Goal: Task Accomplishment & Management: Manage account settings

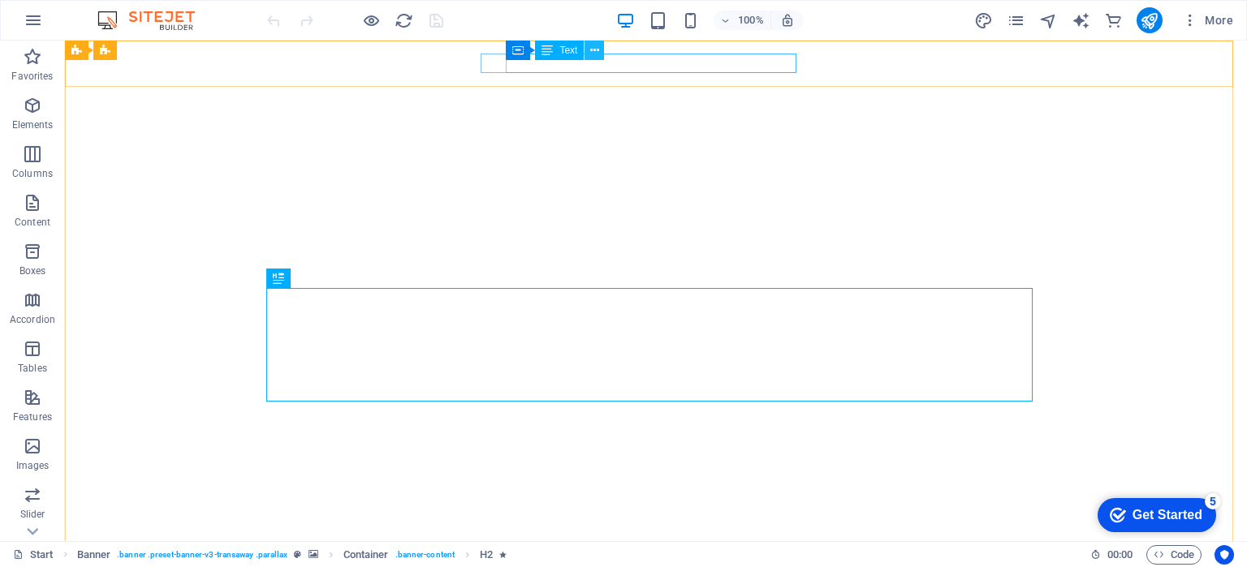
click at [593, 47] on icon at bounding box center [594, 50] width 9 height 17
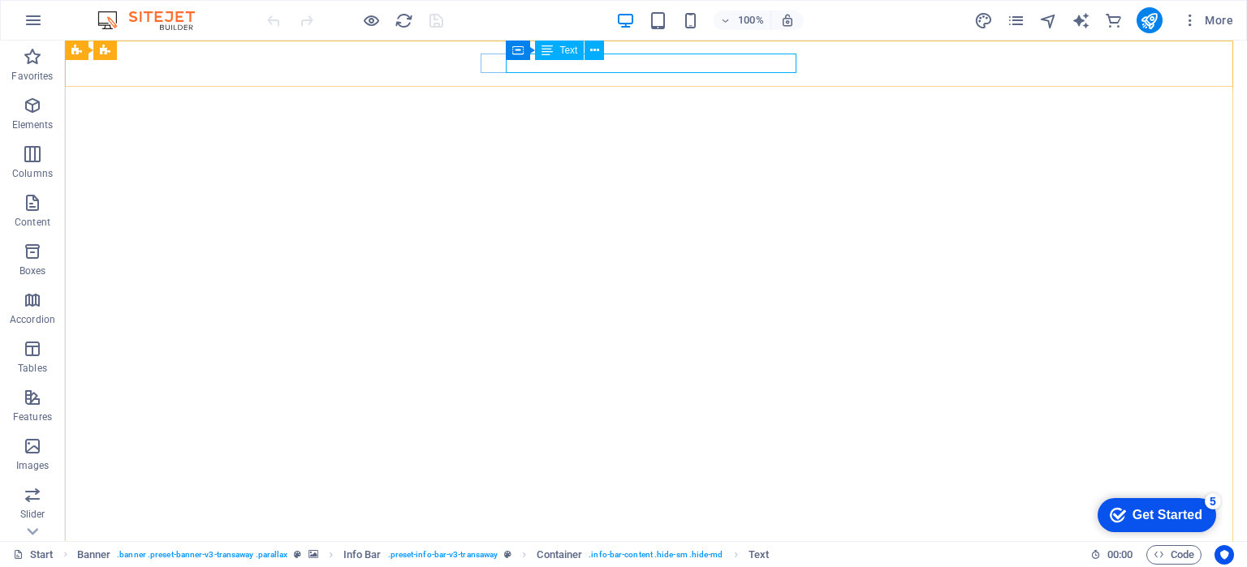
click at [600, 60] on div "Container Text" at bounding box center [560, 51] width 109 height 20
click at [592, 50] on icon at bounding box center [594, 50] width 9 height 17
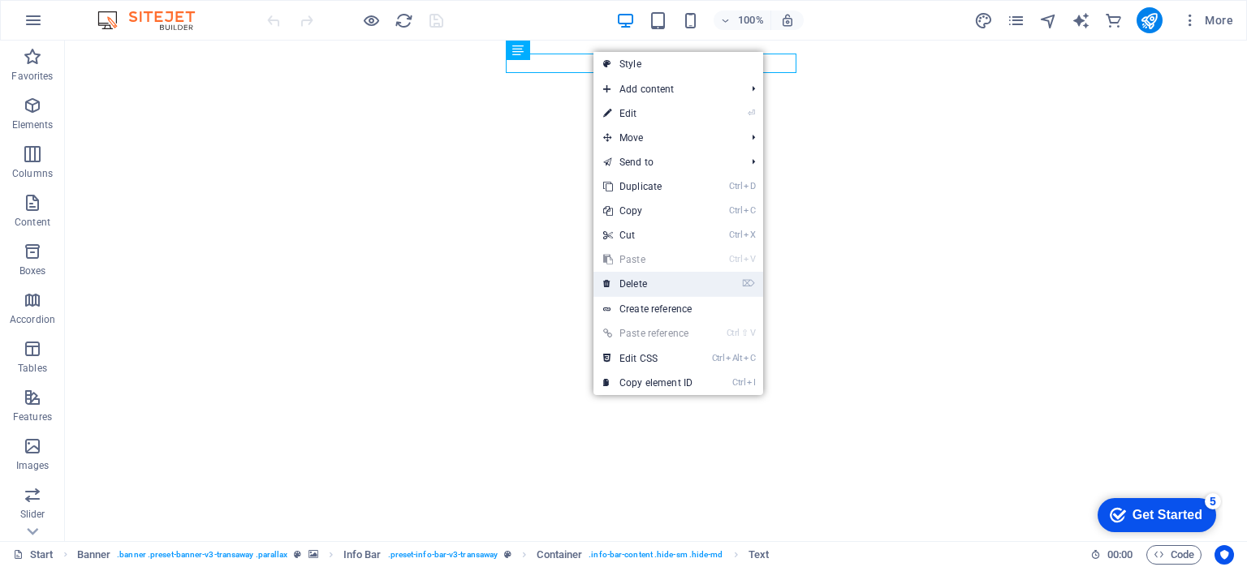
click at [645, 284] on link "⌦ Delete" at bounding box center [647, 284] width 109 height 24
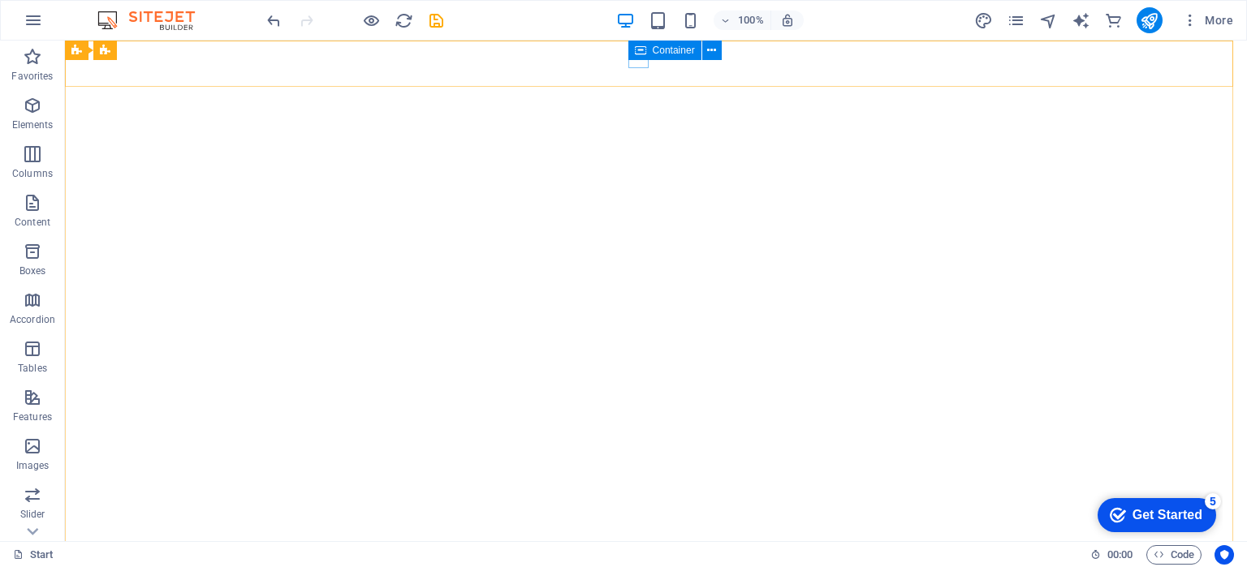
click at [637, 59] on icon at bounding box center [640, 50] width 11 height 19
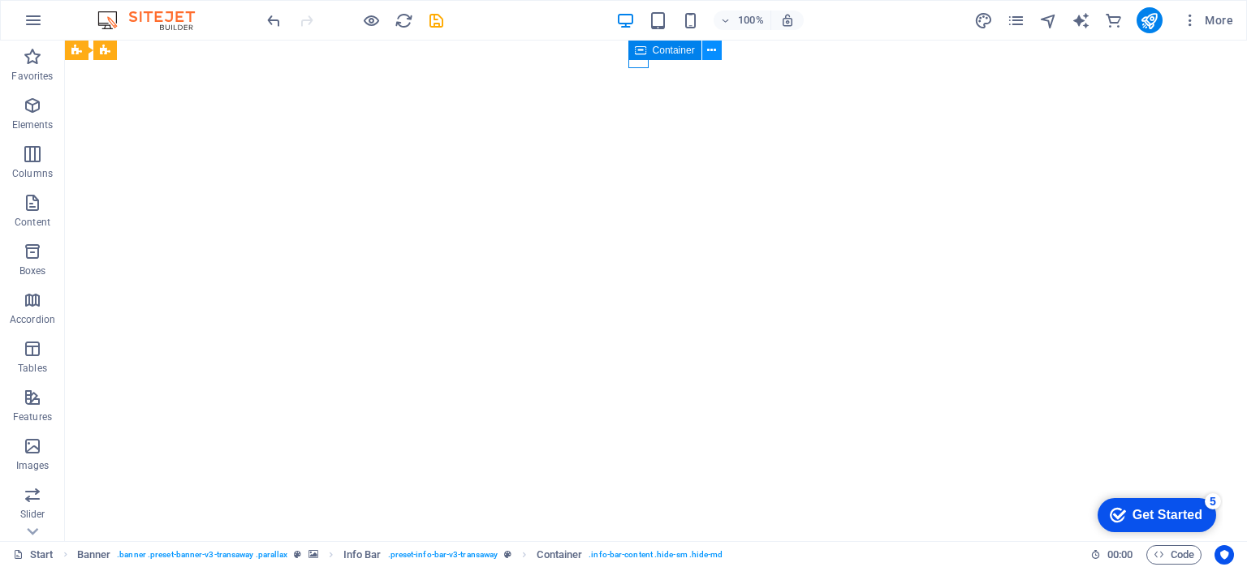
click at [708, 46] on icon at bounding box center [711, 50] width 9 height 17
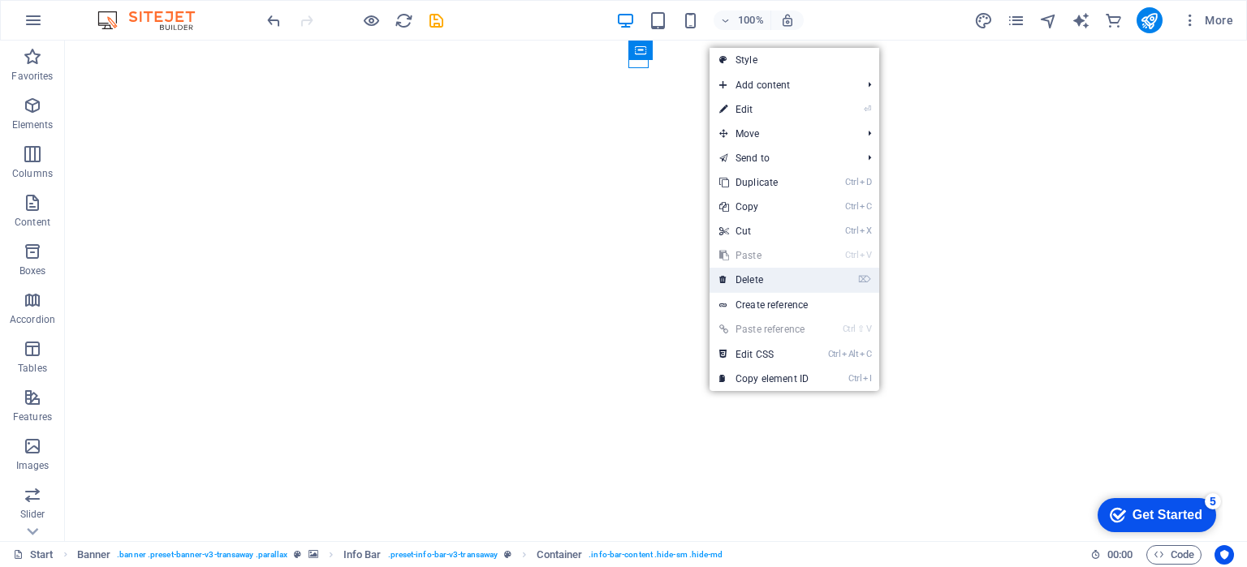
click at [750, 274] on link "⌦ Delete" at bounding box center [763, 280] width 109 height 24
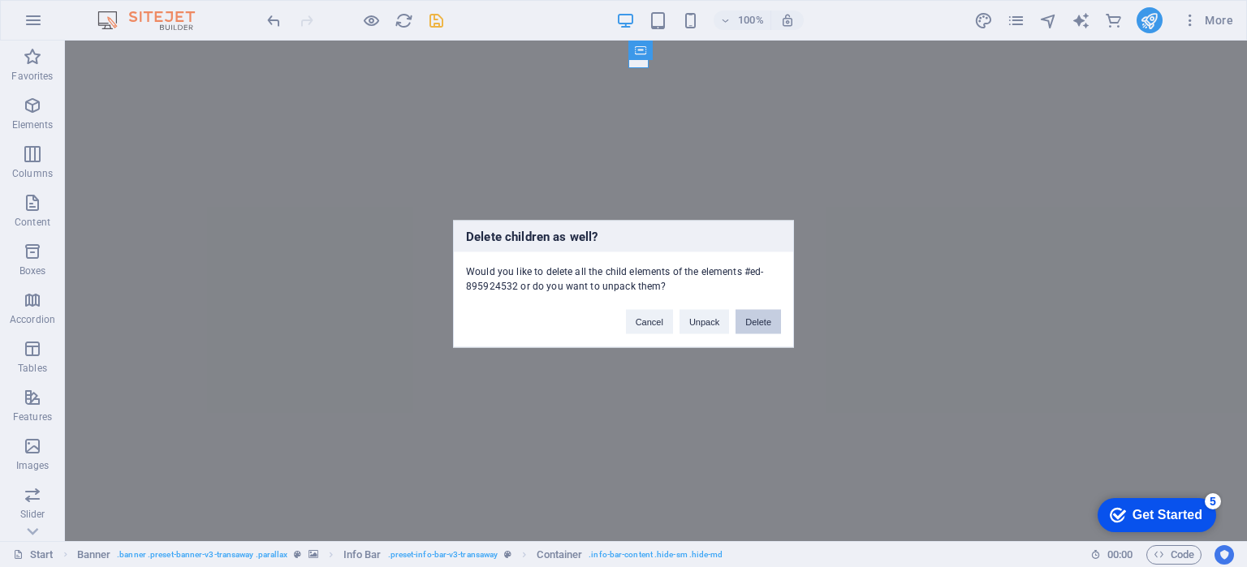
click at [750, 313] on button "Delete" at bounding box center [757, 321] width 45 height 24
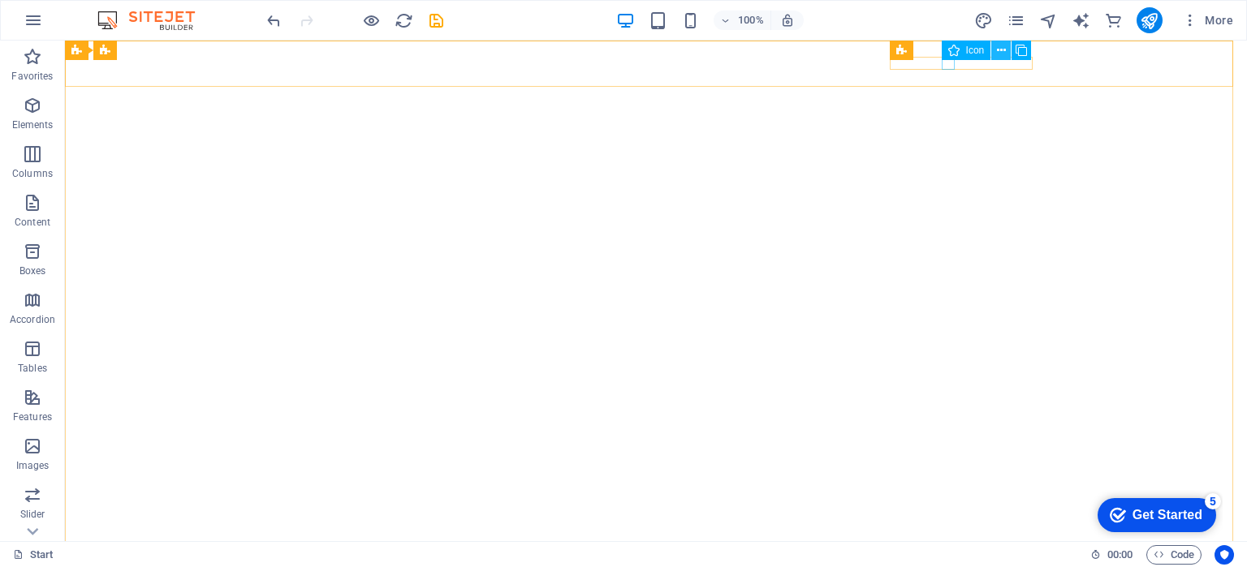
click at [1001, 46] on icon at bounding box center [1001, 50] width 9 height 17
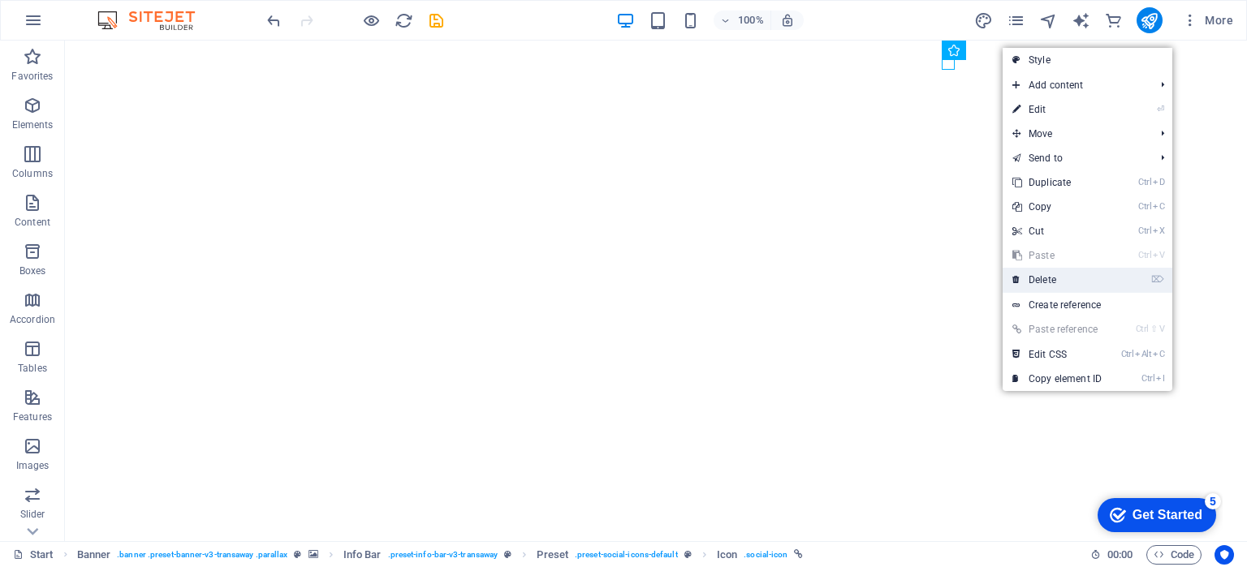
click at [1059, 284] on link "⌦ Delete" at bounding box center [1057, 280] width 109 height 24
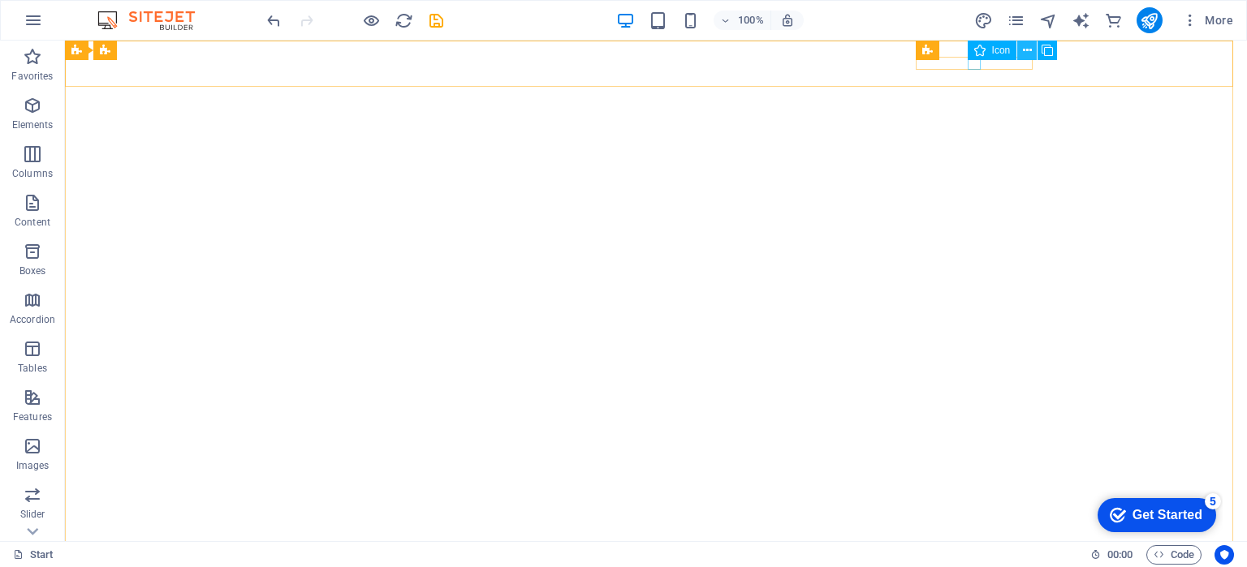
click at [1024, 48] on icon at bounding box center [1027, 50] width 9 height 17
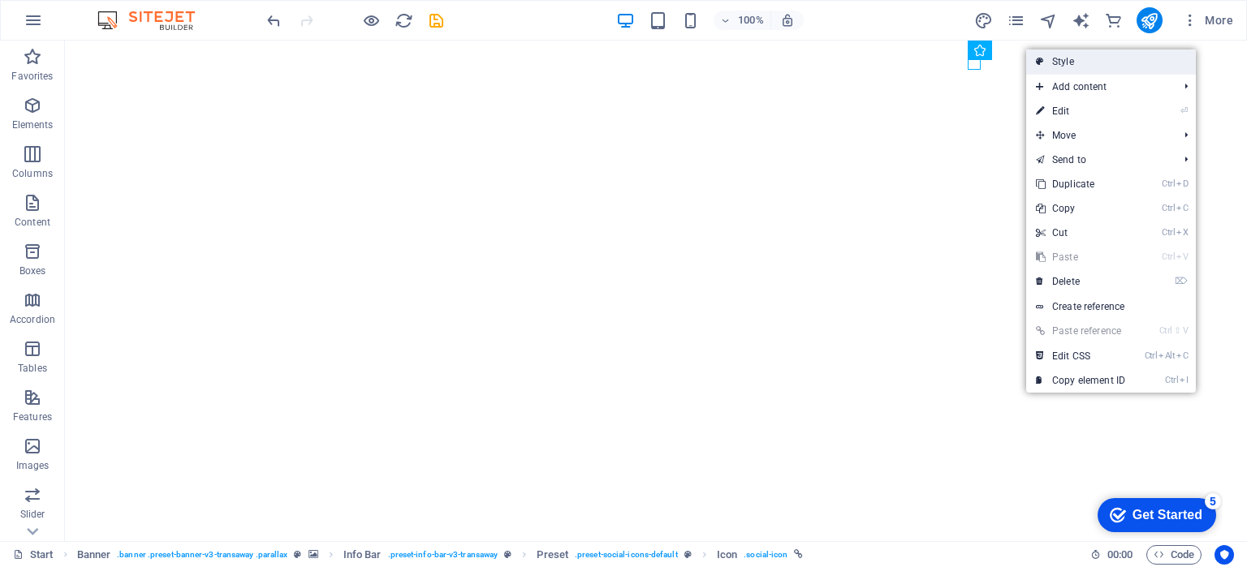
drag, startPoint x: 1072, startPoint y: 70, endPoint x: 201, endPoint y: 145, distance: 873.5
click at [1072, 70] on link "Style" at bounding box center [1111, 62] width 170 height 24
select select "px"
select select "rem"
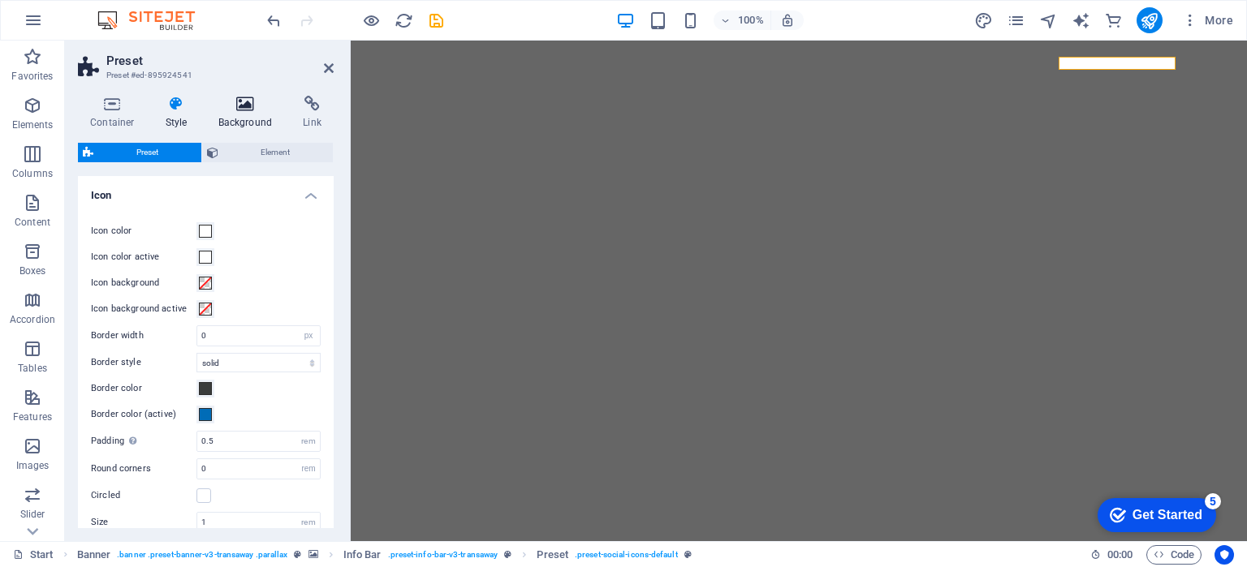
click at [231, 118] on h4 "Background" at bounding box center [248, 113] width 85 height 34
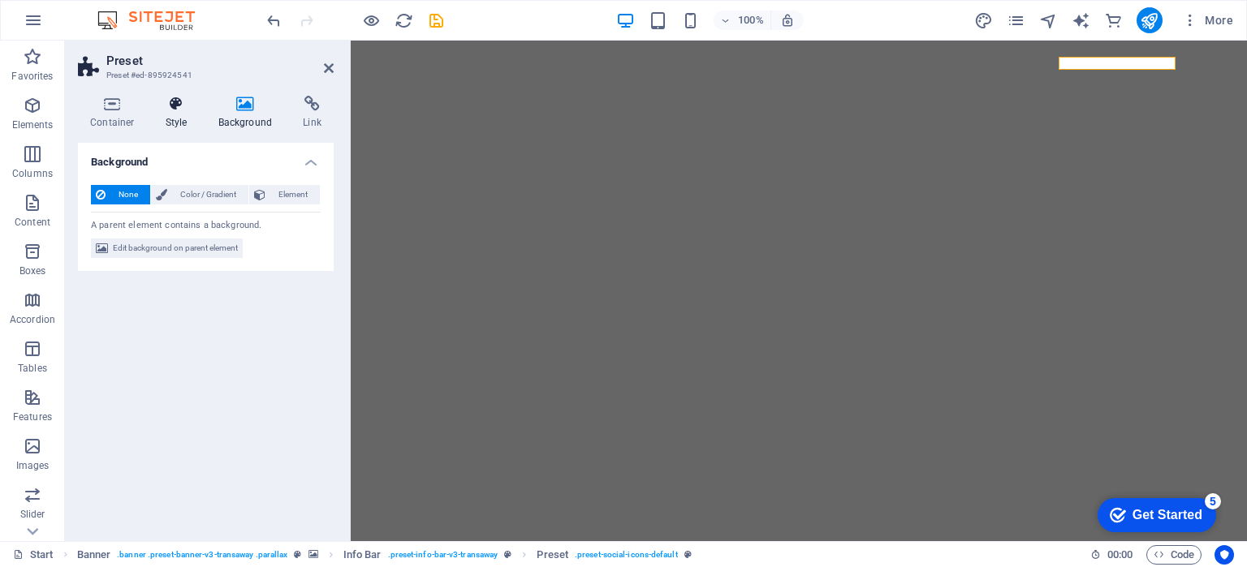
click at [166, 122] on h4 "Style" at bounding box center [179, 113] width 53 height 34
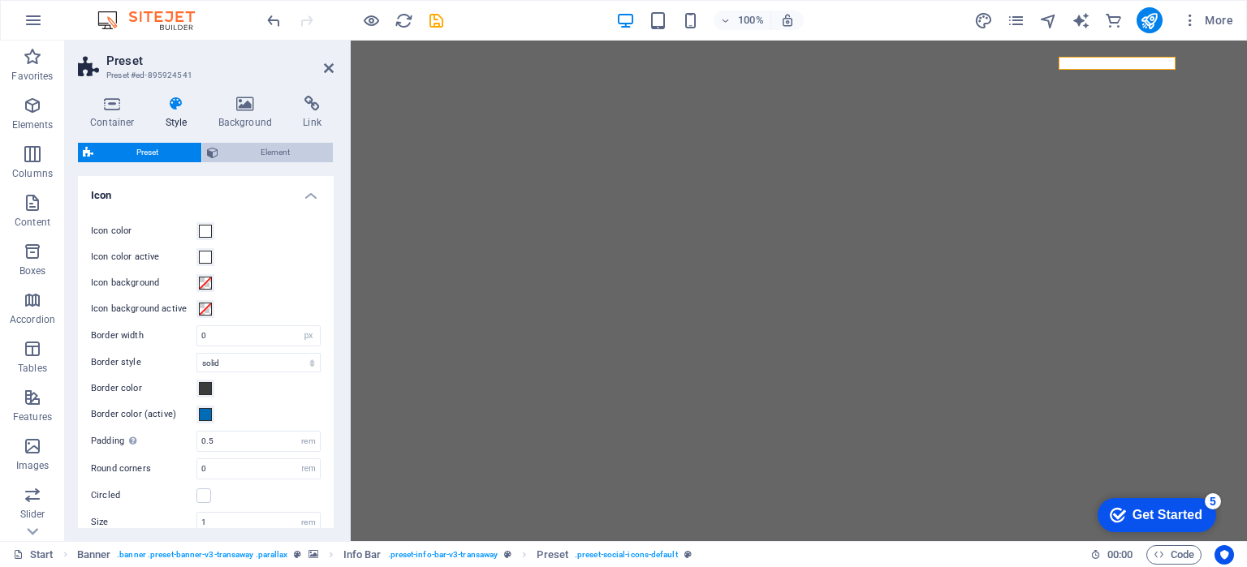
click at [263, 151] on span "Element" at bounding box center [276, 152] width 106 height 19
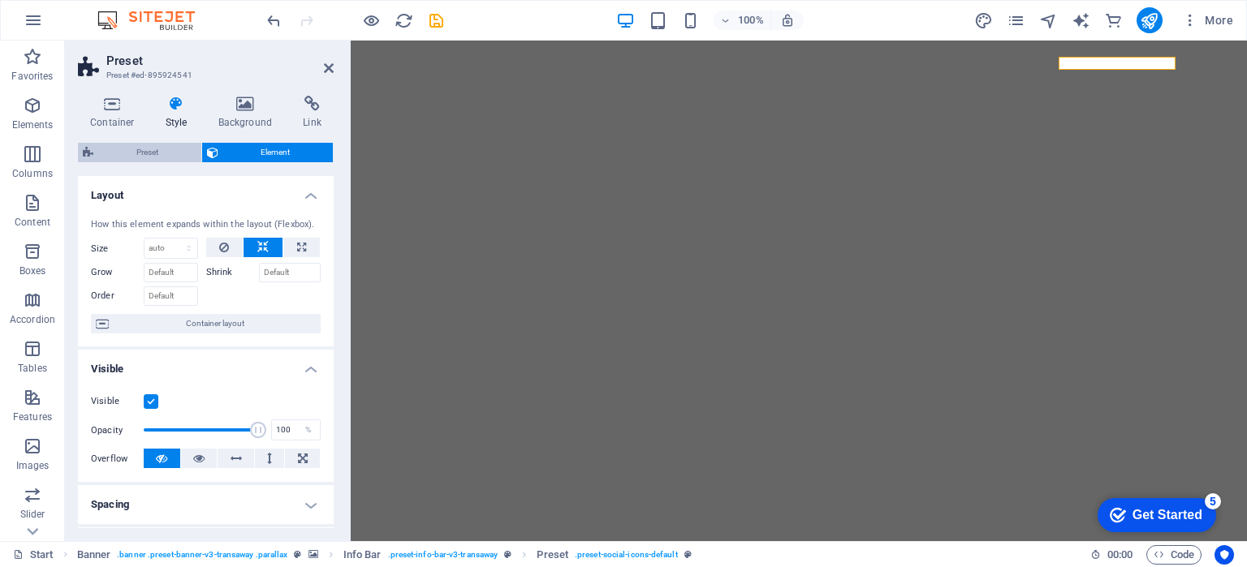
click at [153, 149] on span "Preset" at bounding box center [147, 152] width 98 height 19
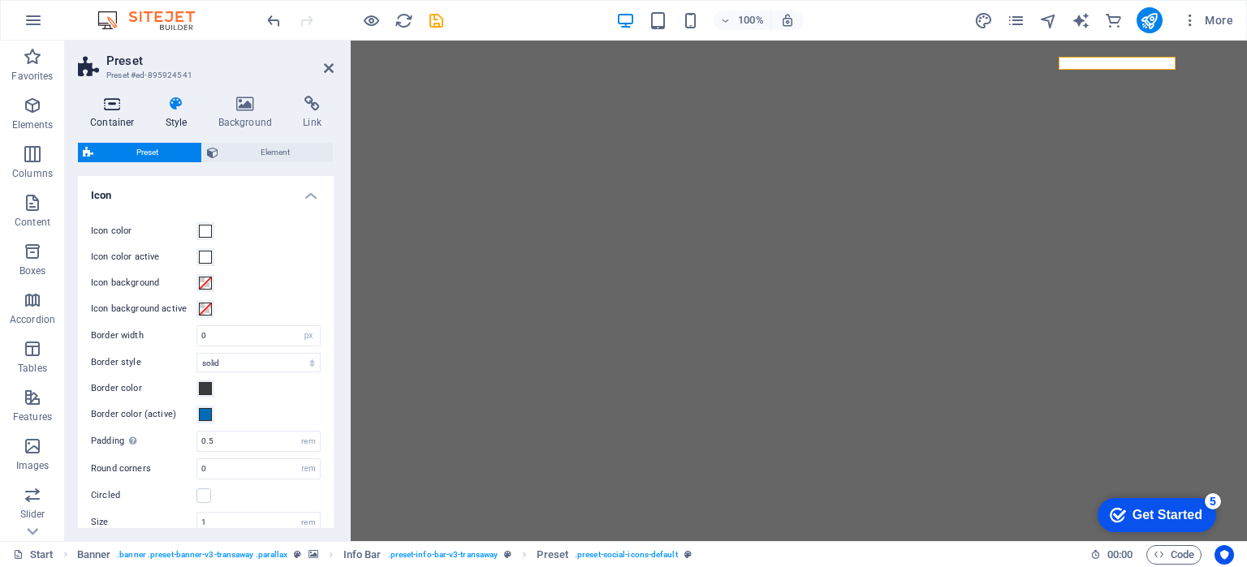
click at [117, 113] on h4 "Container" at bounding box center [115, 113] width 75 height 34
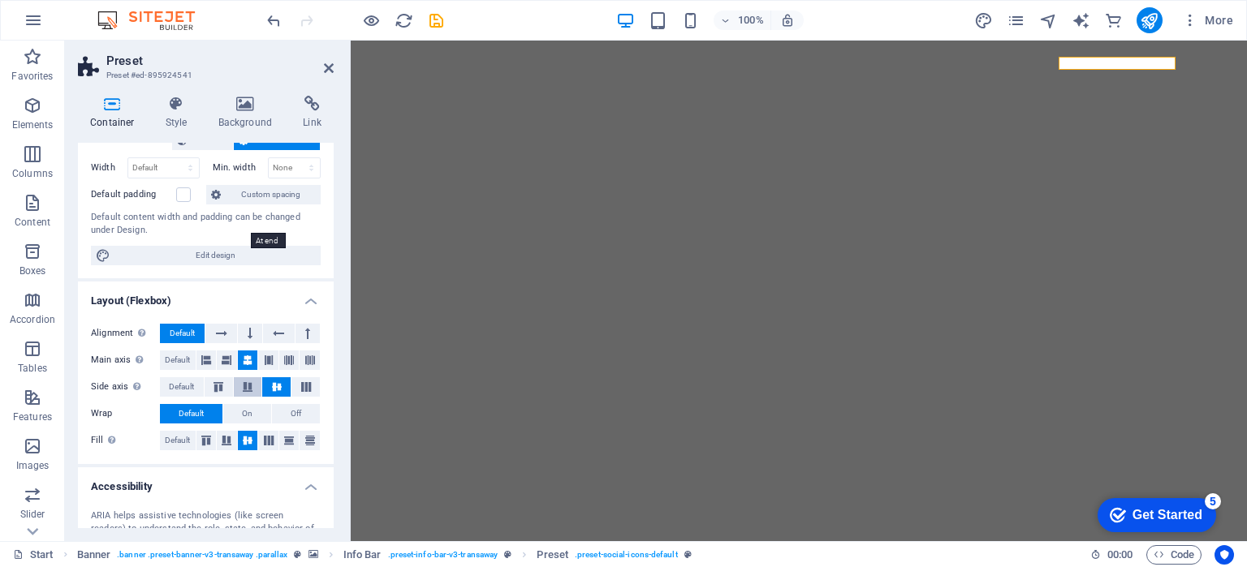
scroll to position [26, 0]
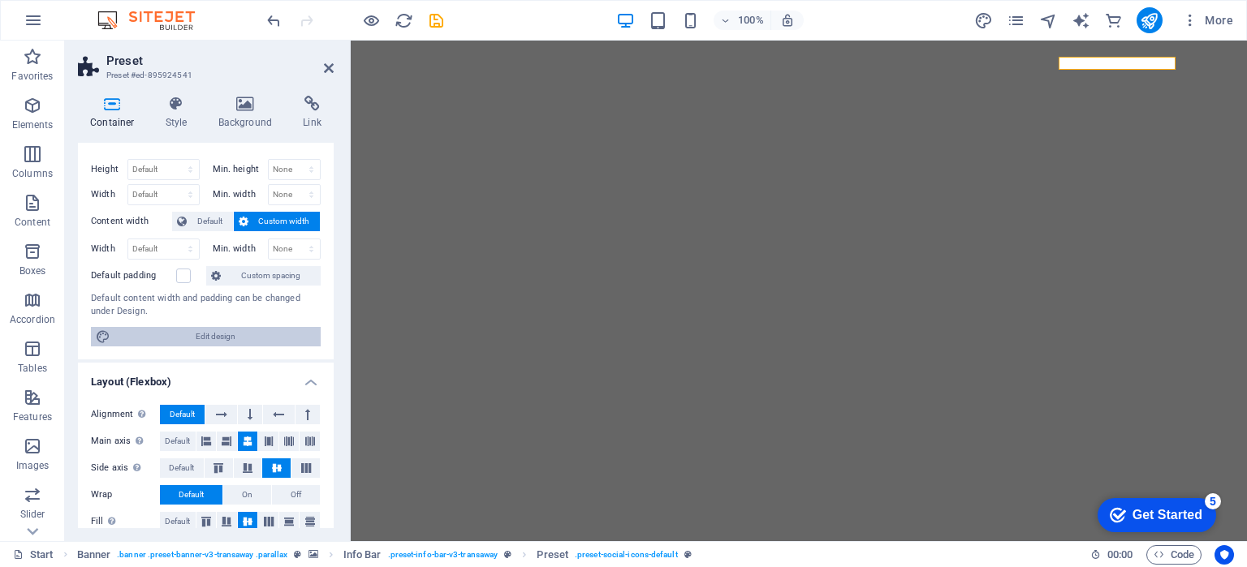
click at [177, 333] on span "Edit design" at bounding box center [215, 336] width 201 height 19
select select "rem"
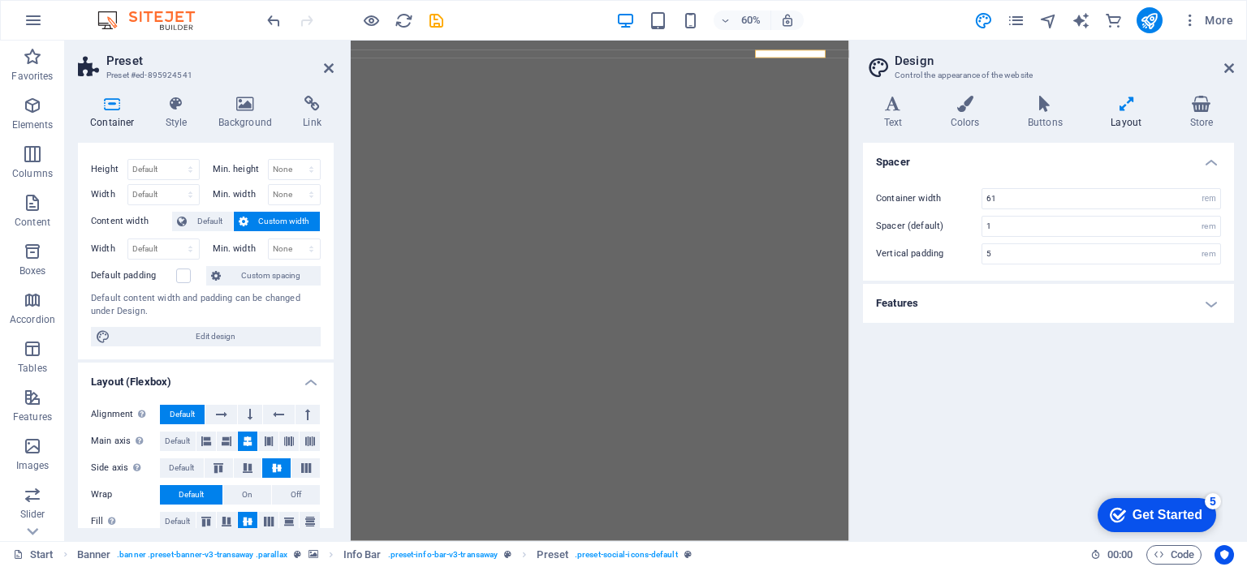
click at [1236, 67] on aside "Design Control the appearance of the website Variants Text Colors Buttons Layou…" at bounding box center [1048, 291] width 398 height 501
click at [1227, 70] on icon at bounding box center [1229, 68] width 10 height 13
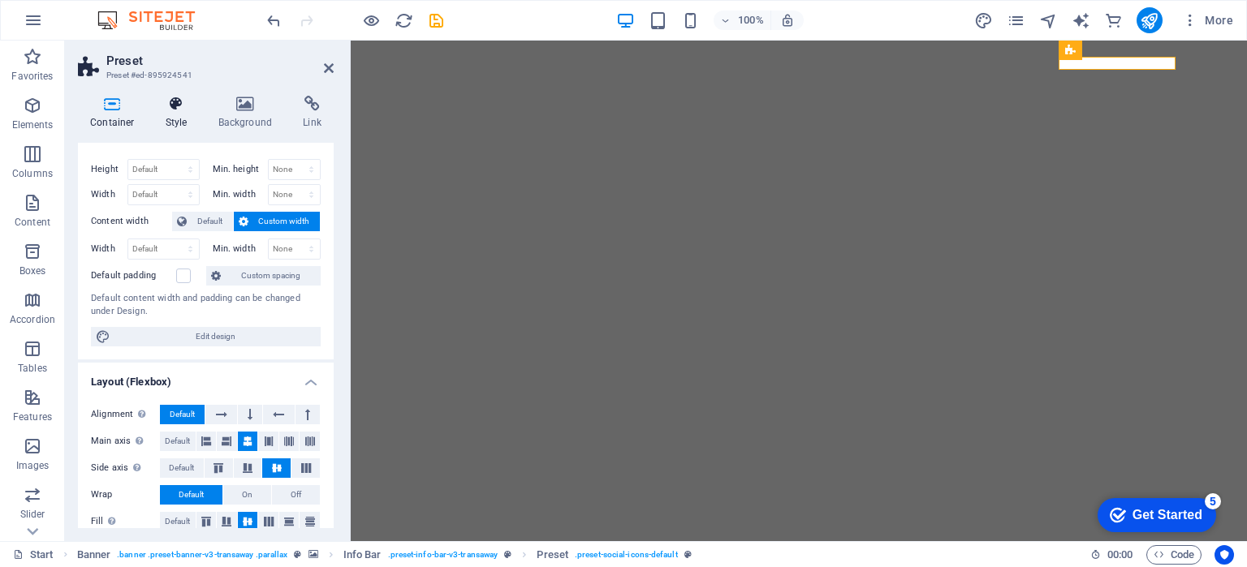
click at [172, 117] on h4 "Style" at bounding box center [179, 113] width 53 height 34
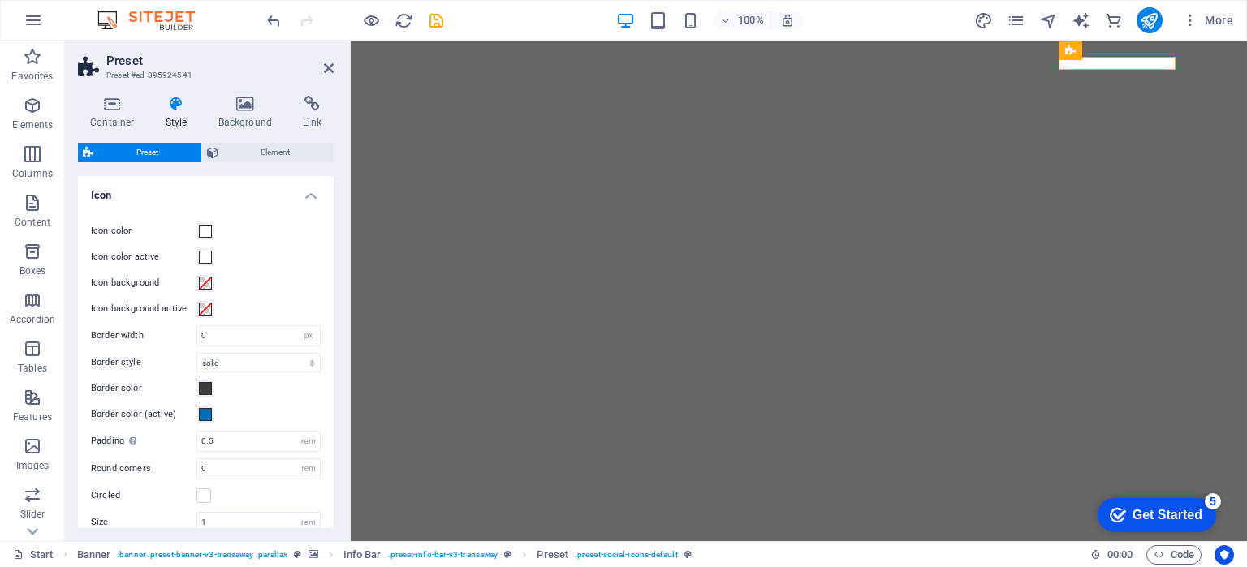
click at [298, 192] on h4 "Icon" at bounding box center [206, 190] width 256 height 29
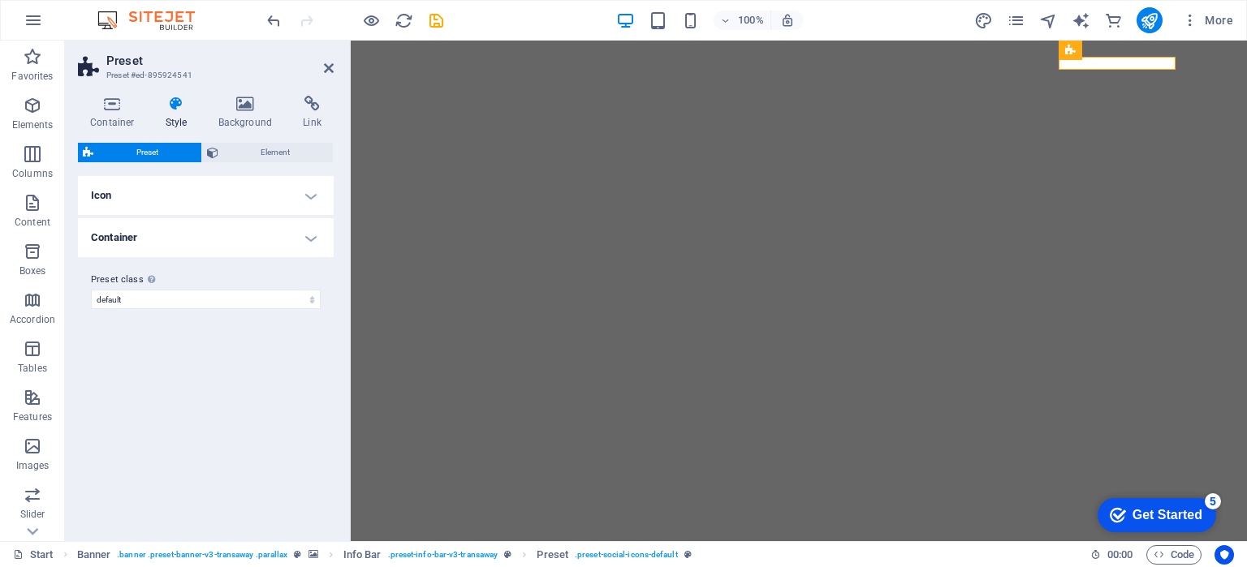
click at [298, 192] on h4 "Icon" at bounding box center [206, 195] width 256 height 39
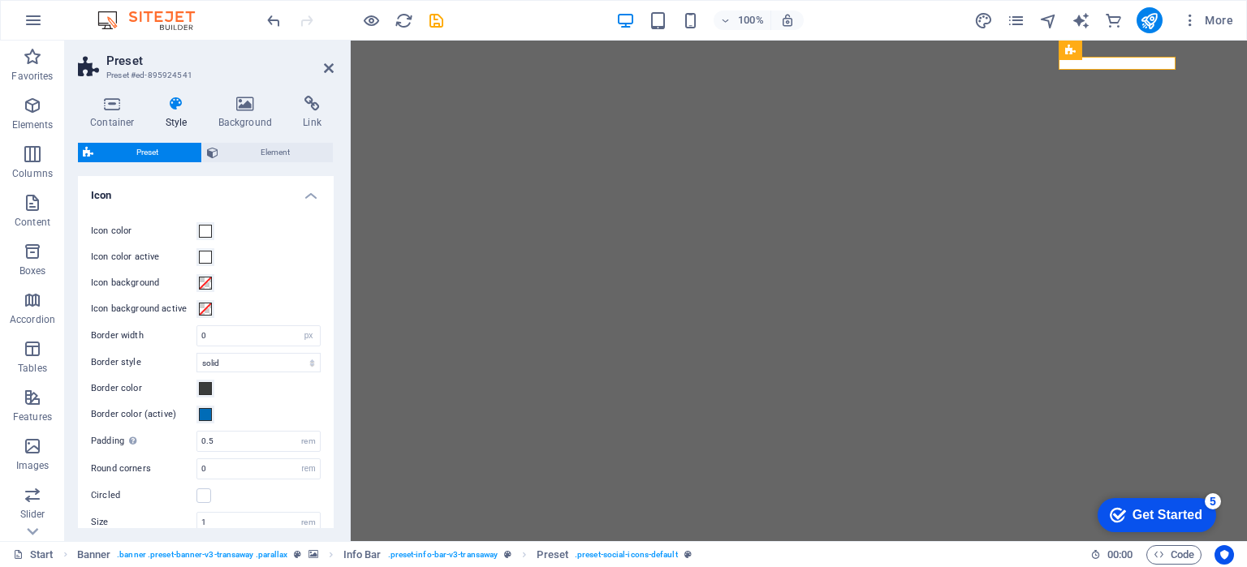
scroll to position [126, 0]
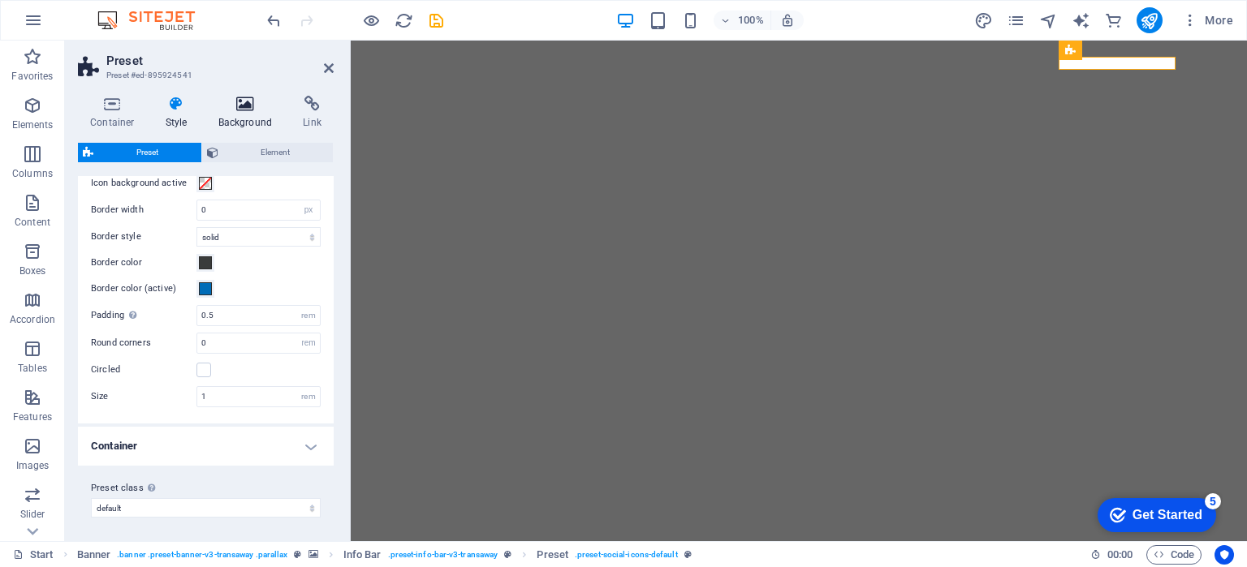
click at [264, 117] on h4 "Background" at bounding box center [248, 113] width 85 height 34
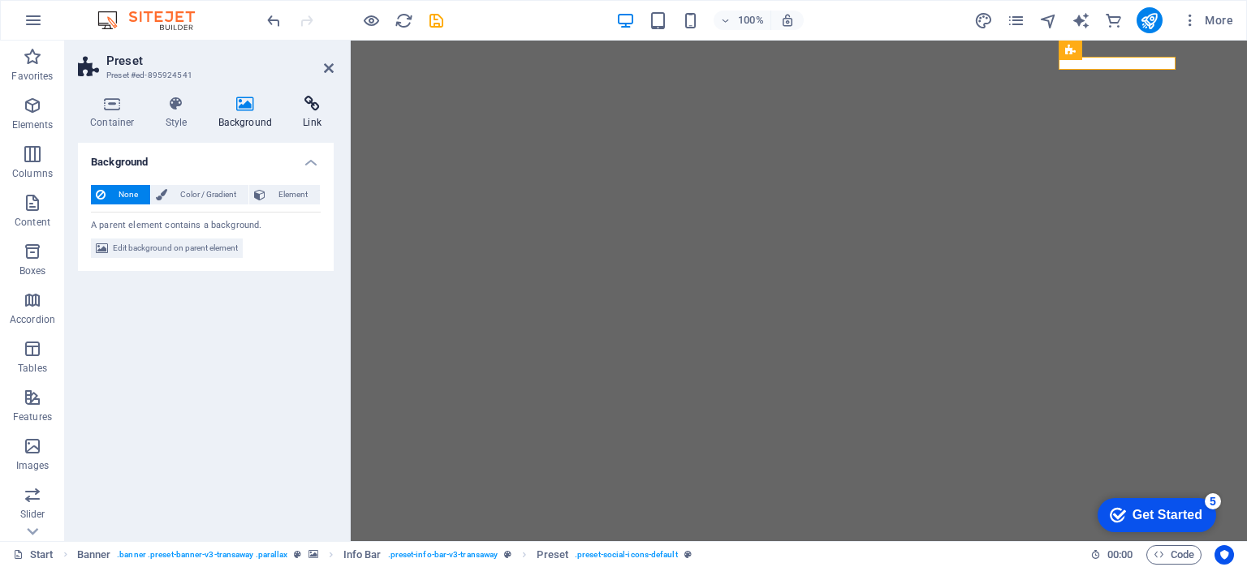
click at [308, 110] on icon at bounding box center [312, 104] width 43 height 16
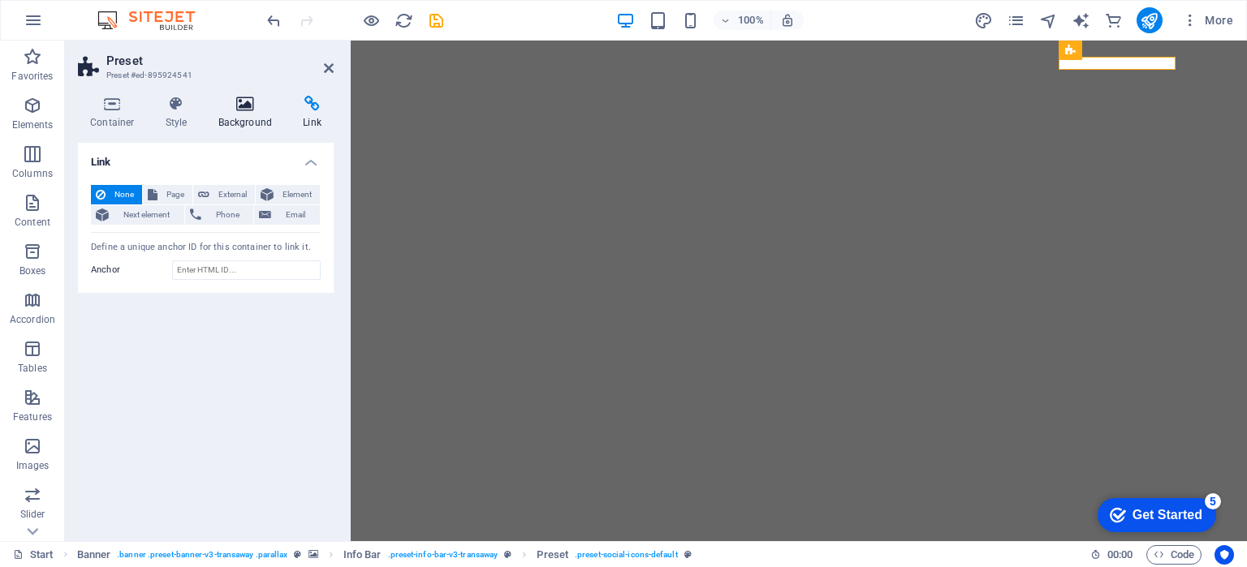
click at [221, 127] on h4 "Background" at bounding box center [248, 113] width 85 height 34
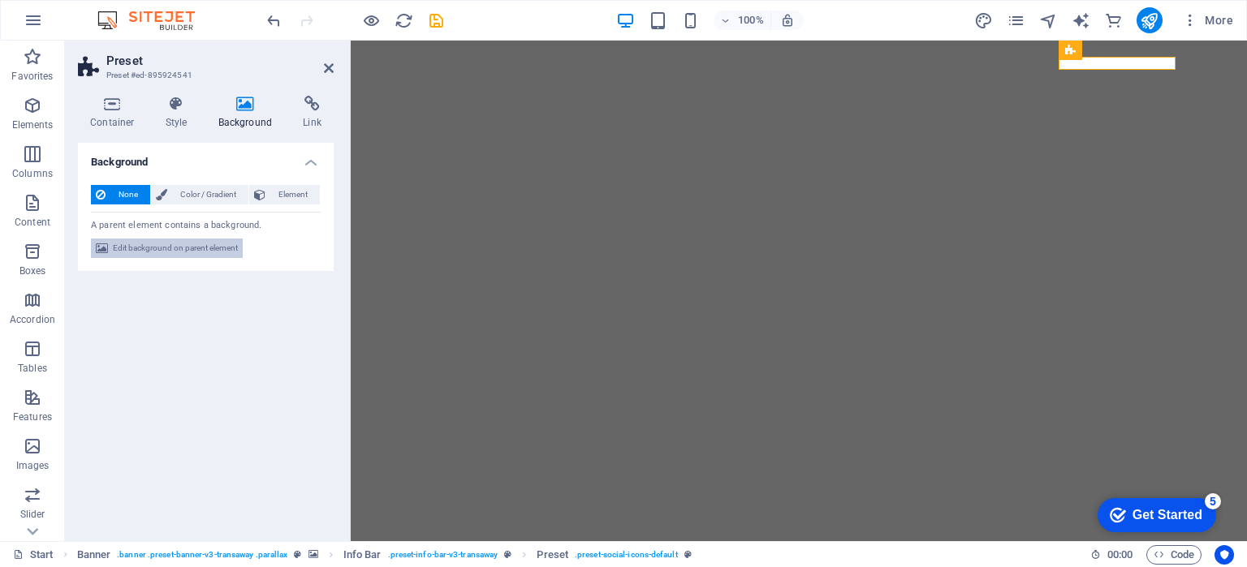
click at [132, 251] on span "Edit background on parent element" at bounding box center [175, 248] width 125 height 19
select select "ms"
select select "s"
select select "ondemand"
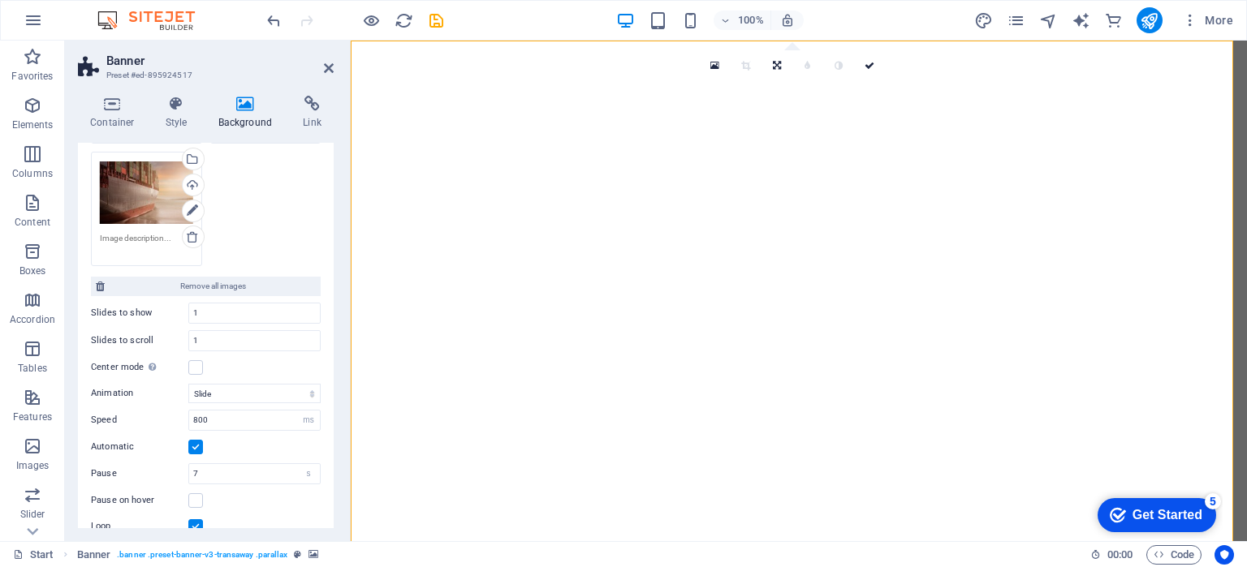
scroll to position [81, 0]
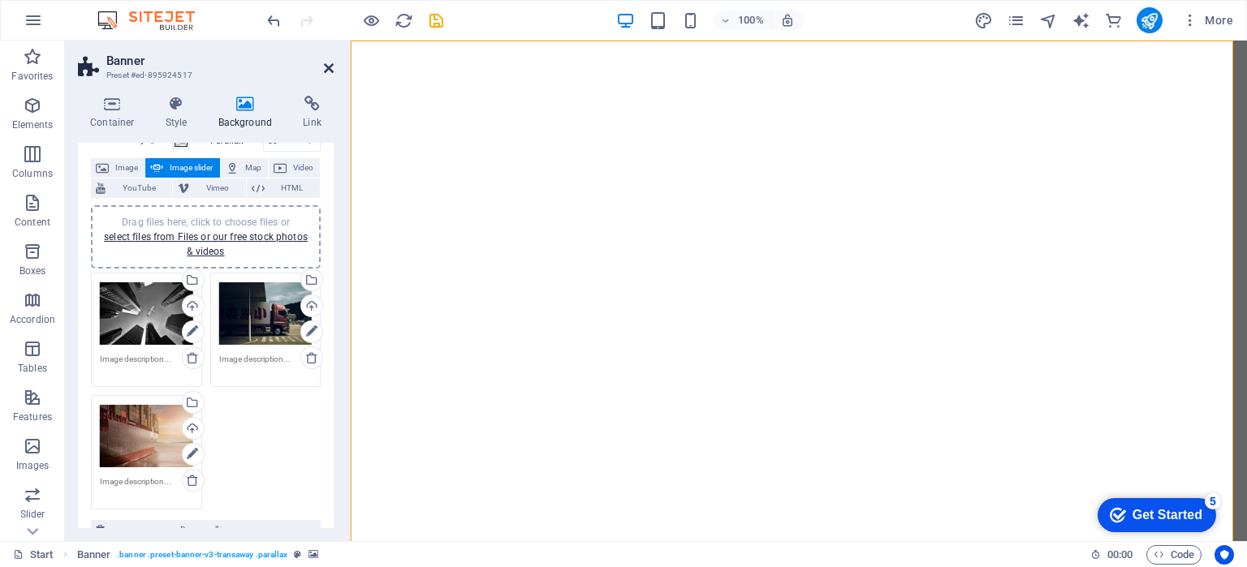
click at [333, 65] on icon at bounding box center [329, 68] width 10 height 13
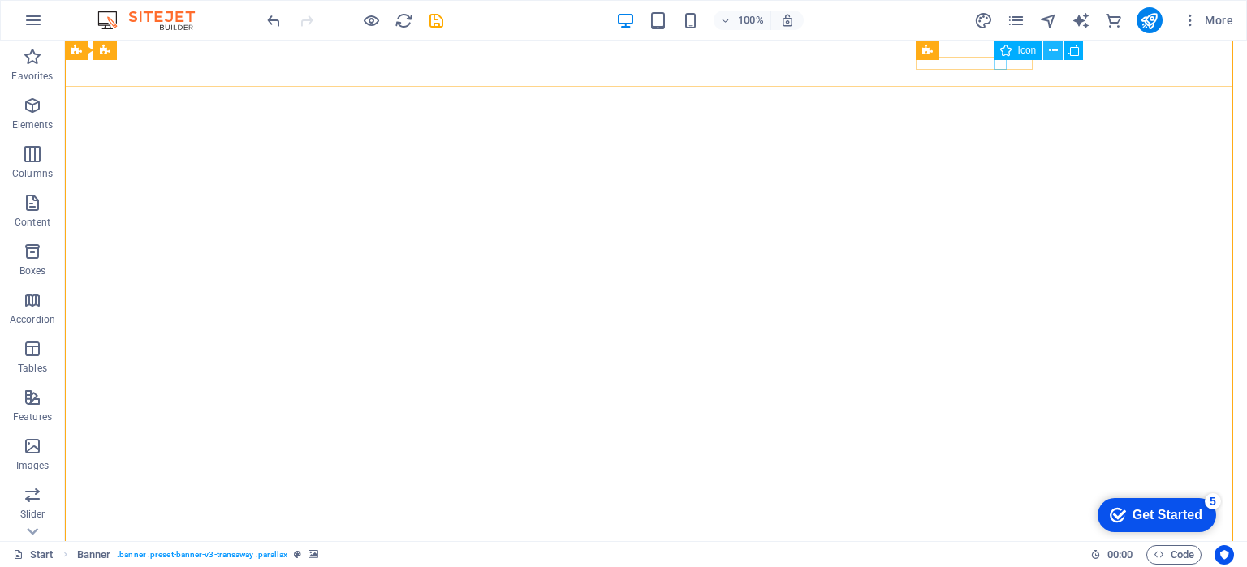
click at [1050, 52] on icon at bounding box center [1053, 50] width 9 height 17
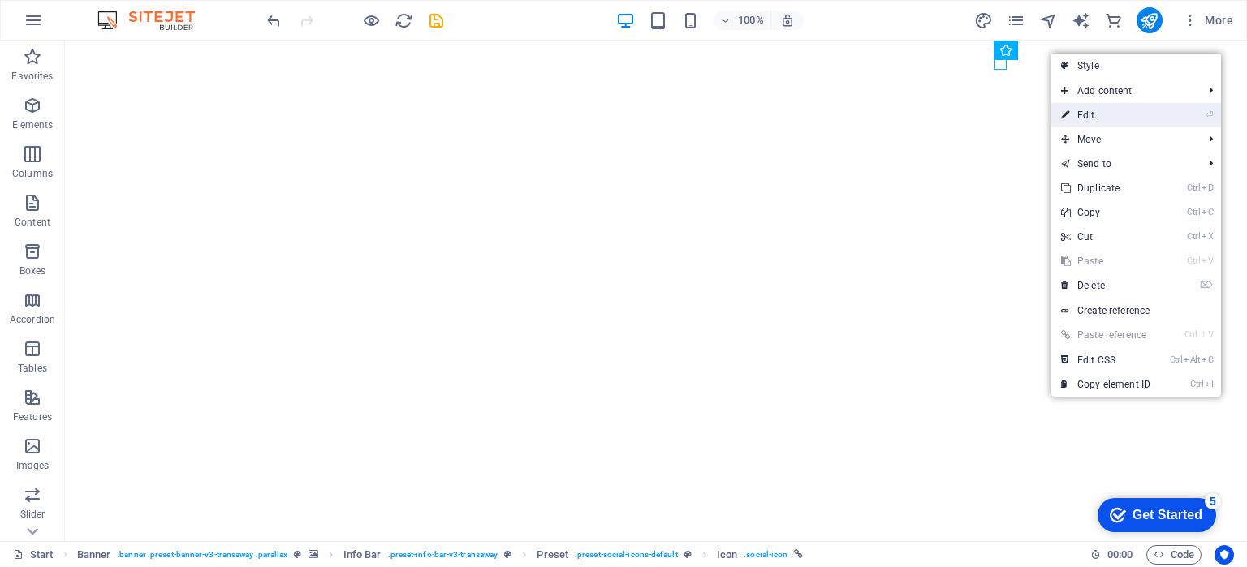
click at [1094, 114] on link "⏎ Edit" at bounding box center [1105, 115] width 109 height 24
select select "xMidYMid"
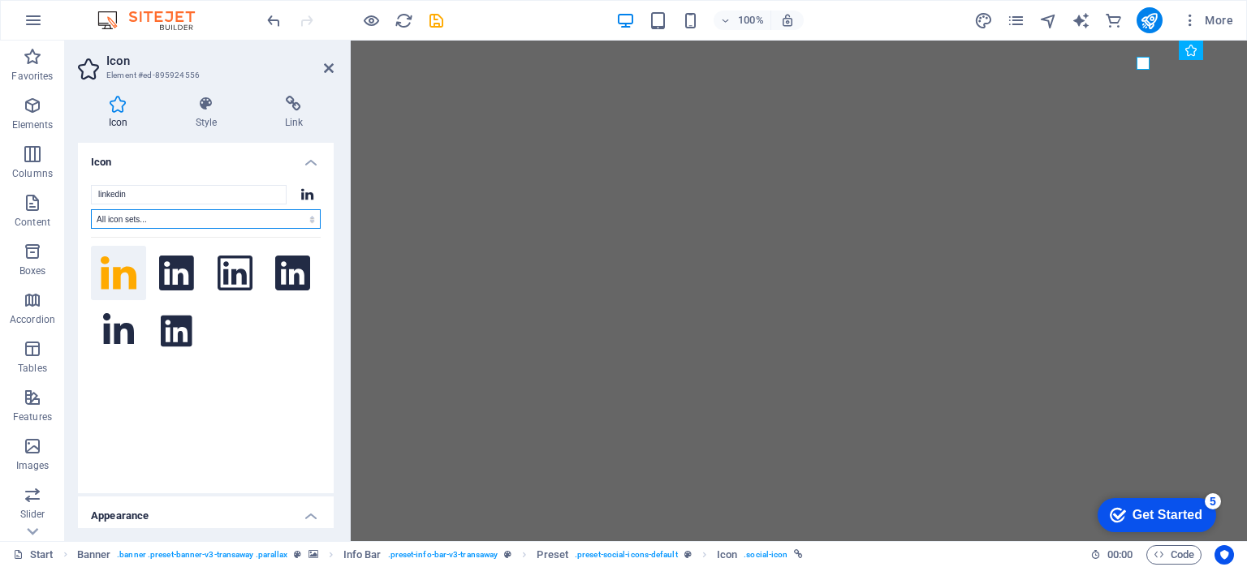
click at [205, 219] on select "All icon sets... IcoFont Ionicons FontAwesome Brands FontAwesome Duotone FontAw…" at bounding box center [206, 218] width 230 height 19
click at [91, 209] on select "All icon sets... IcoFont Ionicons FontAwesome Brands FontAwesome Duotone FontAw…" at bounding box center [206, 218] width 230 height 19
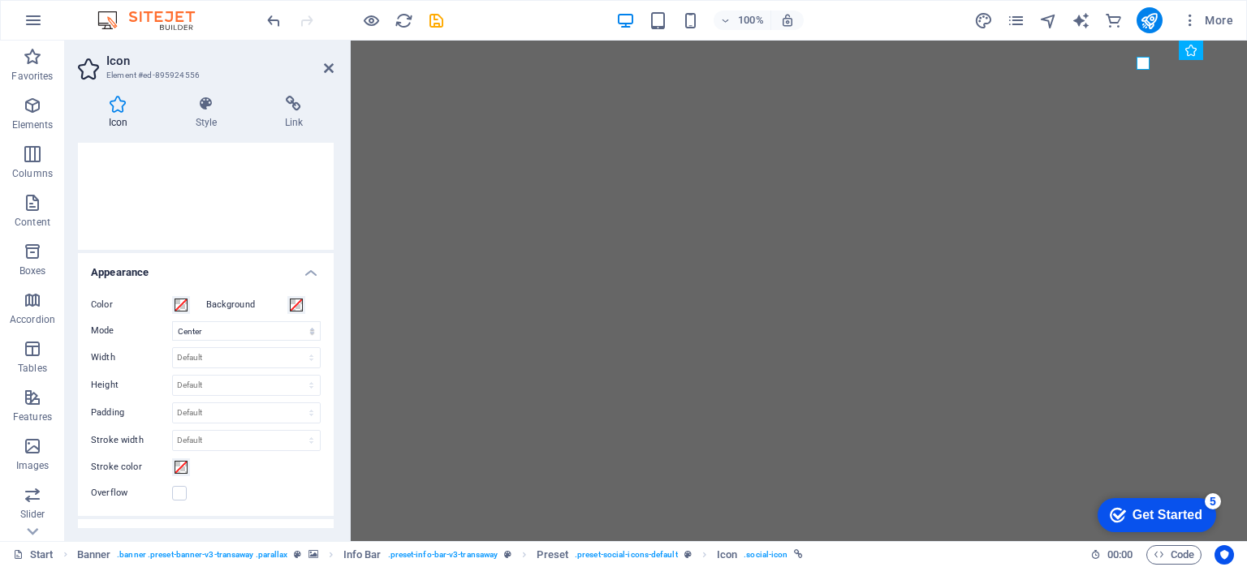
scroll to position [0, 0]
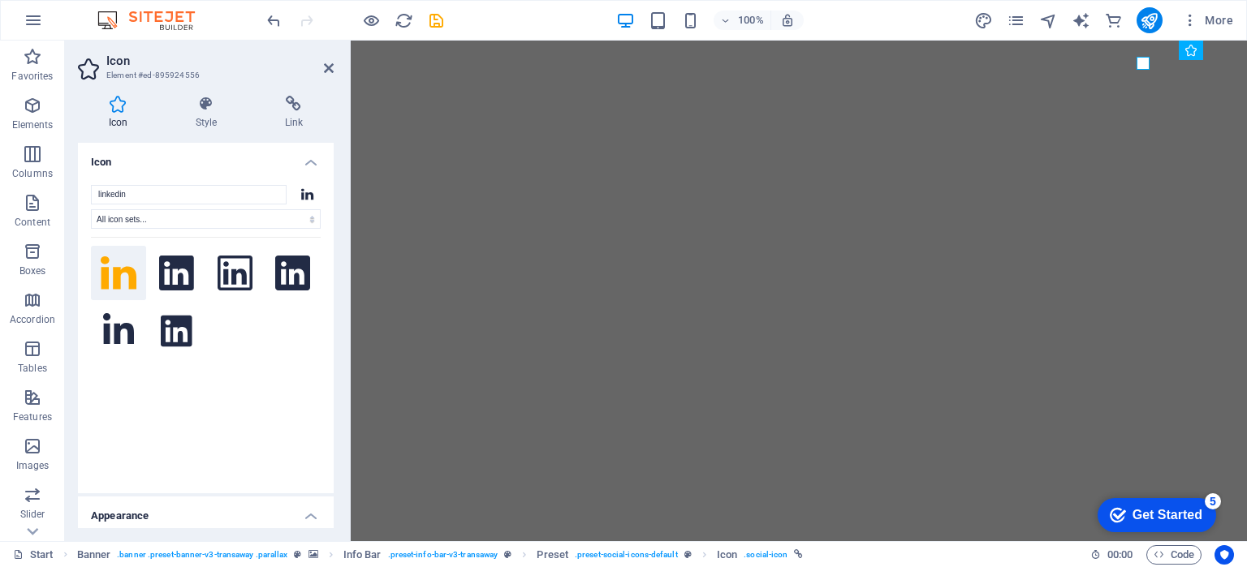
click at [296, 192] on div at bounding box center [308, 194] width 26 height 19
click at [137, 195] on input "linkedin" at bounding box center [189, 194] width 196 height 19
click at [299, 164] on h4 "Icon" at bounding box center [206, 157] width 256 height 29
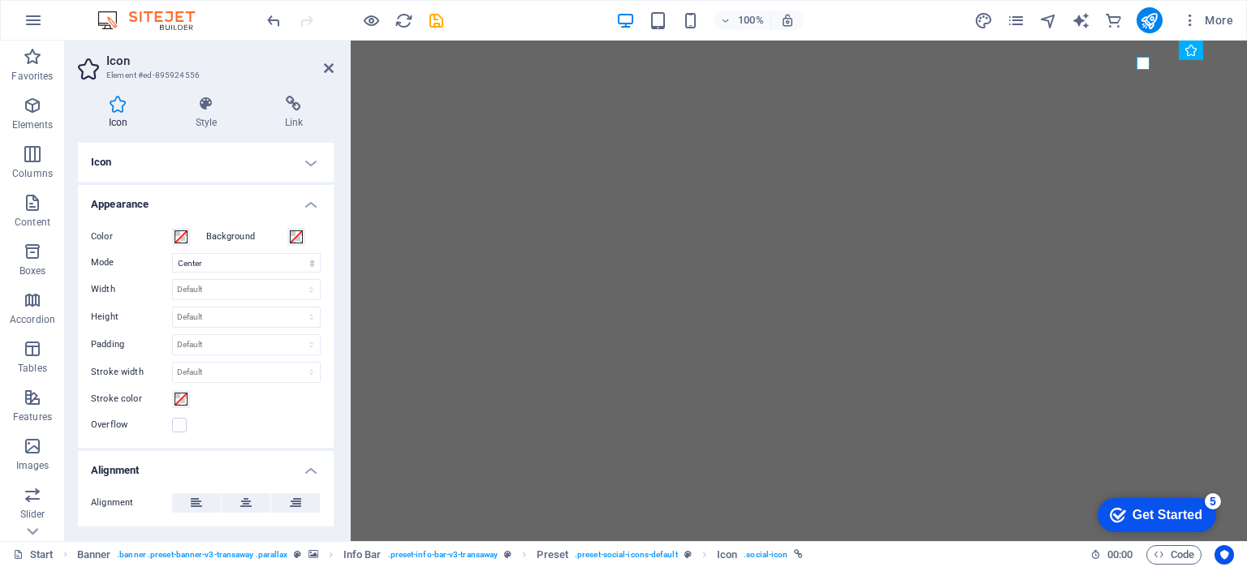
click at [299, 164] on h4 "Icon" at bounding box center [206, 162] width 256 height 39
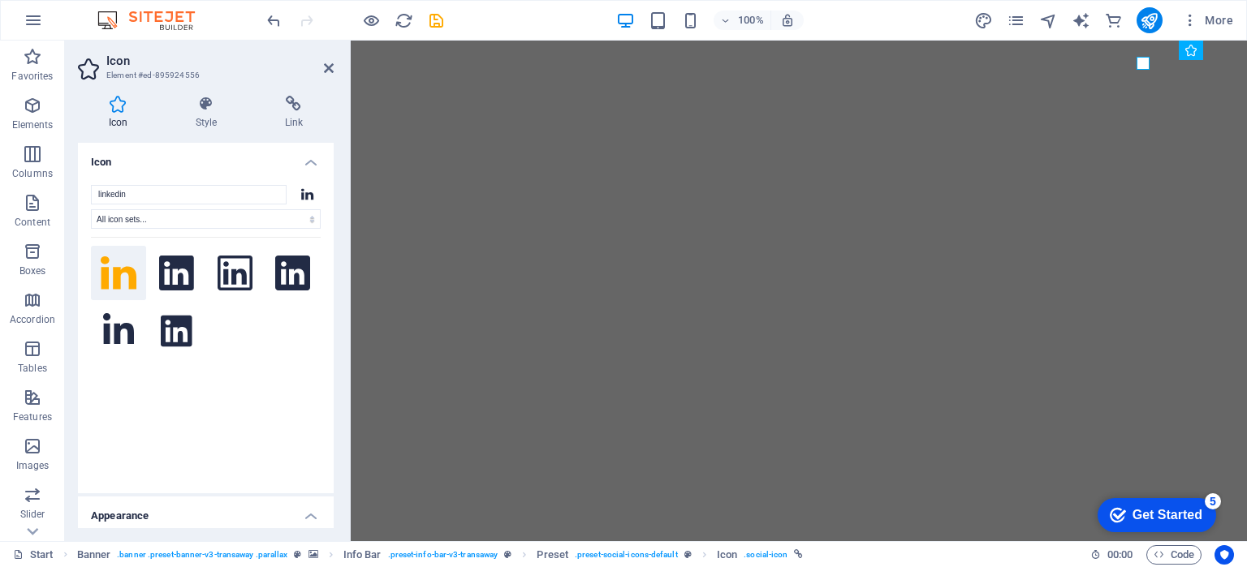
click at [167, 77] on h3 "Element #ed-895924556" at bounding box center [203, 75] width 195 height 15
click at [110, 70] on h3 "Element #ed-895924556" at bounding box center [203, 75] width 195 height 15
click at [81, 72] on icon at bounding box center [90, 69] width 24 height 26
click at [321, 67] on h2 "Icon" at bounding box center [219, 61] width 227 height 15
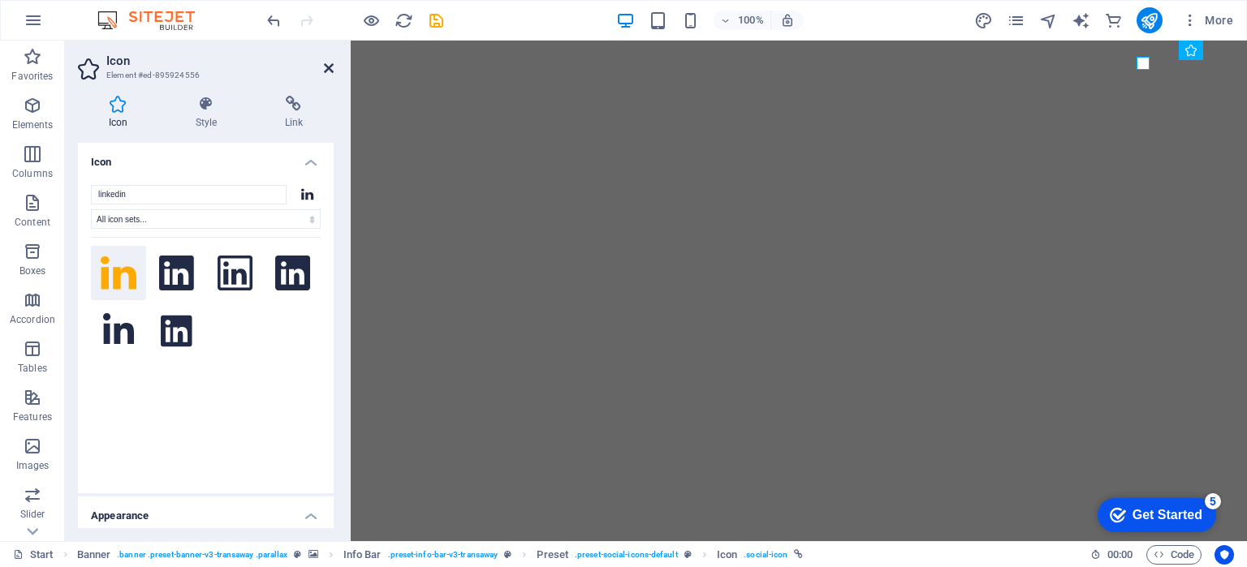
click at [330, 71] on icon at bounding box center [329, 68] width 10 height 13
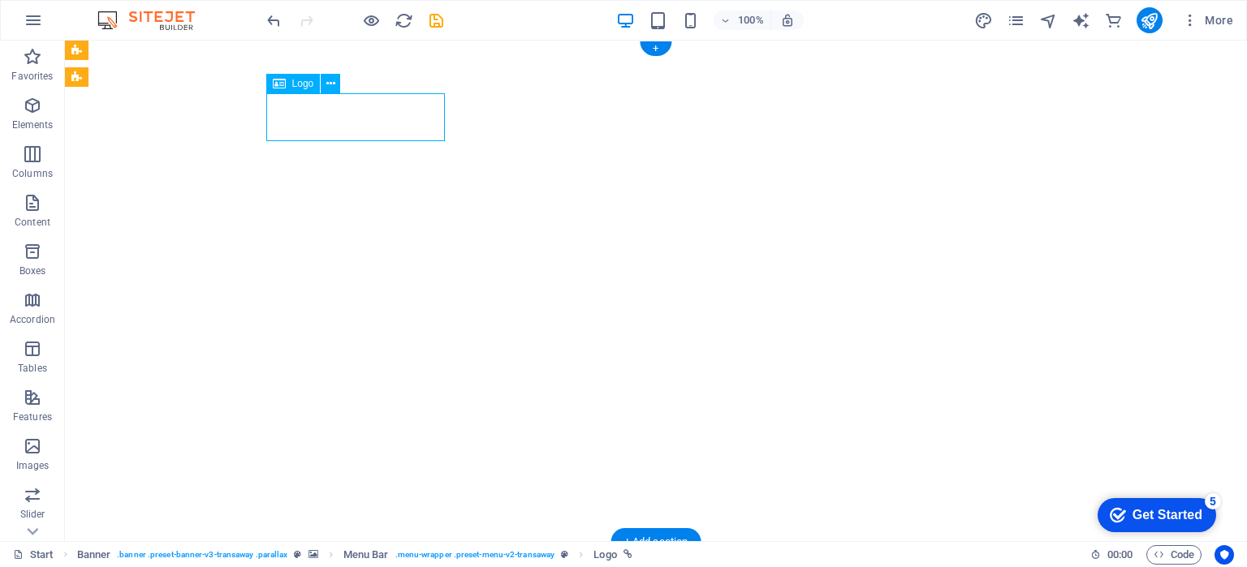
select select "px"
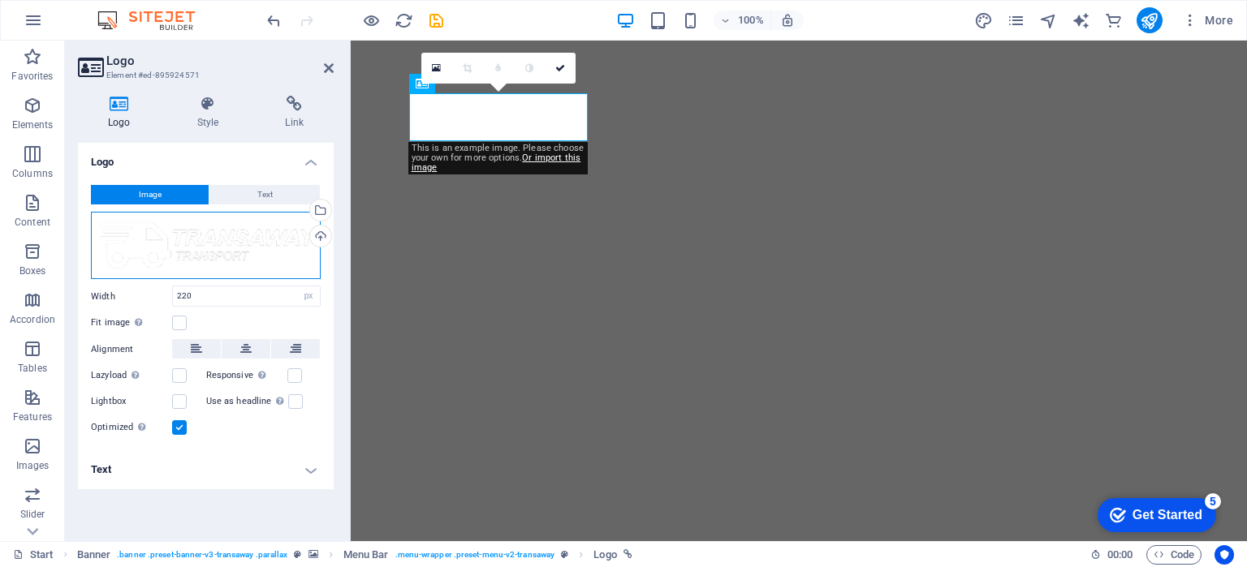
click at [224, 258] on div "Drag files here, click to choose files or select files from Files or our free s…" at bounding box center [206, 246] width 230 height 68
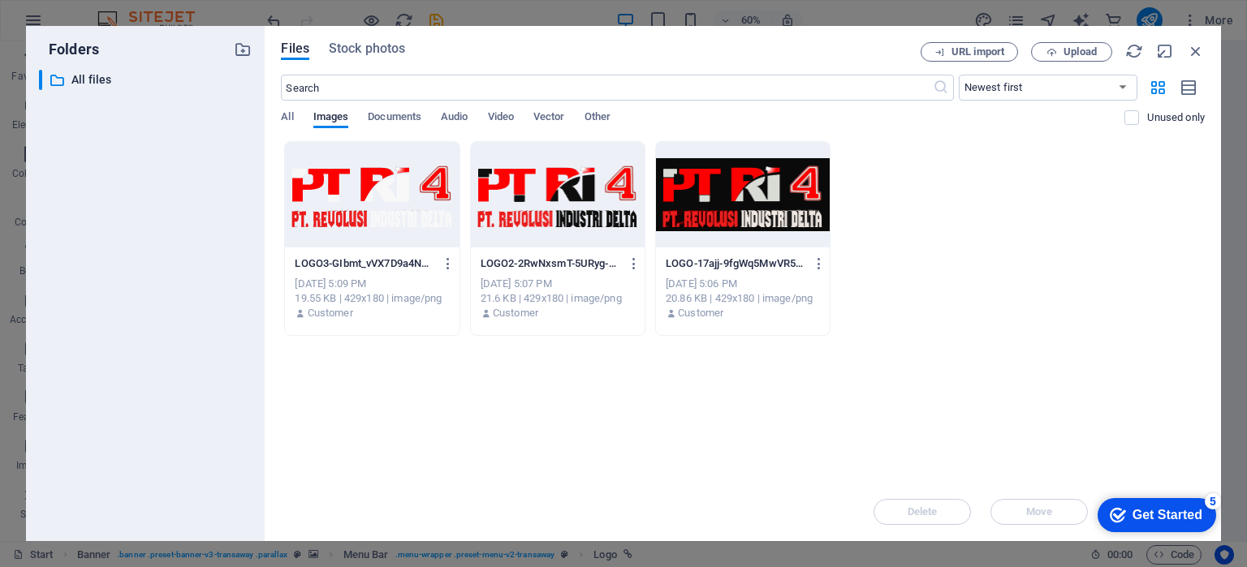
click at [528, 228] on div at bounding box center [558, 195] width 174 height 106
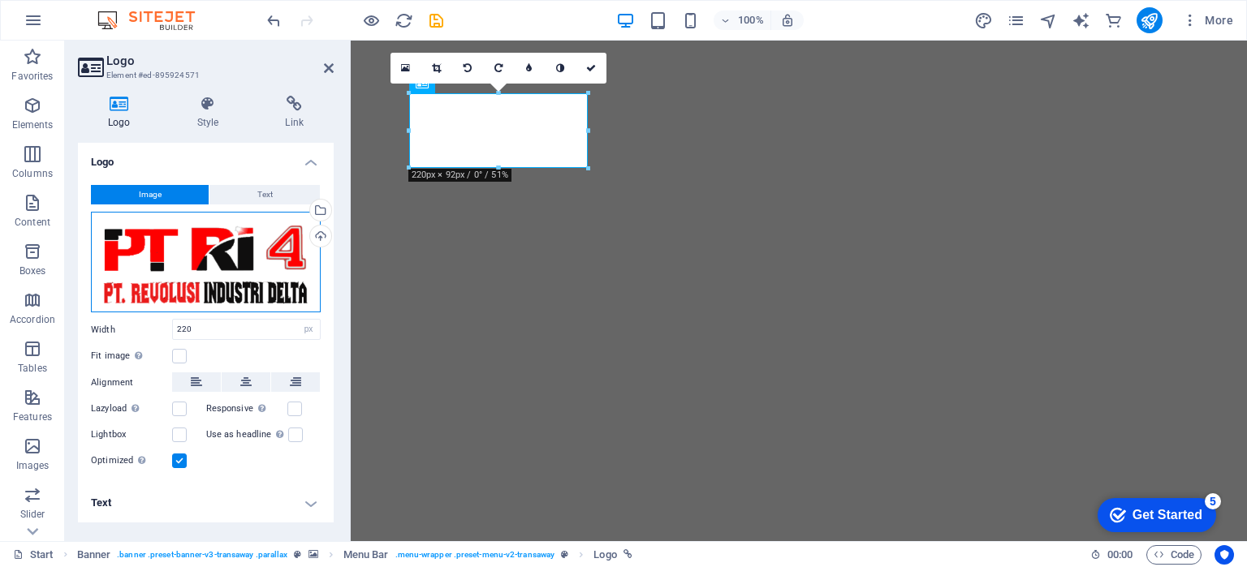
click at [299, 272] on div "Drag files here, click to choose files or select files from Files or our free s…" at bounding box center [206, 262] width 230 height 101
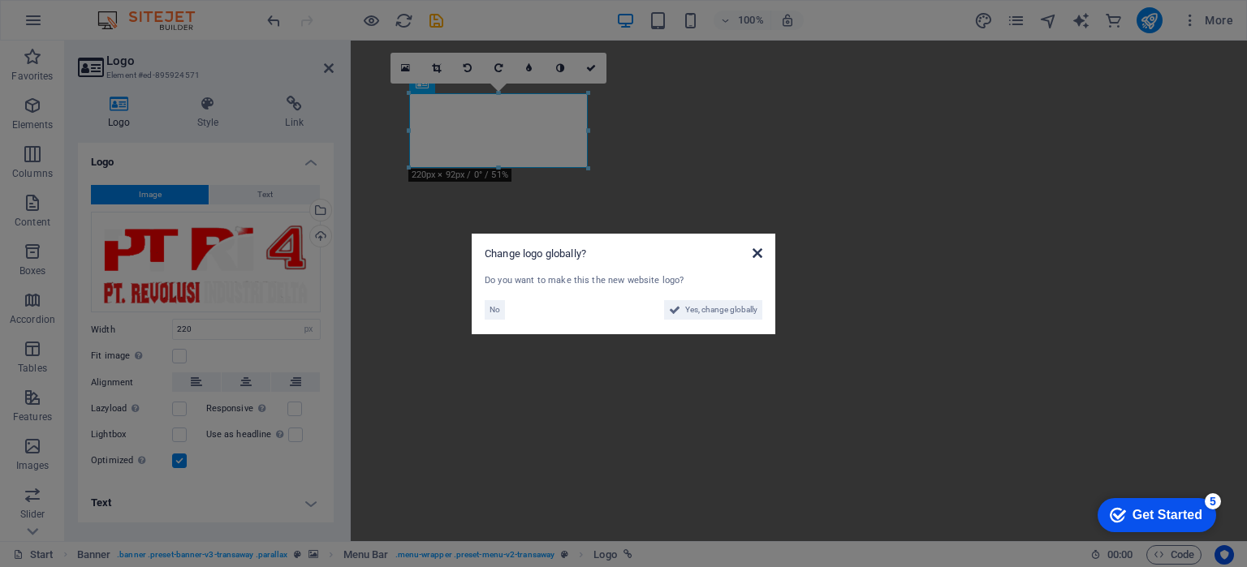
click at [760, 252] on icon at bounding box center [758, 253] width 10 height 13
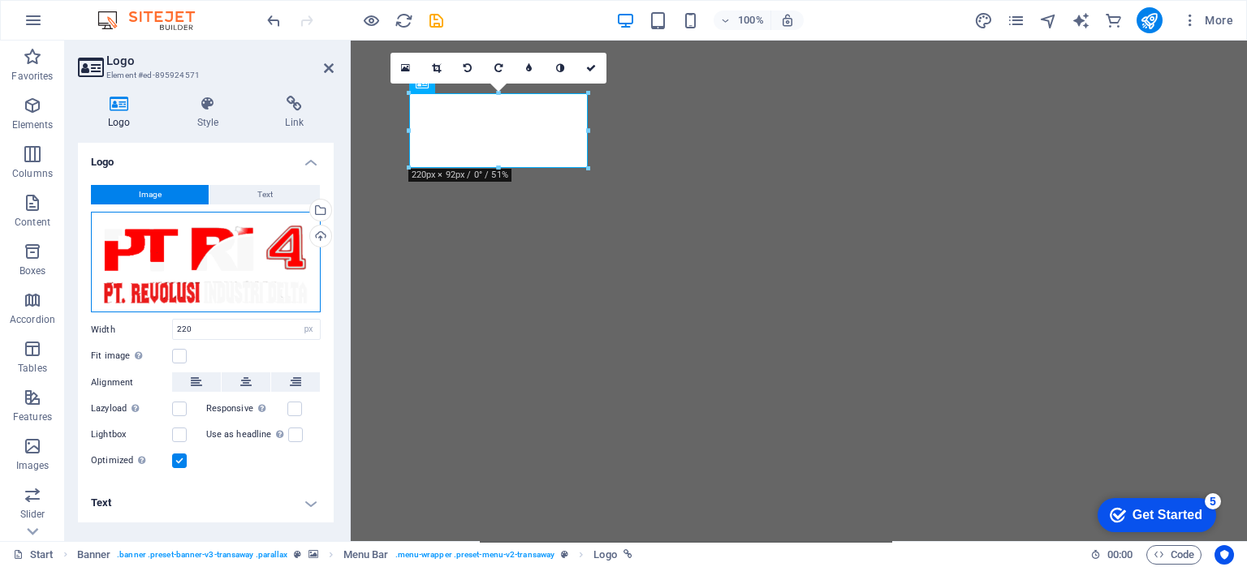
click at [247, 271] on div "Drag files here, click to choose files or select files from Files or our free s…" at bounding box center [206, 262] width 230 height 101
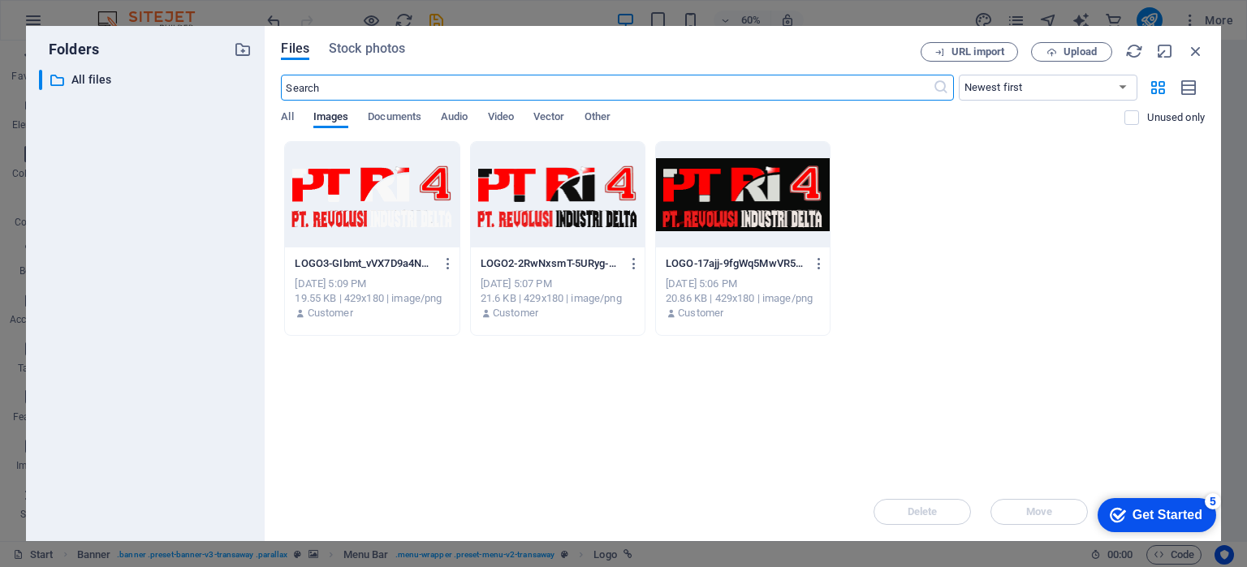
click at [408, 200] on div at bounding box center [372, 195] width 174 height 106
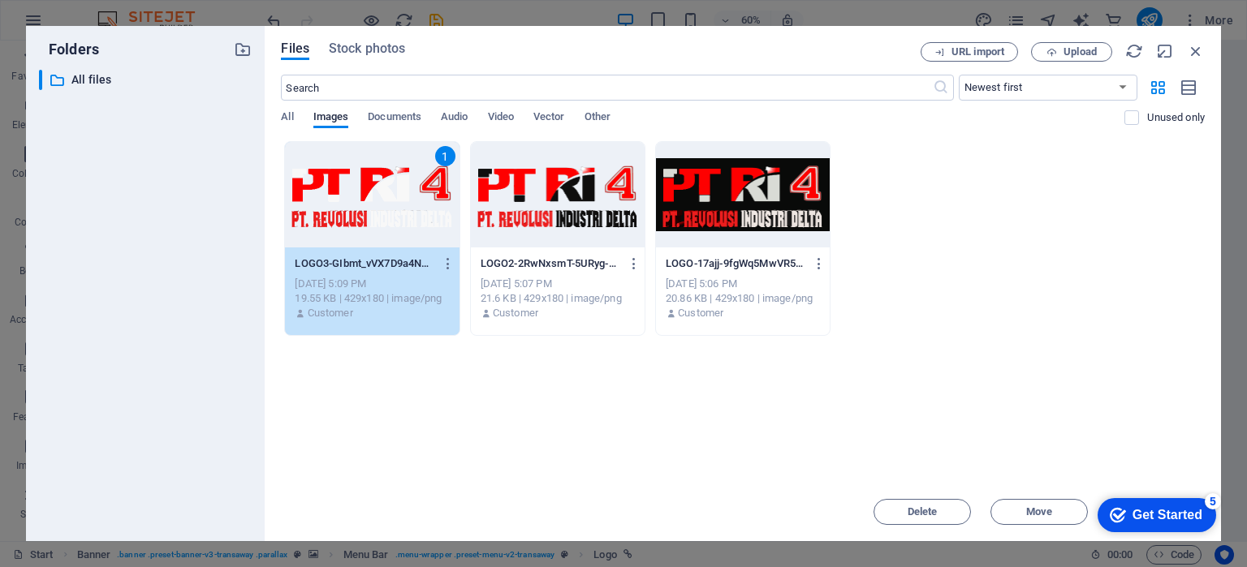
click at [408, 200] on div "1" at bounding box center [372, 195] width 174 height 106
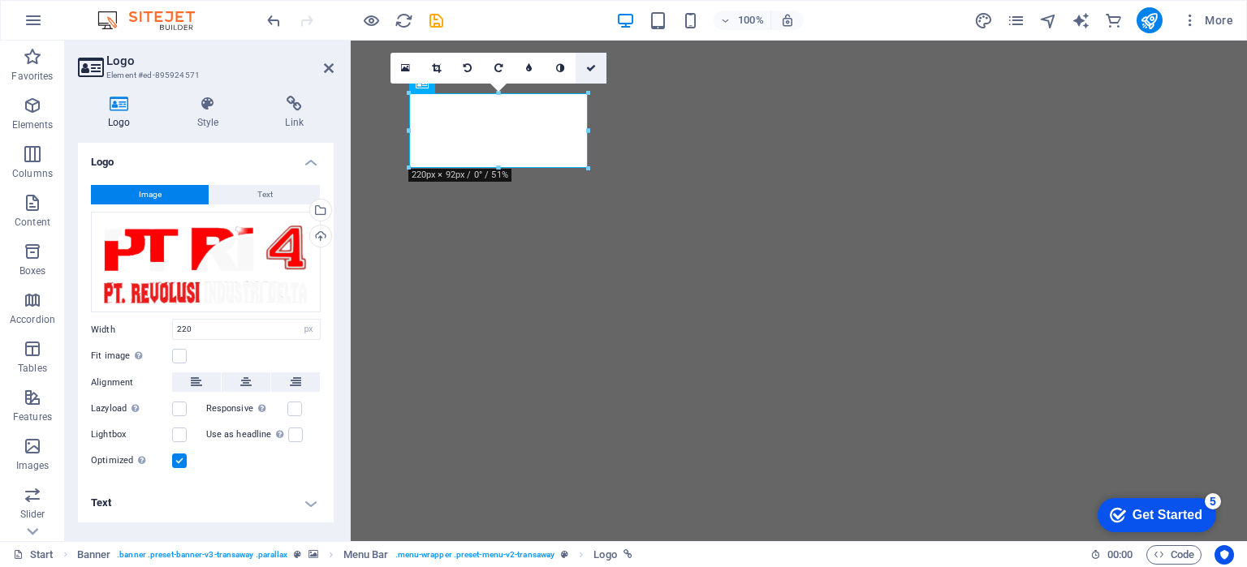
click at [589, 63] on icon at bounding box center [591, 68] width 10 height 10
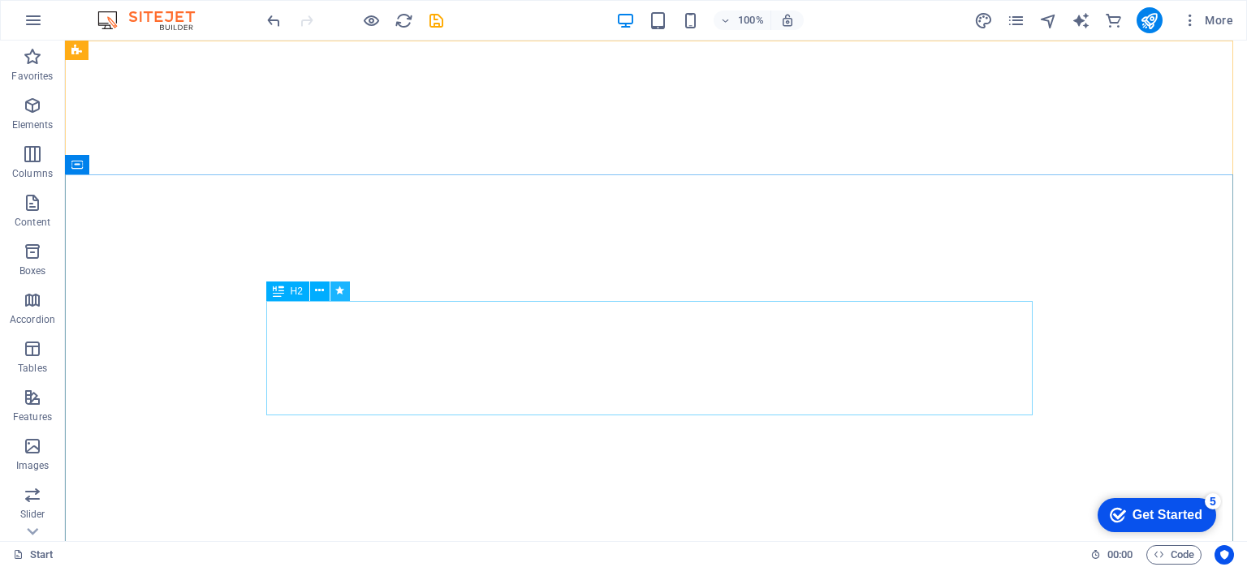
click at [344, 284] on button at bounding box center [339, 291] width 19 height 19
select select "fade"
select select "s"
select select "onload"
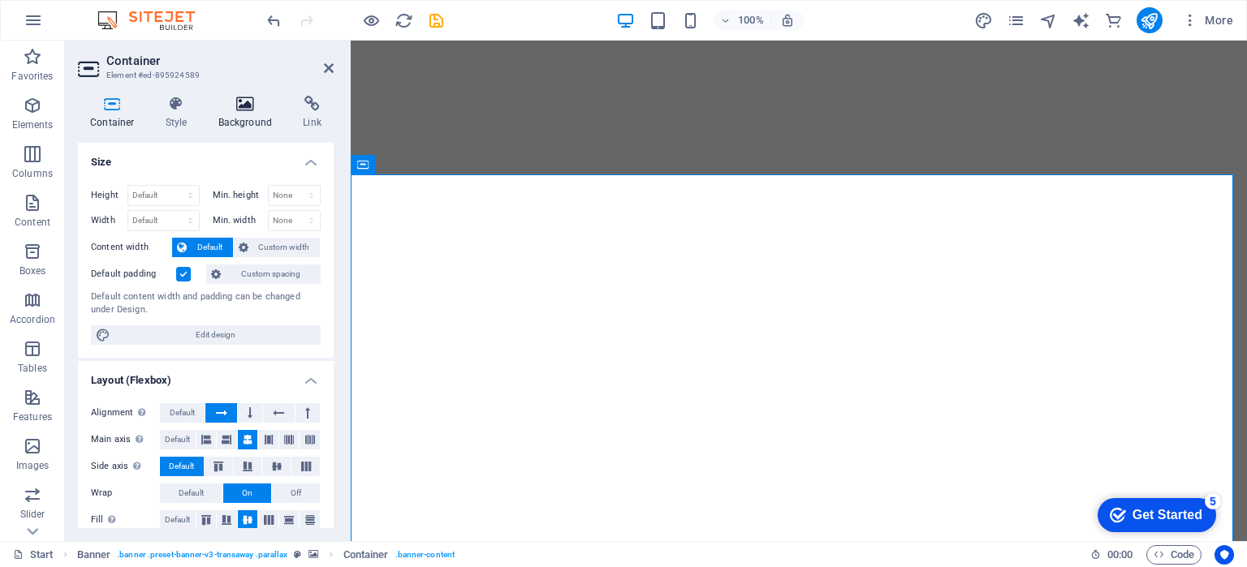
click at [245, 115] on h4 "Background" at bounding box center [248, 113] width 85 height 34
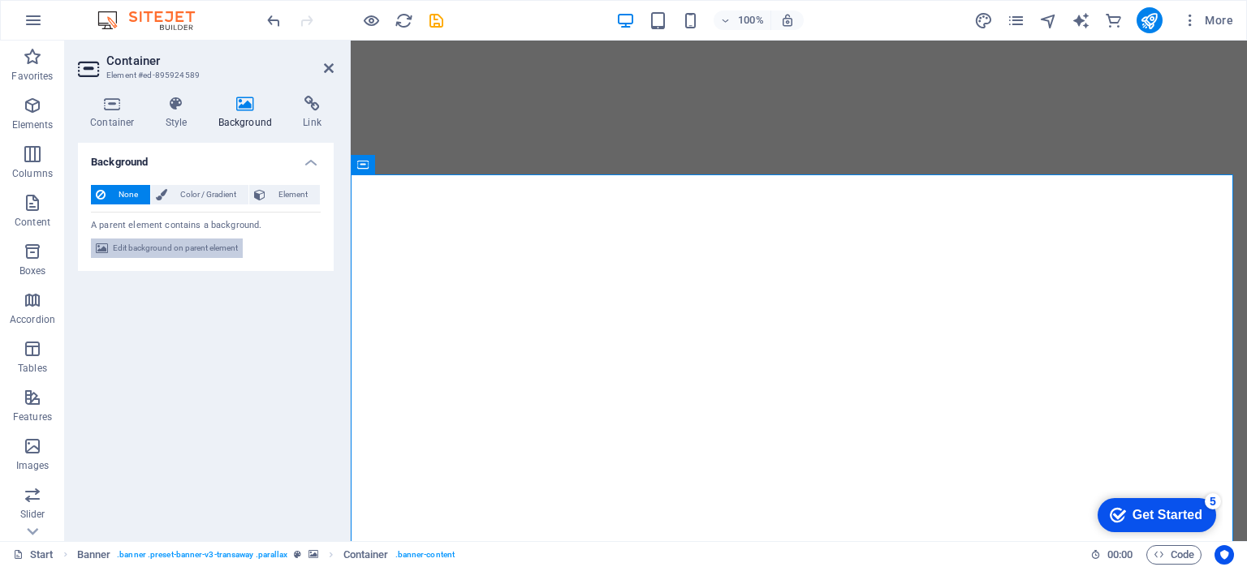
click at [183, 253] on span "Edit background on parent element" at bounding box center [175, 248] width 125 height 19
select select "ms"
select select "s"
select select "ondemand"
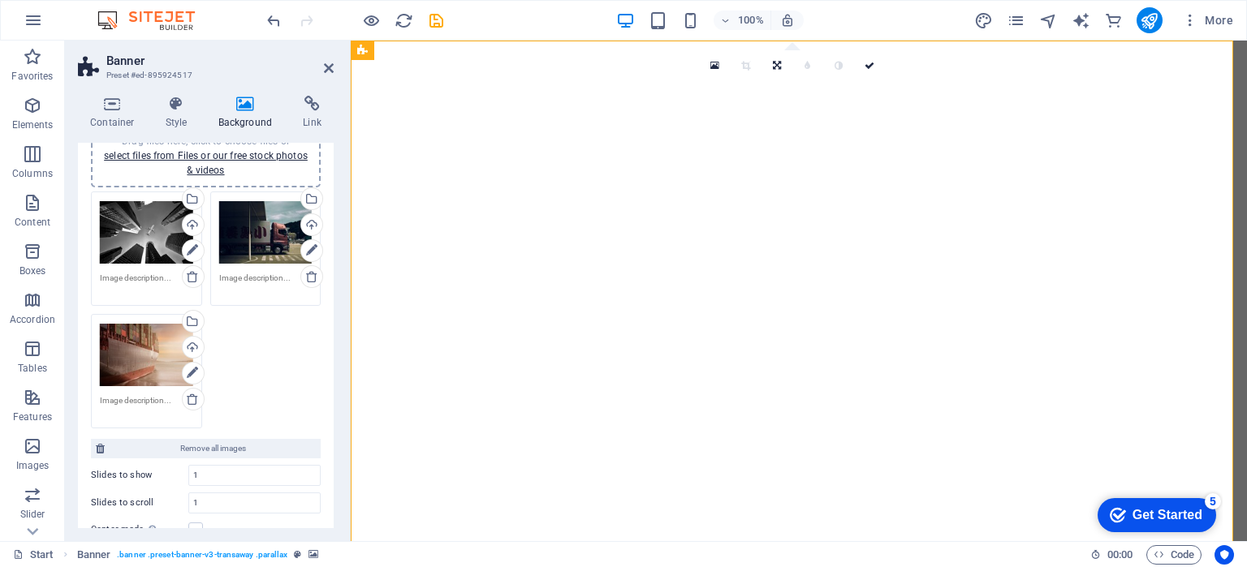
scroll to position [81, 0]
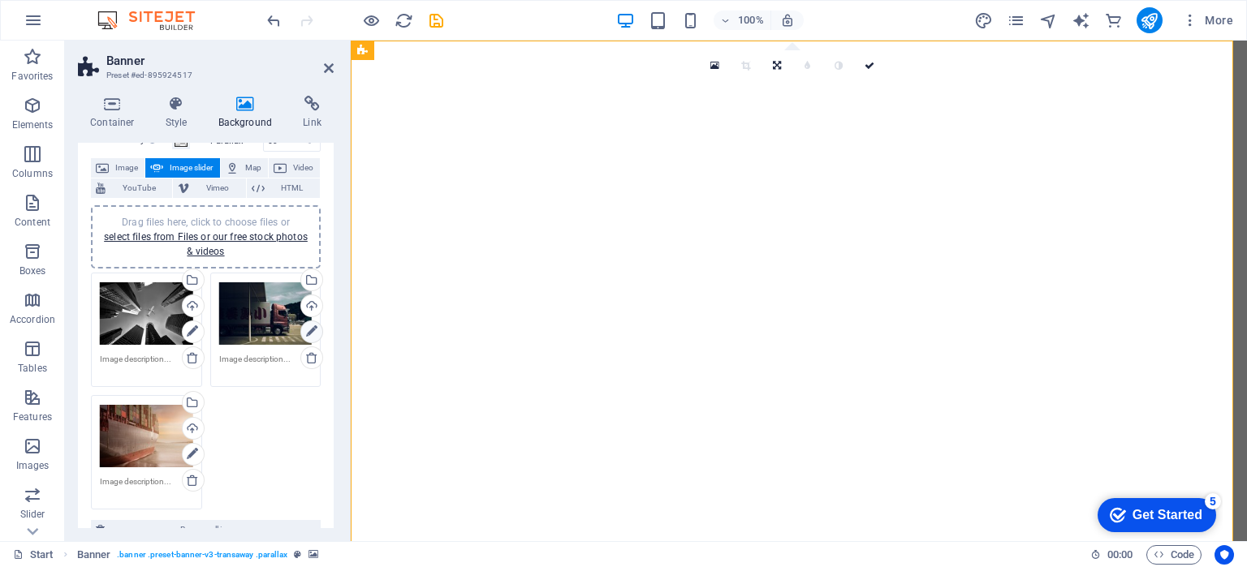
click at [312, 323] on icon at bounding box center [311, 331] width 11 height 19
click at [306, 330] on icon at bounding box center [311, 331] width 11 height 19
click at [310, 274] on div "Select files from the file manager, stock photos, or upload file(s)" at bounding box center [310, 282] width 24 height 24
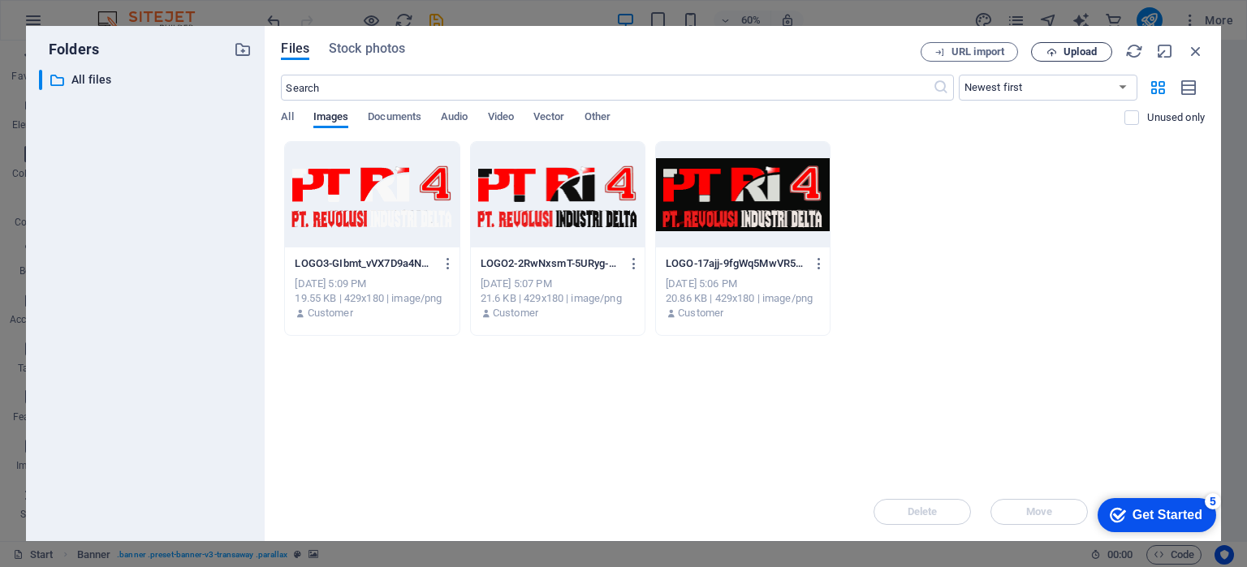
click at [1054, 54] on icon "button" at bounding box center [1051, 52] width 11 height 11
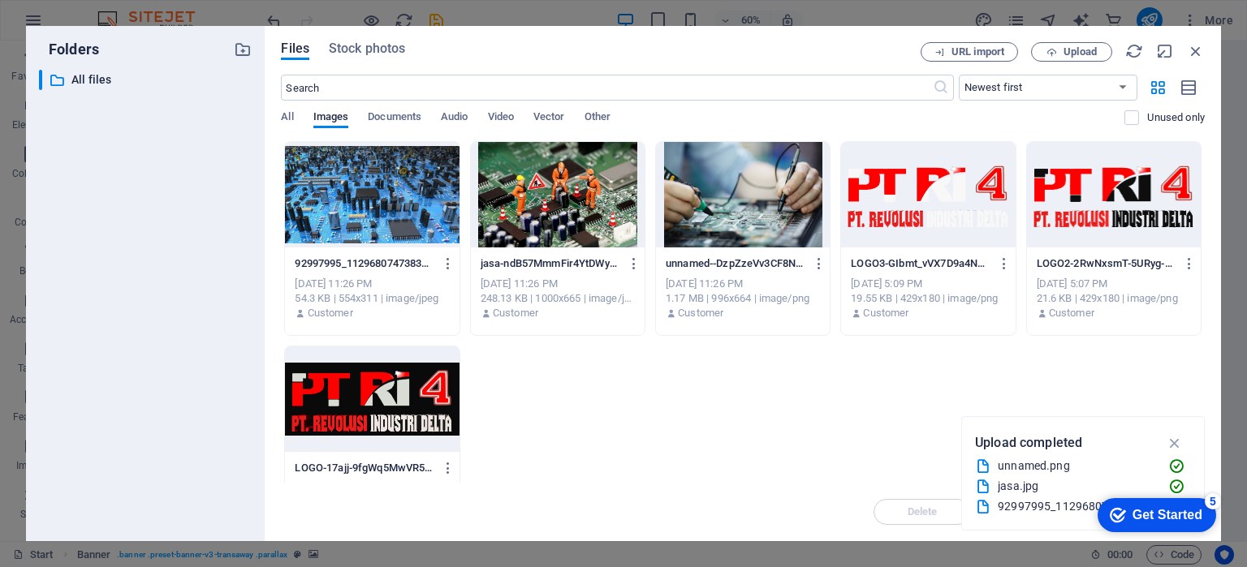
click at [418, 209] on div at bounding box center [372, 195] width 174 height 106
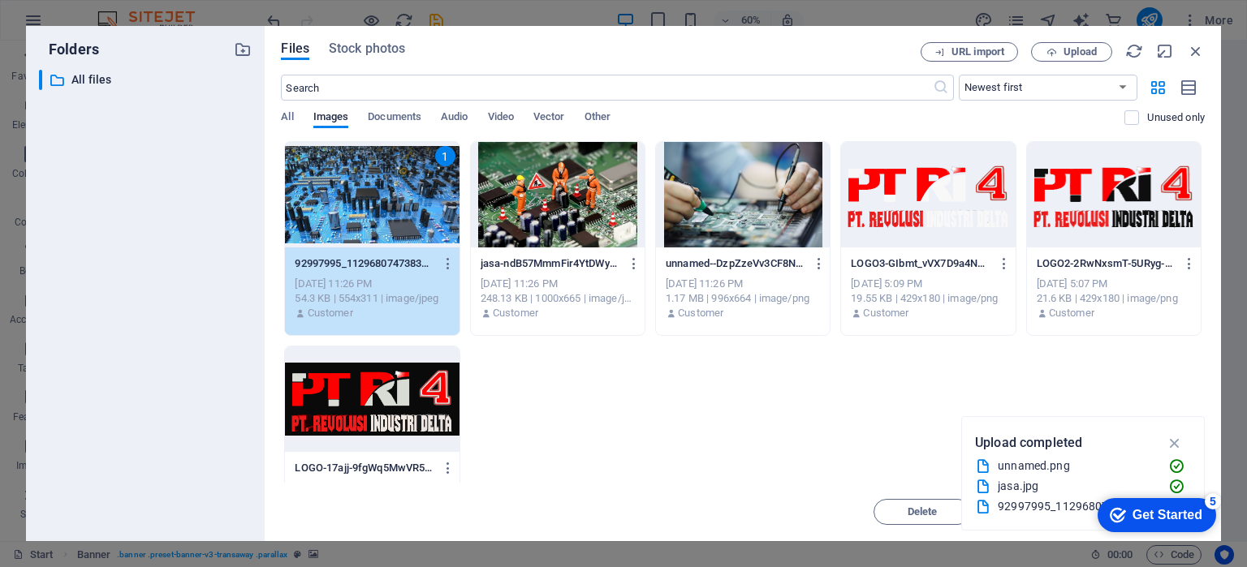
click at [418, 209] on div "1" at bounding box center [372, 195] width 174 height 106
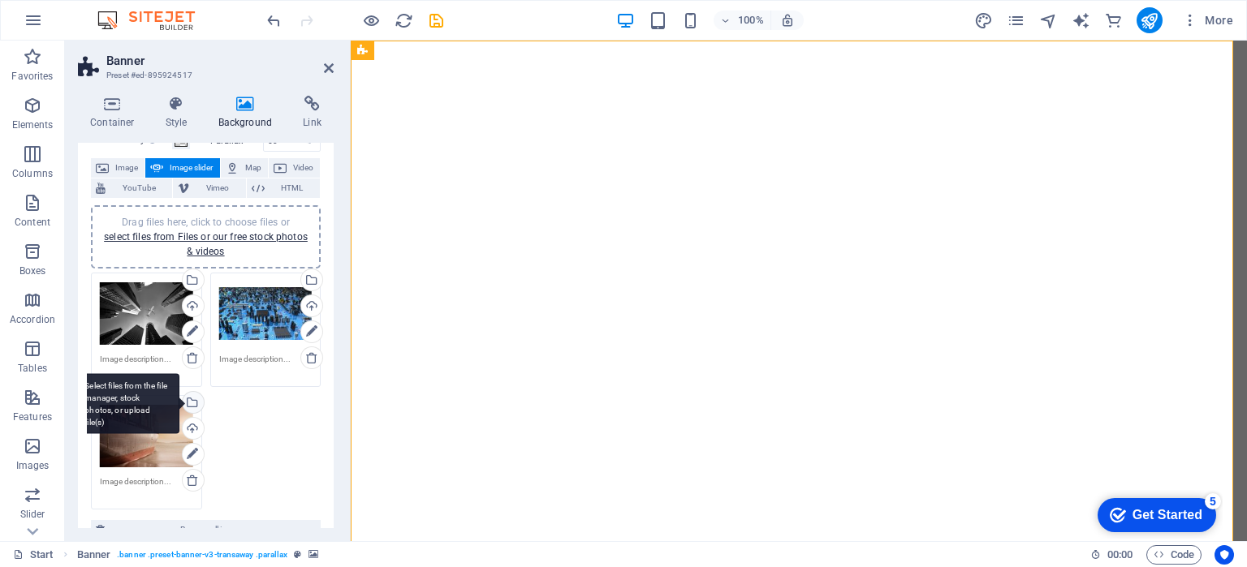
click at [191, 403] on div "Select files from the file manager, stock photos, or upload file(s)" at bounding box center [191, 404] width 24 height 24
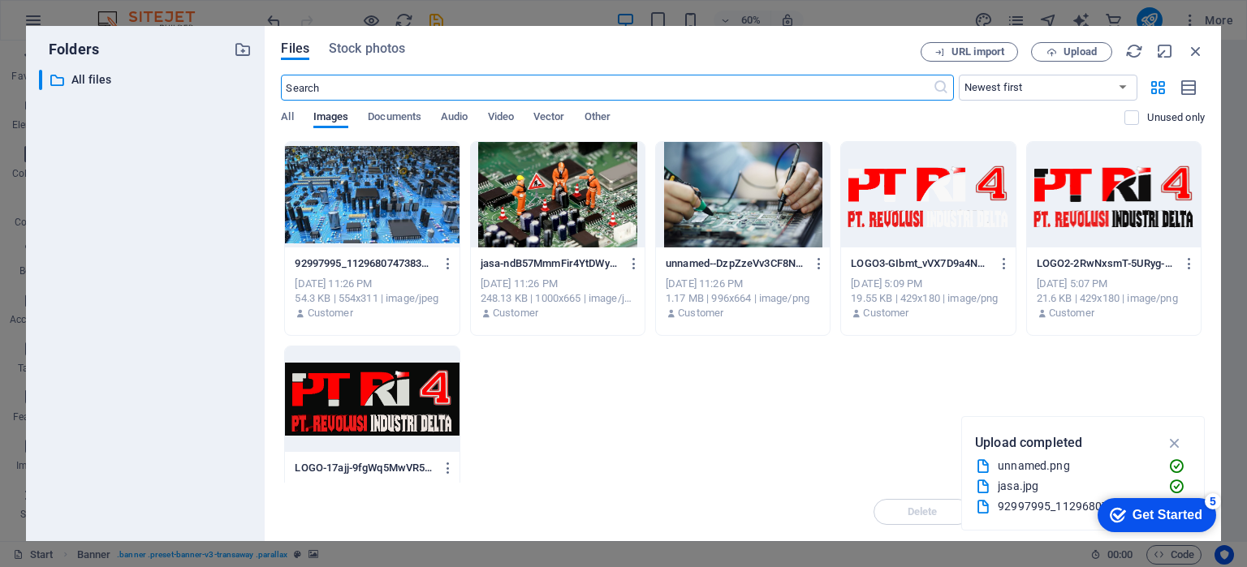
click at [427, 211] on div at bounding box center [372, 195] width 174 height 106
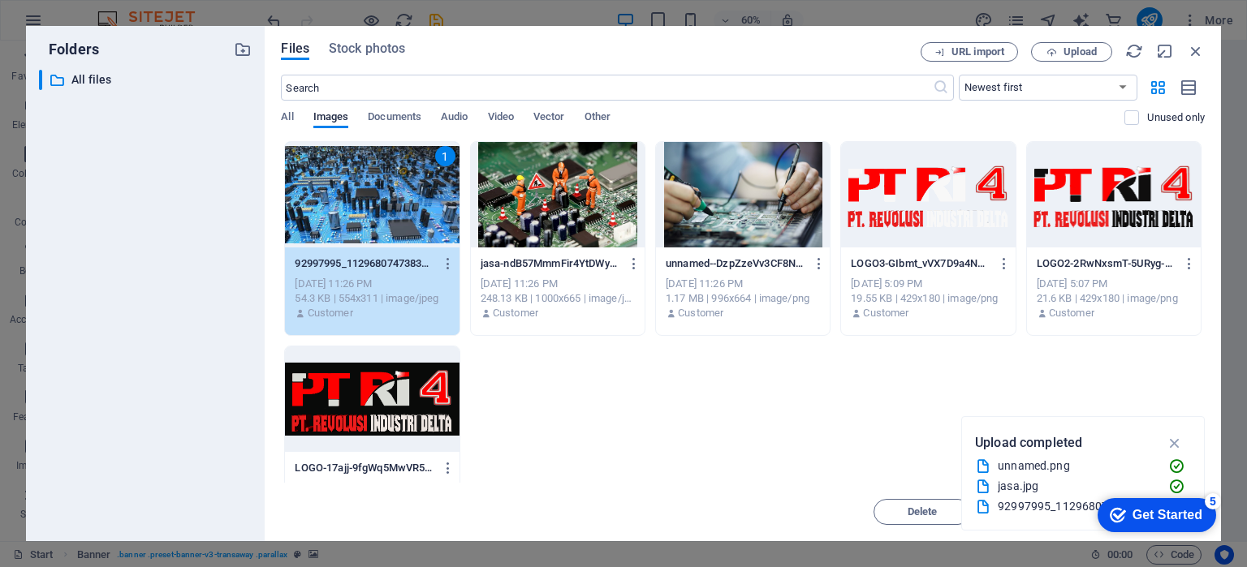
click at [527, 207] on div at bounding box center [558, 195] width 174 height 106
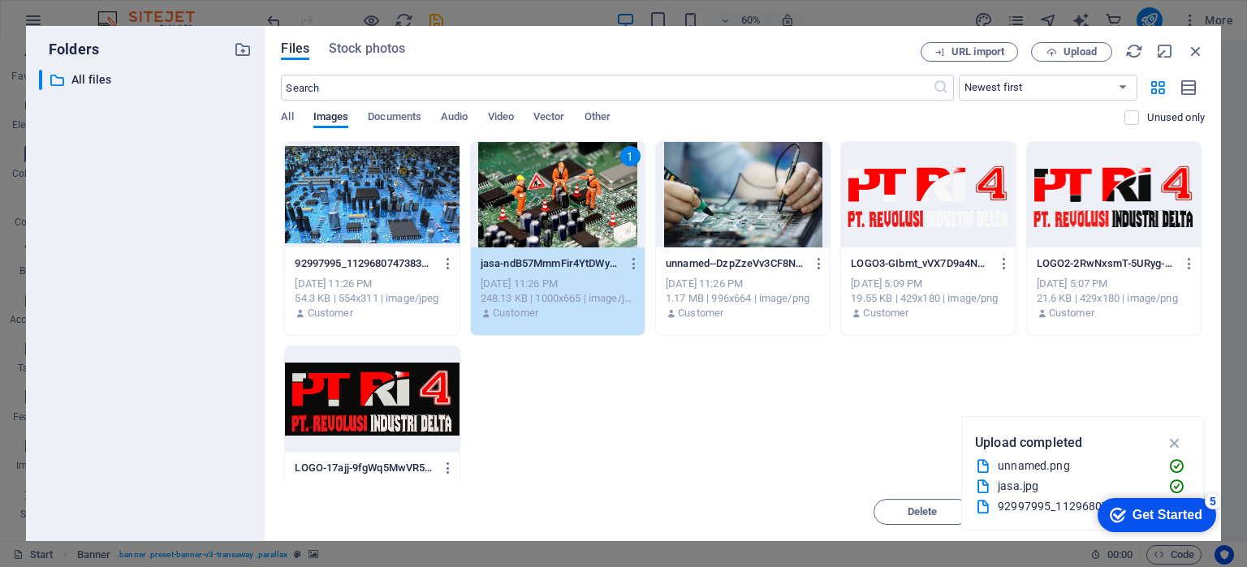
click at [527, 207] on div "1" at bounding box center [558, 195] width 174 height 106
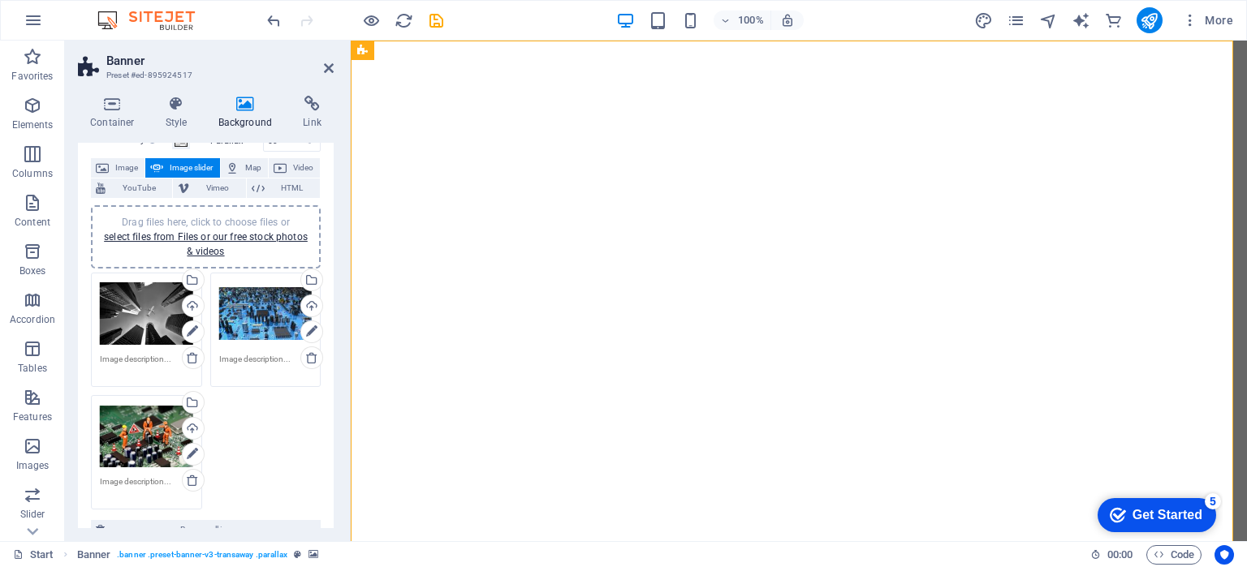
click at [337, 70] on aside "Banner Preset #ed-895924517 Container Style Background Link Size Height Default…" at bounding box center [208, 291] width 286 height 501
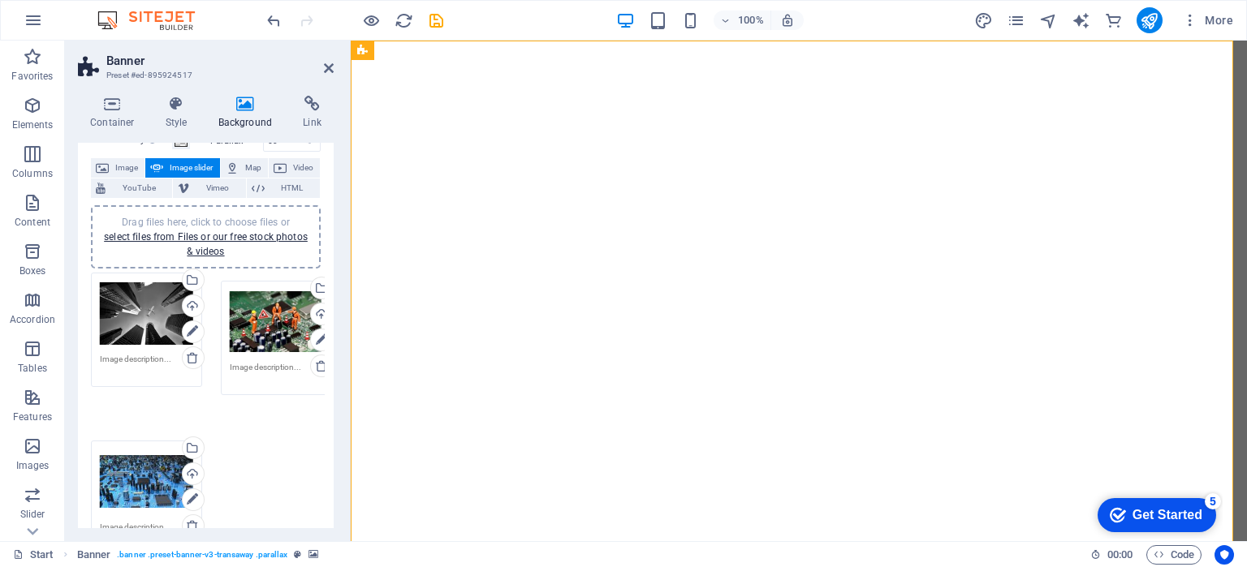
drag, startPoint x: 156, startPoint y: 438, endPoint x: 286, endPoint y: 324, distance: 173.1
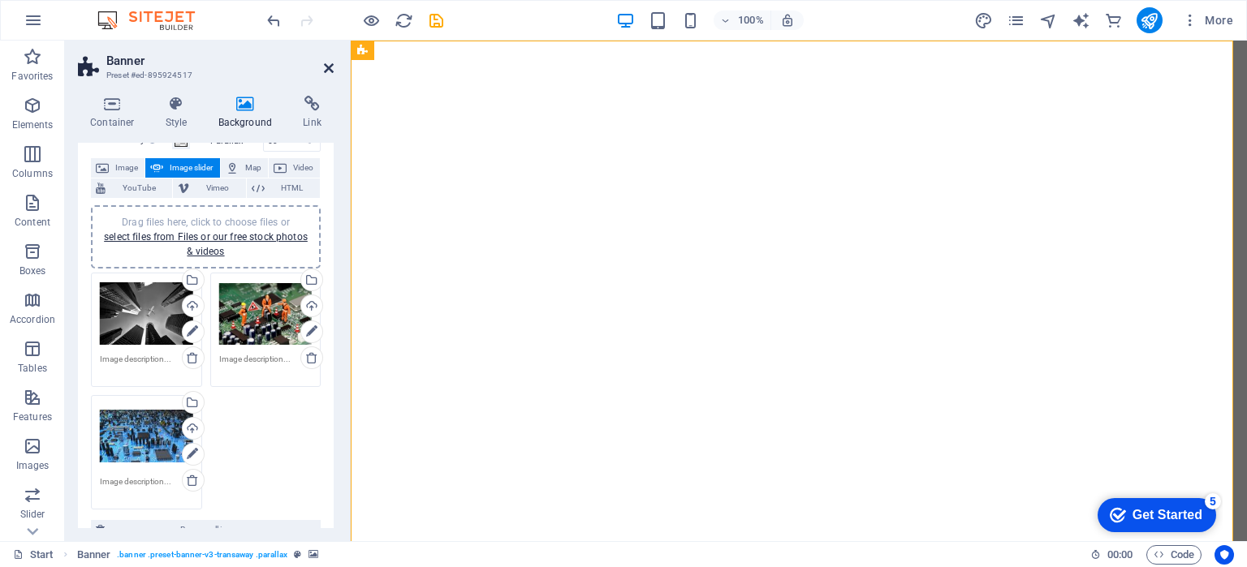
click at [328, 70] on icon at bounding box center [329, 68] width 10 height 13
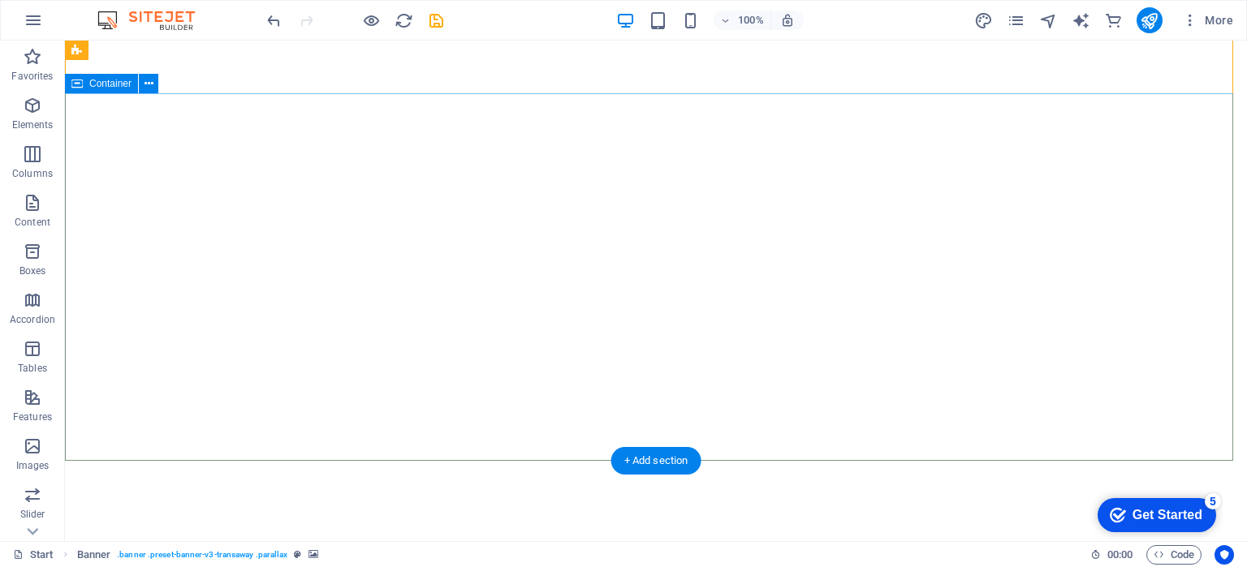
scroll to position [0, 0]
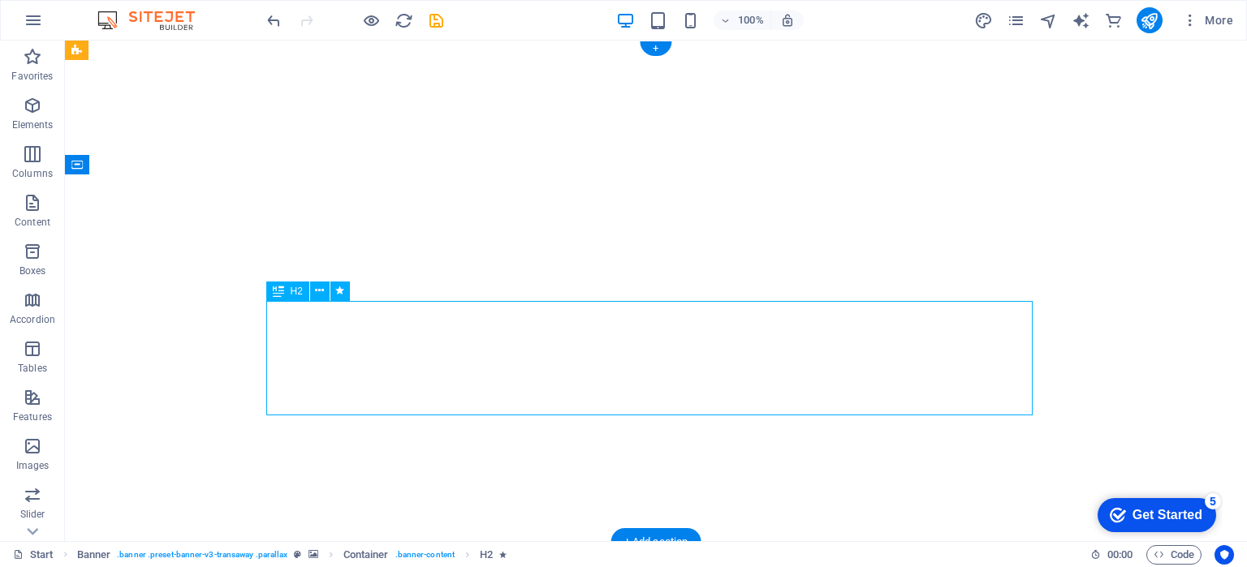
select select "fade"
select select "s"
select select "onload"
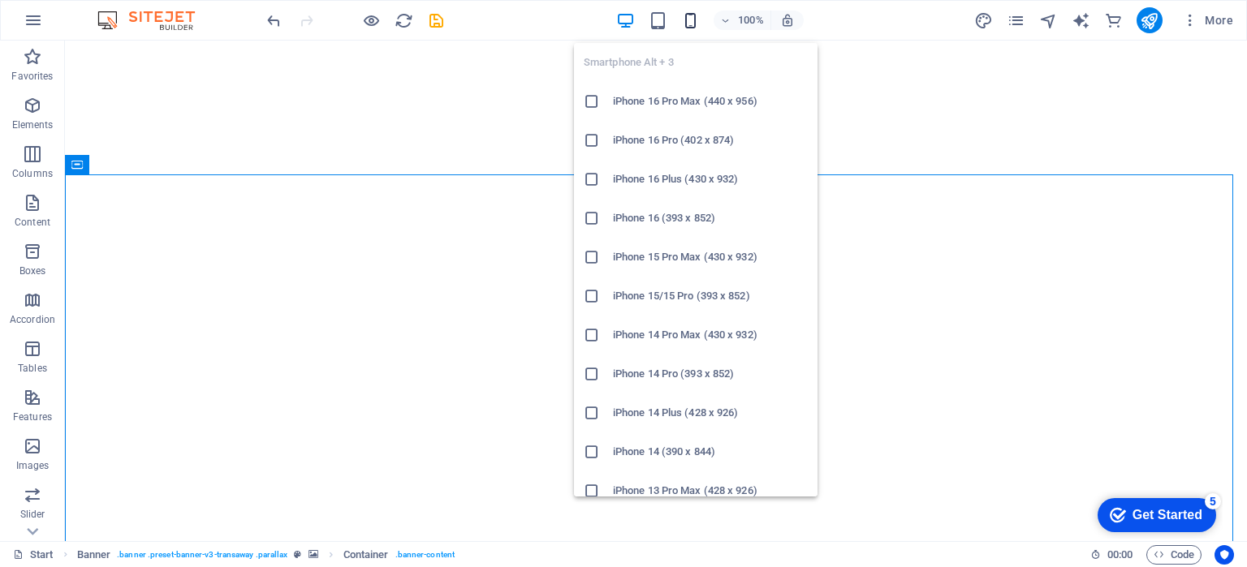
click at [692, 14] on icon "button" at bounding box center [690, 20] width 19 height 19
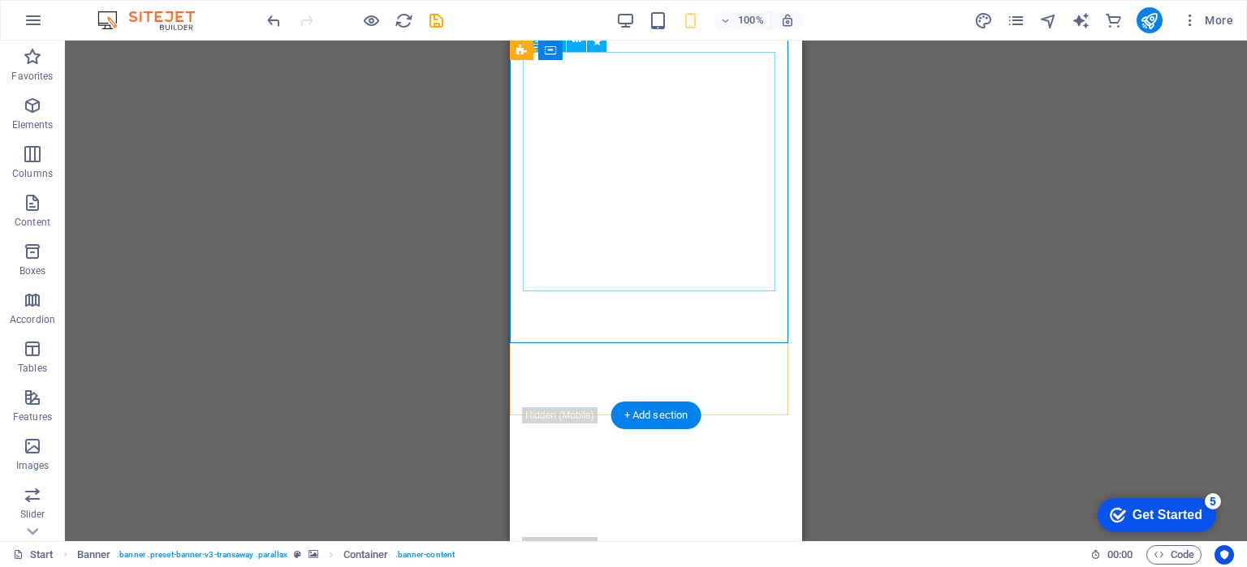
scroll to position [81, 0]
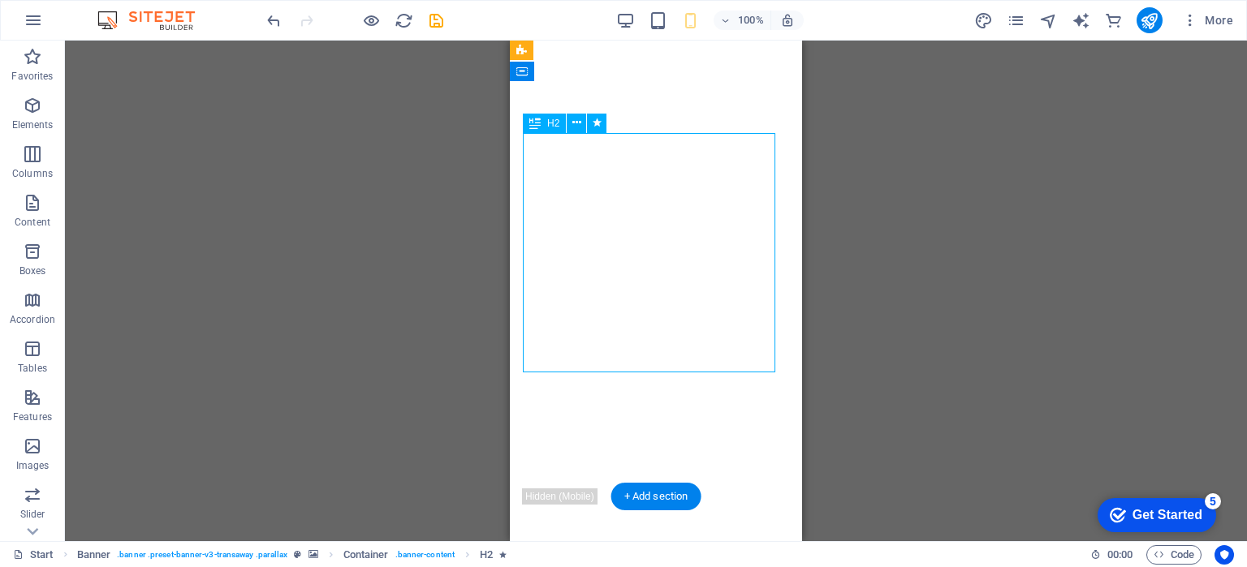
select select "fade"
select select "s"
select select "onload"
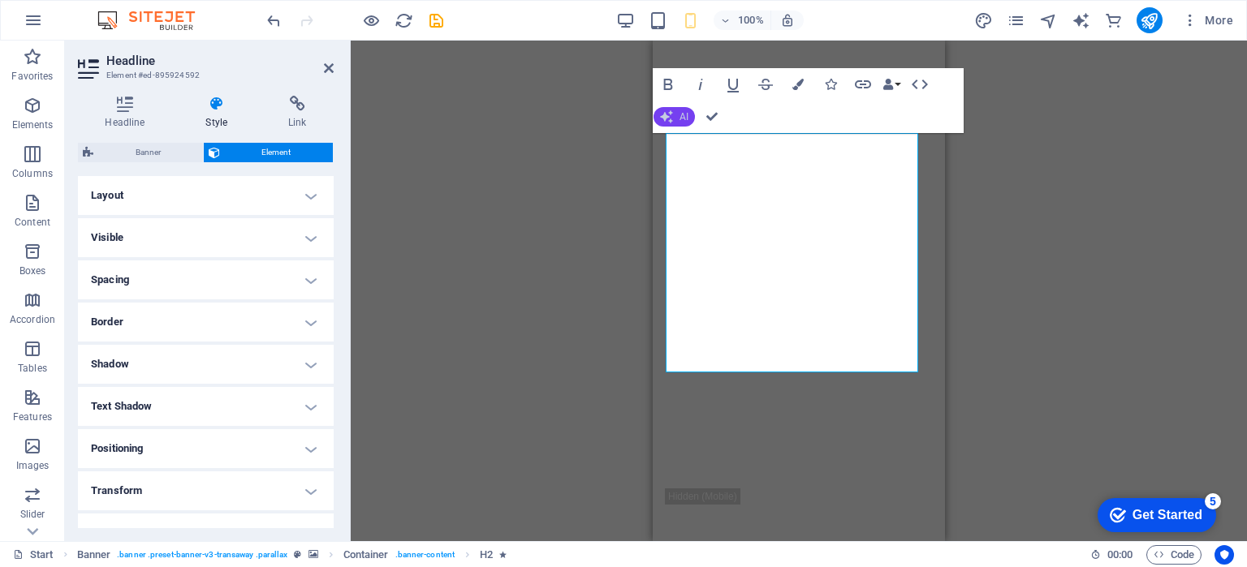
click at [679, 119] on span "AI" at bounding box center [683, 117] width 9 height 10
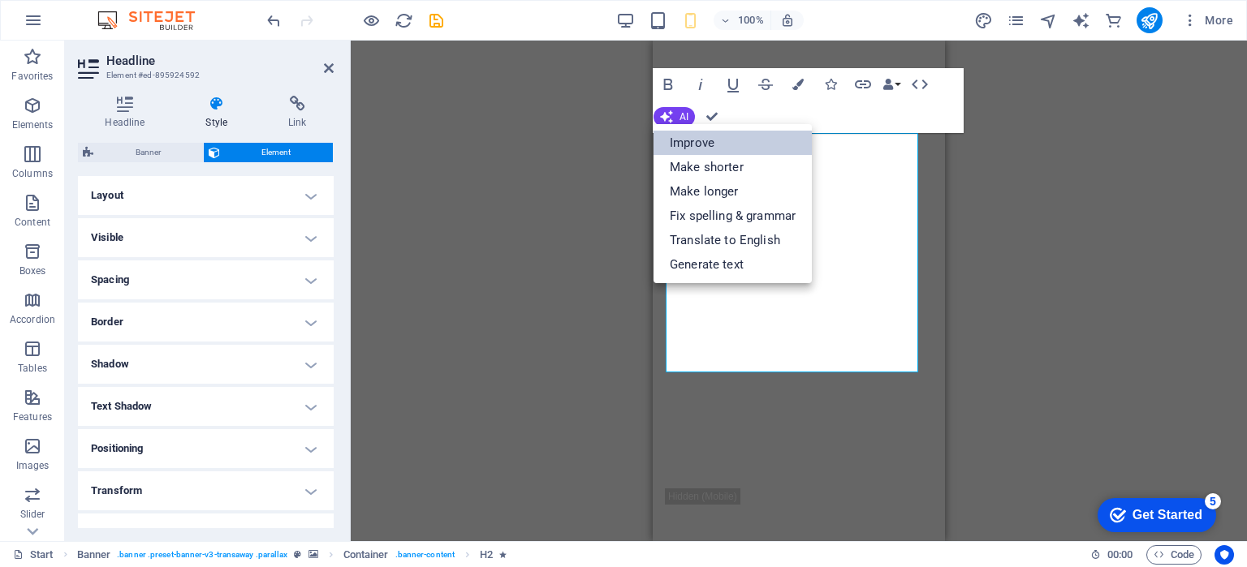
click at [693, 146] on link "Improve" at bounding box center [732, 143] width 158 height 24
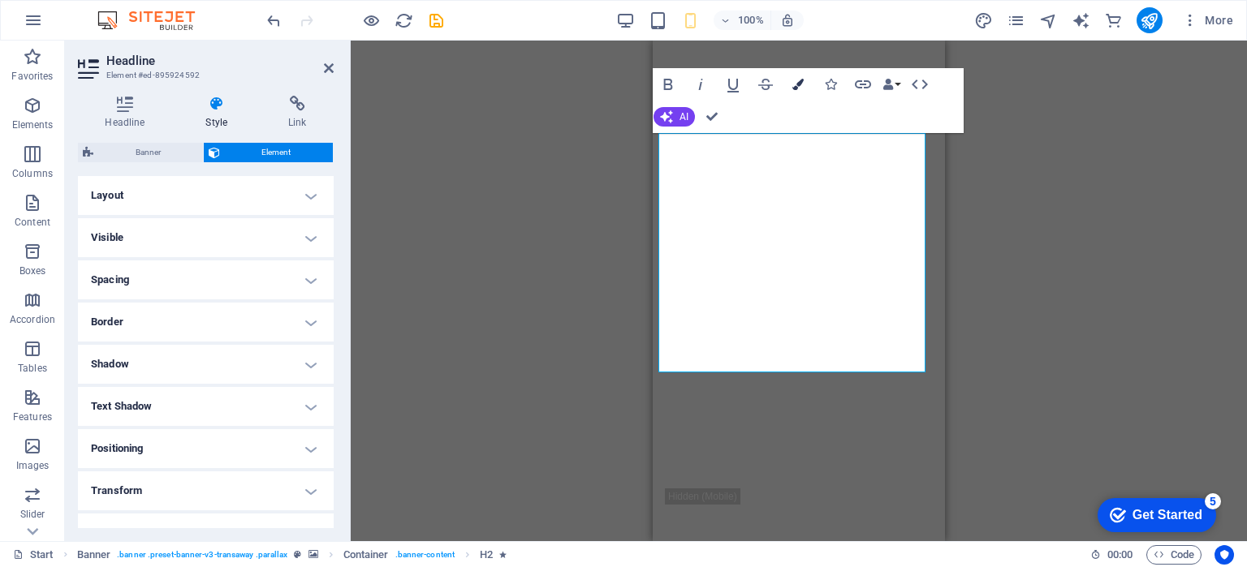
click at [800, 88] on icon "button" at bounding box center [797, 84] width 11 height 11
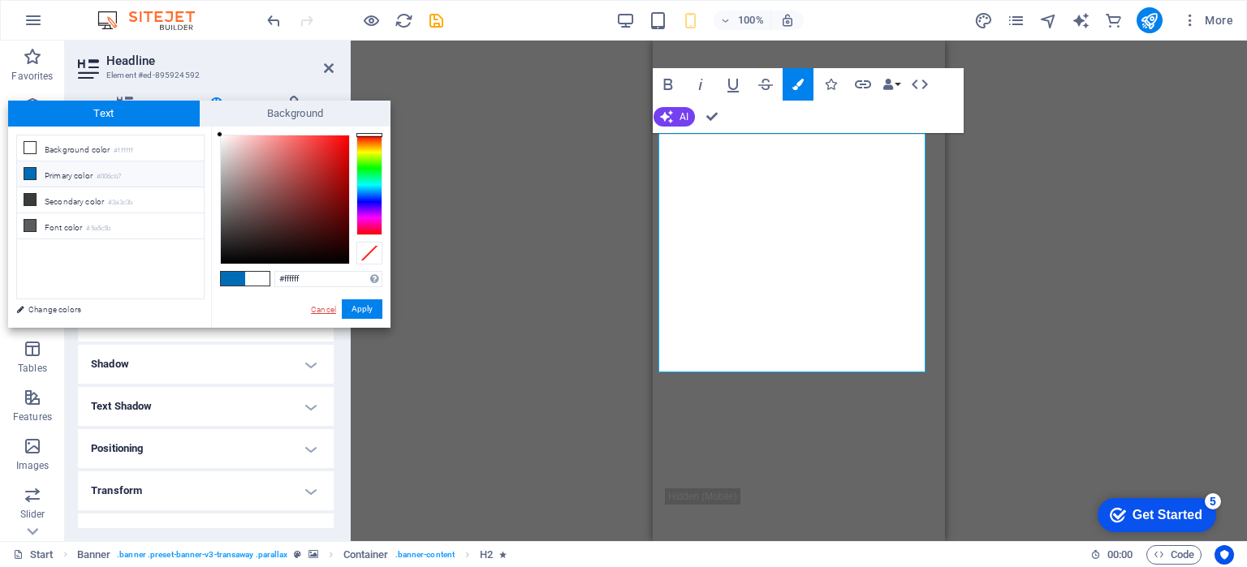
click at [328, 306] on link "Cancel" at bounding box center [323, 310] width 28 height 12
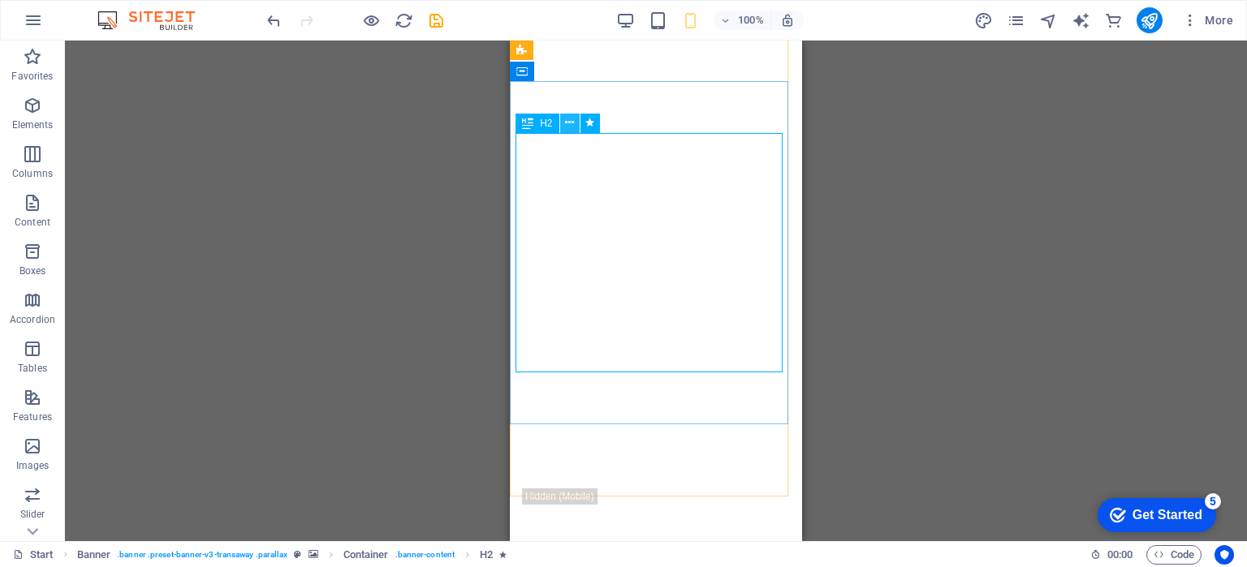
click at [570, 120] on icon at bounding box center [569, 122] width 9 height 17
click at [524, 122] on icon at bounding box center [527, 123] width 11 height 19
click at [558, 123] on div "H2" at bounding box center [562, 124] width 94 height 20
click at [570, 124] on icon at bounding box center [569, 122] width 9 height 17
click at [568, 125] on icon at bounding box center [569, 122] width 9 height 17
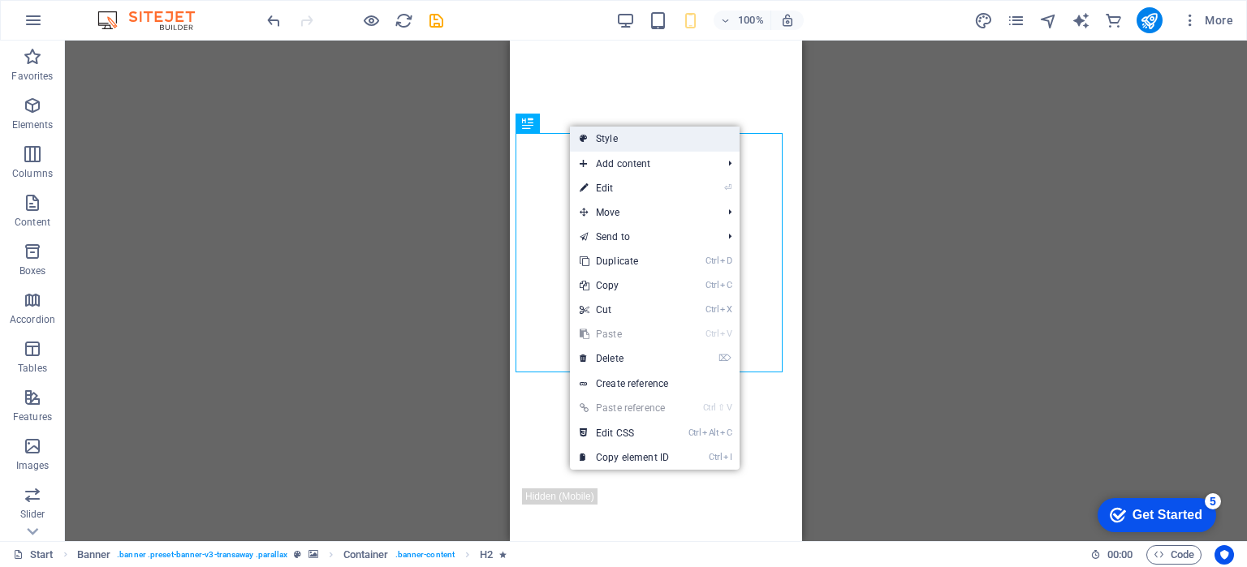
click at [632, 140] on link "Style" at bounding box center [655, 139] width 170 height 24
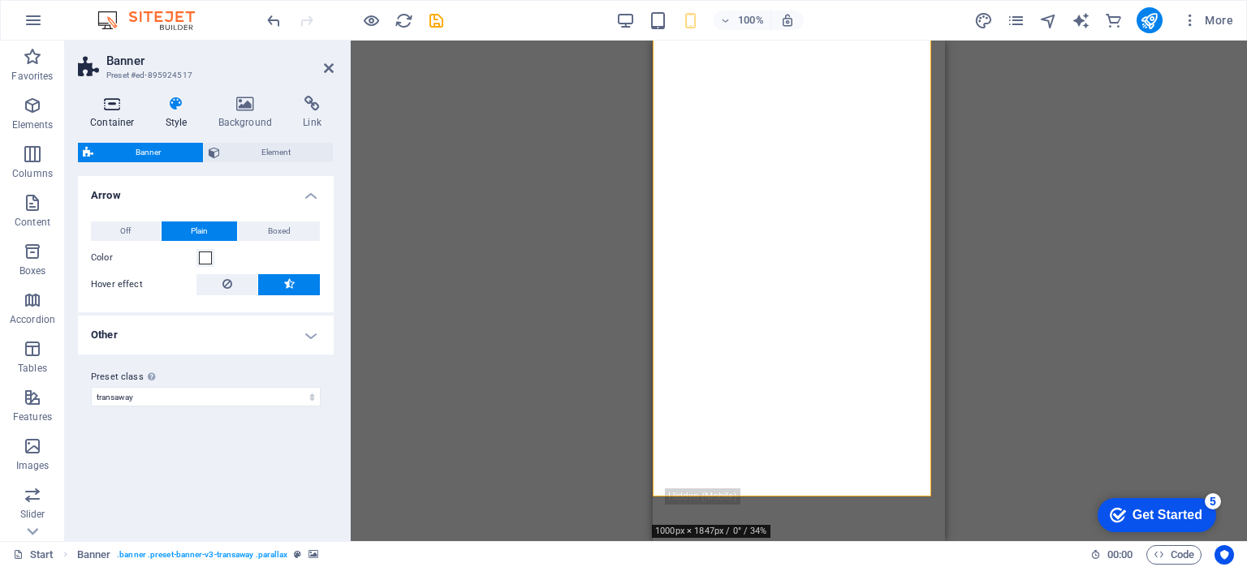
click at [117, 115] on h4 "Container" at bounding box center [115, 113] width 75 height 34
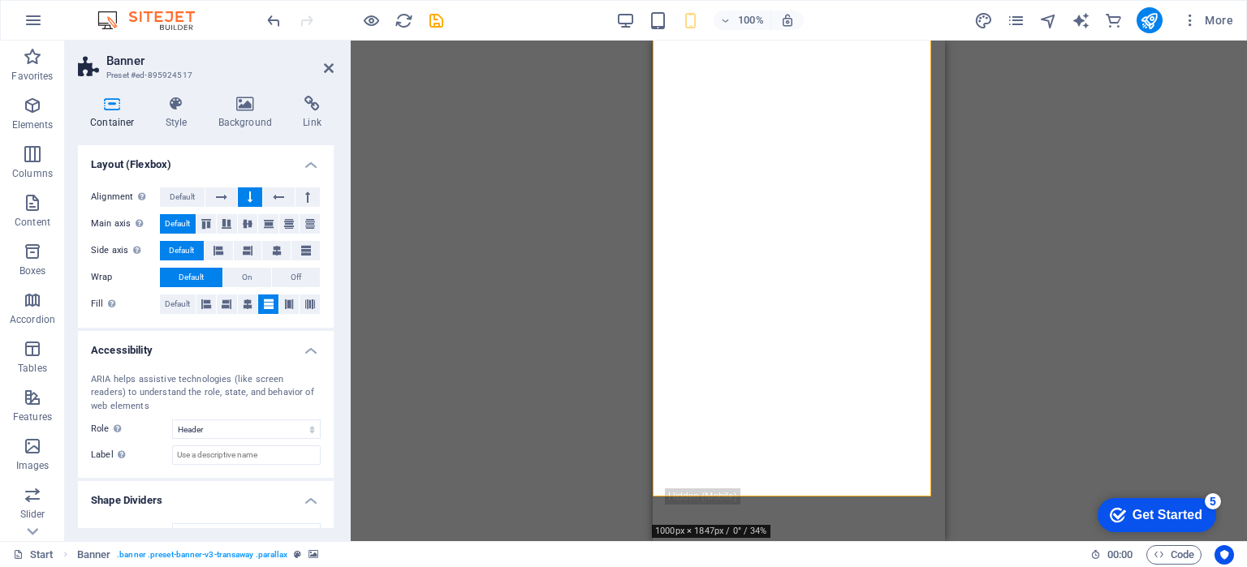
scroll to position [270, 0]
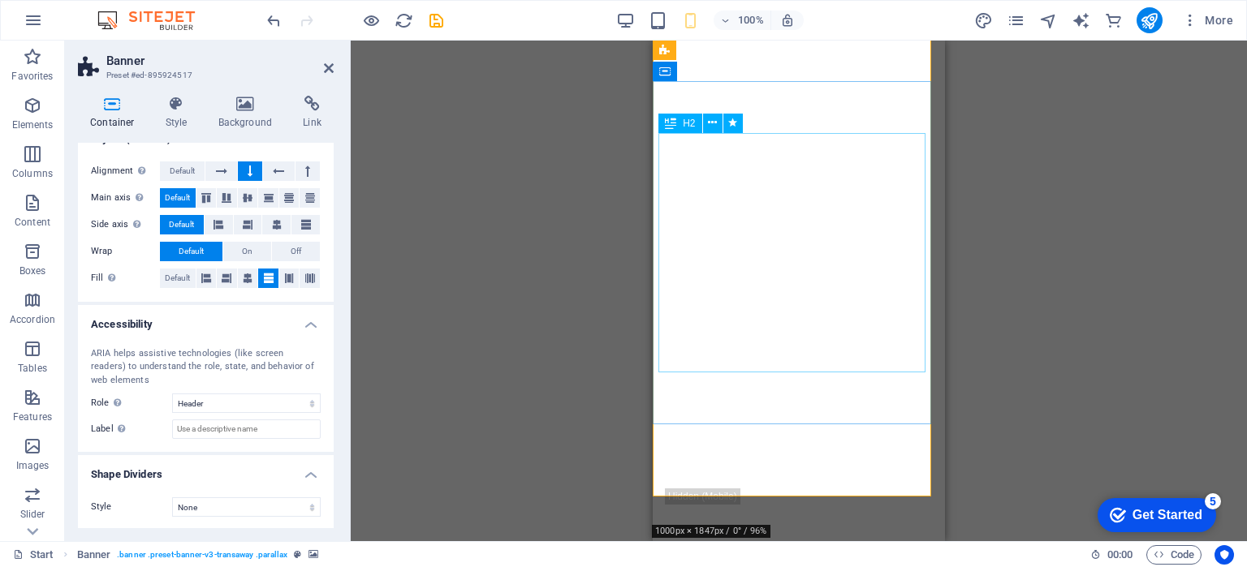
select select "fade"
select select "s"
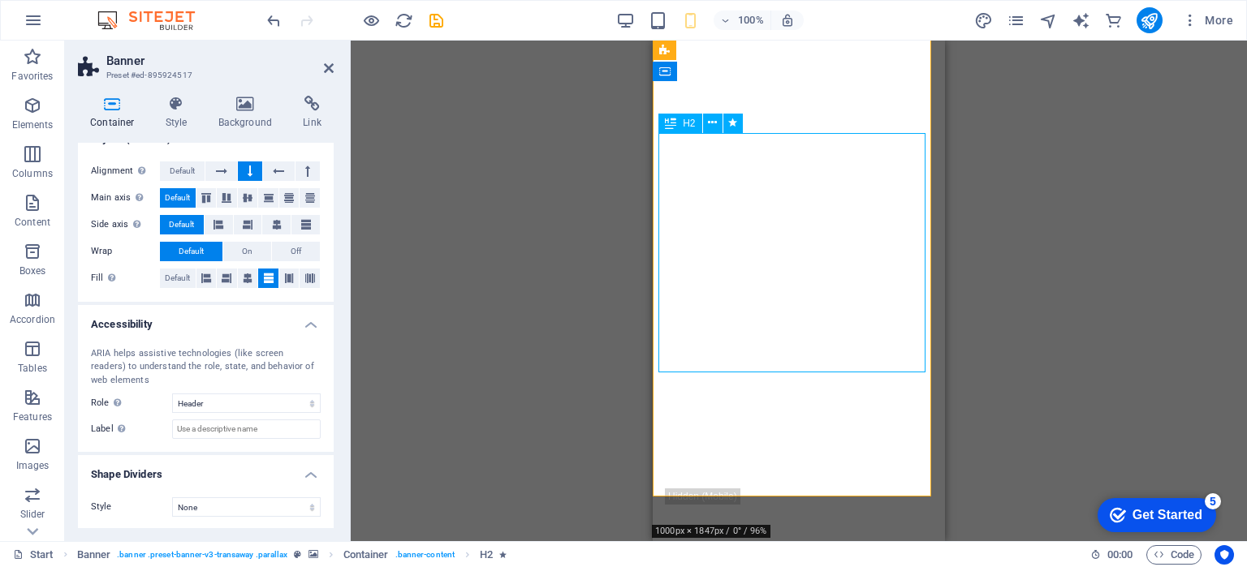
select select "s"
select select "onload"
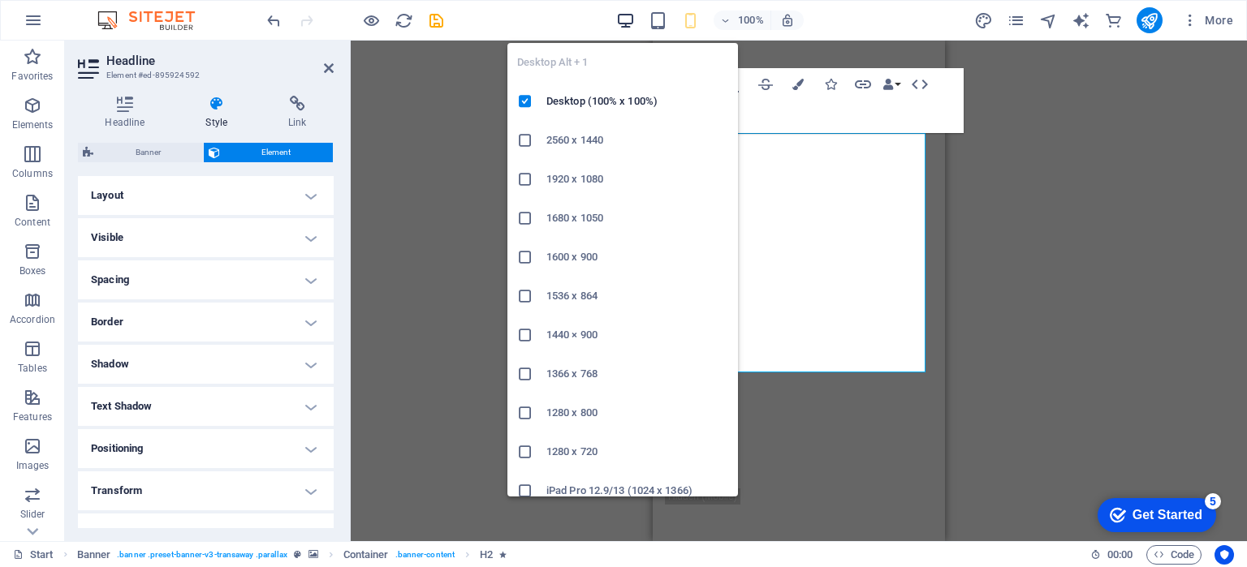
click at [626, 28] on icon "button" at bounding box center [625, 20] width 19 height 19
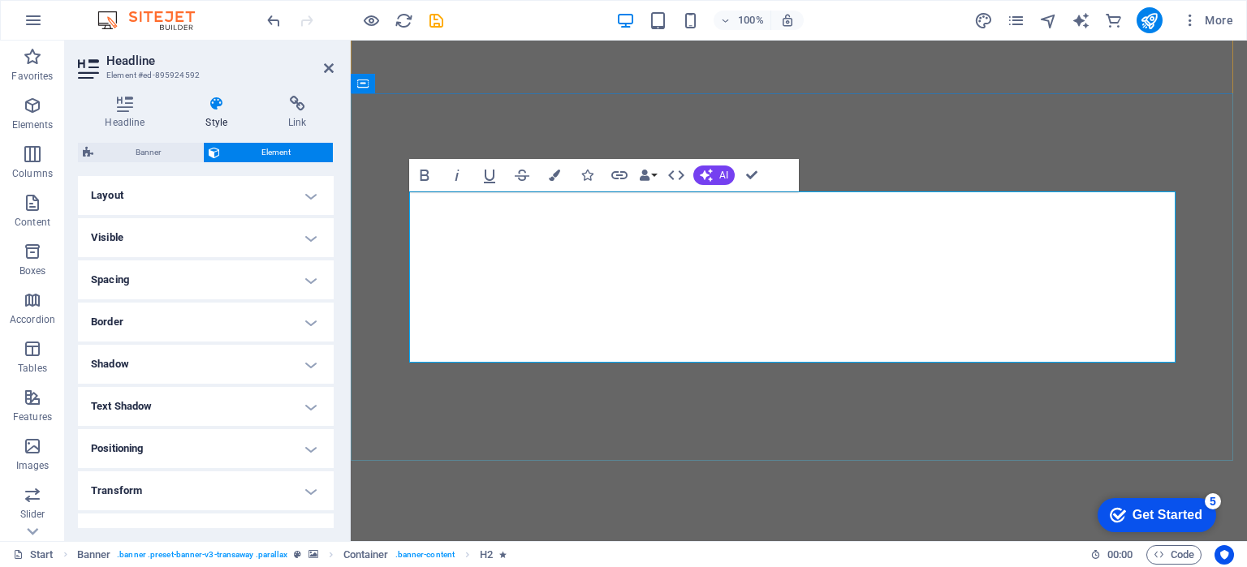
drag, startPoint x: 706, startPoint y: 248, endPoint x: 635, endPoint y: 257, distance: 71.9
click at [332, 62] on icon at bounding box center [329, 68] width 10 height 13
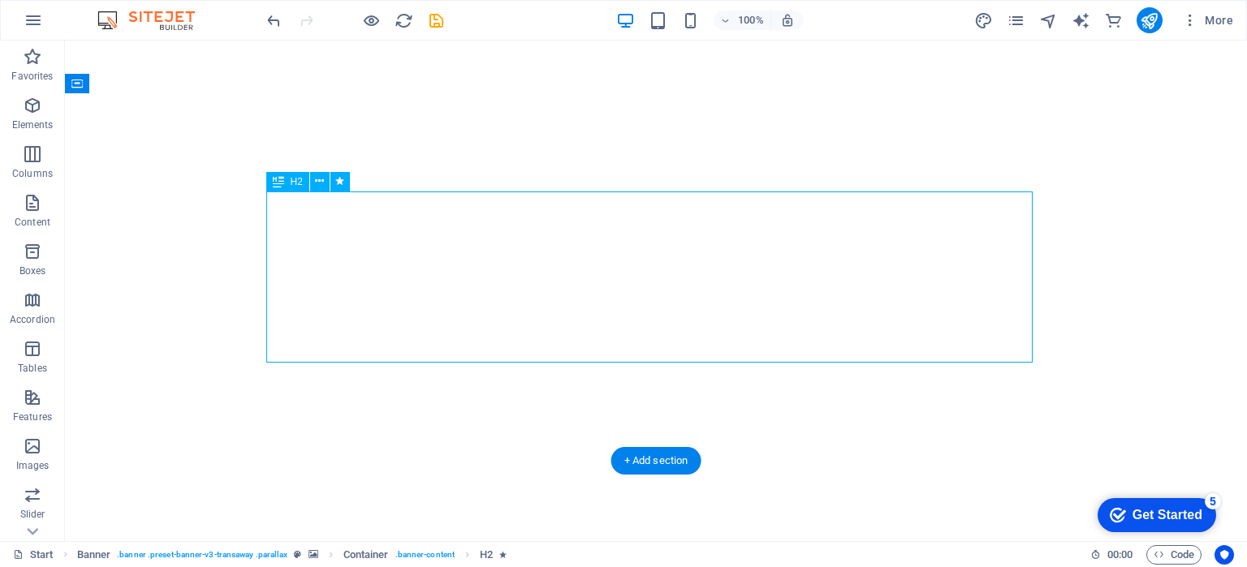
drag, startPoint x: 756, startPoint y: 328, endPoint x: 702, endPoint y: 319, distance: 54.3
click at [310, 180] on button at bounding box center [319, 181] width 19 height 19
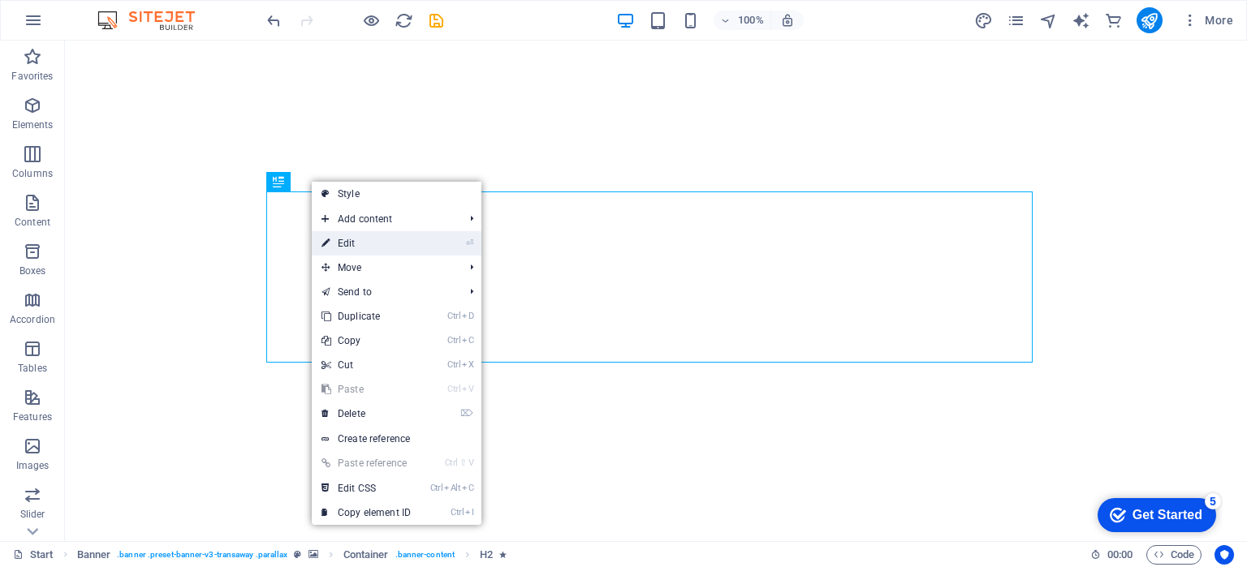
click at [442, 245] on li "⏎ Edit" at bounding box center [397, 243] width 170 height 24
click at [341, 244] on link "⏎ Edit" at bounding box center [366, 243] width 109 height 24
select select "fade"
select select "s"
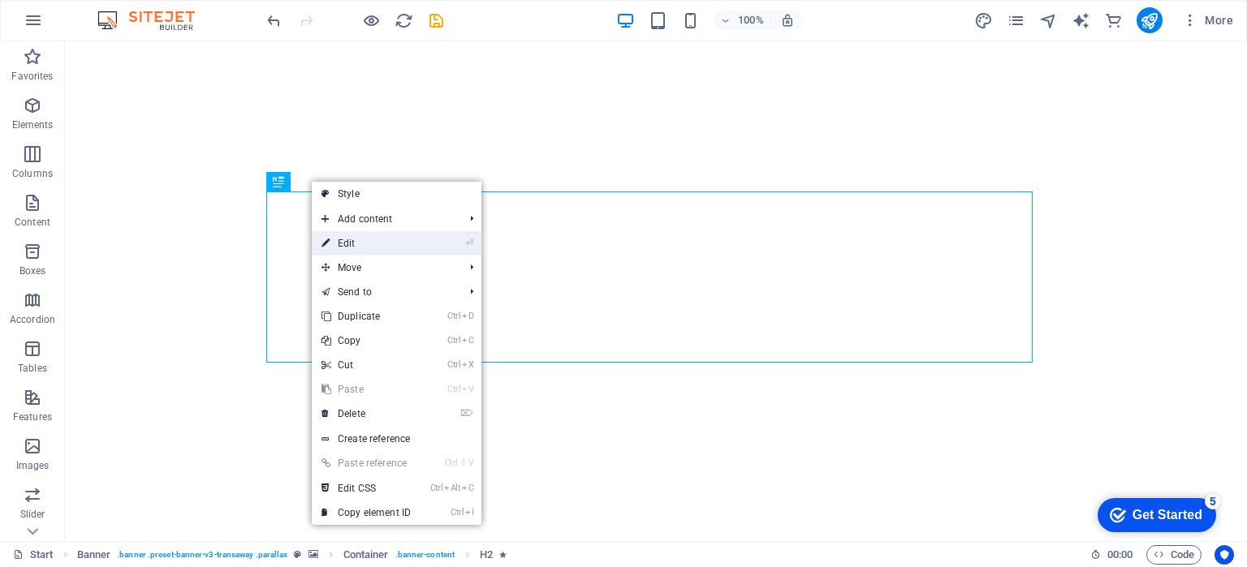
select select "onload"
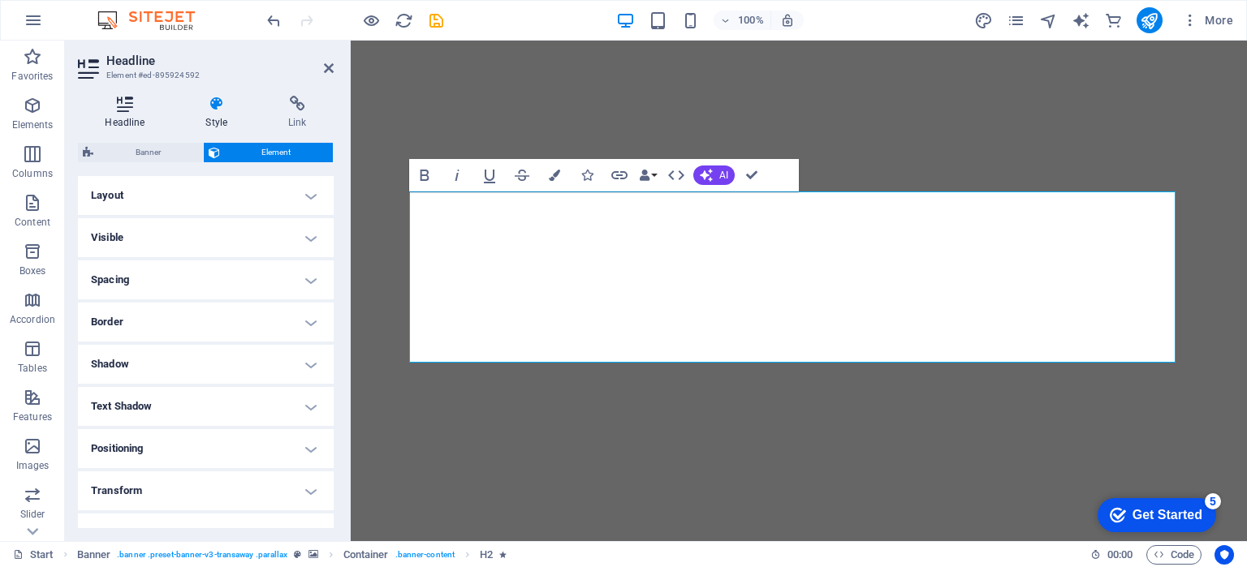
click at [133, 115] on h4 "Headline" at bounding box center [128, 113] width 101 height 34
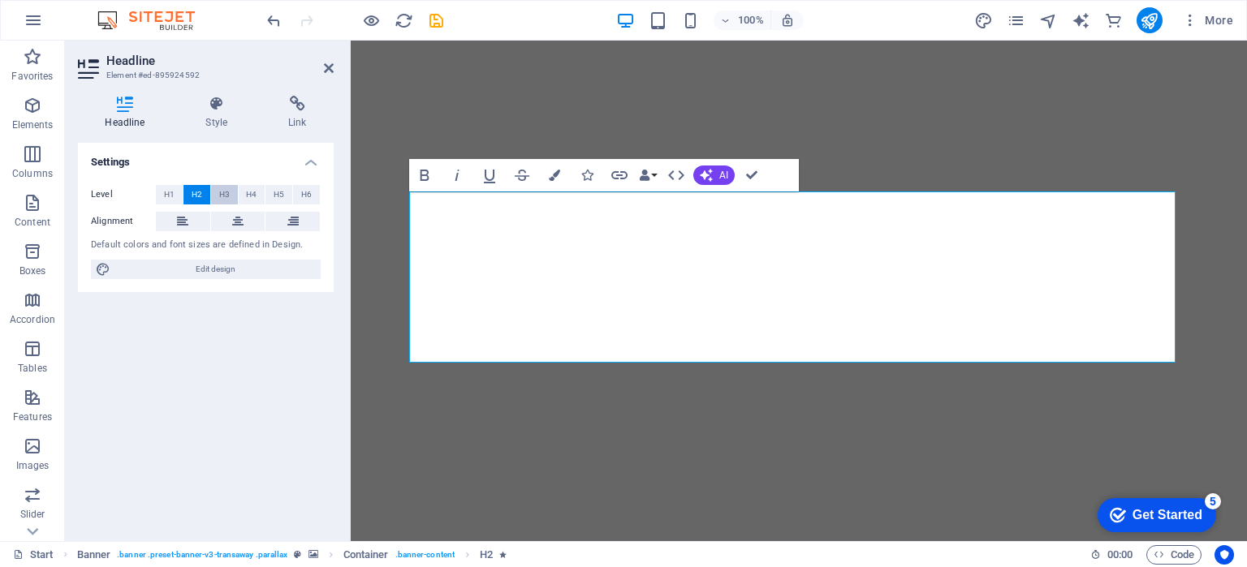
click at [214, 194] on button "H3" at bounding box center [224, 194] width 27 height 19
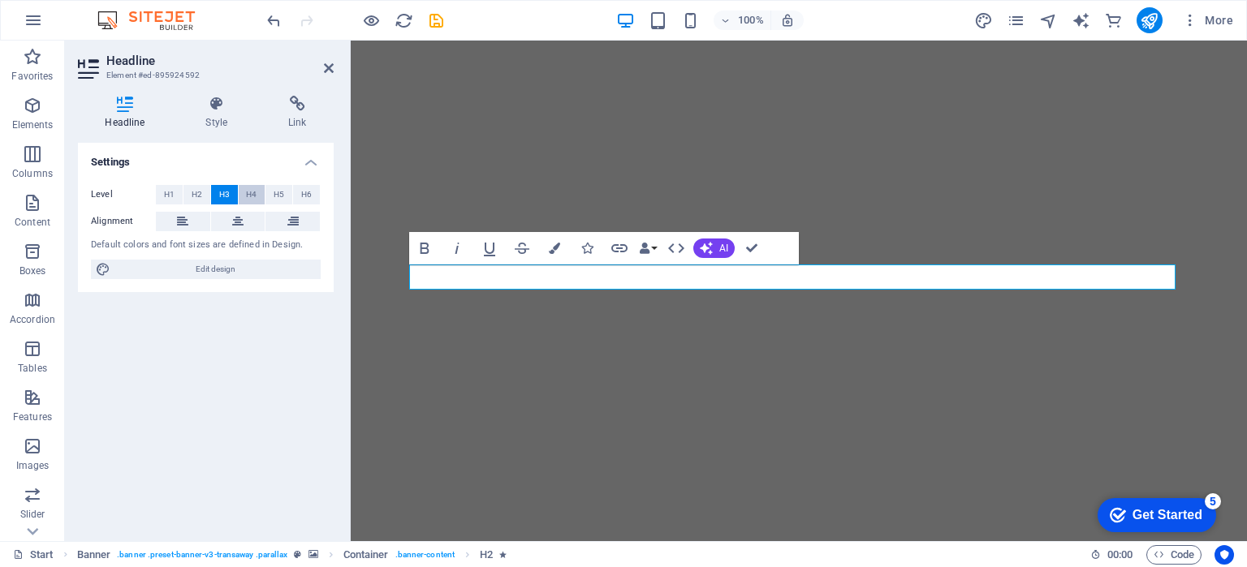
click at [239, 196] on button "H4" at bounding box center [252, 194] width 27 height 19
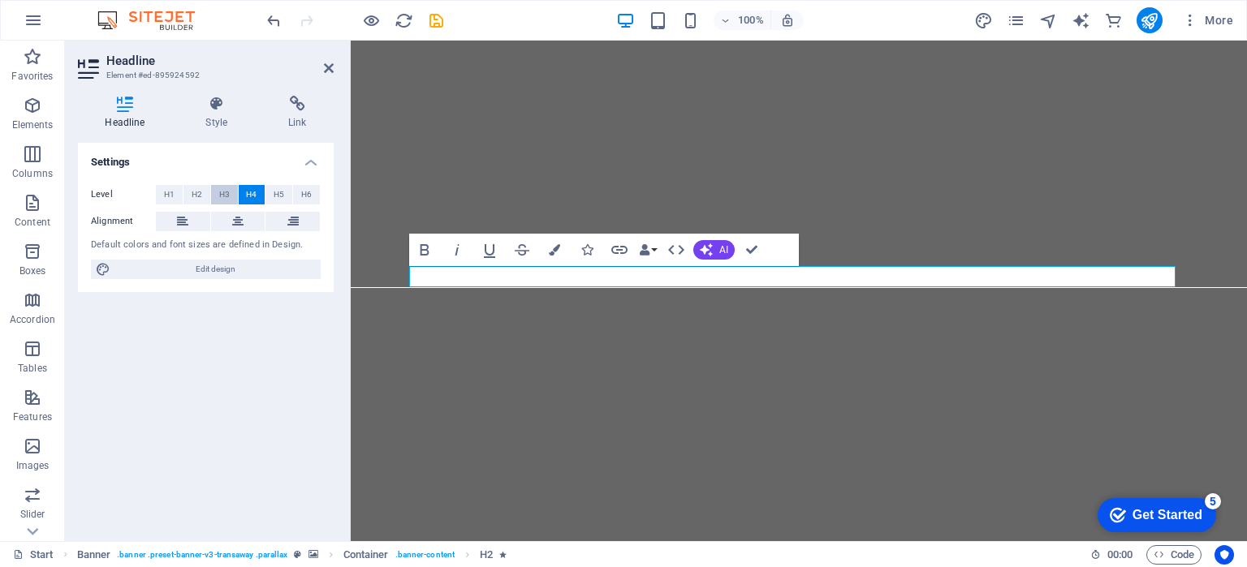
click at [222, 196] on span "H3" at bounding box center [224, 194] width 11 height 19
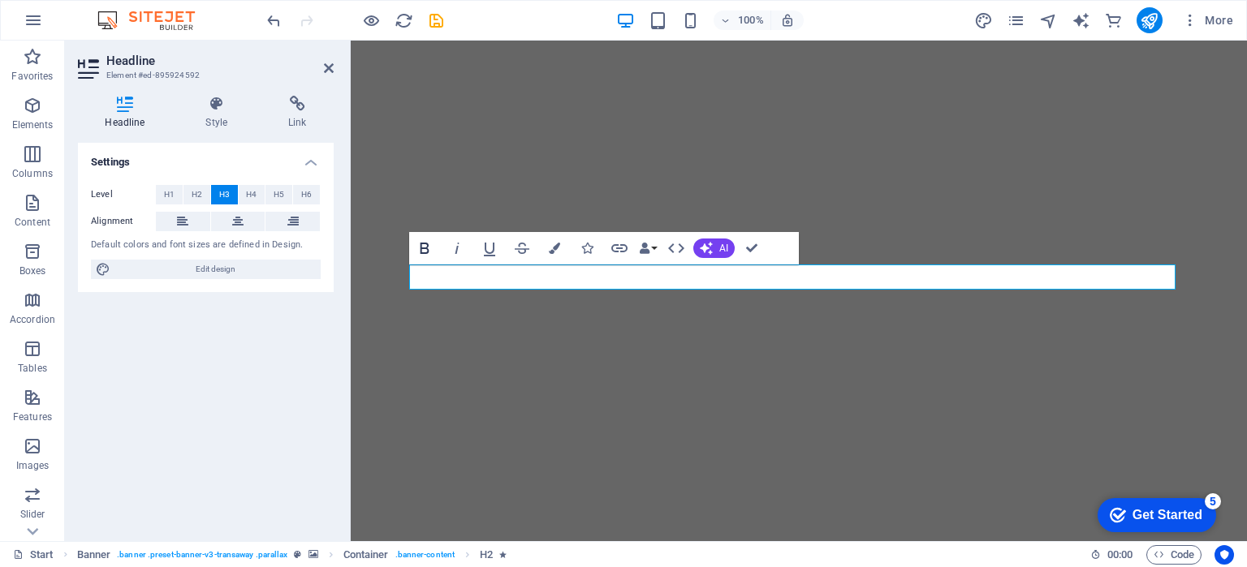
click at [423, 248] on icon "button" at bounding box center [424, 248] width 9 height 11
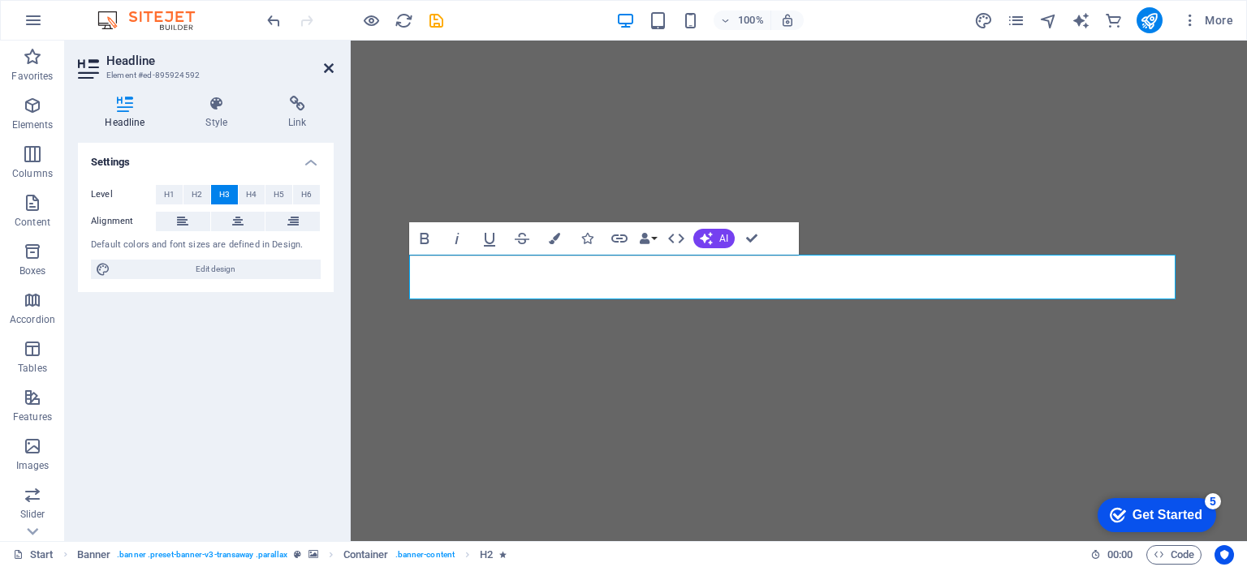
click at [332, 67] on icon at bounding box center [329, 68] width 10 height 13
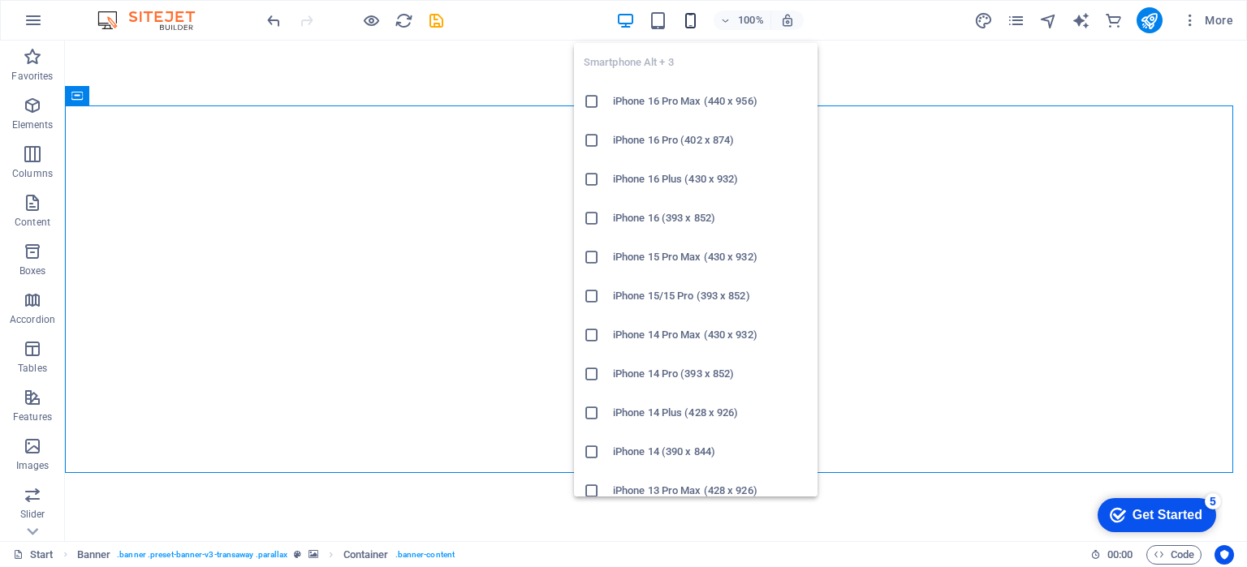
click at [691, 16] on icon "button" at bounding box center [690, 20] width 19 height 19
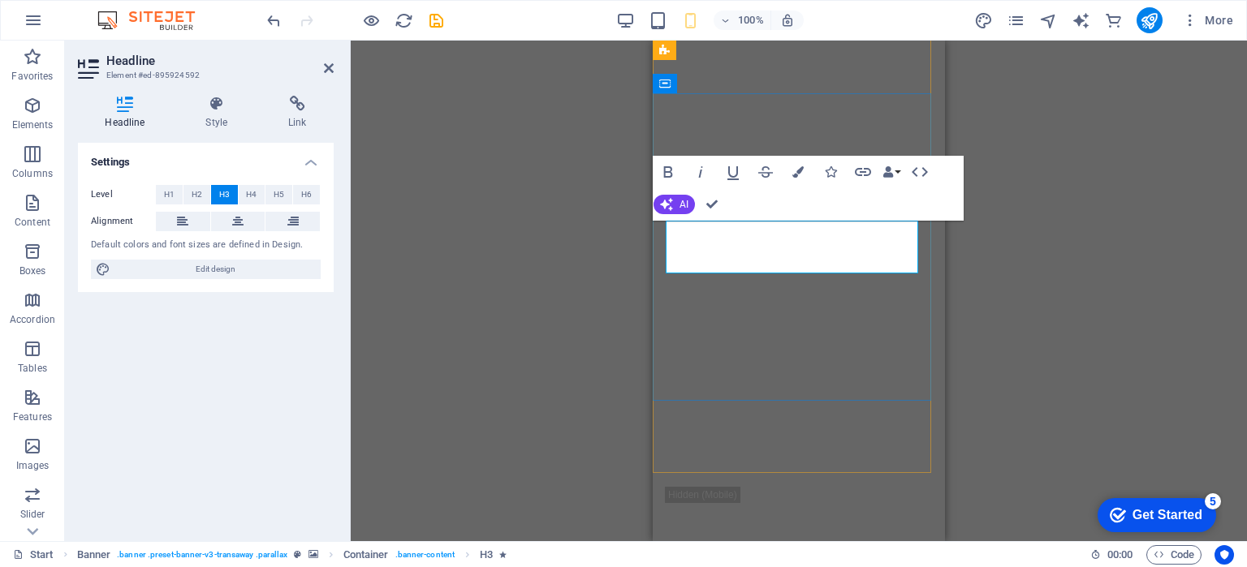
drag, startPoint x: 873, startPoint y: 273, endPoint x: 1339, endPoint y: 253, distance: 465.5
click at [679, 177] on button "Bold" at bounding box center [668, 172] width 31 height 32
click at [890, 174] on icon "button" at bounding box center [887, 171] width 11 height 11
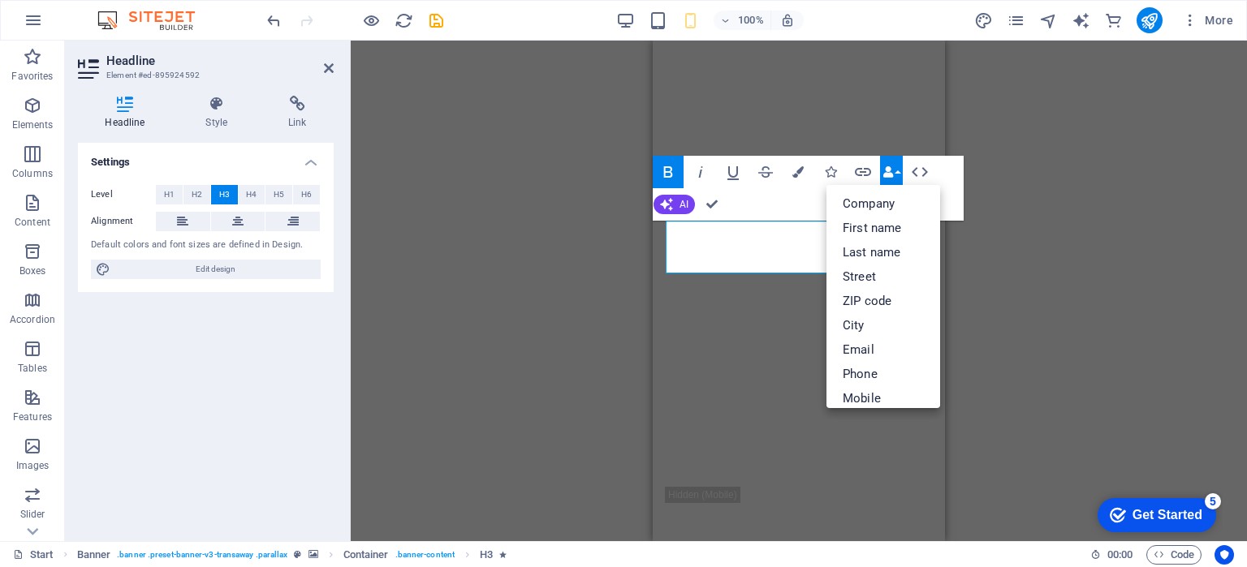
click at [890, 174] on icon "button" at bounding box center [887, 171] width 11 height 11
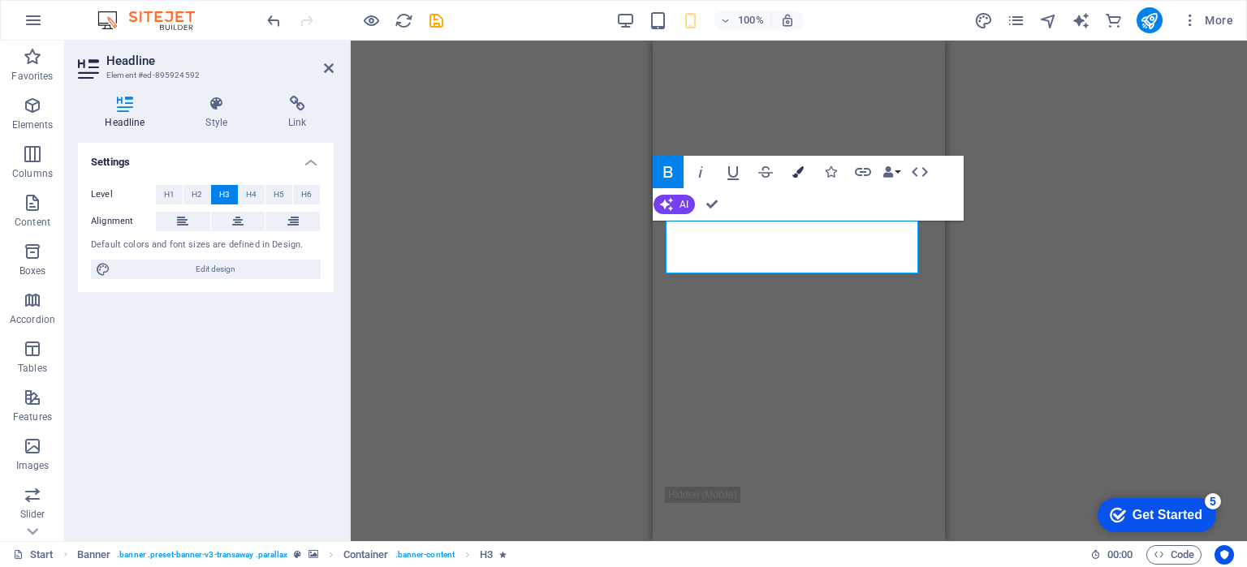
click at [796, 171] on icon "button" at bounding box center [797, 171] width 11 height 11
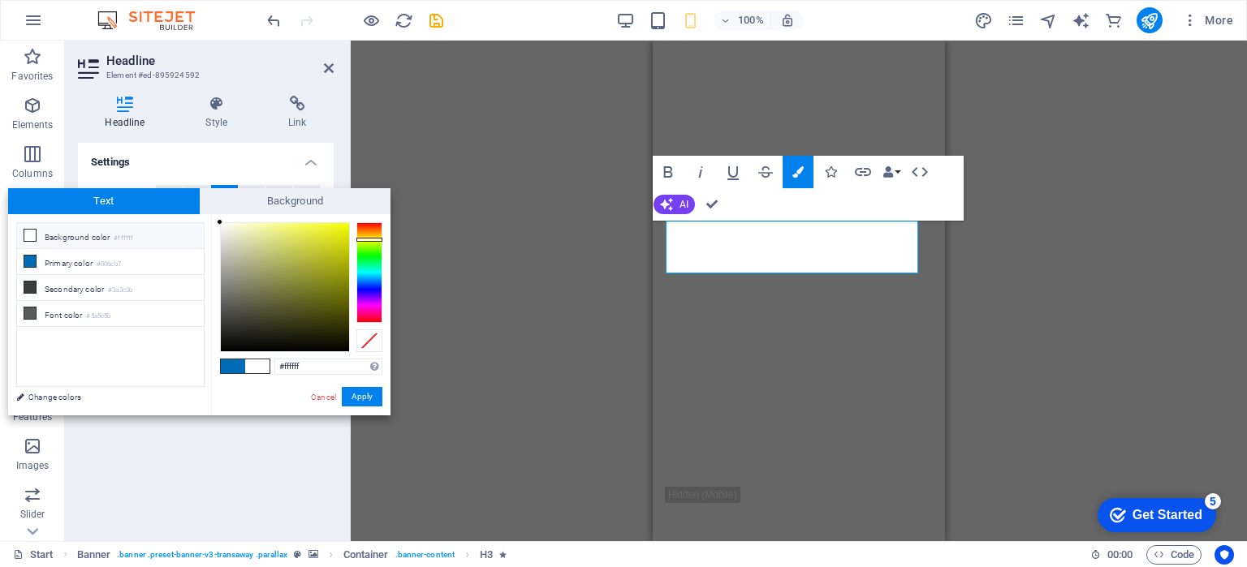
click at [369, 239] on div at bounding box center [369, 272] width 26 height 101
click at [342, 235] on div at bounding box center [285, 287] width 128 height 128
click at [333, 235] on div at bounding box center [285, 287] width 128 height 128
type input "#e3ea14"
click at [338, 233] on div at bounding box center [285, 287] width 128 height 128
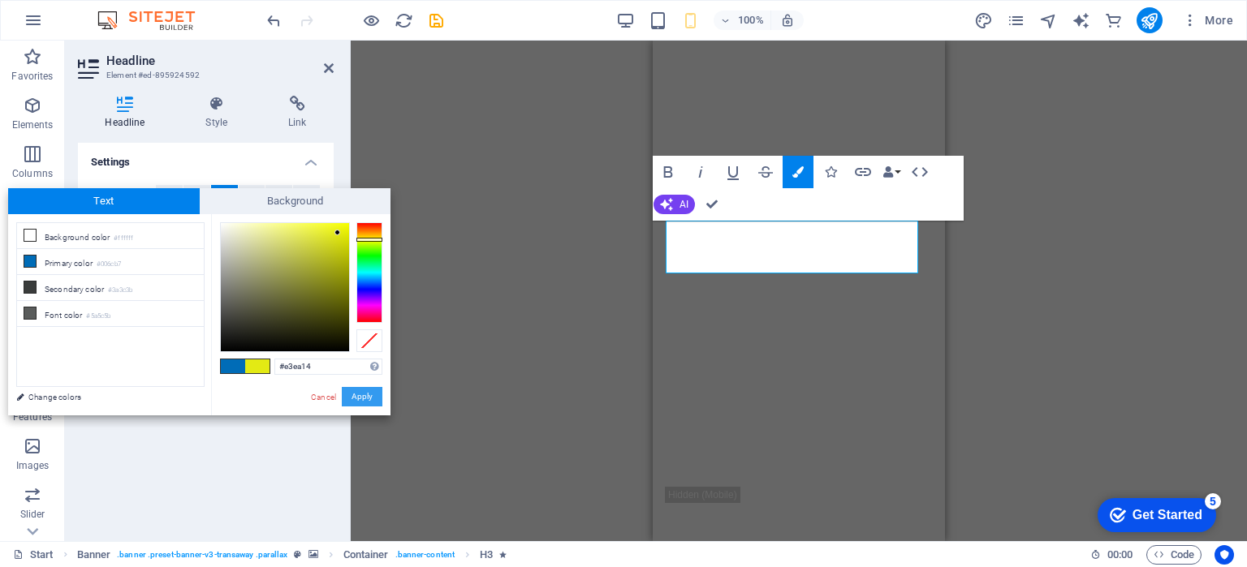
click at [360, 395] on button "Apply" at bounding box center [362, 396] width 41 height 19
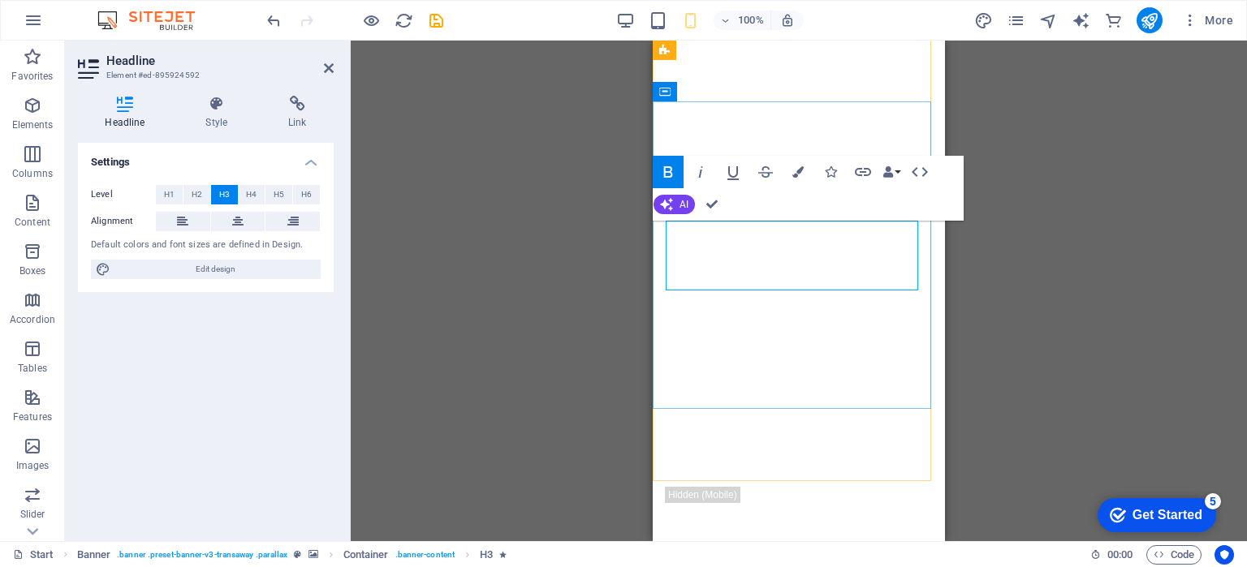
scroll to position [60, 0]
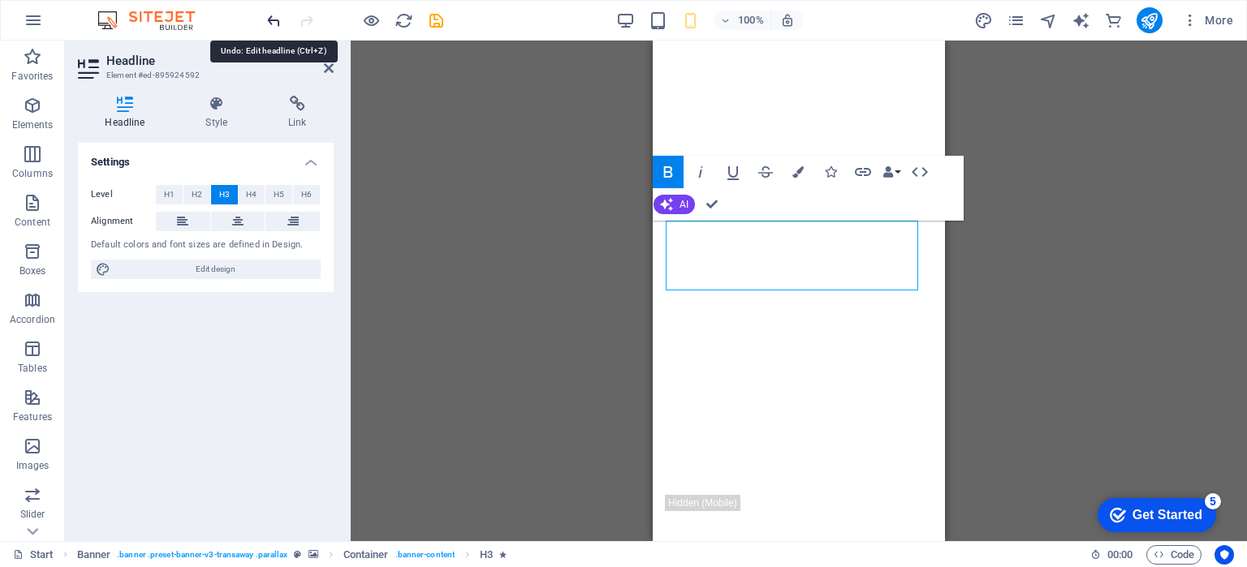
click at [270, 19] on icon "undo" at bounding box center [274, 20] width 19 height 19
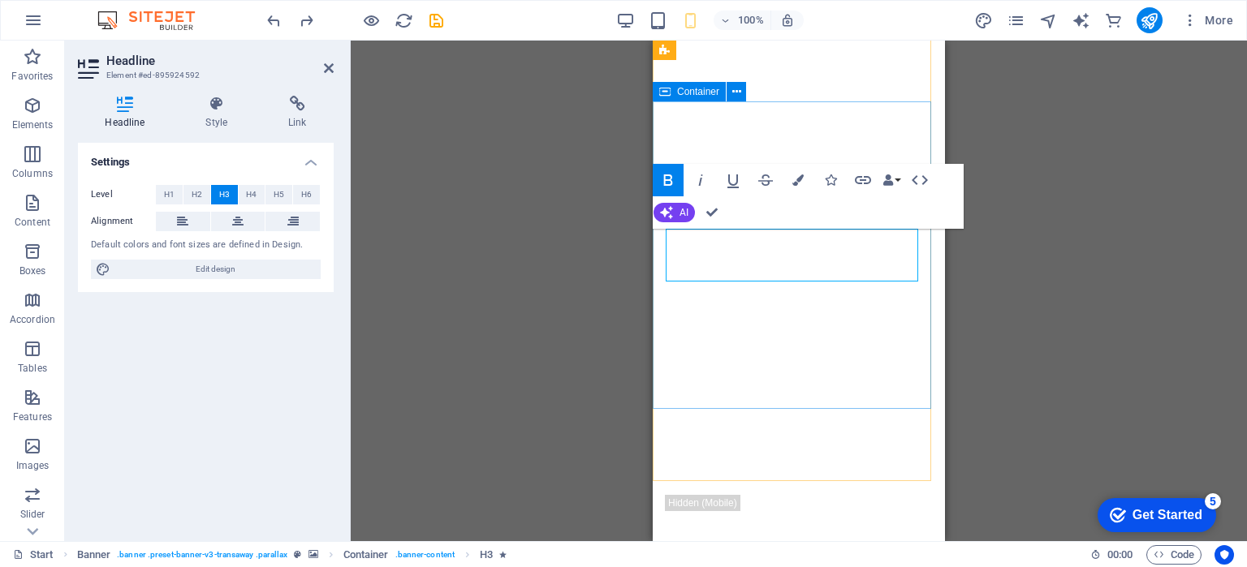
drag, startPoint x: 882, startPoint y: 274, endPoint x: 662, endPoint y: 232, distance: 224.0
click at [209, 106] on icon at bounding box center [217, 104] width 76 height 16
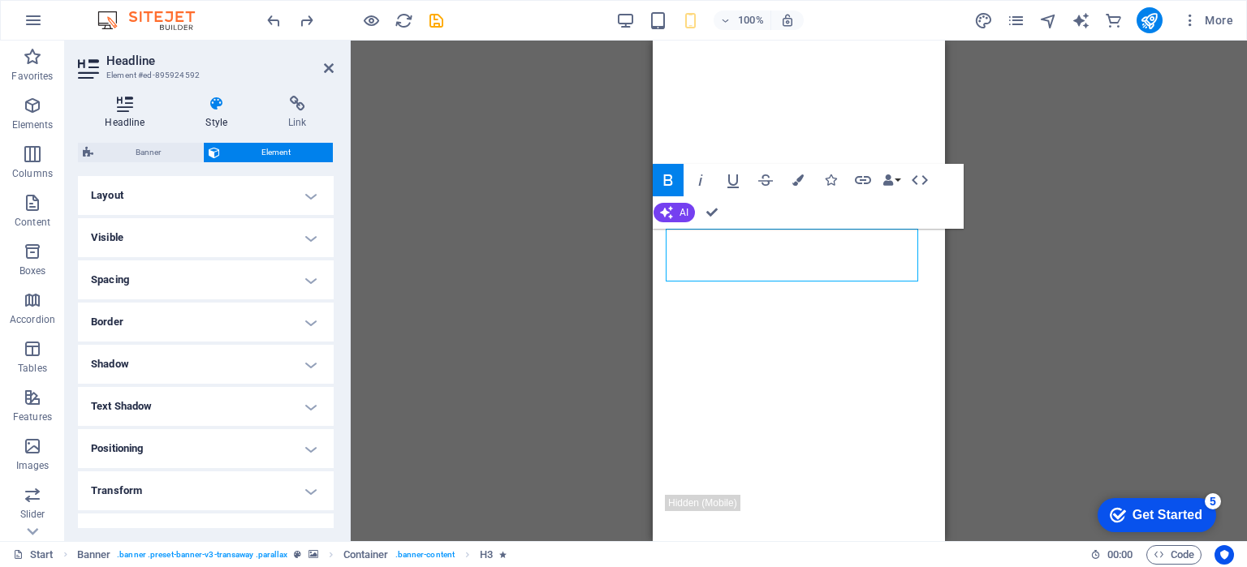
click at [130, 114] on h4 "Headline" at bounding box center [128, 113] width 101 height 34
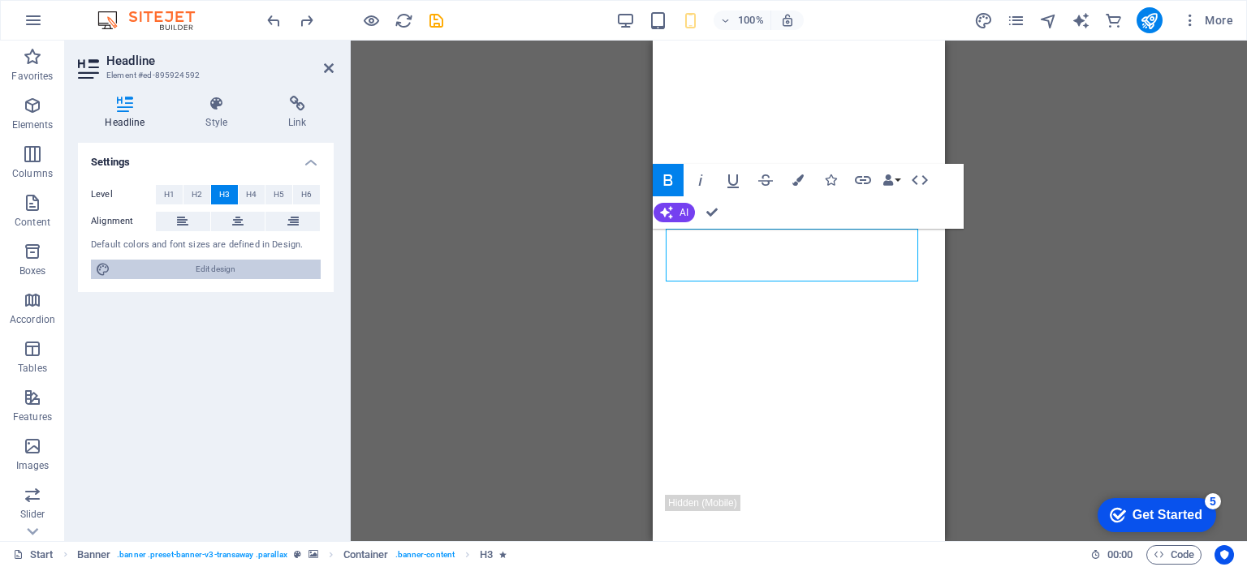
click at [205, 265] on span "Edit design" at bounding box center [215, 269] width 201 height 19
select select "px"
select select "400"
select select "px"
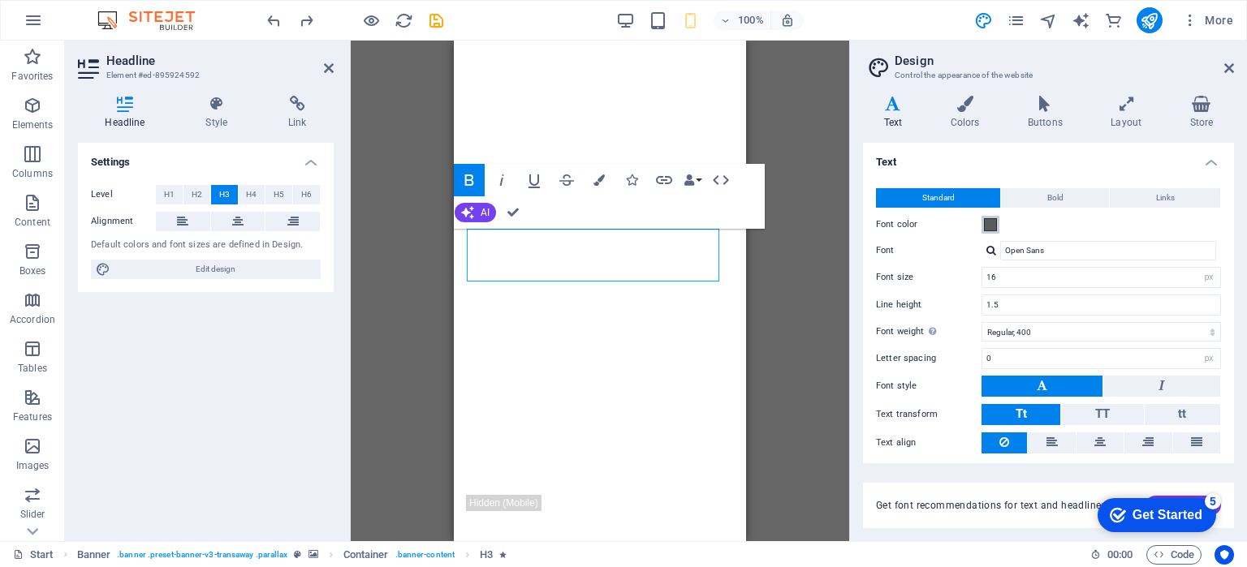
click at [989, 226] on span at bounding box center [990, 224] width 13 height 13
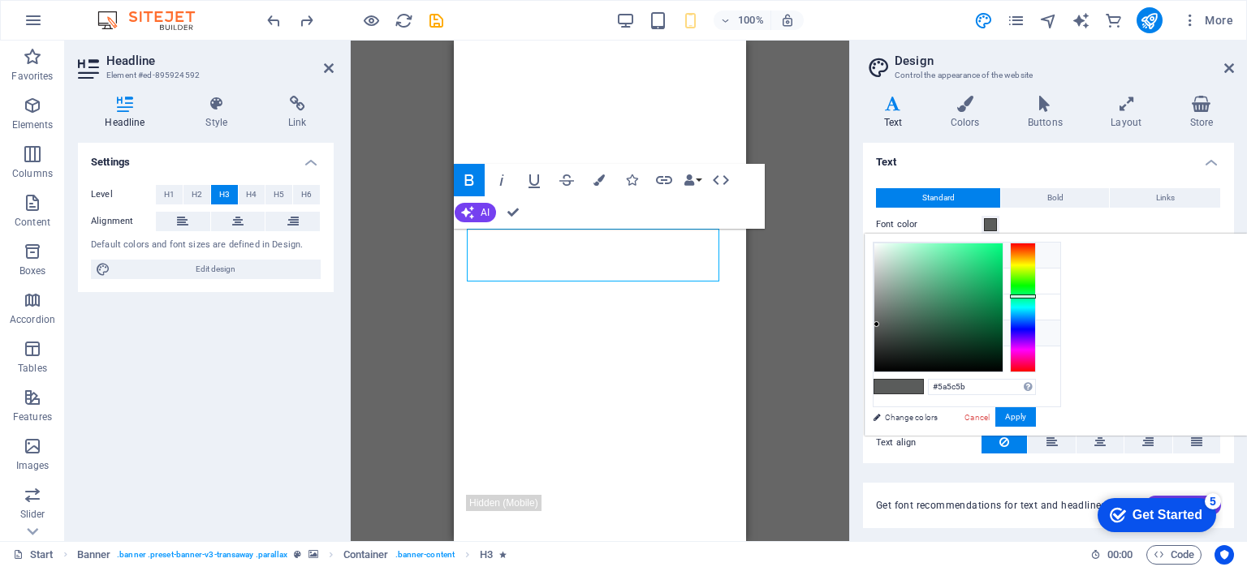
click at [881, 259] on icon at bounding box center [886, 254] width 11 height 11
type input "#ffffff"
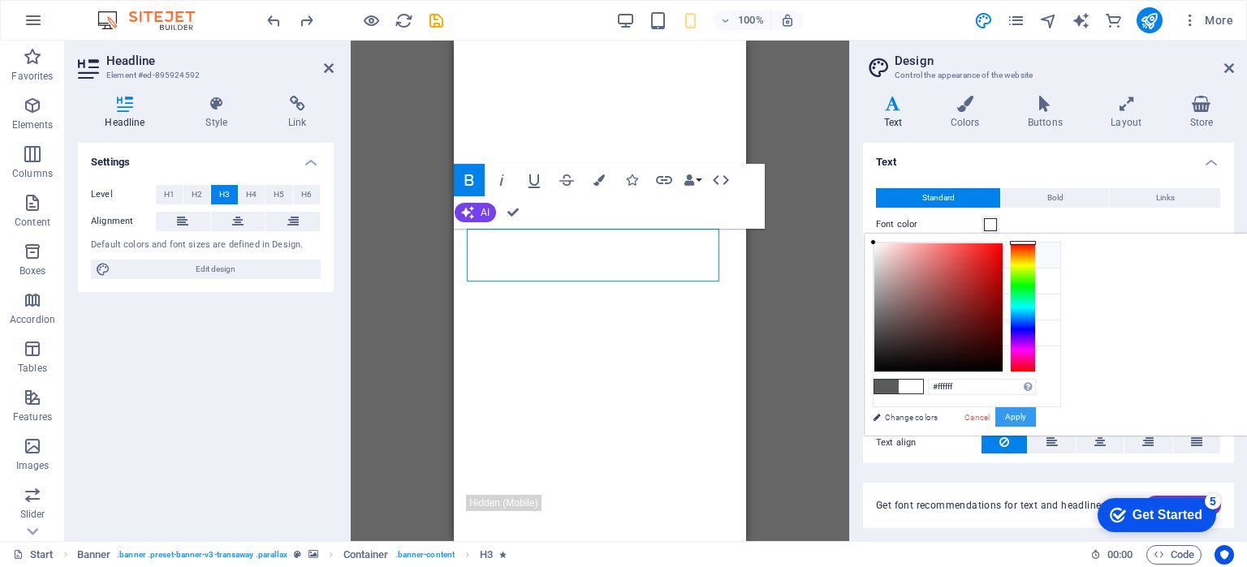
click at [1036, 417] on button "Apply" at bounding box center [1015, 417] width 41 height 19
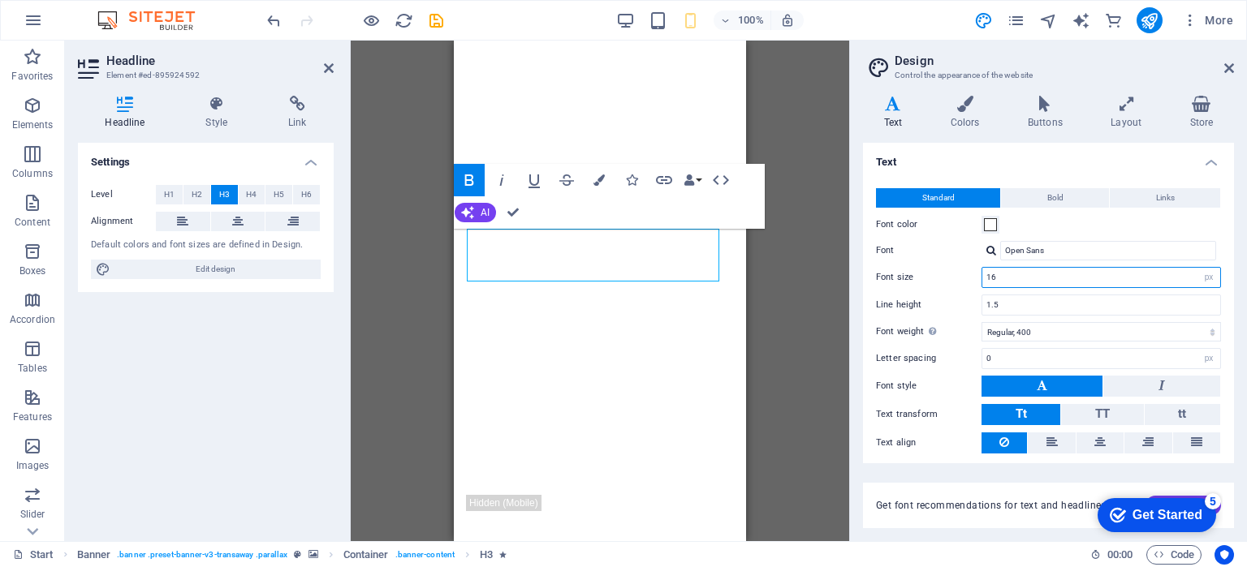
click at [1026, 284] on input "16" at bounding box center [1101, 277] width 238 height 19
type input "1"
click at [788, 323] on div "H3 Banner Container Banner Menu Bar Logo Separator Info Bar Icon Container Cont…" at bounding box center [600, 291] width 498 height 501
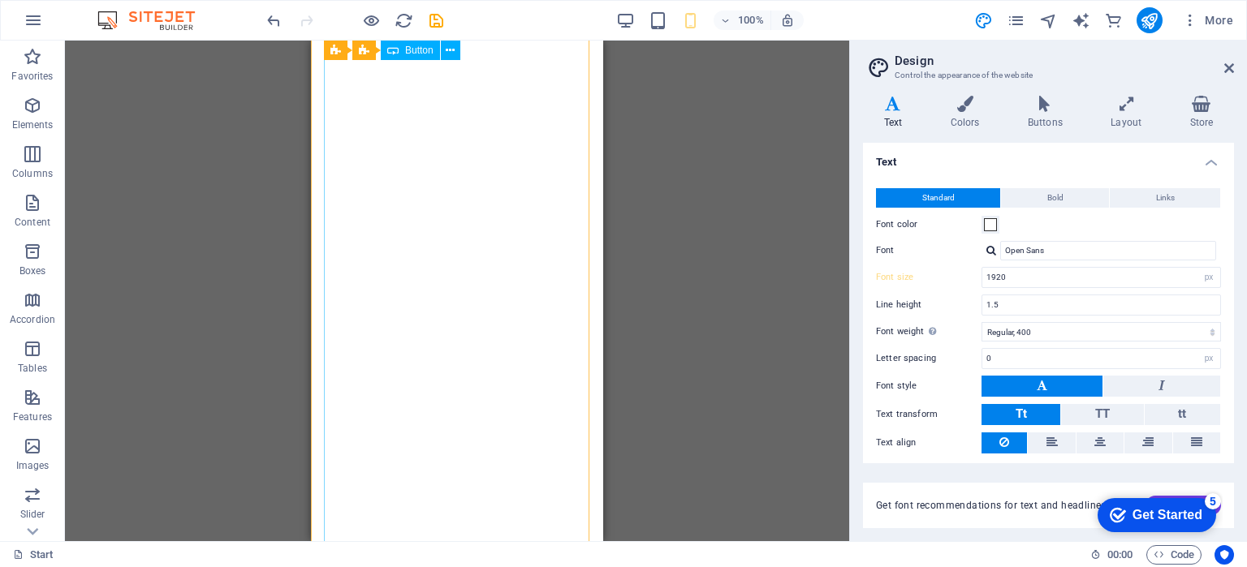
scroll to position [2260, 0]
click at [266, 26] on icon "undo" at bounding box center [274, 20] width 19 height 19
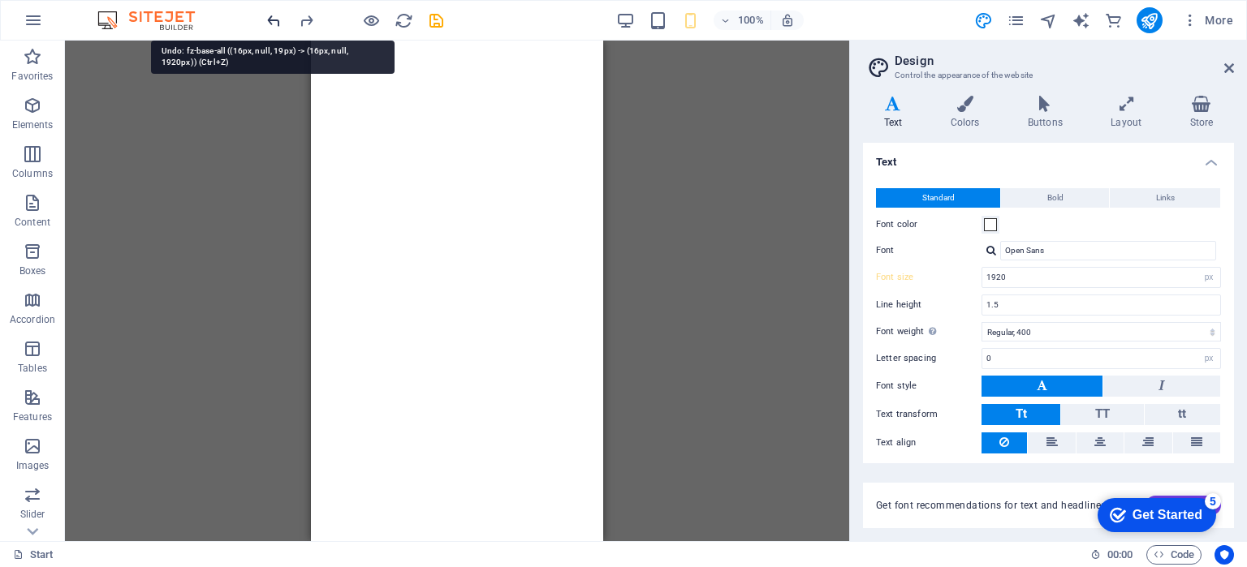
click at [267, 19] on icon "undo" at bounding box center [274, 20] width 19 height 19
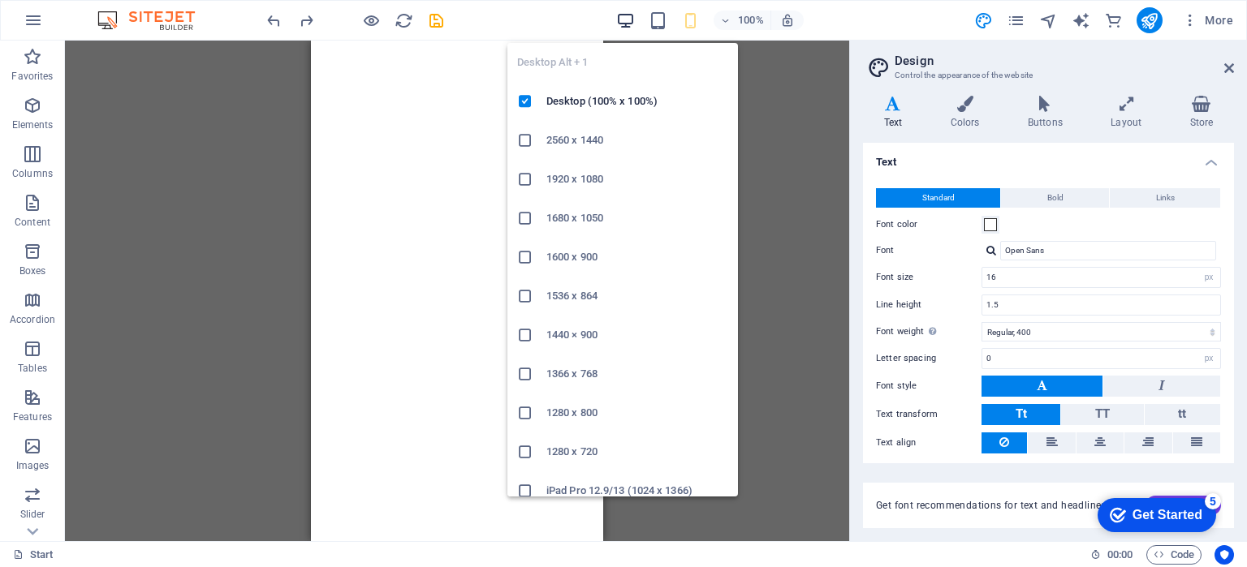
click at [628, 16] on icon "button" at bounding box center [625, 20] width 19 height 19
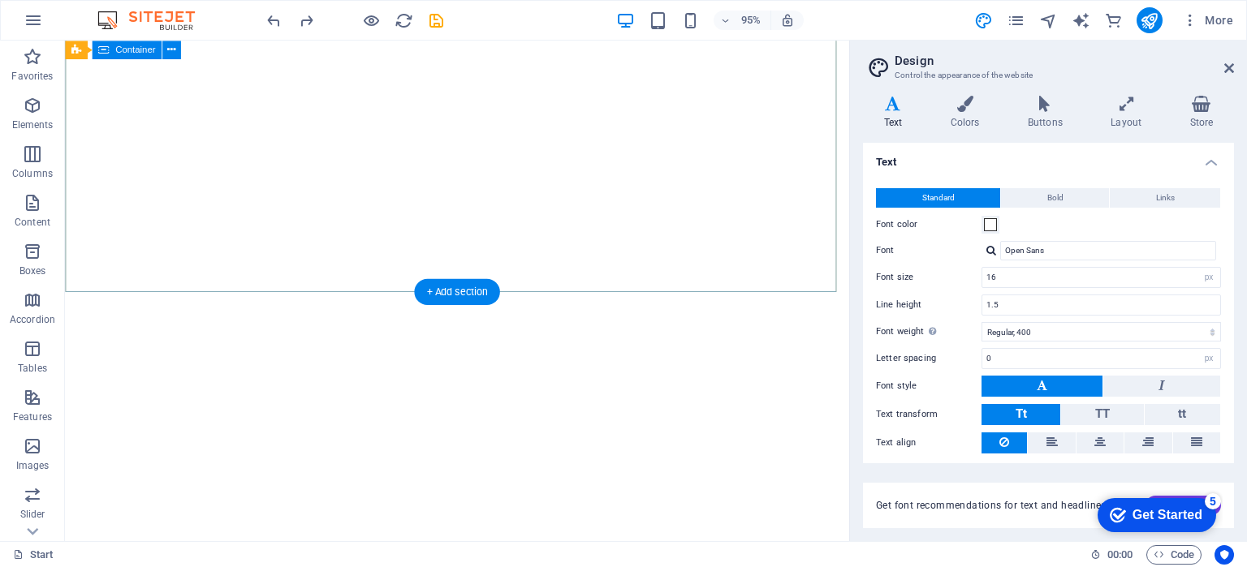
scroll to position [0, 0]
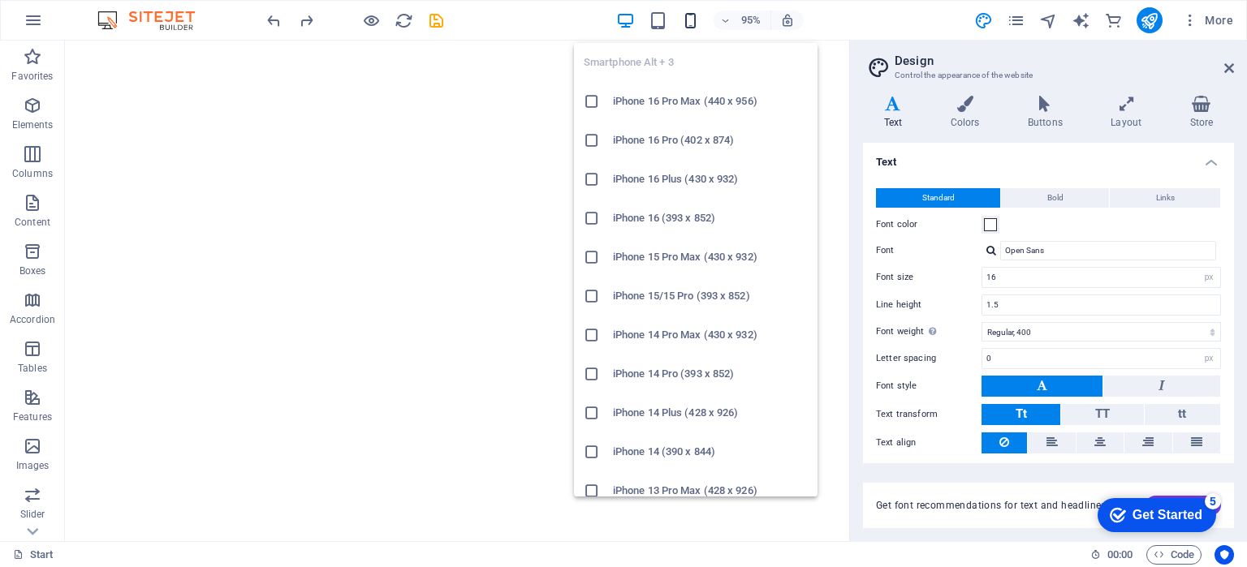
click at [692, 12] on icon "button" at bounding box center [690, 20] width 19 height 19
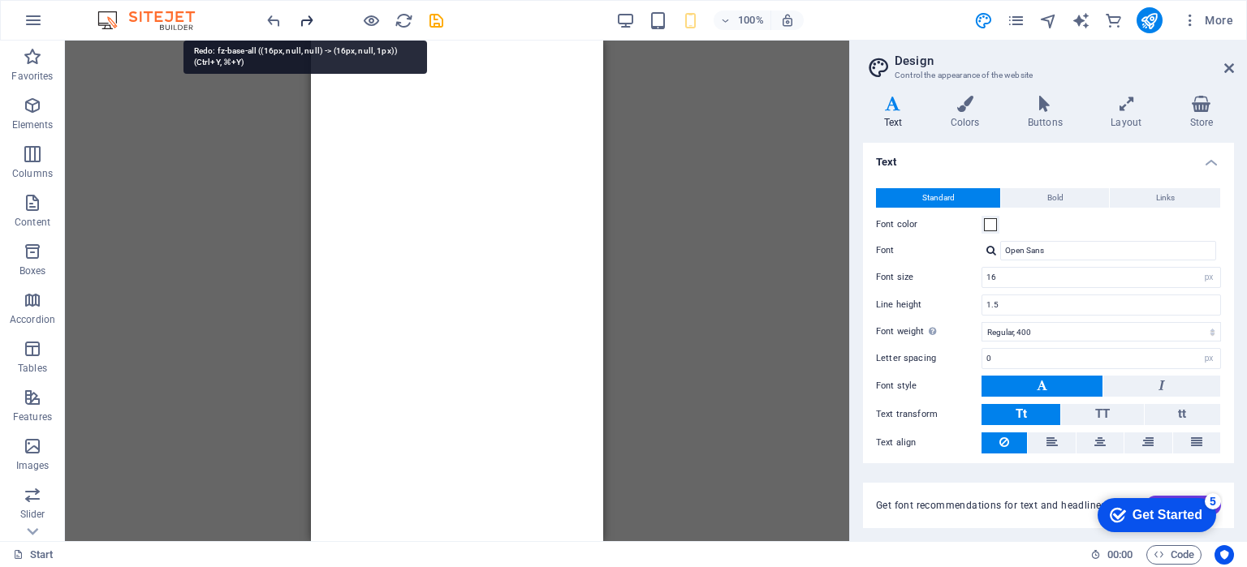
click at [308, 19] on icon "redo" at bounding box center [306, 20] width 19 height 19
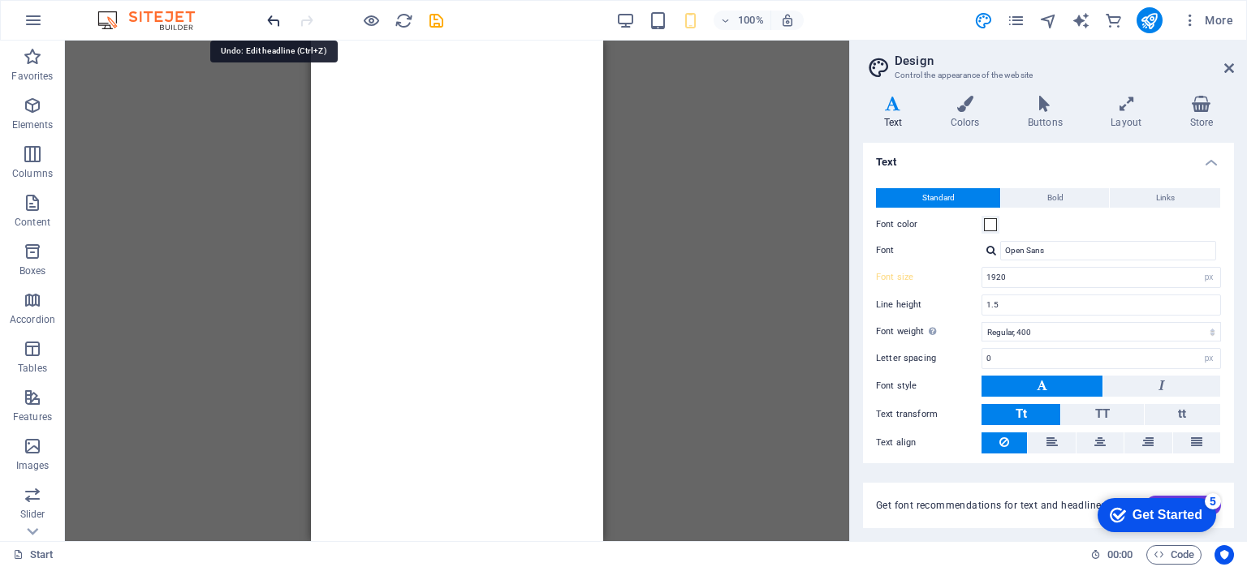
click at [270, 15] on icon "undo" at bounding box center [274, 20] width 19 height 19
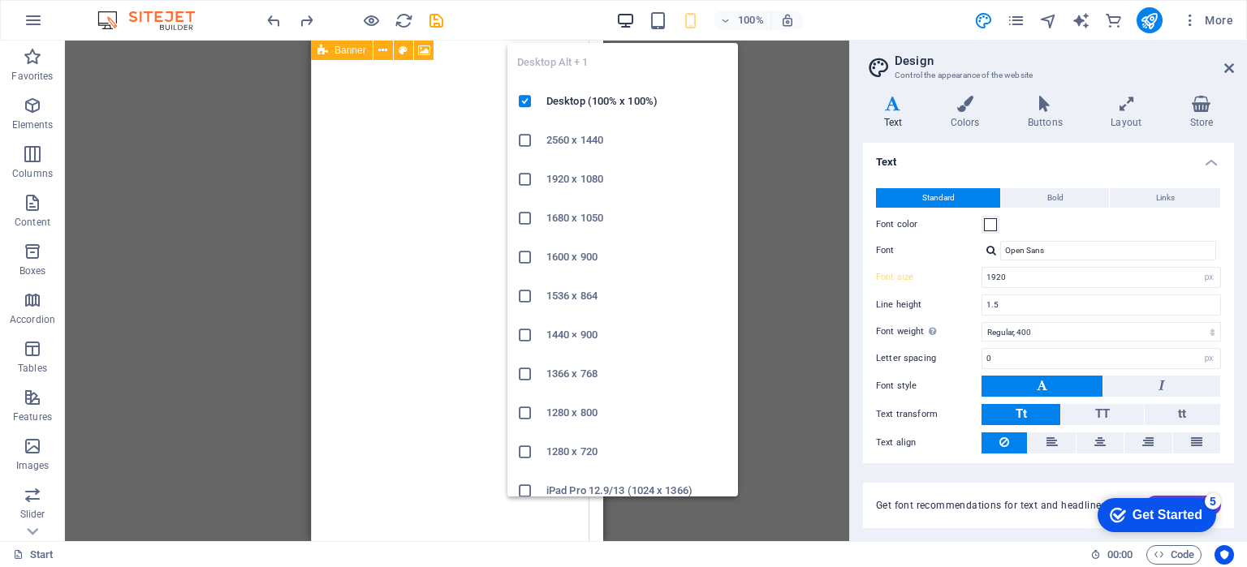
click at [623, 19] on icon "button" at bounding box center [625, 20] width 19 height 19
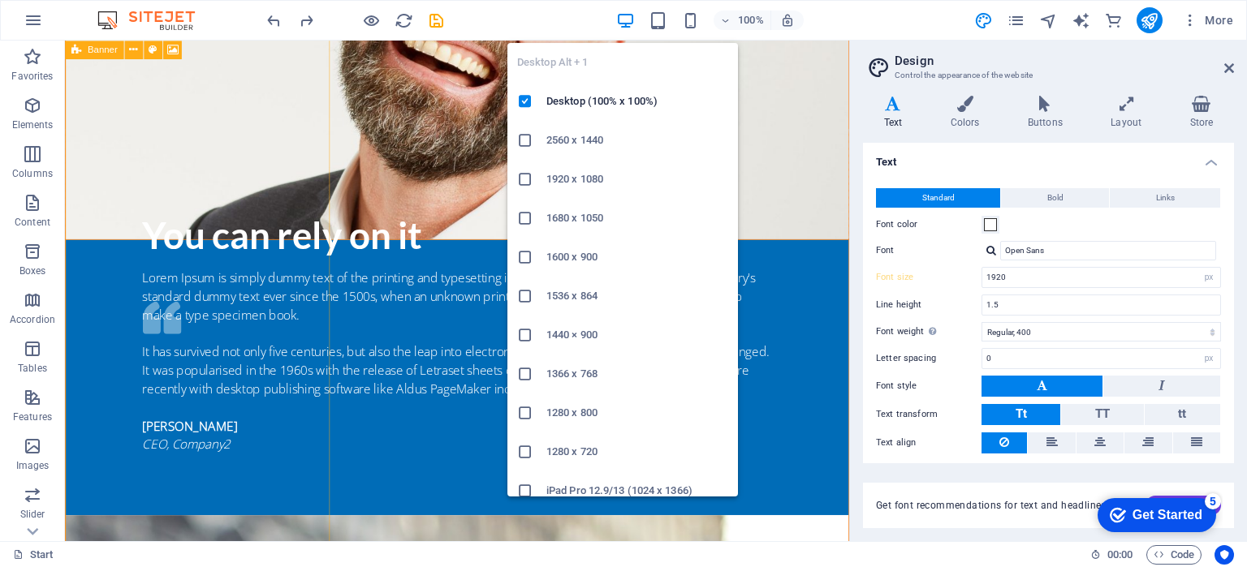
type input "16"
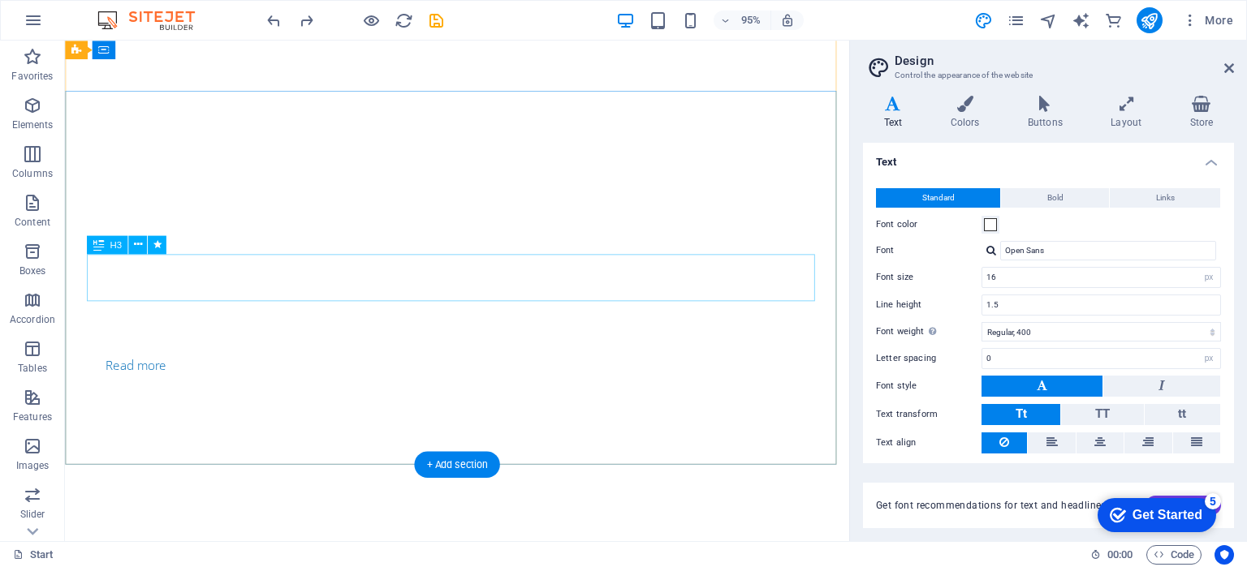
scroll to position [0, 0]
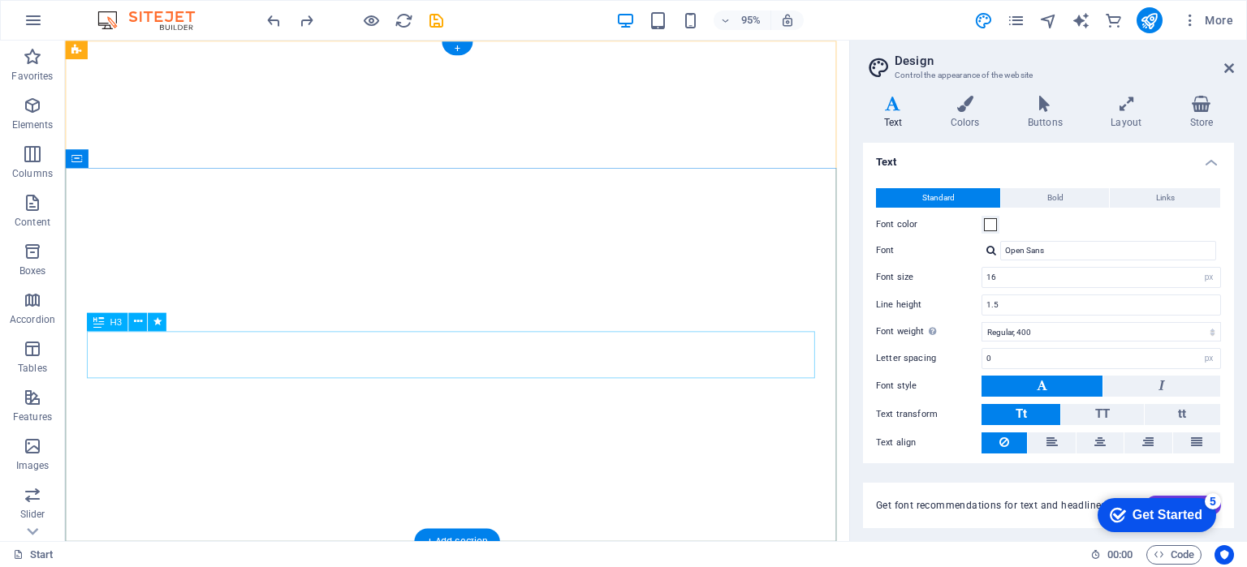
drag, startPoint x: 250, startPoint y: 356, endPoint x: 277, endPoint y: 359, distance: 26.9
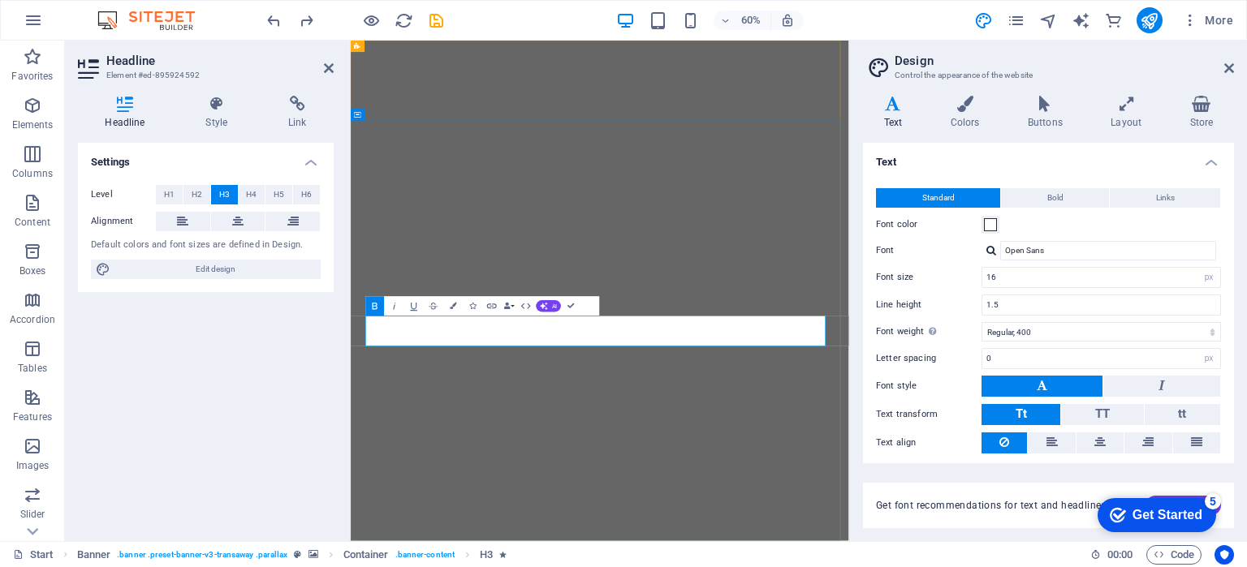
drag, startPoint x: 878, startPoint y: 545, endPoint x: 543, endPoint y: 512, distance: 336.8
click at [992, 224] on span at bounding box center [990, 224] width 13 height 13
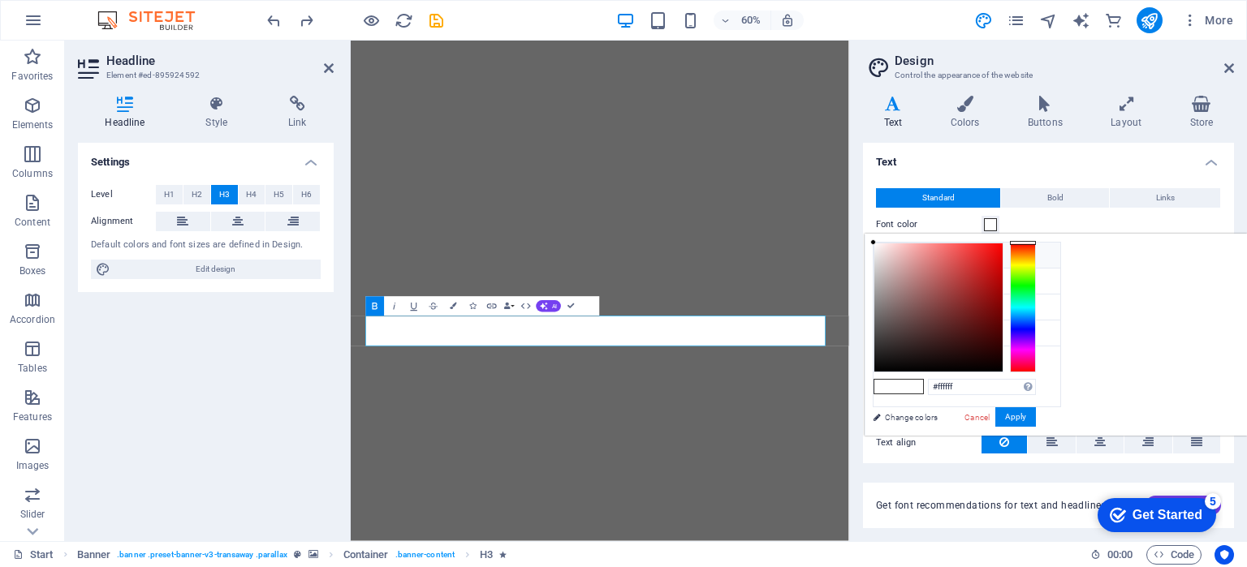
click at [1036, 364] on div at bounding box center [1023, 308] width 26 height 130
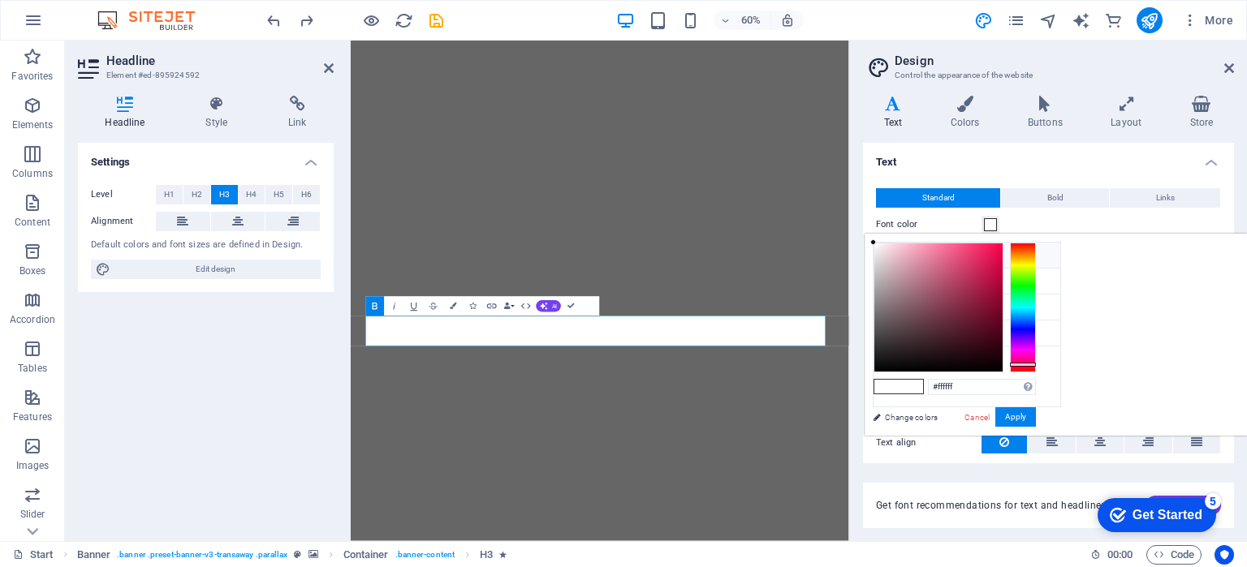
click at [1036, 266] on div at bounding box center [1023, 308] width 26 height 130
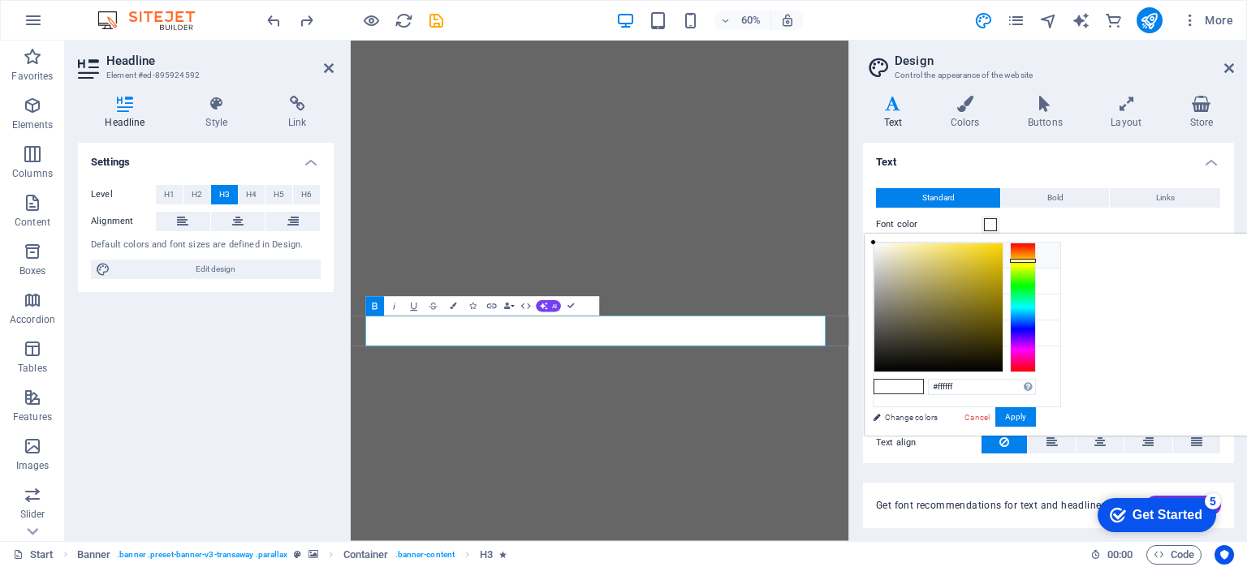
click at [1036, 260] on div at bounding box center [1023, 308] width 26 height 130
type input "#ebcb18"
click at [1003, 252] on div at bounding box center [938, 308] width 128 height 128
drag, startPoint x: 898, startPoint y: 542, endPoint x: 530, endPoint y: 514, distance: 368.8
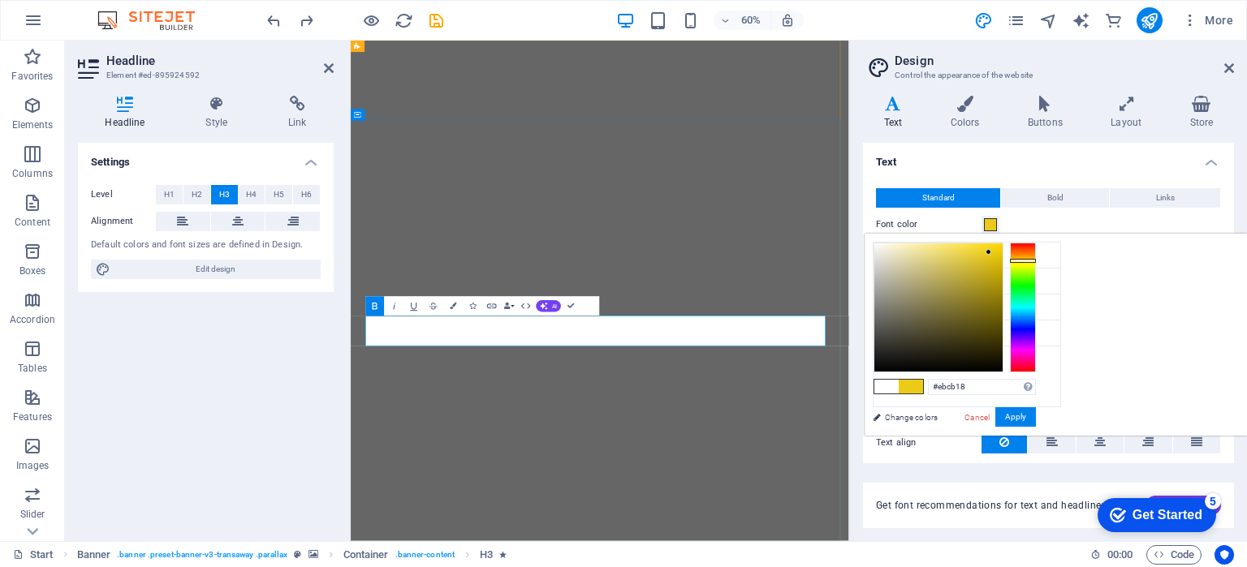
click at [453, 307] on icon "button" at bounding box center [453, 306] width 6 height 6
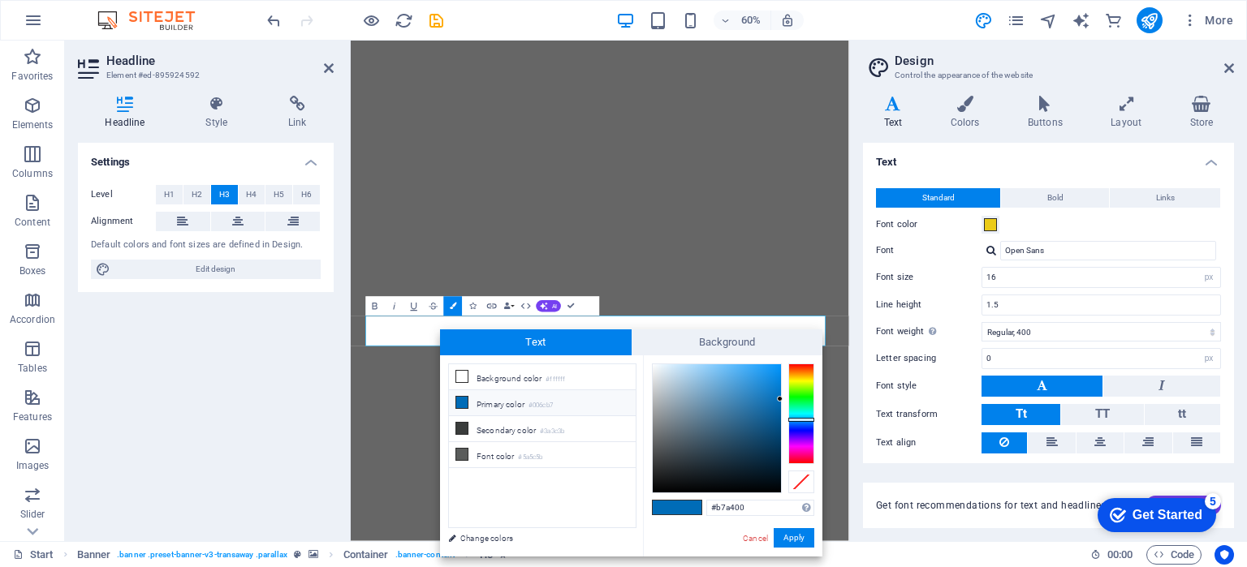
click at [802, 378] on div at bounding box center [801, 414] width 26 height 101
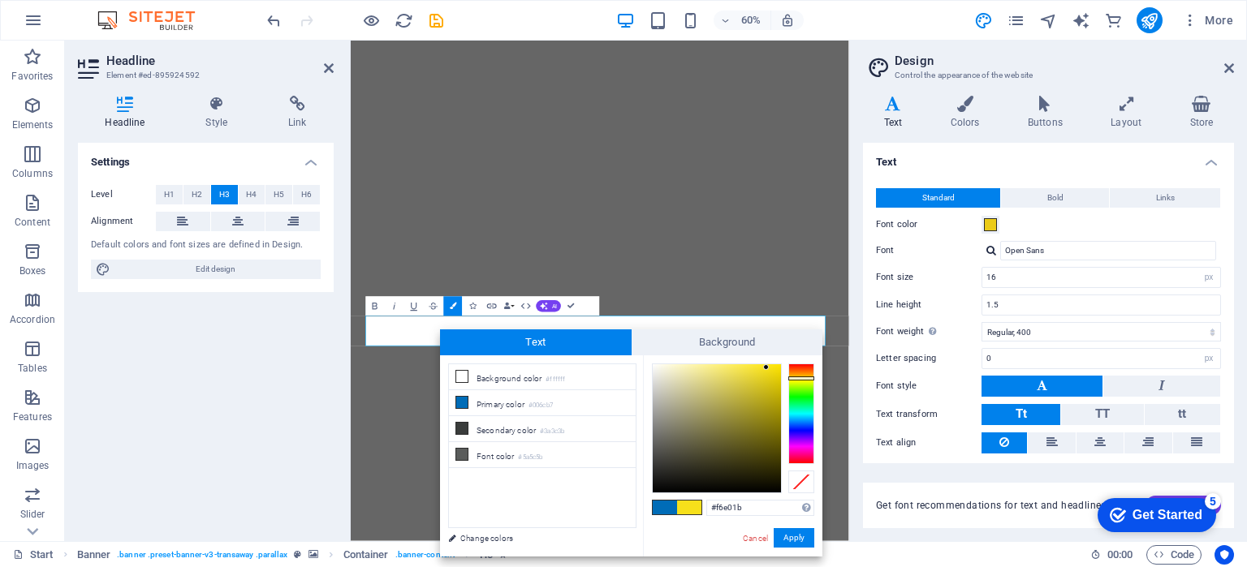
click at [766, 368] on div at bounding box center [717, 428] width 128 height 128
type input "#fbe30f"
click at [773, 365] on div at bounding box center [717, 428] width 128 height 128
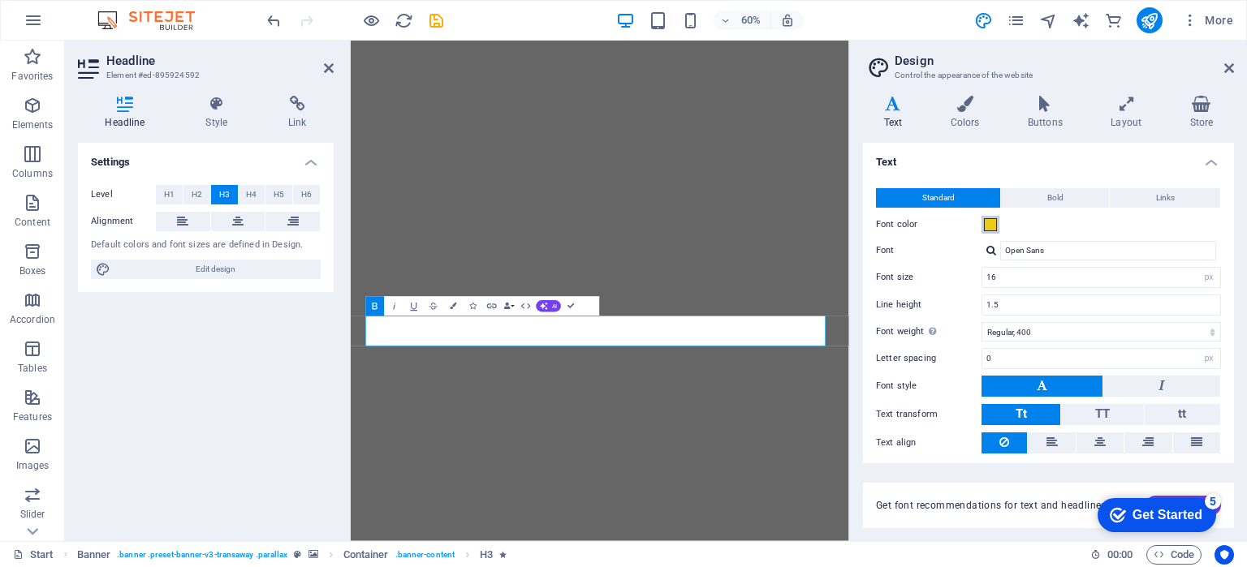
click at [990, 223] on span at bounding box center [990, 224] width 13 height 13
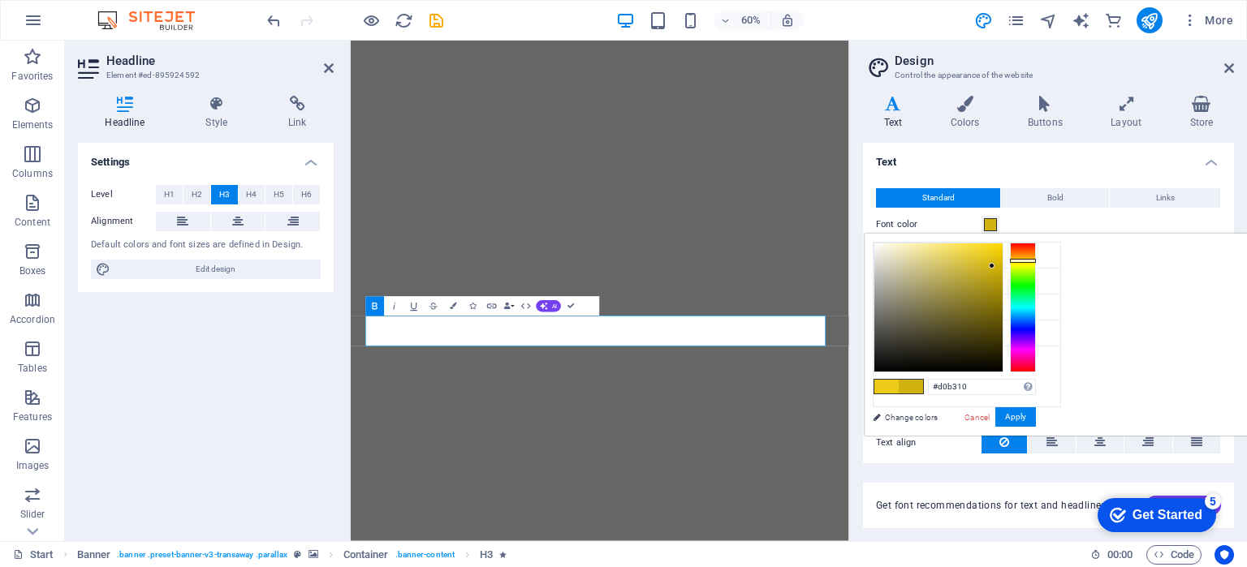
click at [992, 266] on div at bounding box center [938, 308] width 128 height 128
click at [992, 255] on div at bounding box center [938, 308] width 128 height 128
click at [1023, 418] on button "Apply" at bounding box center [1015, 417] width 41 height 19
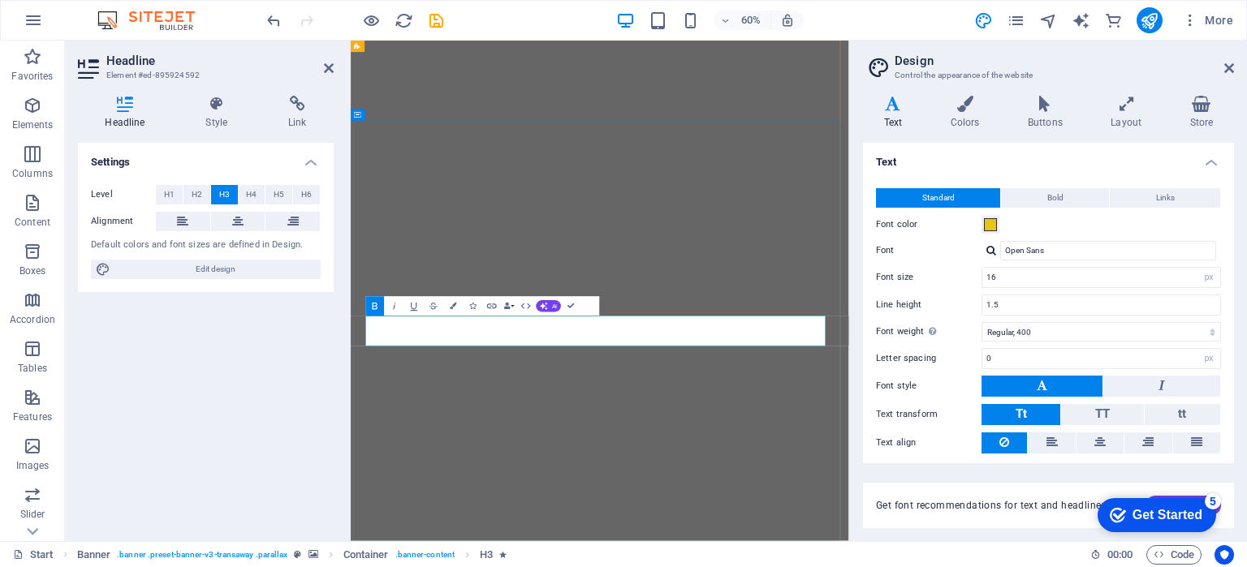
drag, startPoint x: 885, startPoint y: 533, endPoint x: 538, endPoint y: 499, distance: 348.3
click at [992, 224] on span at bounding box center [990, 224] width 13 height 13
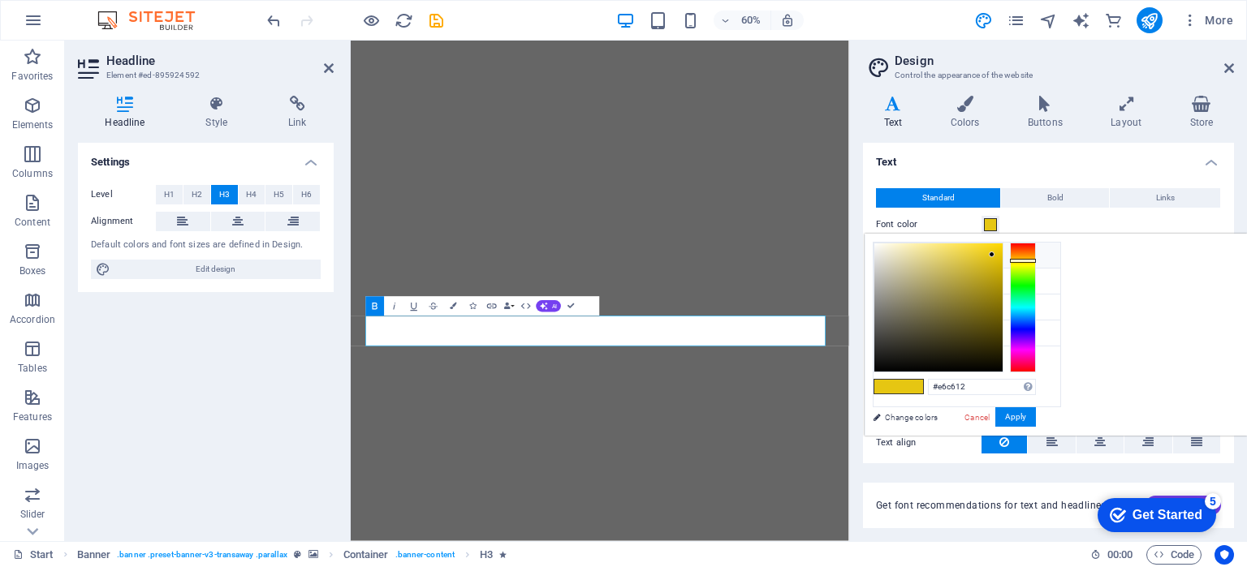
click at [882, 255] on icon at bounding box center [886, 254] width 11 height 11
type input "#ffffff"
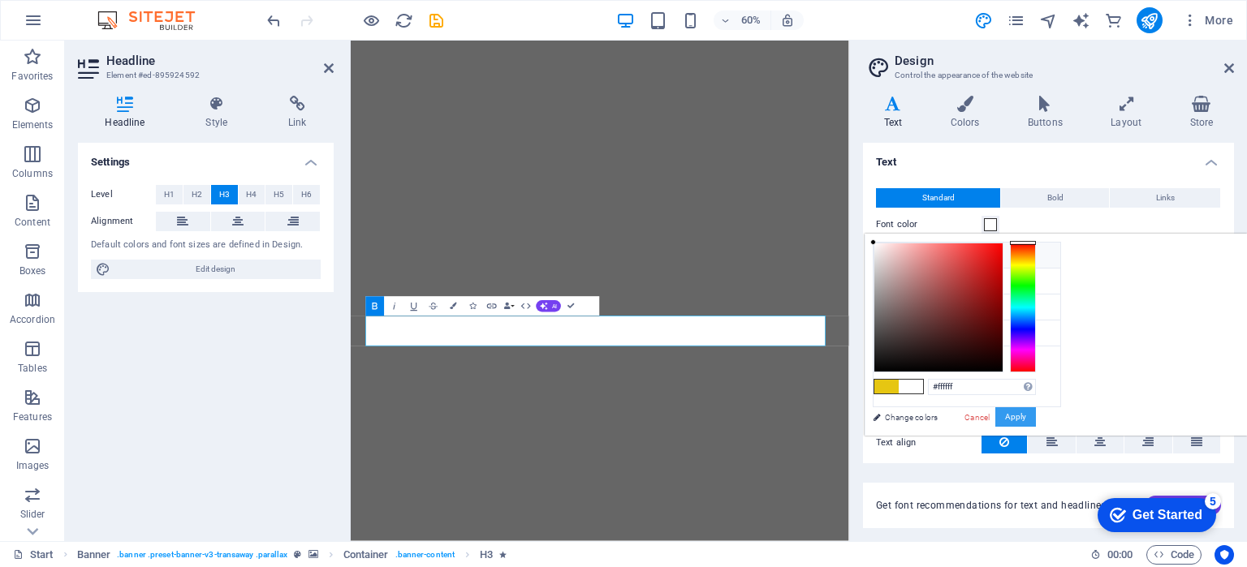
click at [1036, 414] on button "Apply" at bounding box center [1015, 417] width 41 height 19
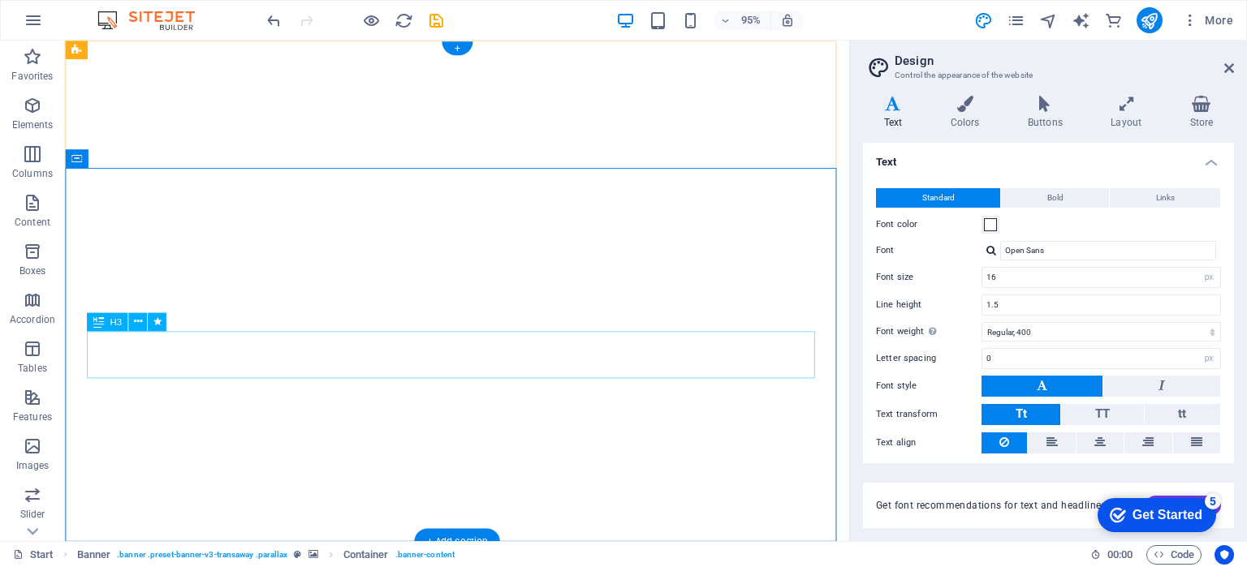
drag, startPoint x: 593, startPoint y: 373, endPoint x: 335, endPoint y: 355, distance: 258.8
drag, startPoint x: 248, startPoint y: 357, endPoint x: 297, endPoint y: 359, distance: 49.5
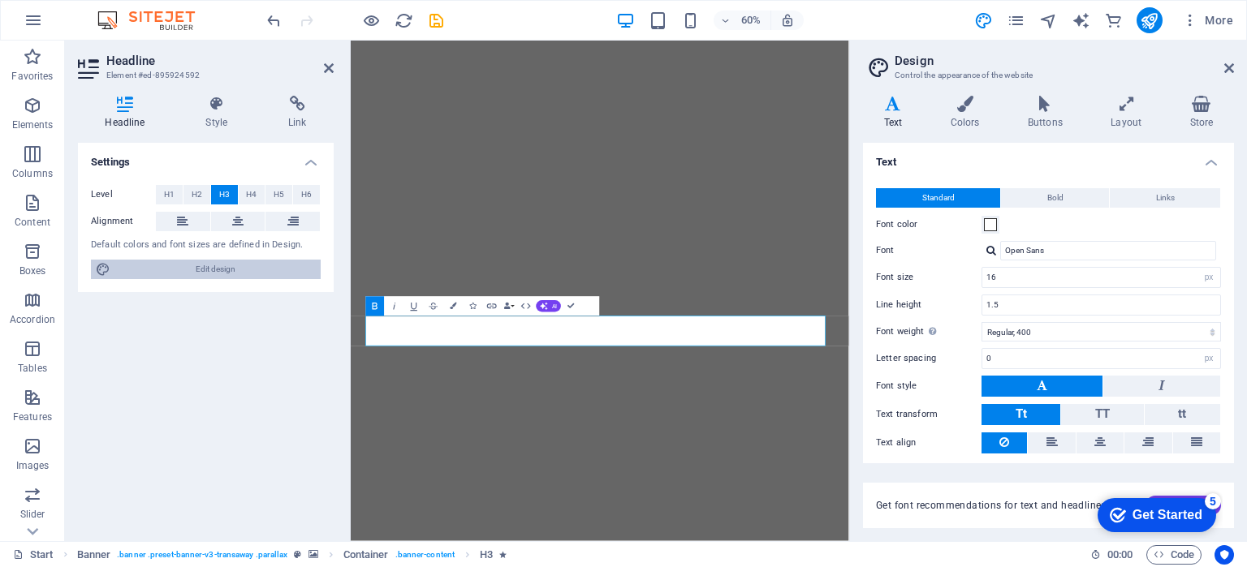
click at [140, 269] on span "Edit design" at bounding box center [215, 269] width 201 height 19
click at [453, 304] on icon "button" at bounding box center [453, 306] width 6 height 6
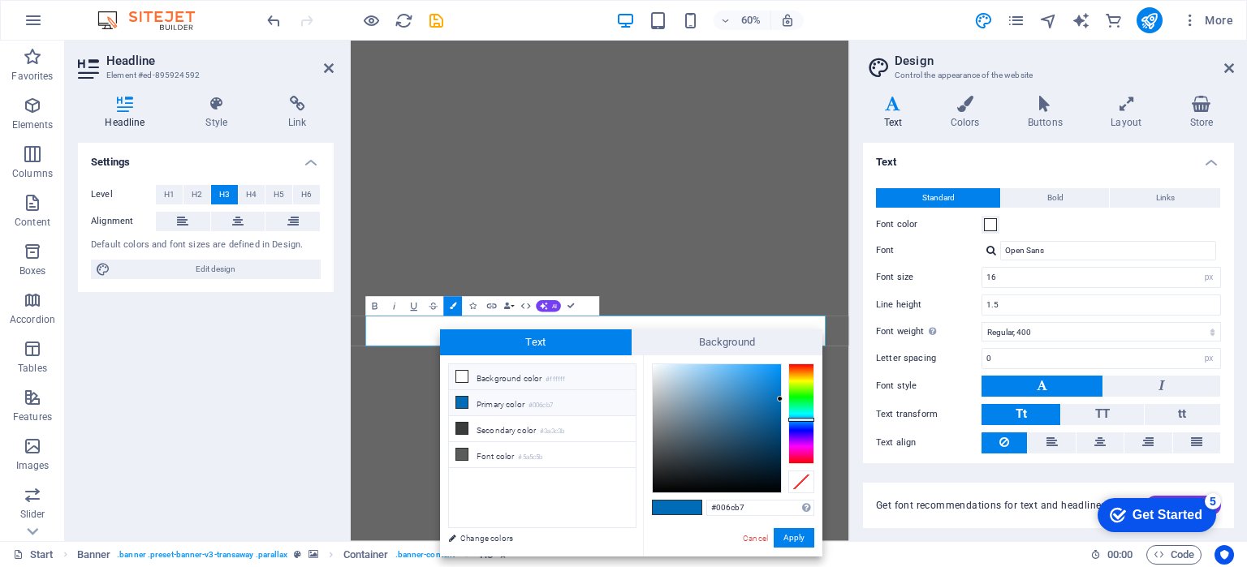
click at [464, 377] on icon at bounding box center [461, 376] width 11 height 11
type input "#ffffff"
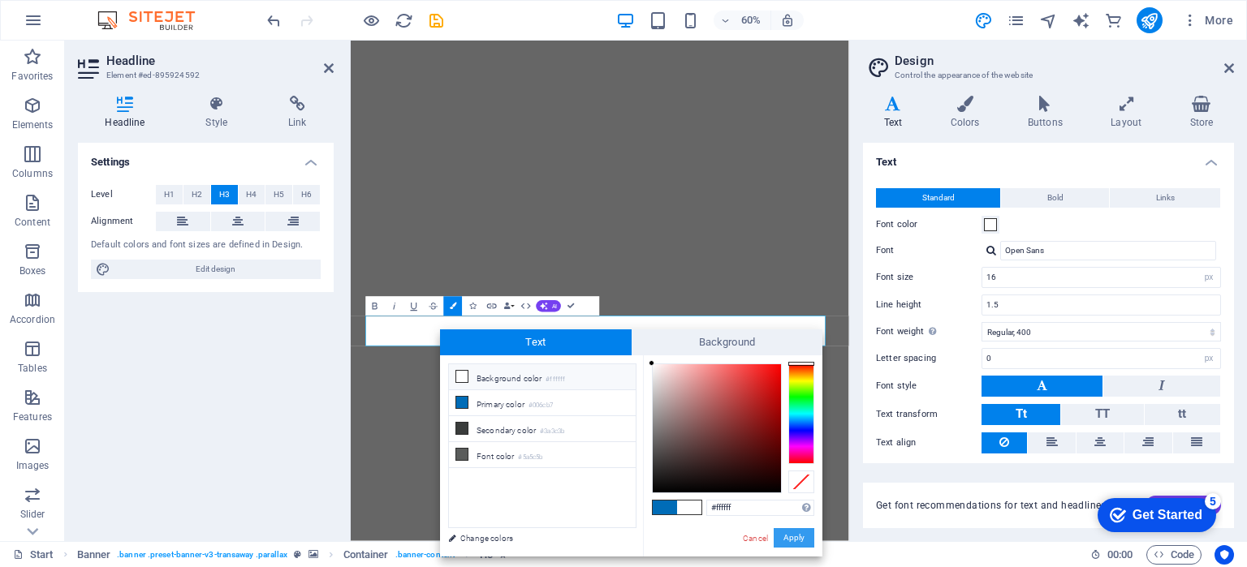
click at [786, 537] on button "Apply" at bounding box center [794, 537] width 41 height 19
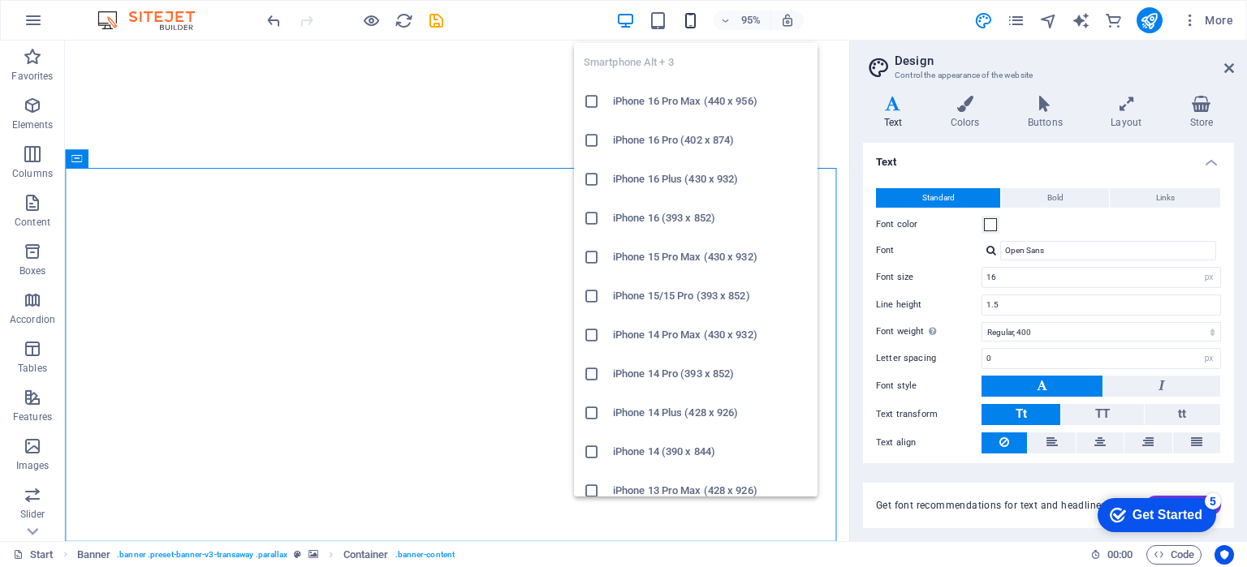
click at [689, 15] on icon "button" at bounding box center [690, 20] width 19 height 19
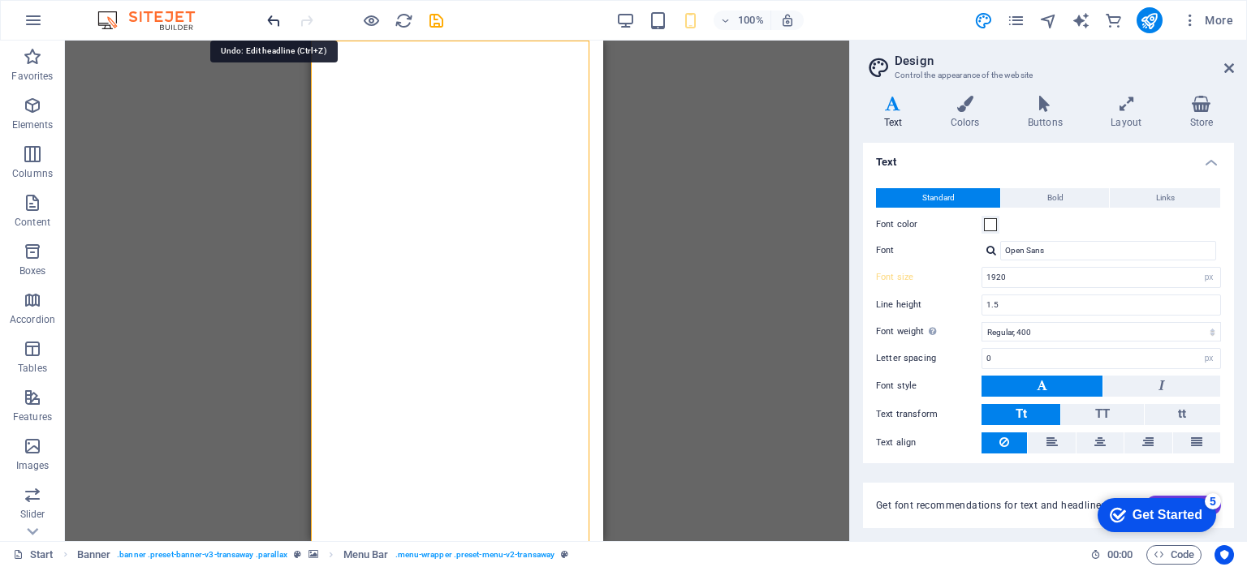
click at [274, 18] on icon "undo" at bounding box center [274, 20] width 19 height 19
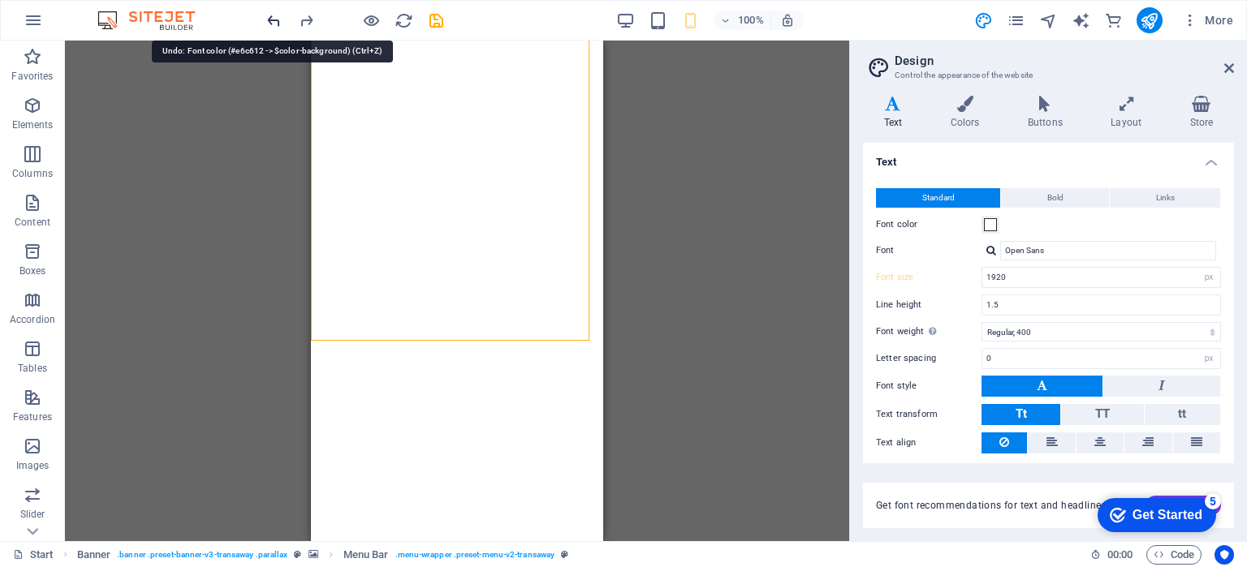
scroll to position [5134, 0]
click at [274, 18] on icon "undo" at bounding box center [274, 20] width 19 height 19
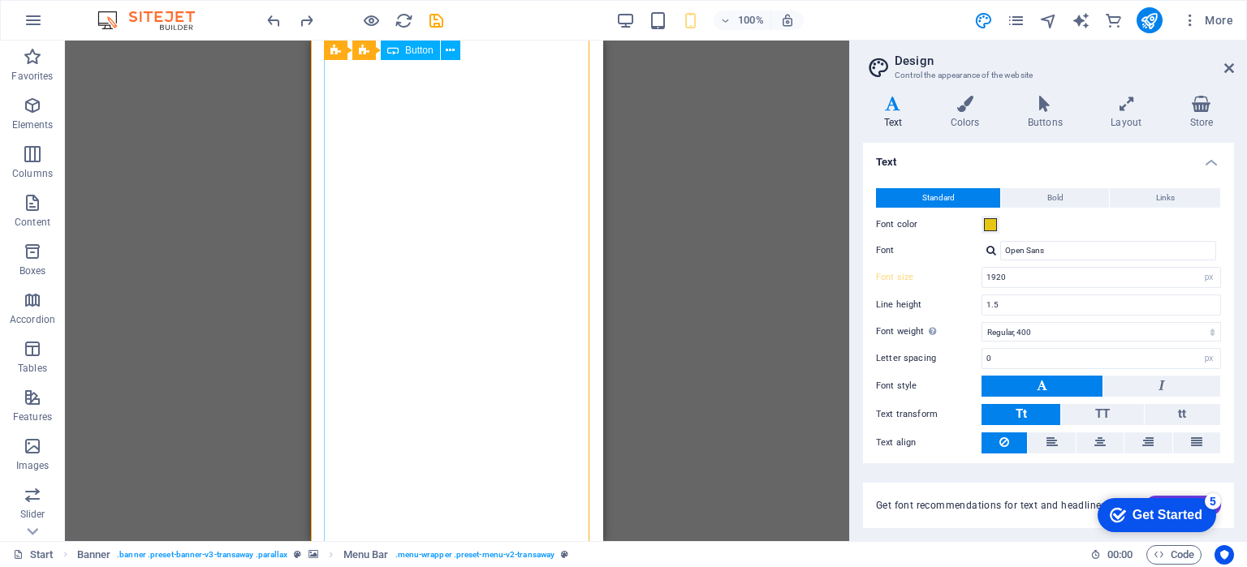
scroll to position [3348, 0]
click at [265, 17] on icon "undo" at bounding box center [274, 20] width 19 height 19
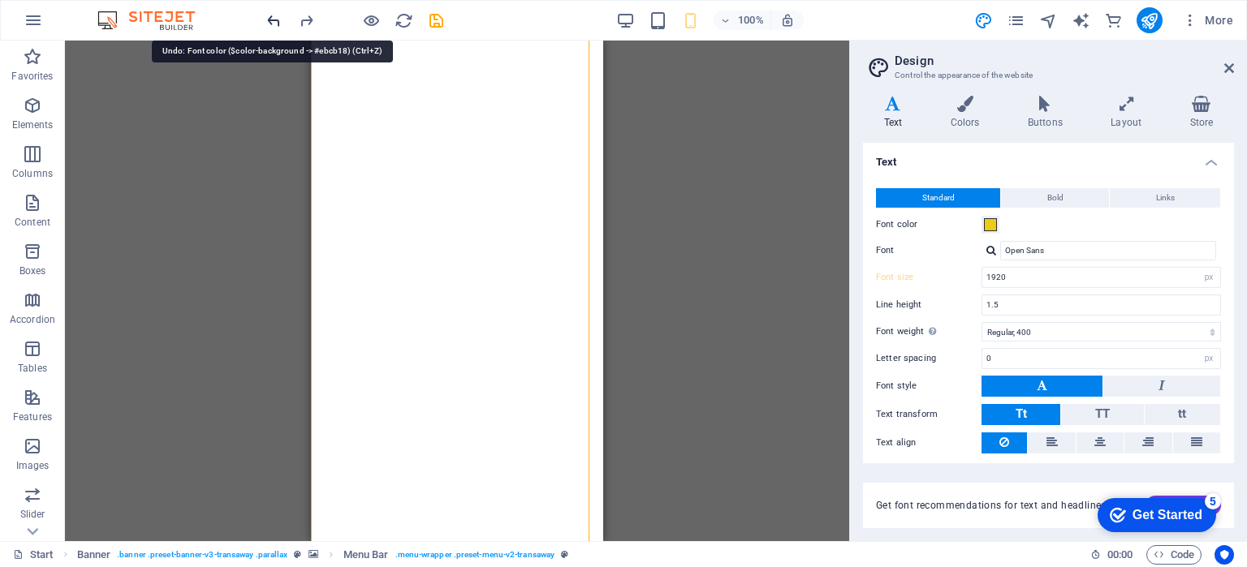
click at [270, 15] on icon "undo" at bounding box center [274, 20] width 19 height 19
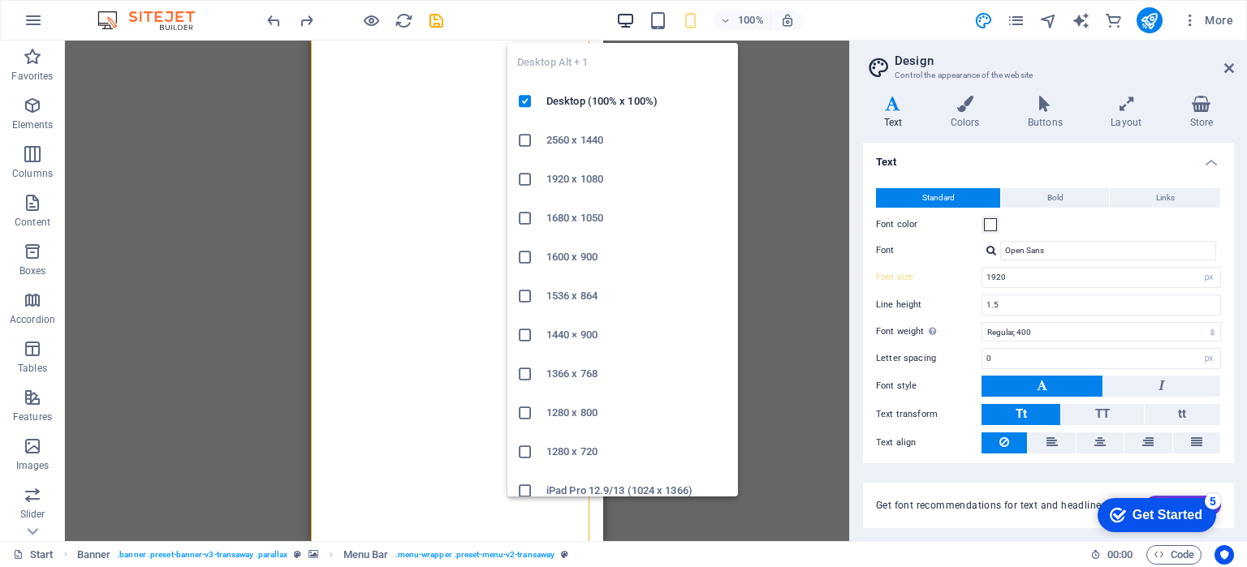
click at [625, 26] on icon "button" at bounding box center [625, 20] width 19 height 19
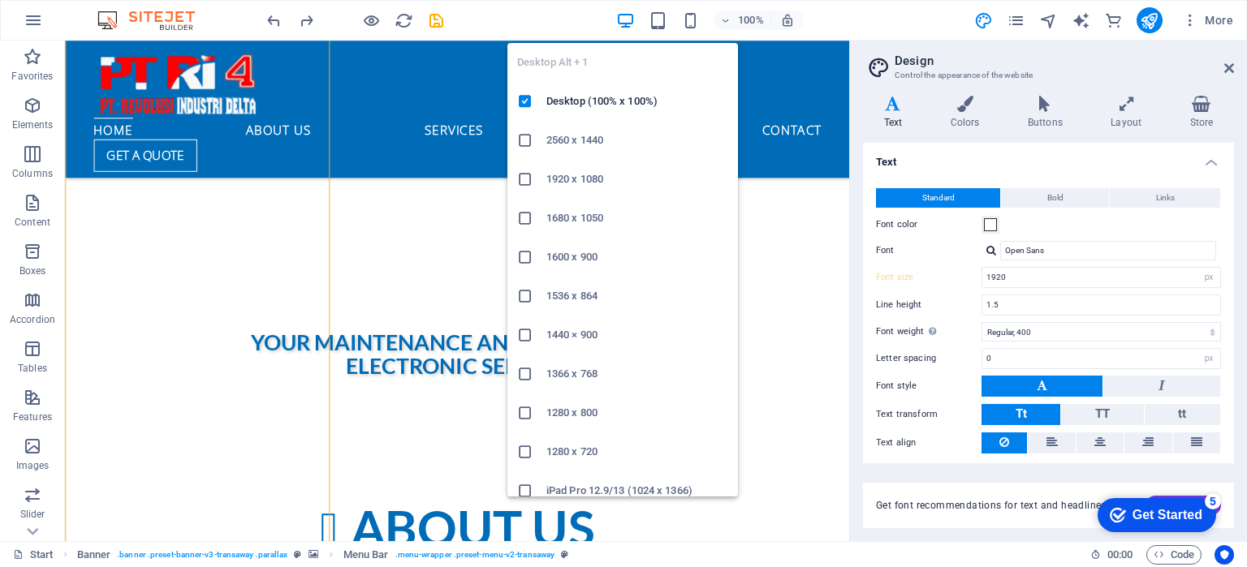
type input "16"
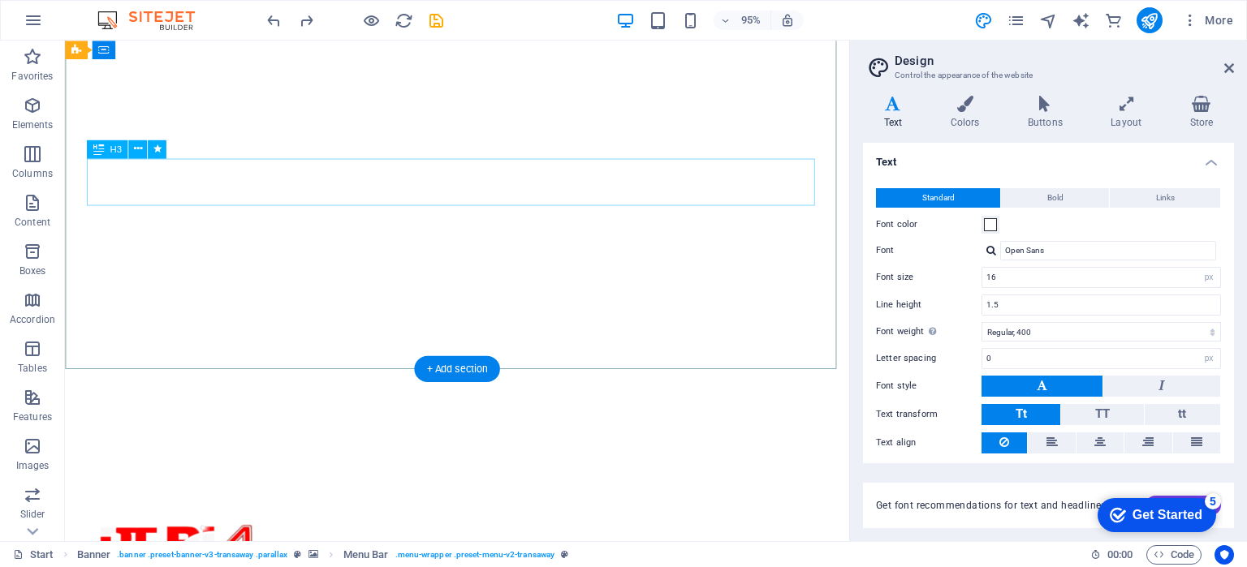
scroll to position [0, 0]
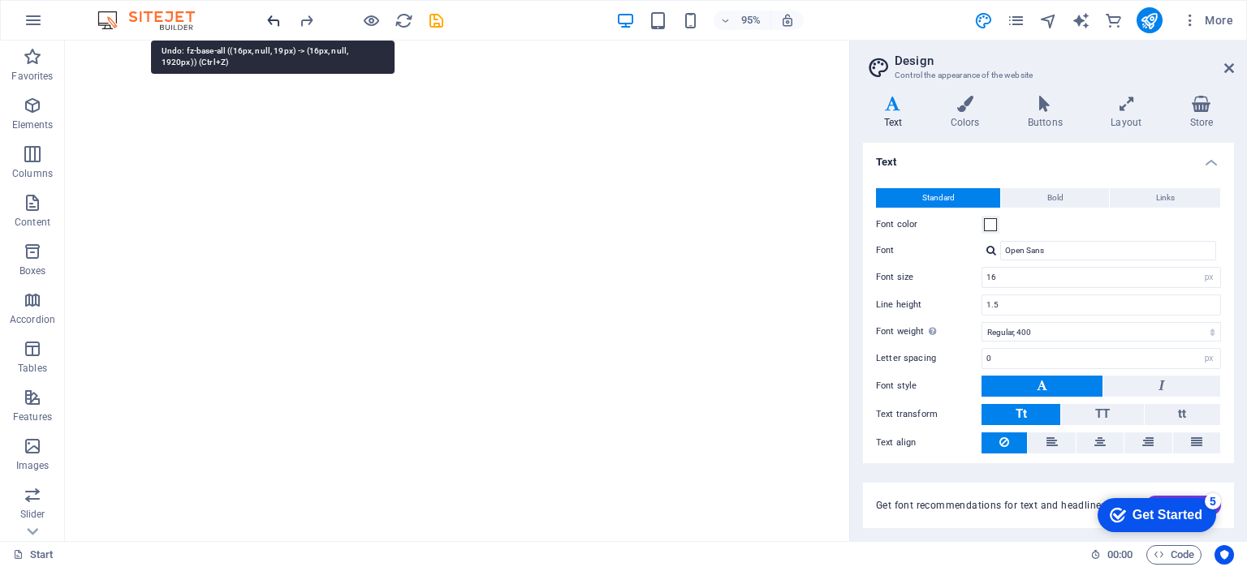
click at [272, 18] on icon "undo" at bounding box center [274, 20] width 19 height 19
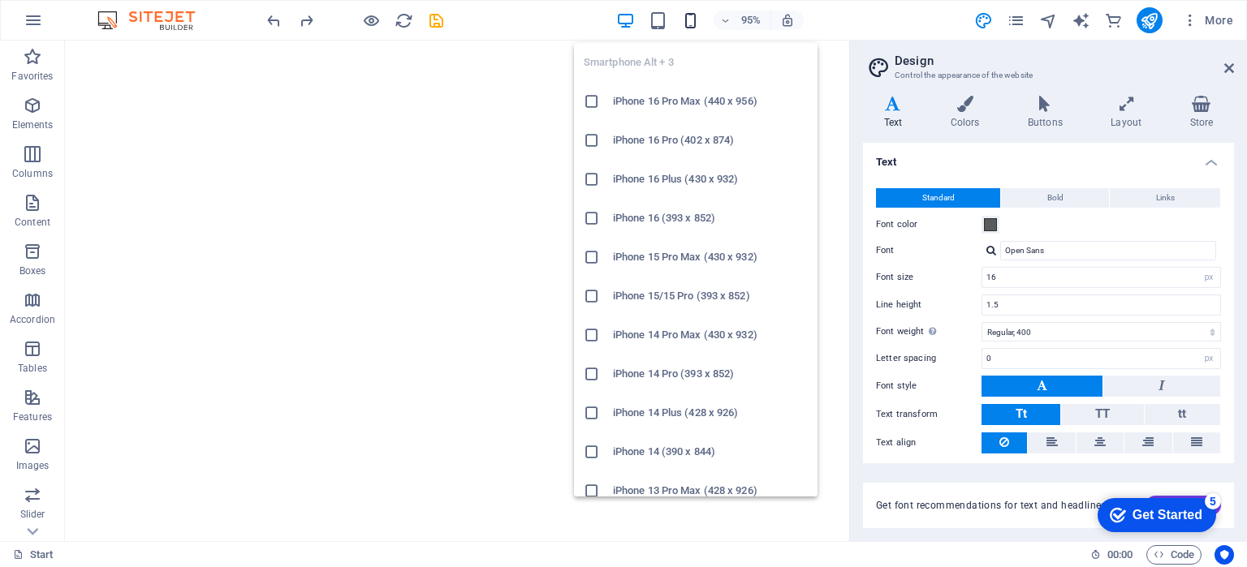
click at [699, 23] on icon "button" at bounding box center [690, 20] width 19 height 19
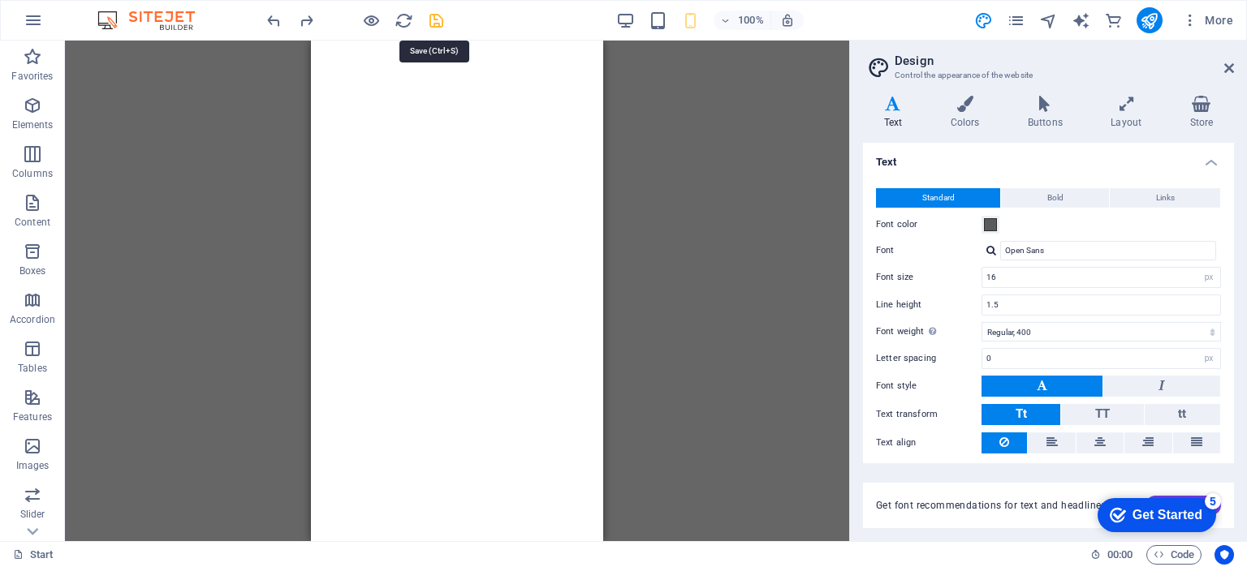
click at [435, 24] on icon "save" at bounding box center [436, 20] width 19 height 19
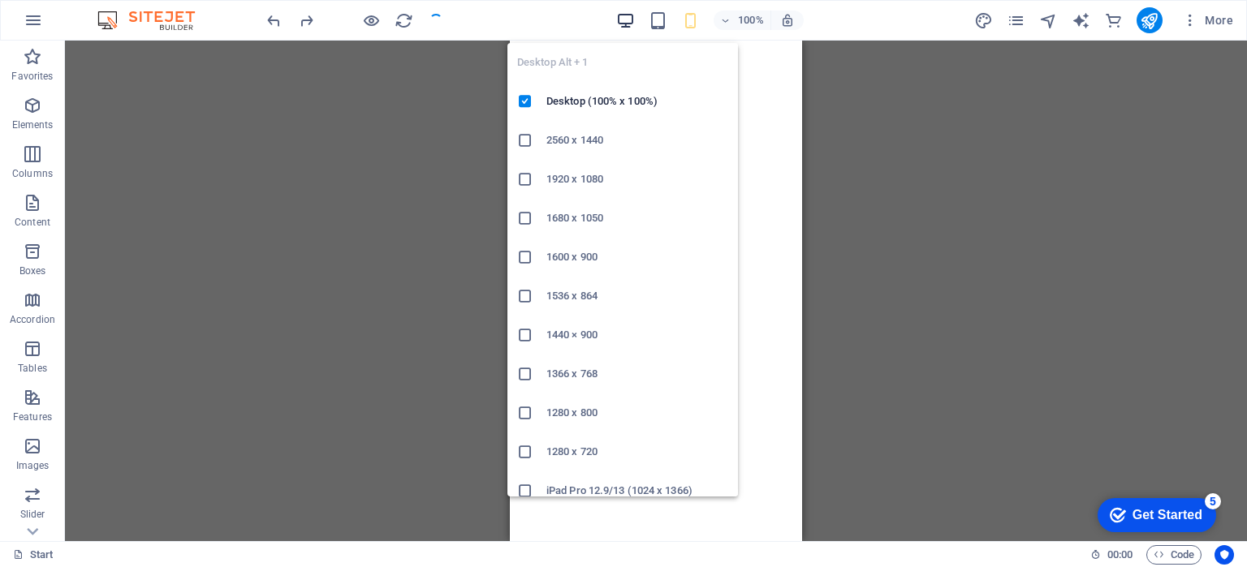
click at [620, 15] on icon "button" at bounding box center [625, 20] width 19 height 19
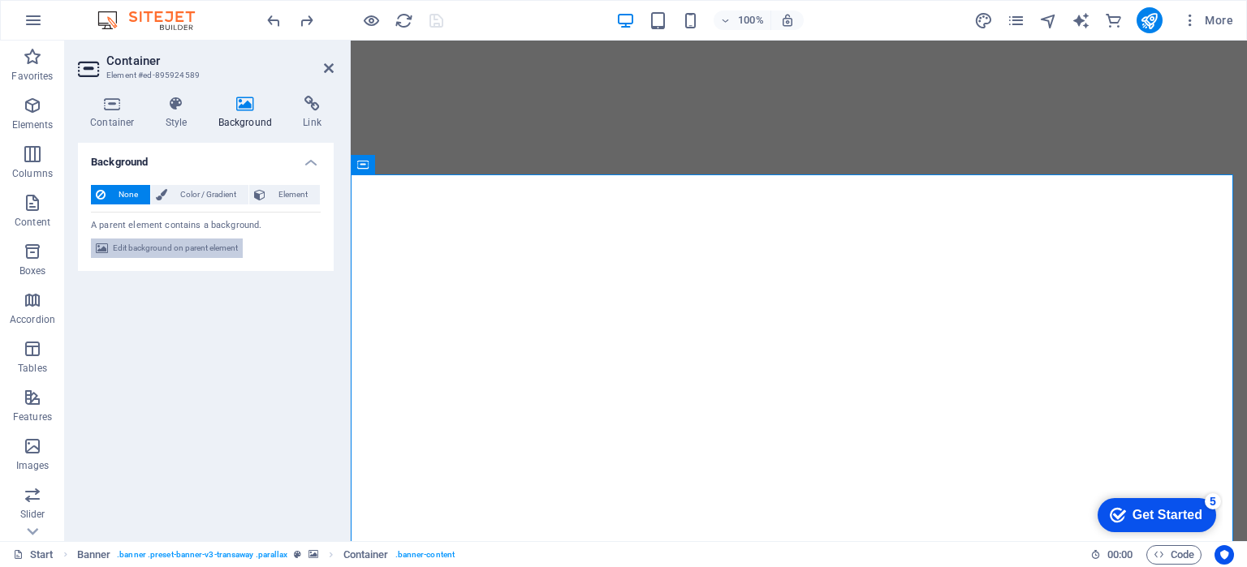
click at [181, 250] on span "Edit background on parent element" at bounding box center [175, 248] width 125 height 19
select select "ms"
select select "s"
select select "ondemand"
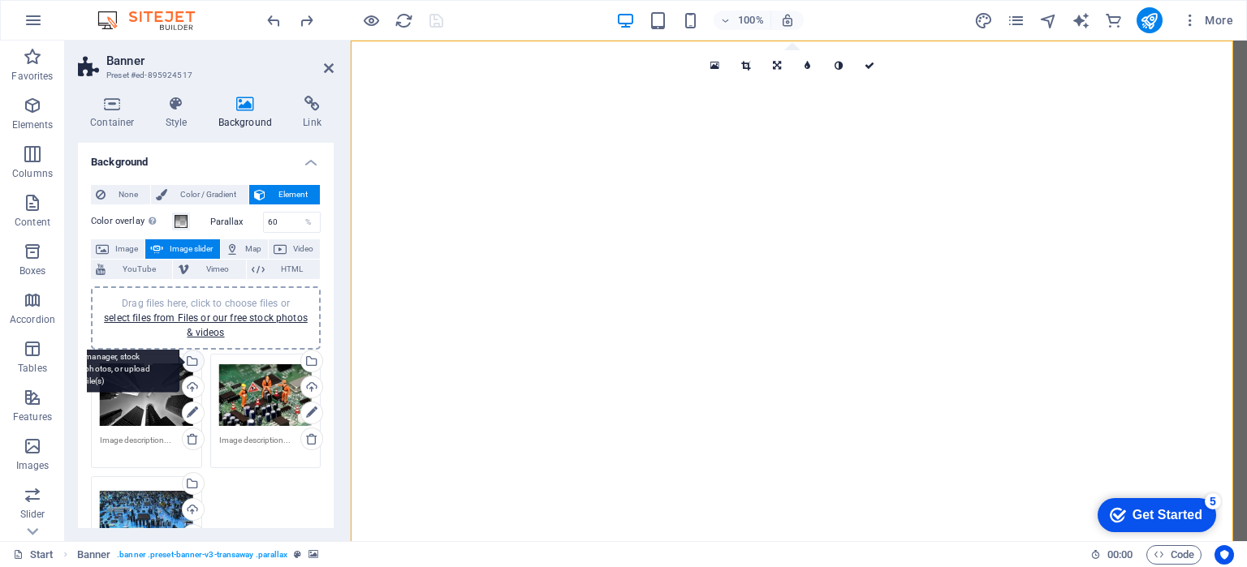
click at [179, 359] on div "Select files from the file manager, stock photos, or upload file(s)" at bounding box center [127, 362] width 106 height 61
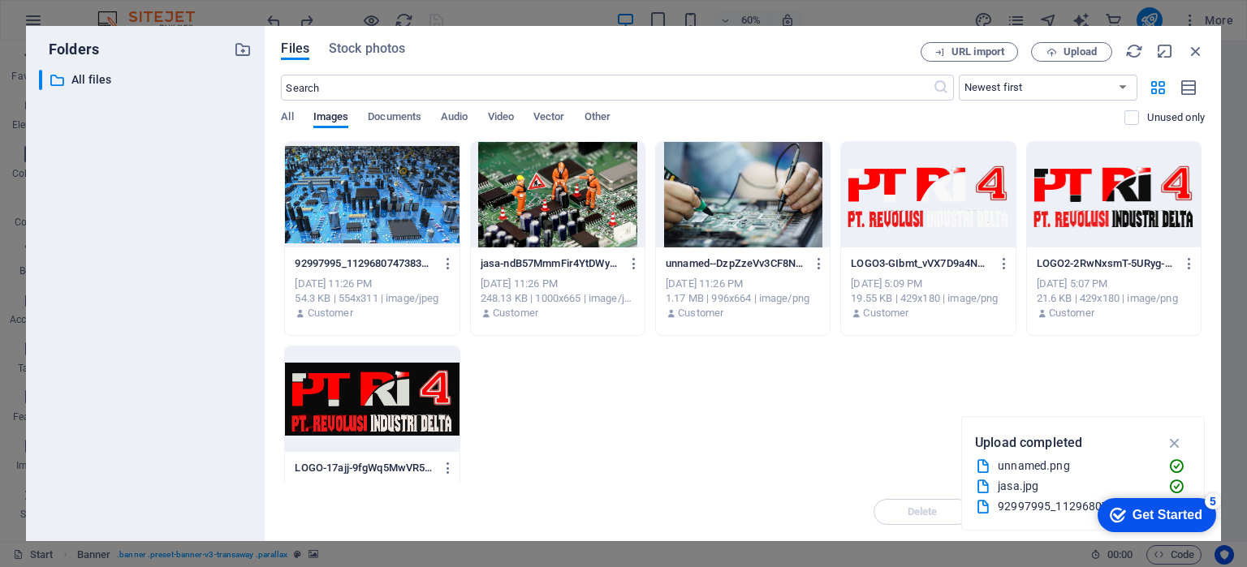
click at [424, 209] on div at bounding box center [372, 195] width 174 height 106
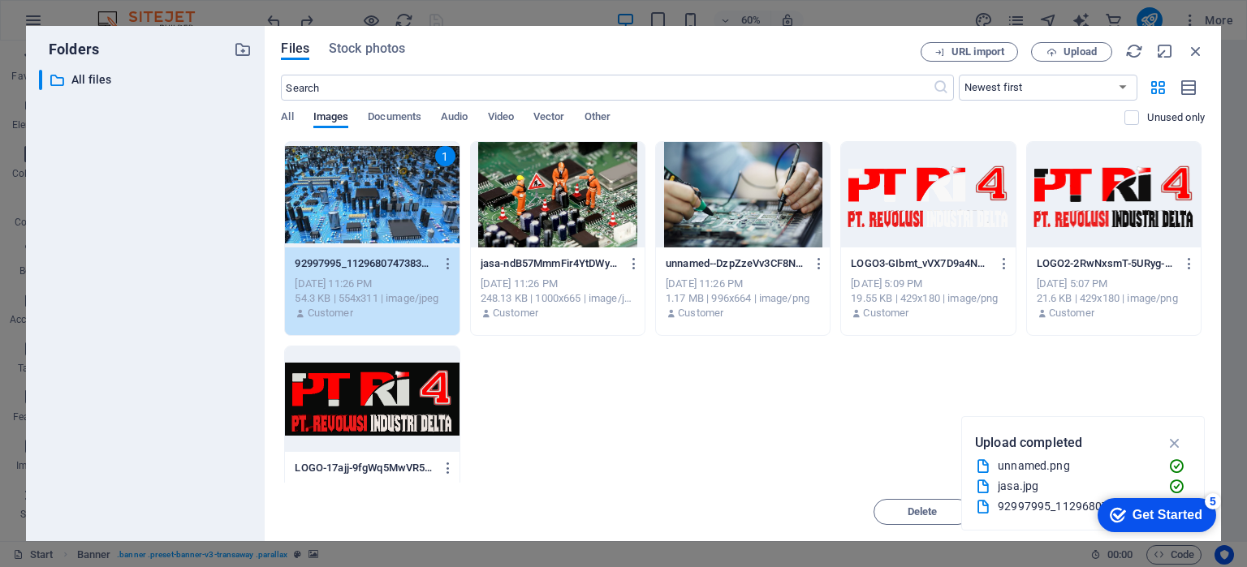
click at [1160, 521] on div "Get Started" at bounding box center [1167, 515] width 70 height 15
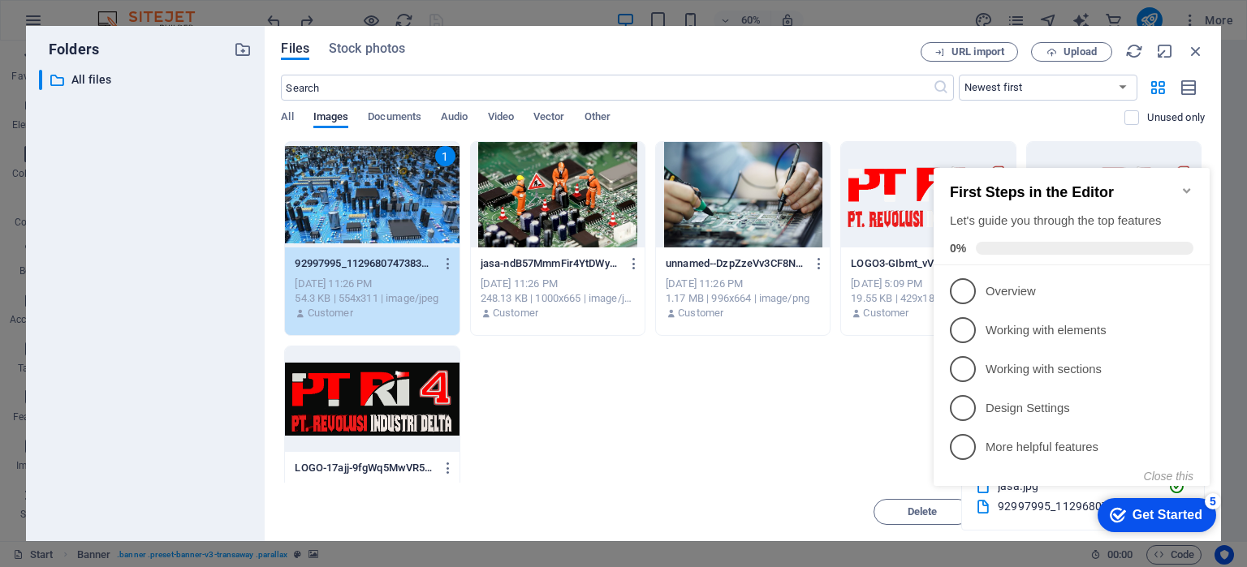
click at [864, 478] on div "1 92997995_1129680747383007_4489327730218762240_n-zANw0Xk60lwB8MDMyj5vcg.jpg 92…" at bounding box center [743, 340] width 924 height 399
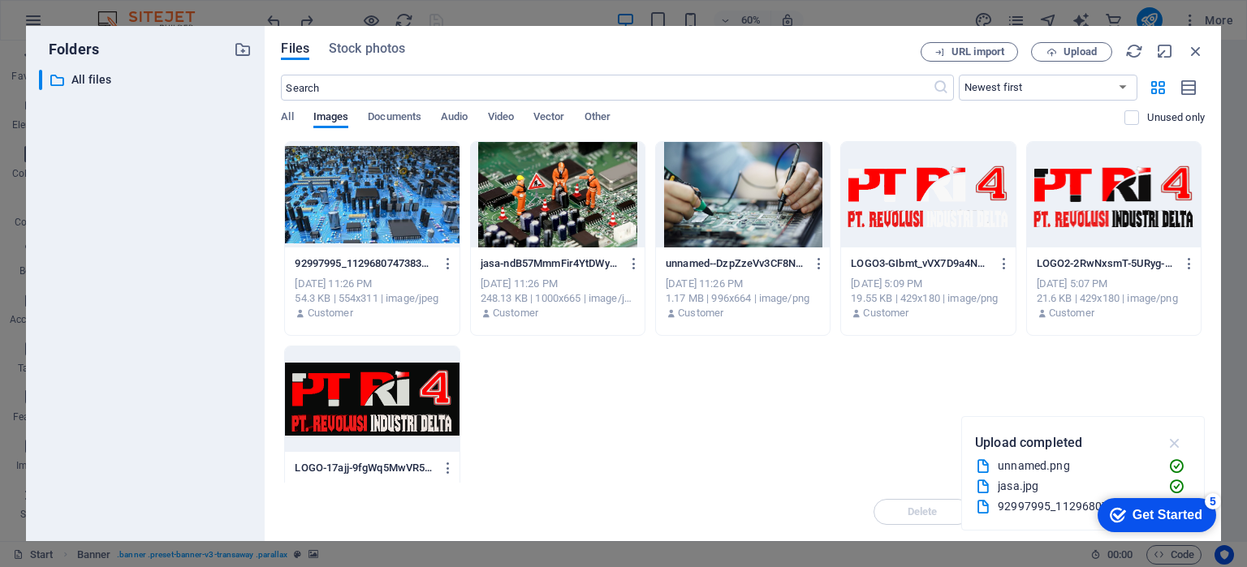
click at [1181, 446] on icon "button" at bounding box center [1175, 443] width 19 height 18
click at [393, 184] on div at bounding box center [372, 195] width 174 height 106
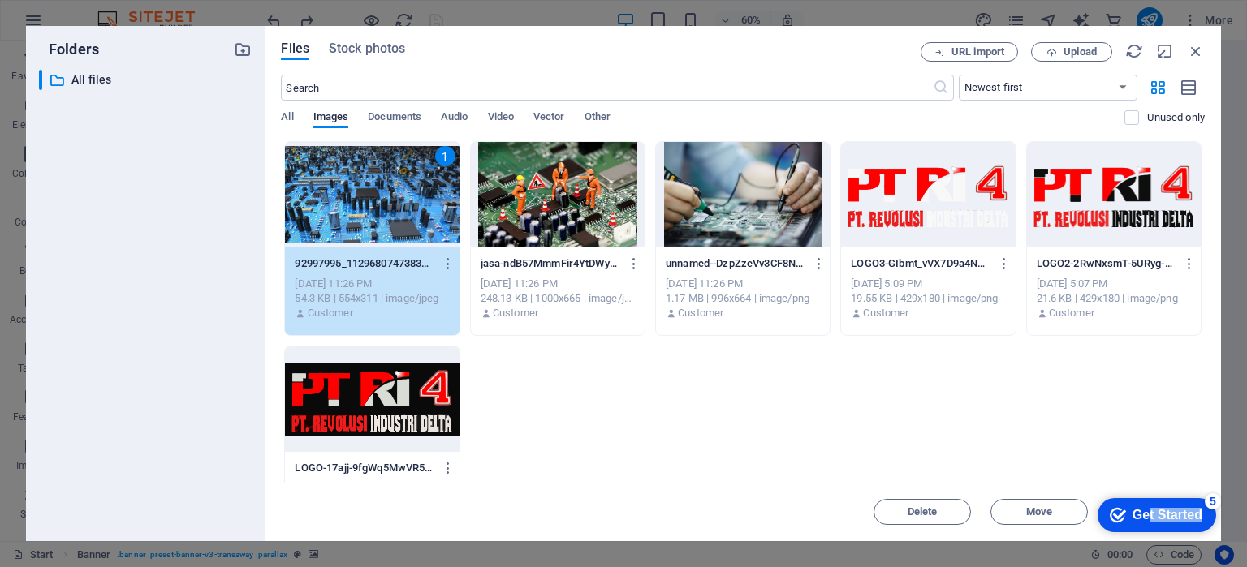
drag, startPoint x: 1147, startPoint y: 511, endPoint x: 2236, endPoint y: 1033, distance: 1208.0
click html "checkmark Get Started 5 First Steps in the Editor Let's guide you through the t…"
click at [1212, 504] on div "5" at bounding box center [1213, 502] width 16 height 16
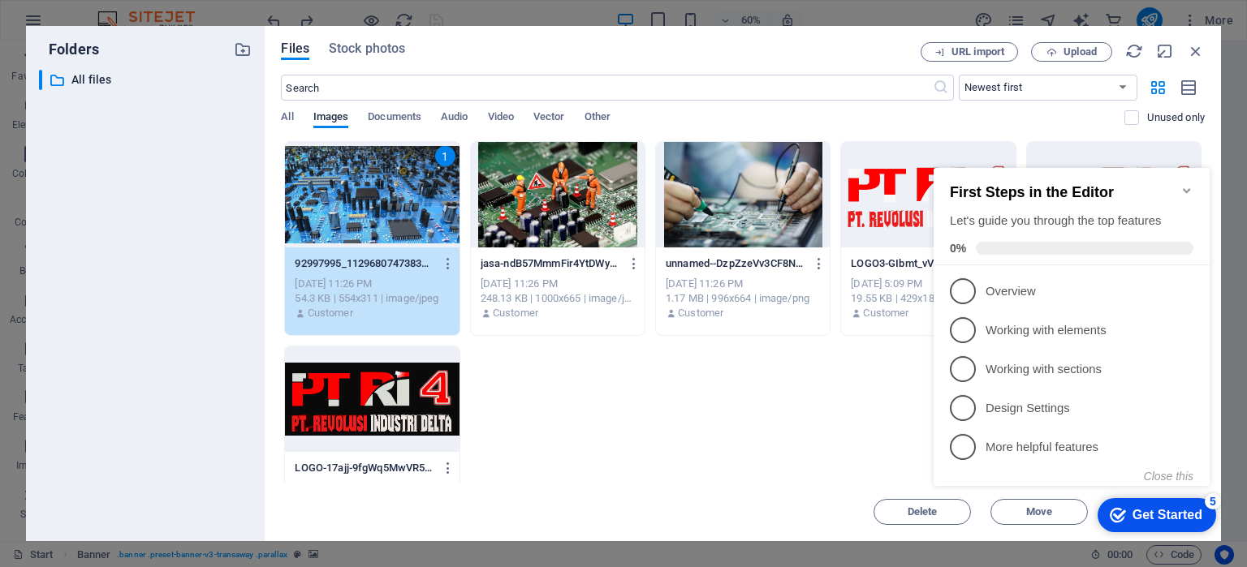
click at [1212, 504] on div "5" at bounding box center [1213, 502] width 16 height 16
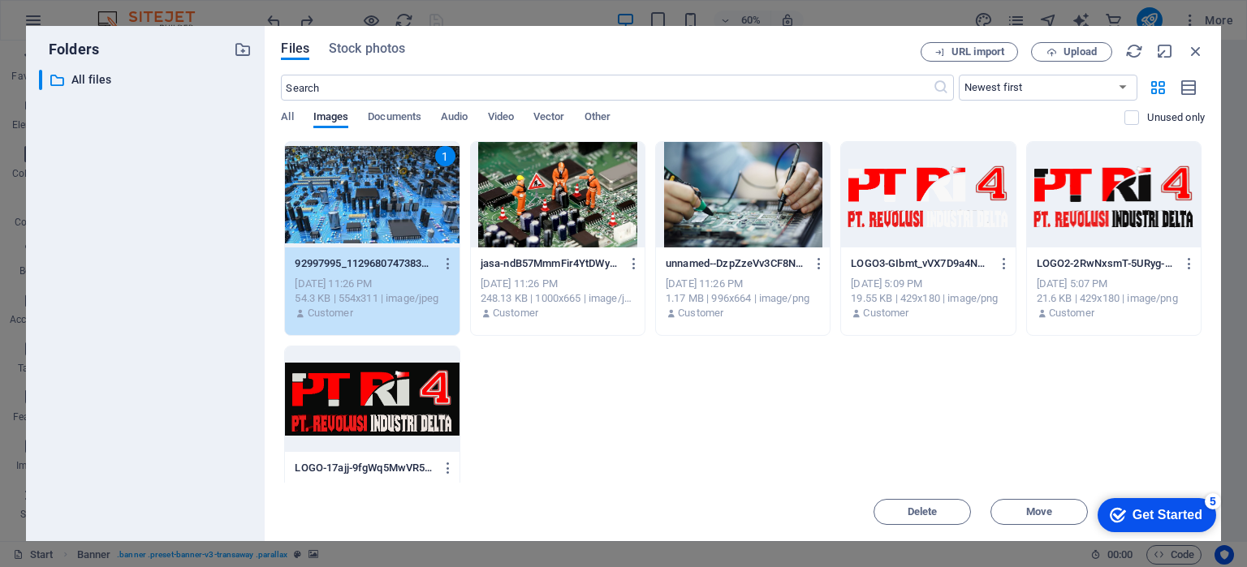
click at [1221, 510] on div "5" at bounding box center [1213, 502] width 16 height 16
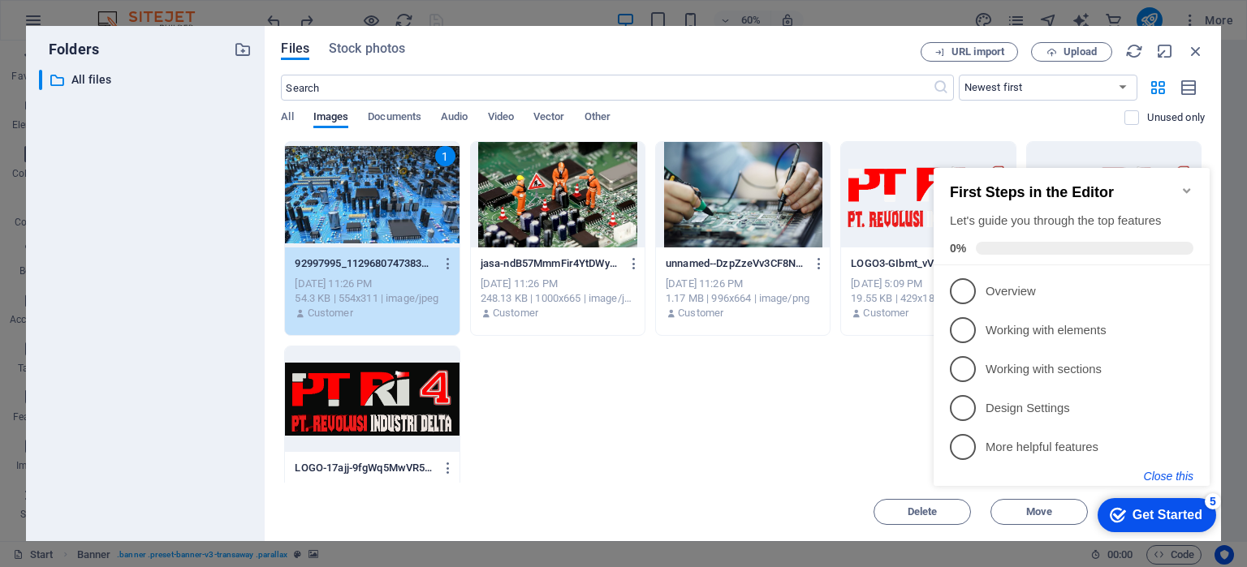
click at [1177, 474] on button "Close this" at bounding box center [1169, 476] width 50 height 13
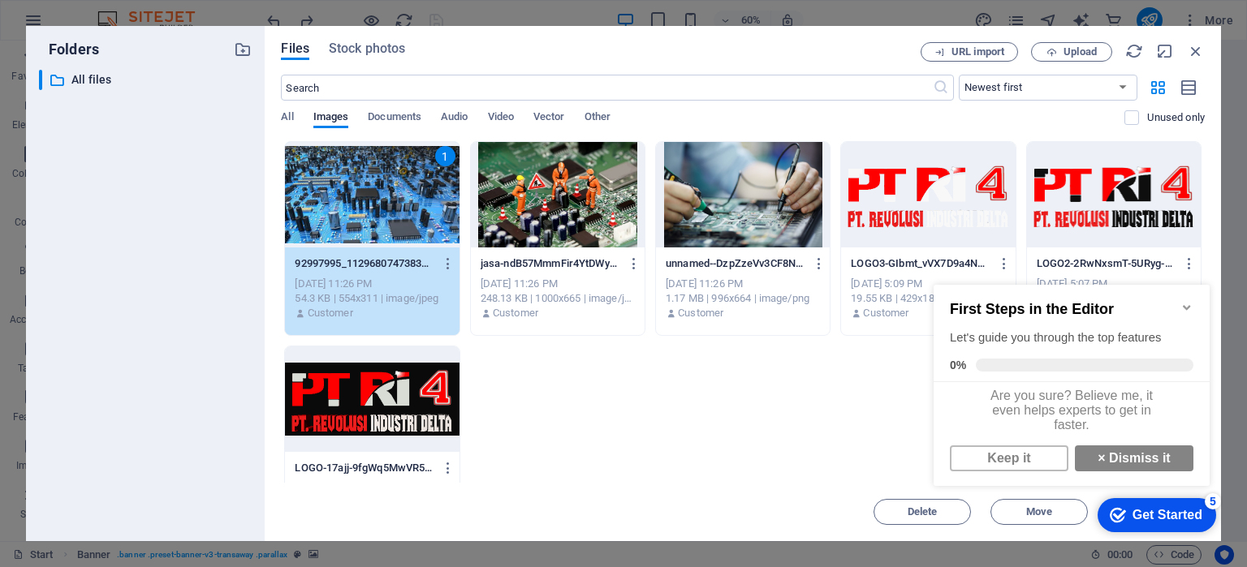
drag, startPoint x: 248, startPoint y: 248, endPoint x: 791, endPoint y: 43, distance: 579.6
click at [791, 43] on div "Files Stock photos" at bounding box center [601, 51] width 640 height 18
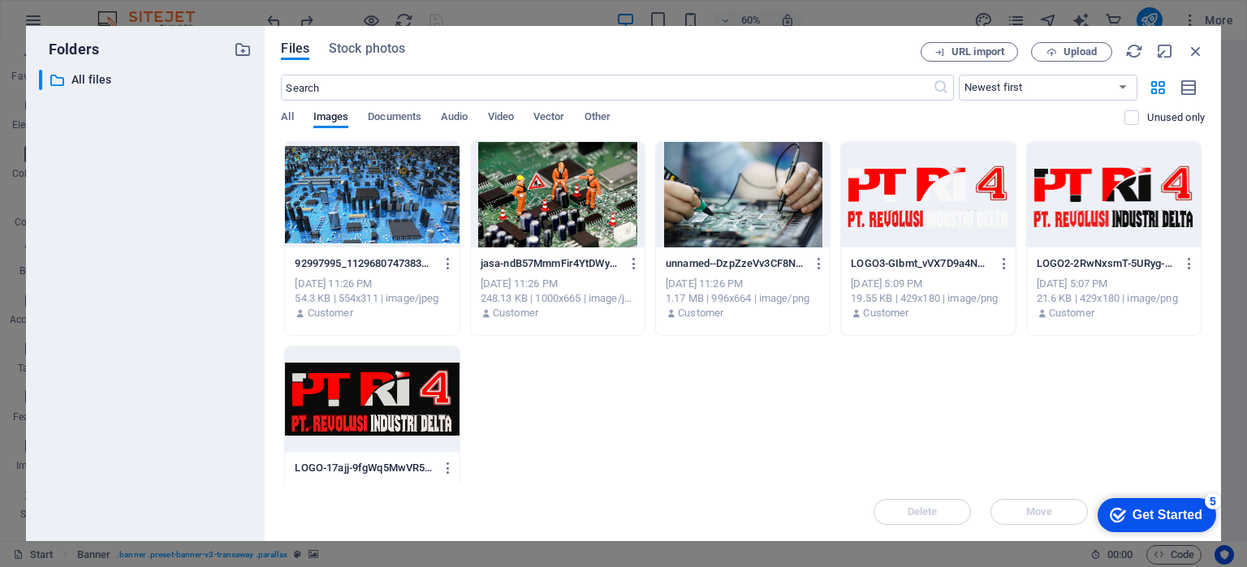
drag, startPoint x: 791, startPoint y: 43, endPoint x: 776, endPoint y: -15, distance: 60.2
click at [776, 0] on html "[DOMAIN_NAME] Start Favorites Elements Columns Content Boxes Accordion Tables F…" at bounding box center [623, 283] width 1247 height 567
click at [457, 182] on div at bounding box center [372, 195] width 174 height 106
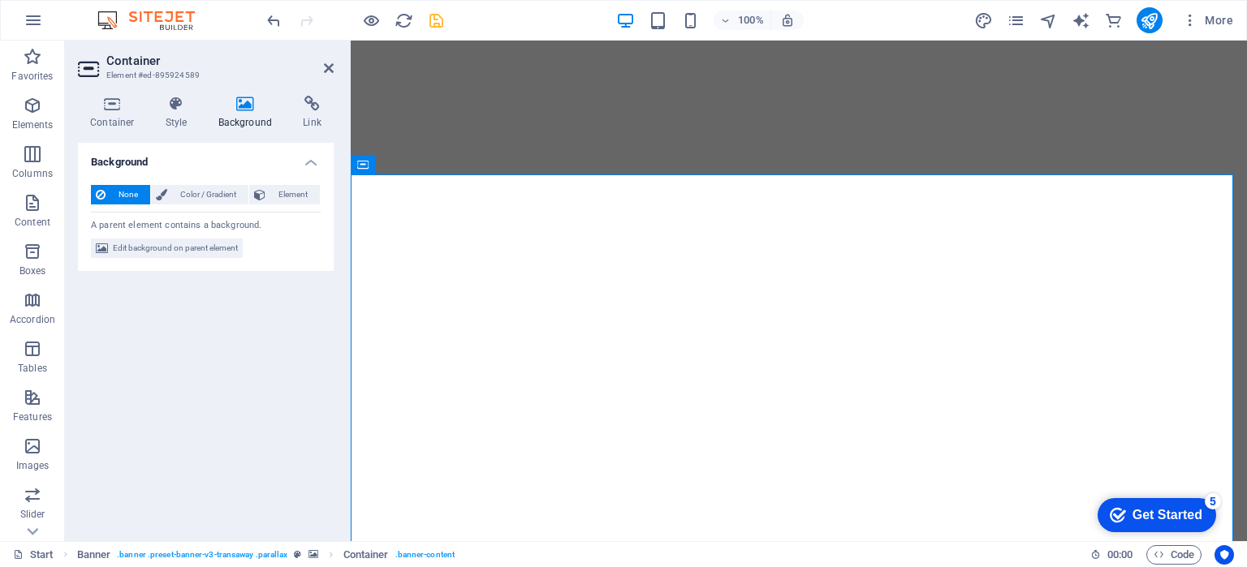
click at [161, 235] on div "None Color / Gradient Element Stretch background to full-width Color overlay Pl…" at bounding box center [206, 222] width 256 height 100
click at [159, 245] on span "Edit background on parent element" at bounding box center [175, 248] width 125 height 19
select select "ms"
select select "s"
select select "ondemand"
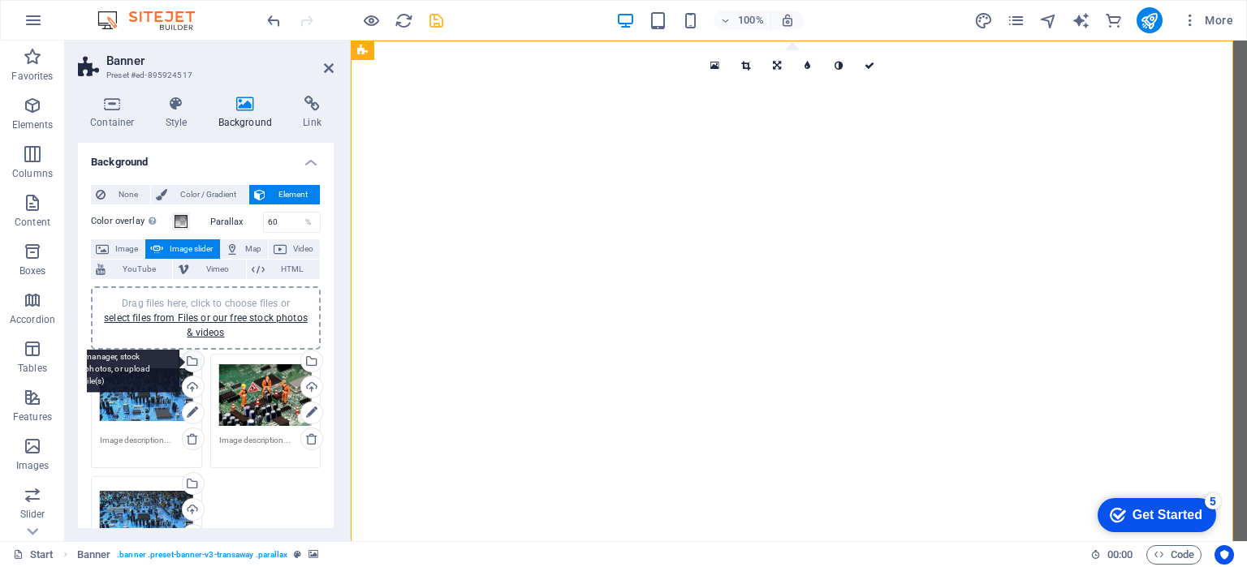
click at [179, 364] on div "Select files from the file manager, stock photos, or upload file(s)" at bounding box center [127, 362] width 106 height 61
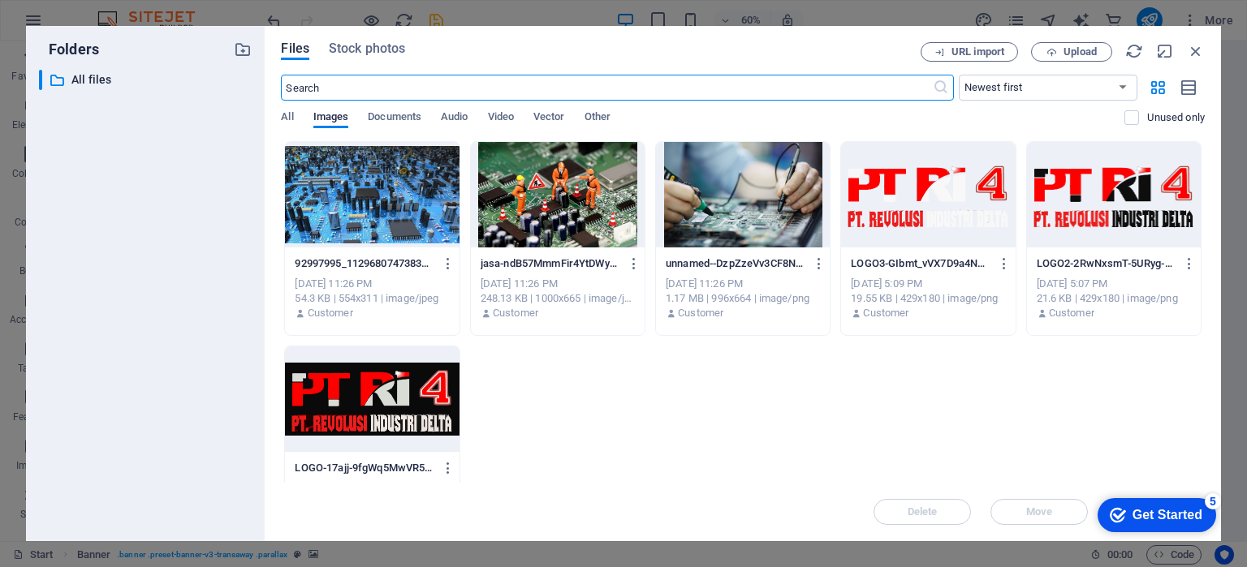
click at [698, 222] on div at bounding box center [743, 195] width 174 height 106
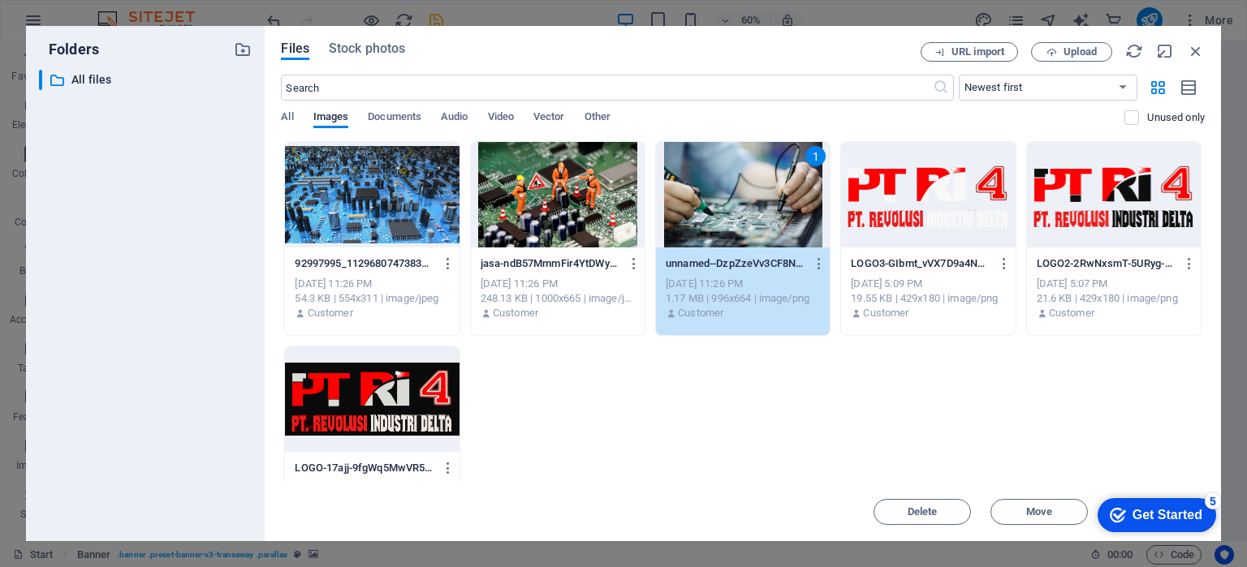
click at [698, 222] on div "1" at bounding box center [743, 195] width 174 height 106
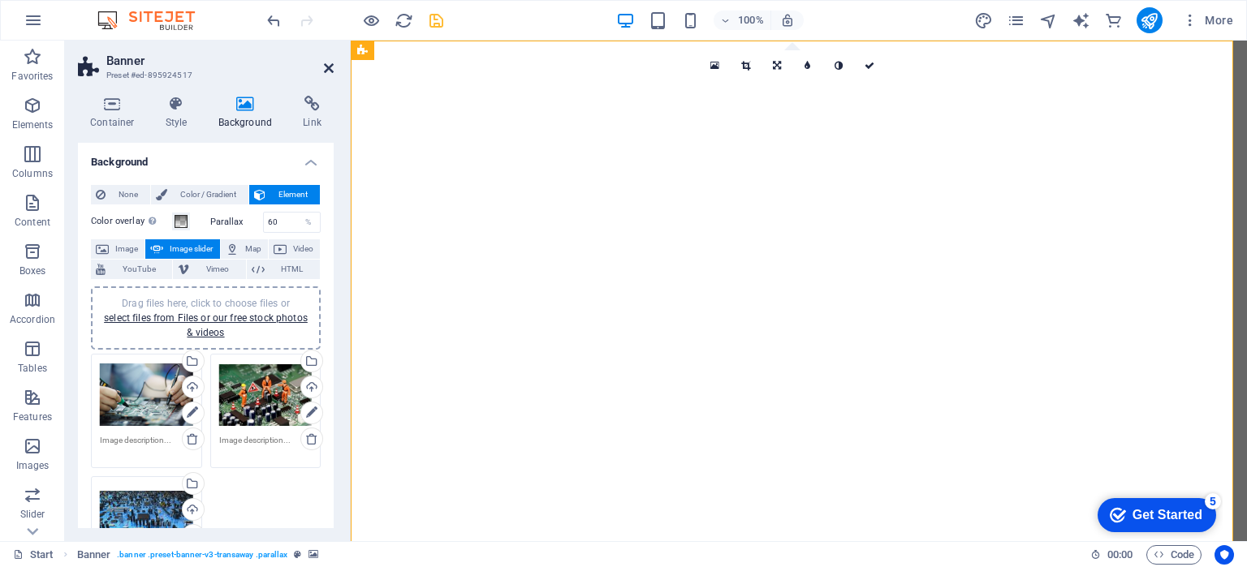
click at [330, 69] on icon at bounding box center [329, 68] width 10 height 13
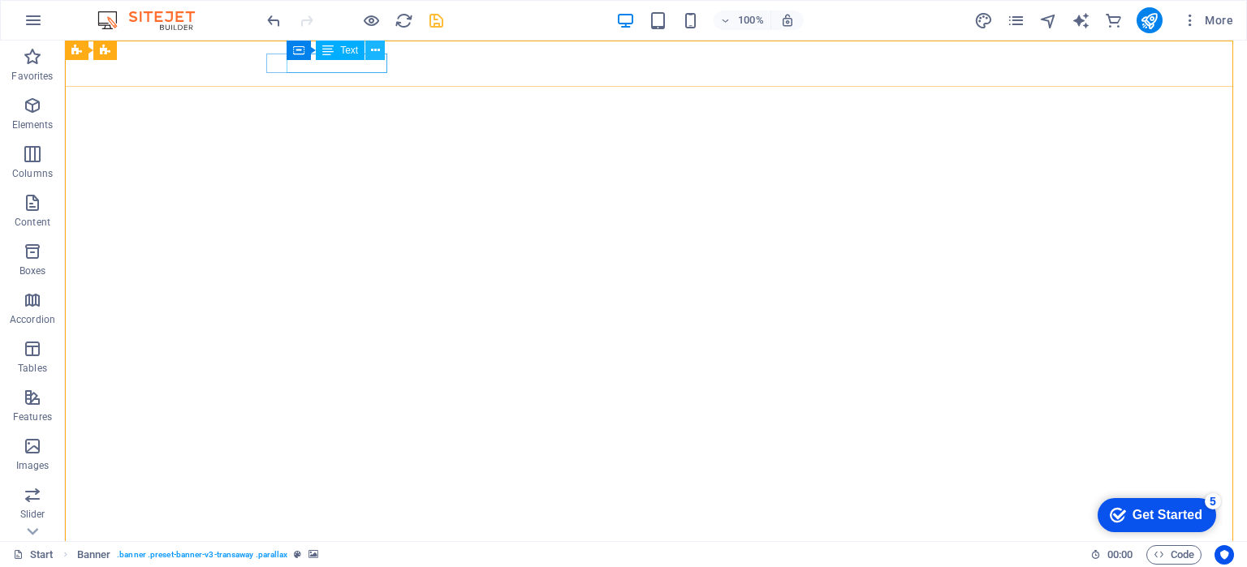
click at [373, 58] on icon at bounding box center [375, 50] width 9 height 17
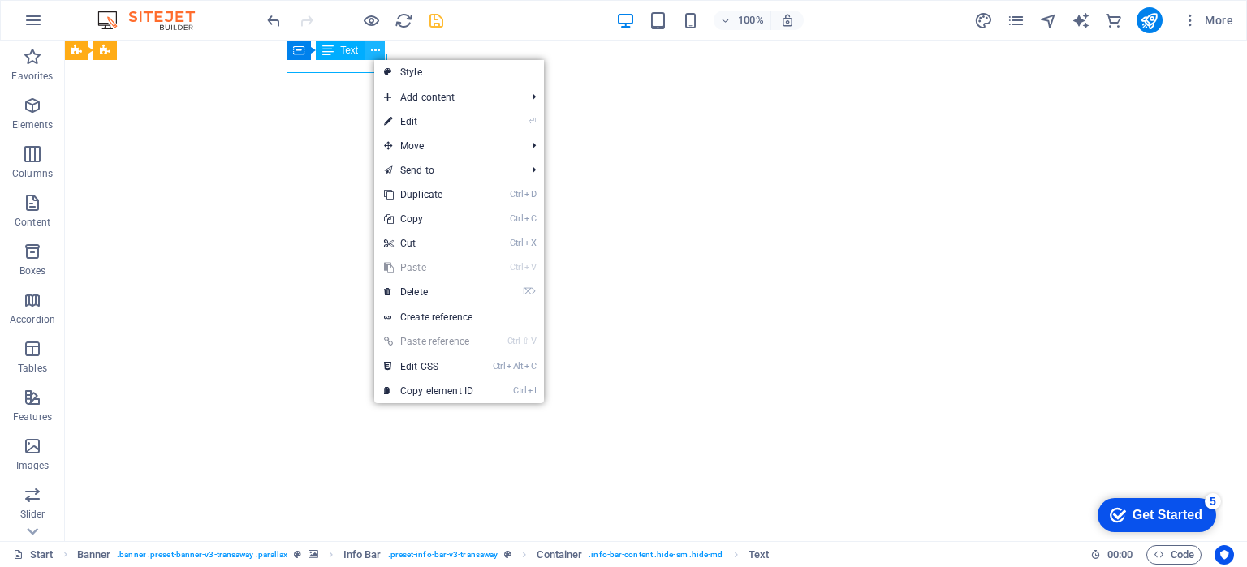
click at [373, 58] on icon at bounding box center [375, 50] width 9 height 17
click at [423, 119] on link "⏎ Edit" at bounding box center [428, 122] width 109 height 24
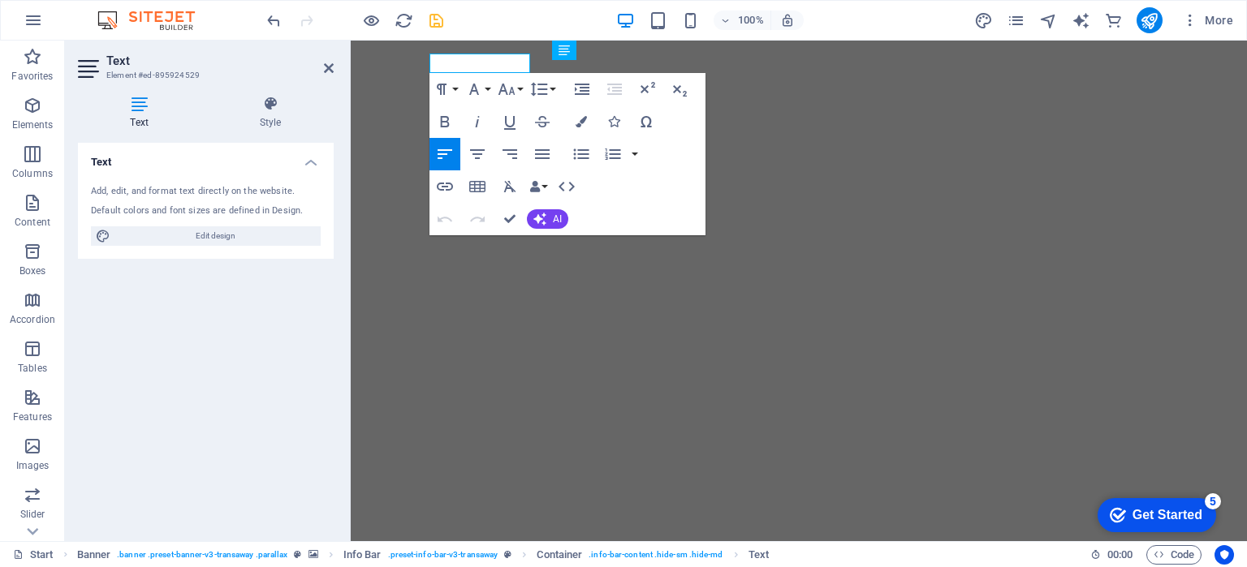
click at [140, 120] on h4 "Text" at bounding box center [142, 113] width 129 height 34
click at [198, 239] on span "Edit design" at bounding box center [215, 235] width 201 height 19
select select "px"
select select "400"
select select "px"
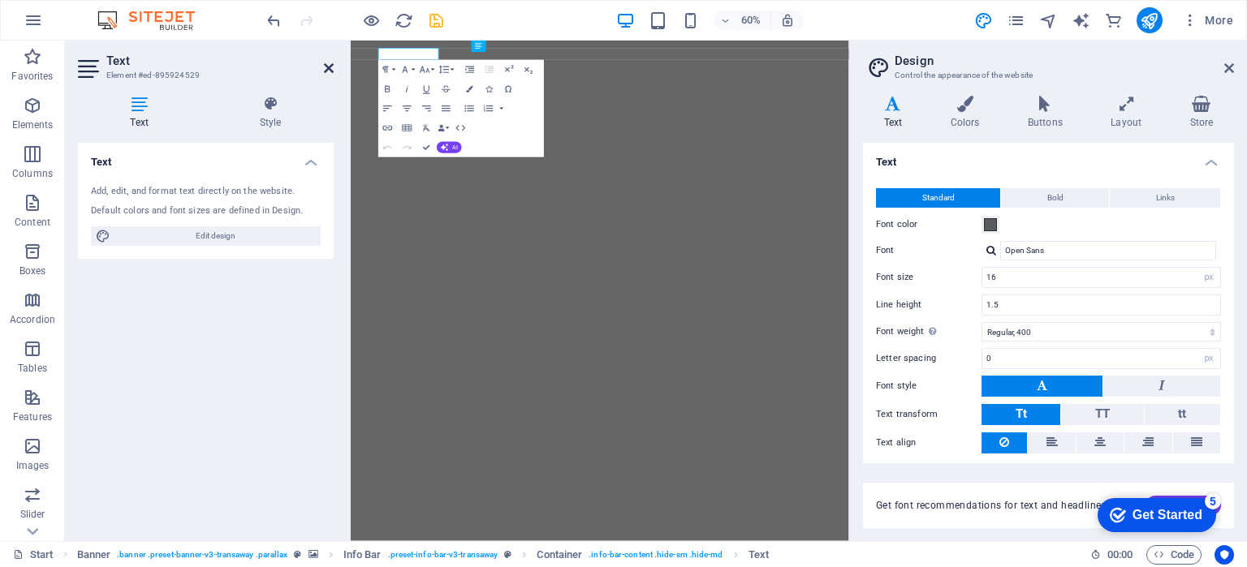
click at [324, 67] on icon at bounding box center [329, 68] width 10 height 13
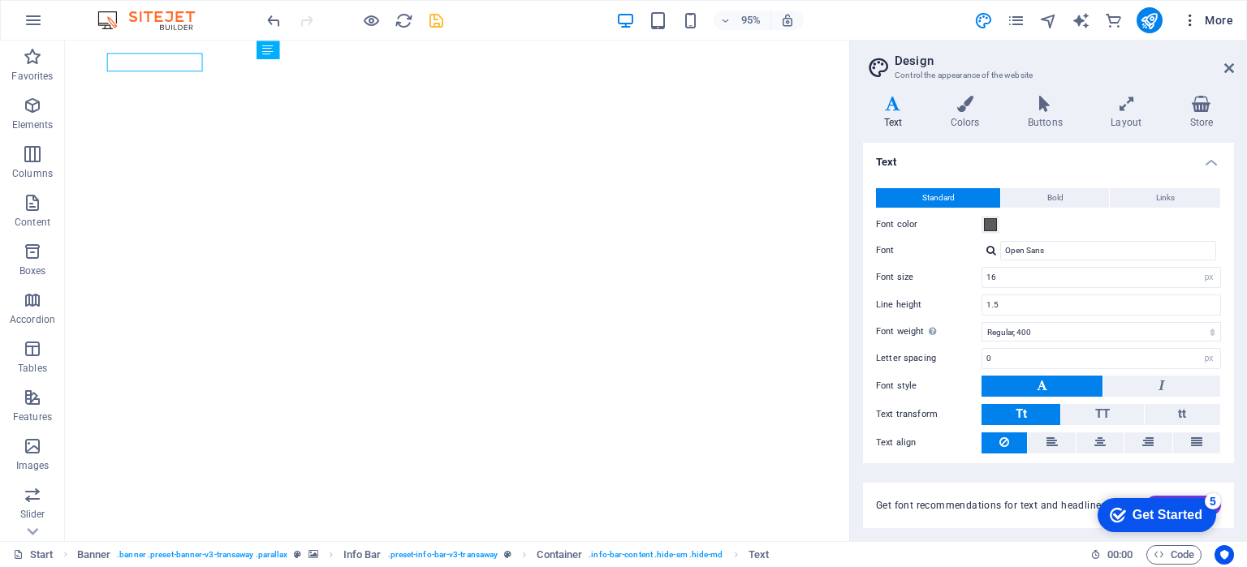
click at [1209, 24] on span "More" at bounding box center [1207, 20] width 51 height 16
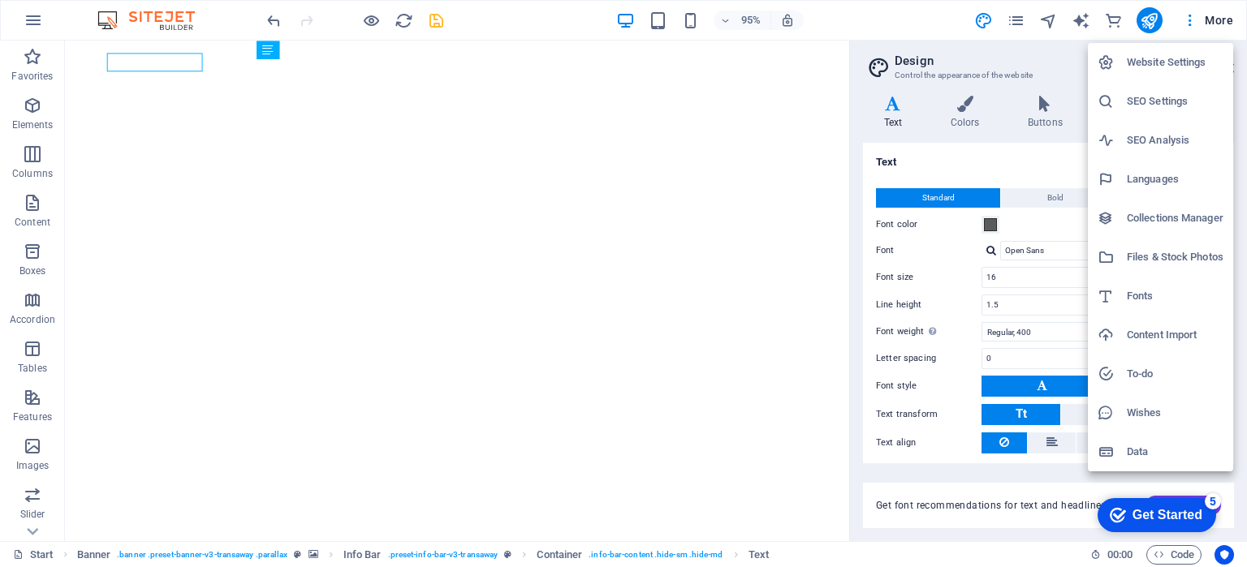
click at [1163, 62] on h6 "Website Settings" at bounding box center [1175, 62] width 97 height 19
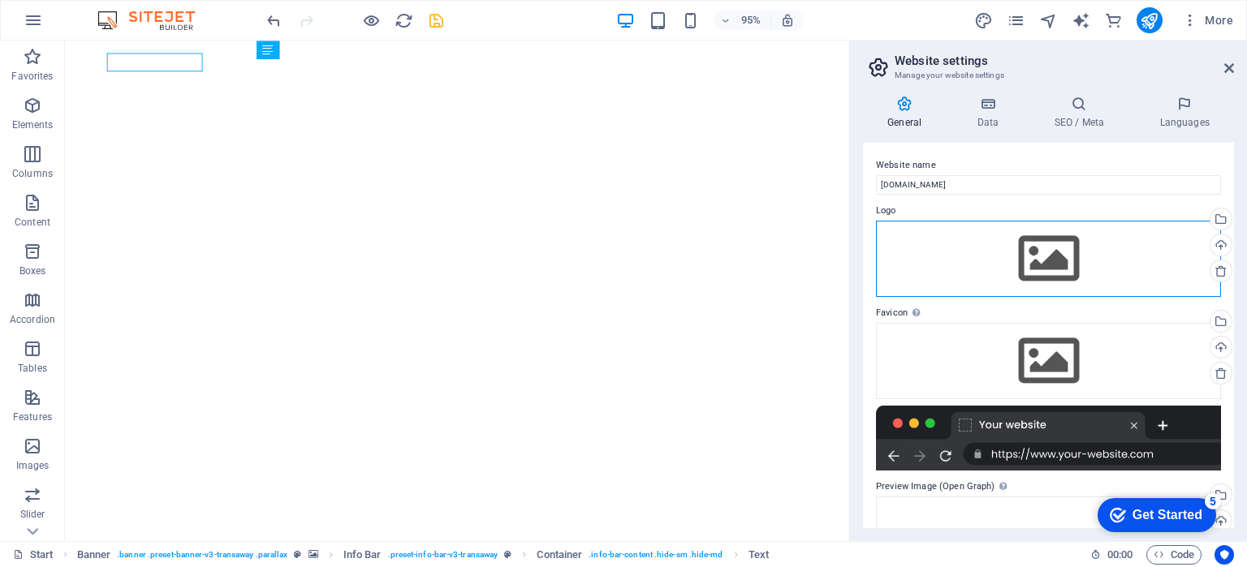
click at [1050, 265] on div "Drag files here, click to choose files or select files from Files or our free s…" at bounding box center [1048, 259] width 345 height 76
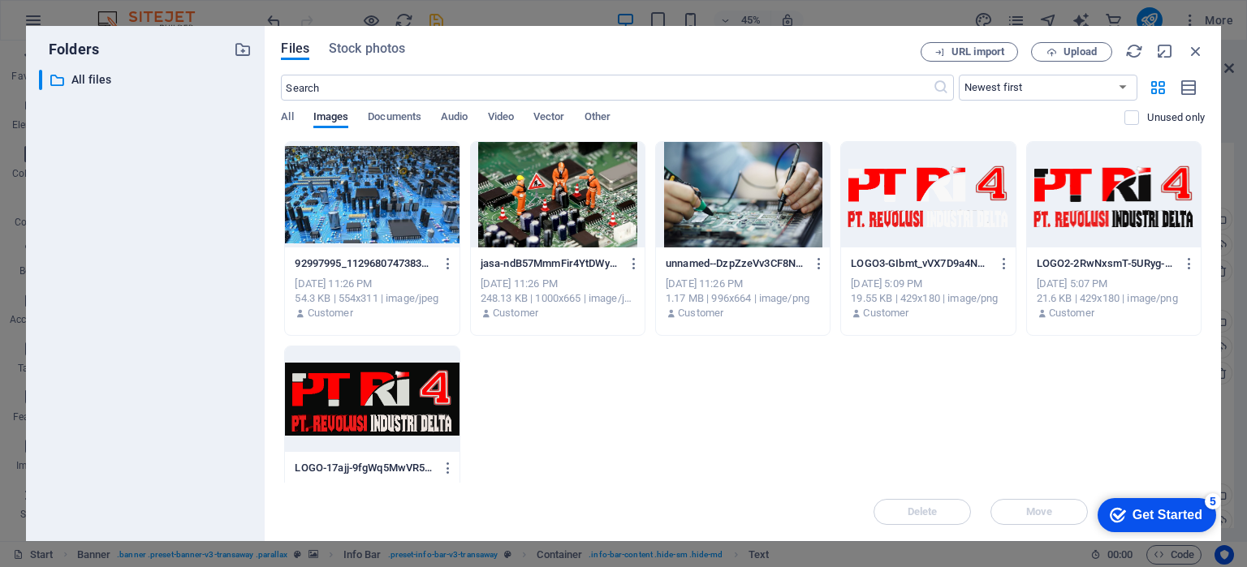
click at [429, 388] on div at bounding box center [372, 400] width 174 height 106
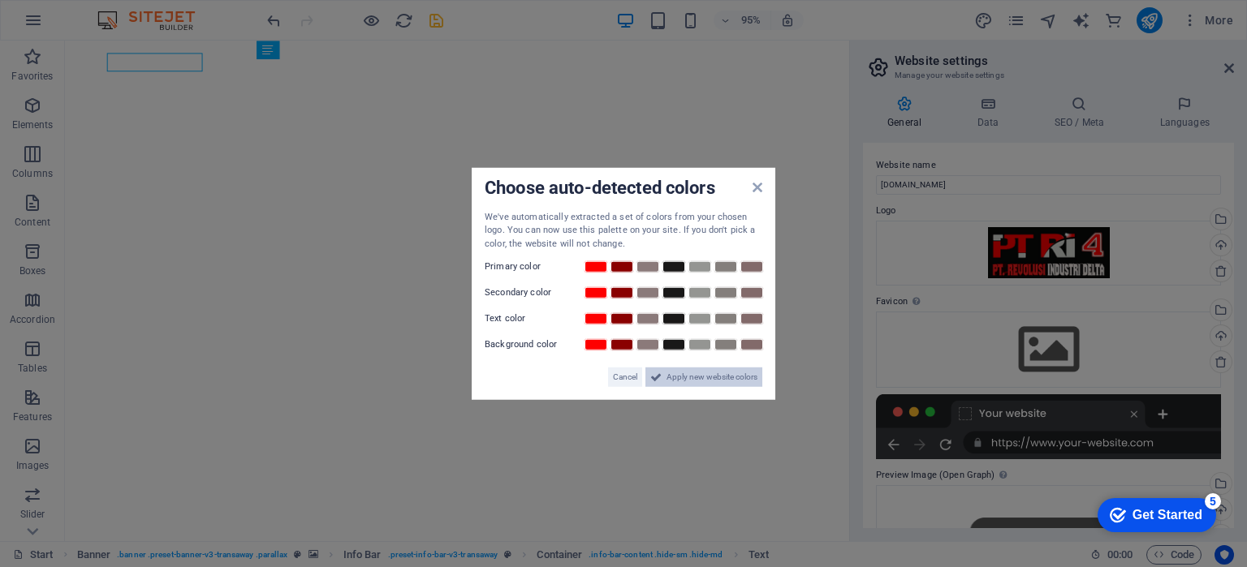
click at [670, 372] on span "Apply new website colors" at bounding box center [711, 377] width 91 height 19
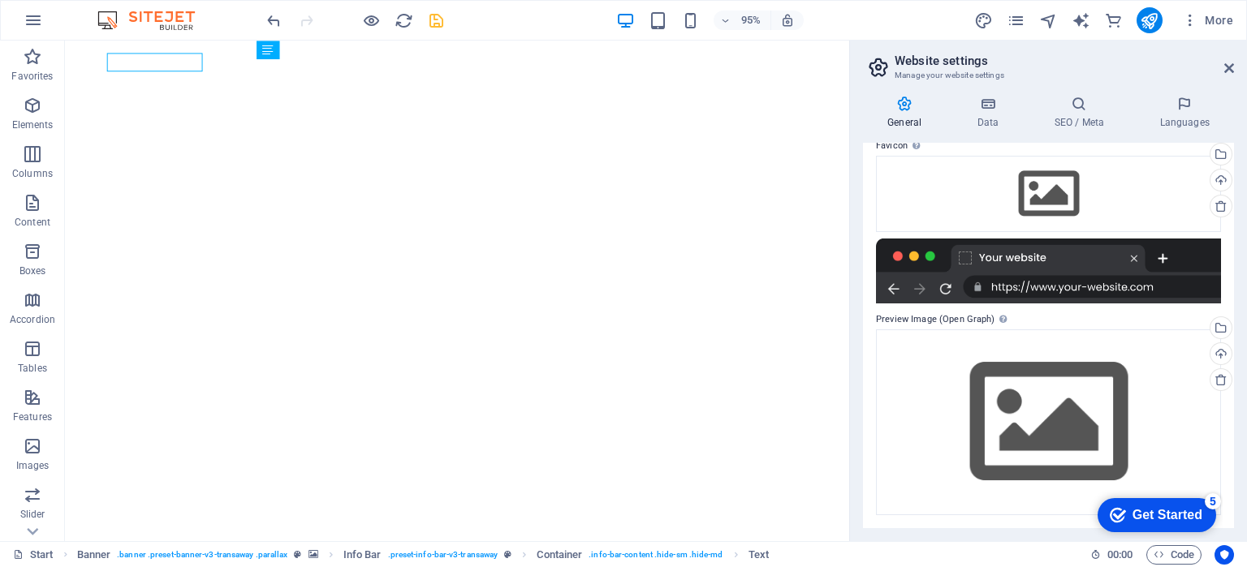
scroll to position [75, 0]
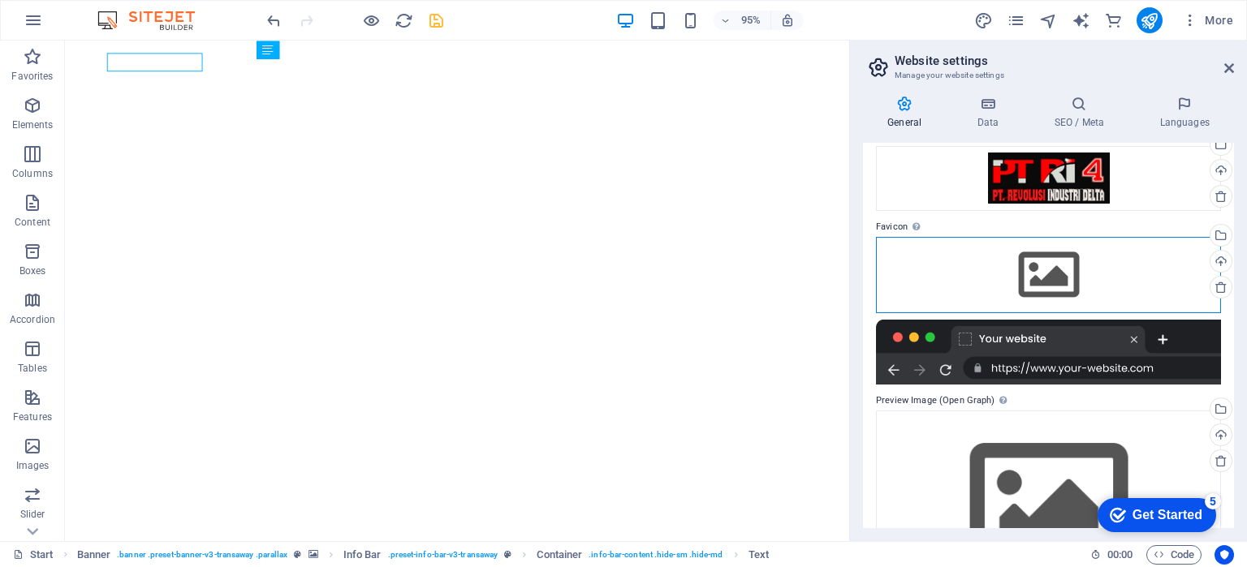
click at [1062, 267] on div "Drag files here, click to choose files or select files from Files or our free s…" at bounding box center [1048, 275] width 345 height 76
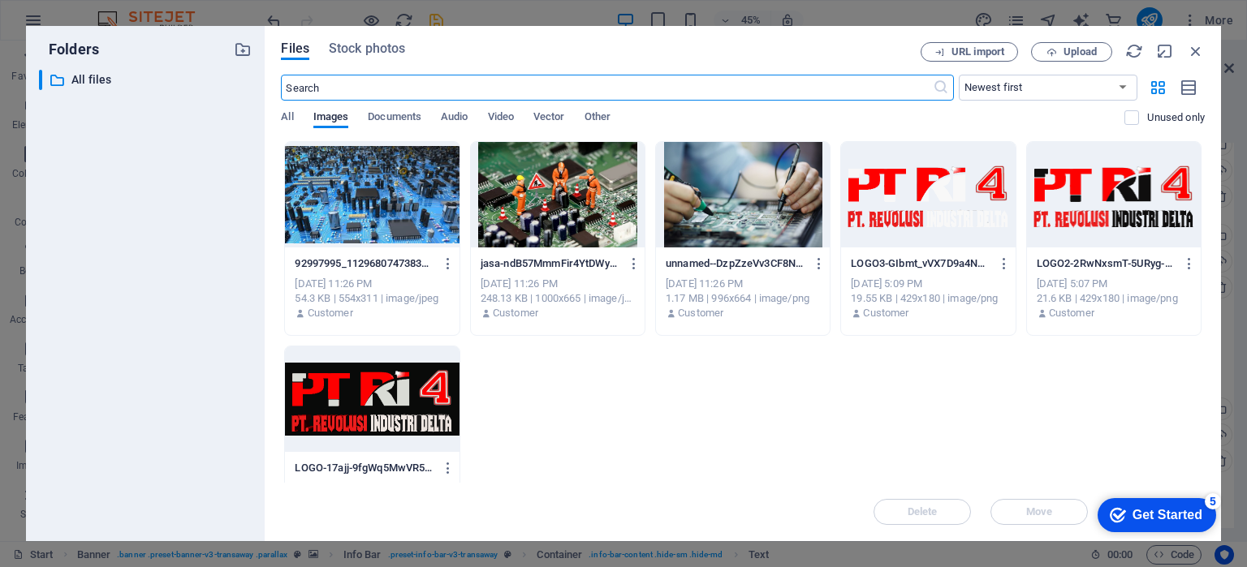
click at [422, 381] on div at bounding box center [372, 400] width 174 height 106
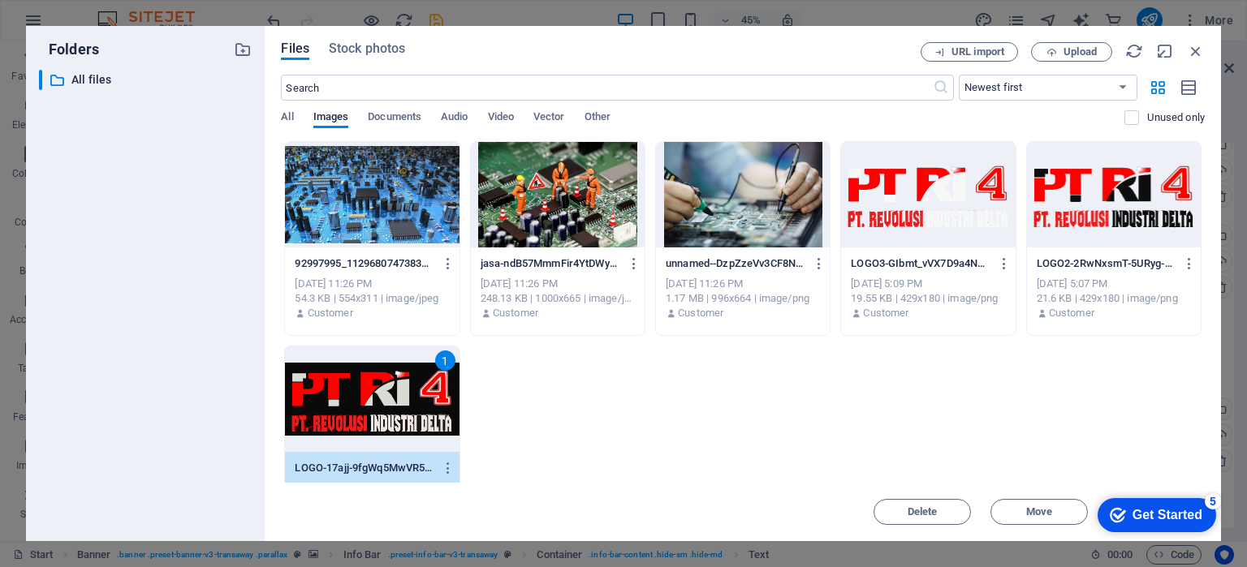
click at [1110, 201] on div at bounding box center [1114, 195] width 174 height 106
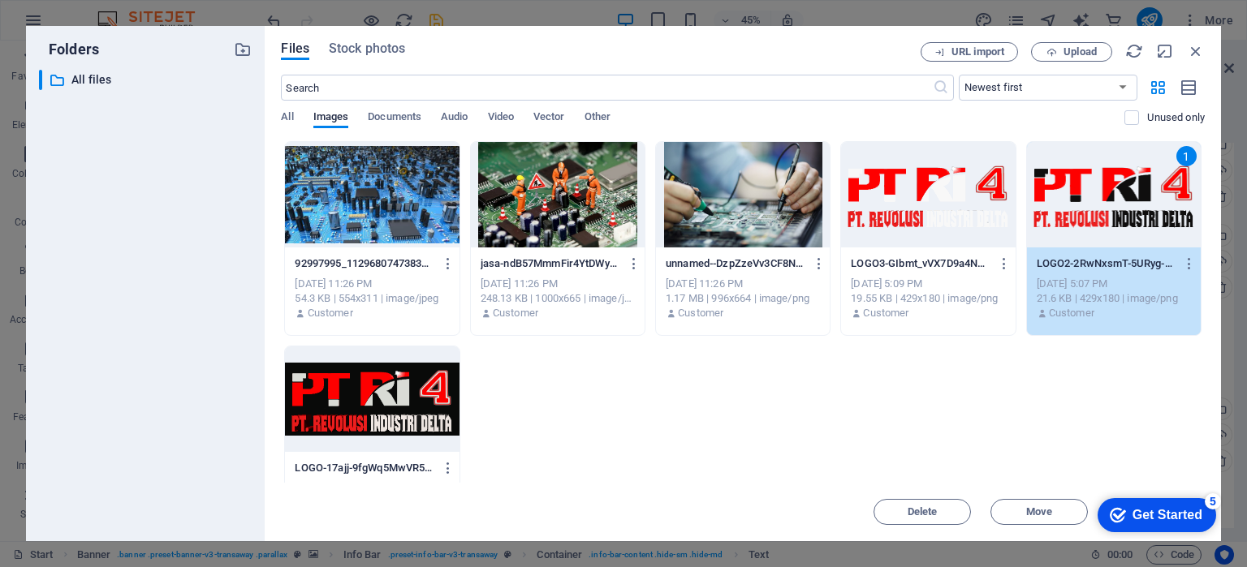
click at [1110, 201] on div "1" at bounding box center [1114, 195] width 174 height 106
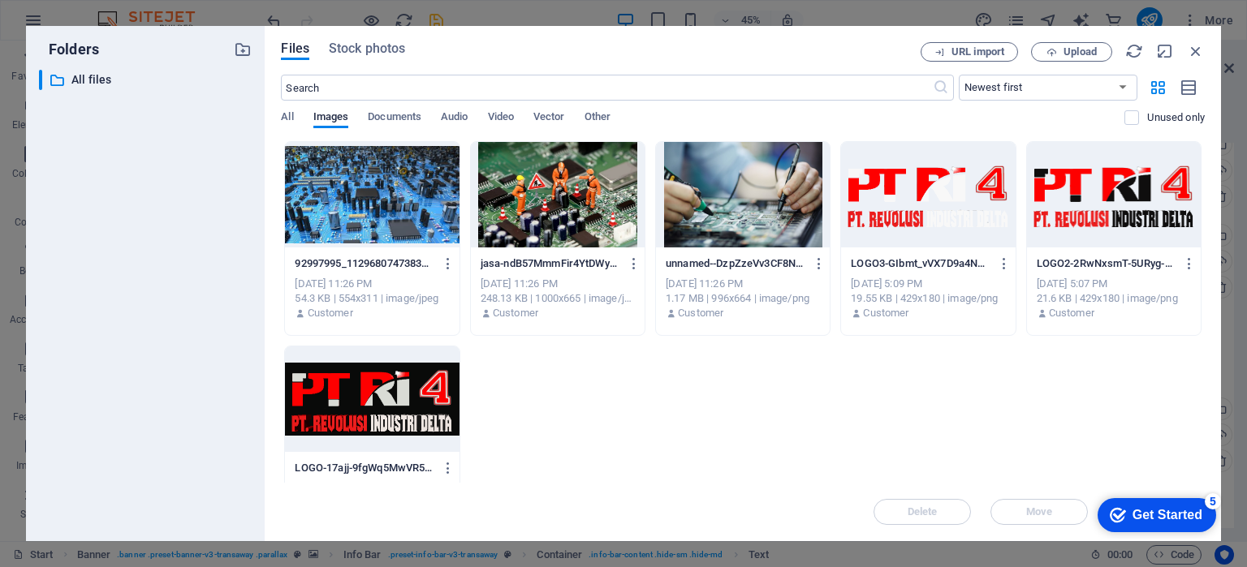
click at [1110, 201] on div at bounding box center [1114, 195] width 174 height 106
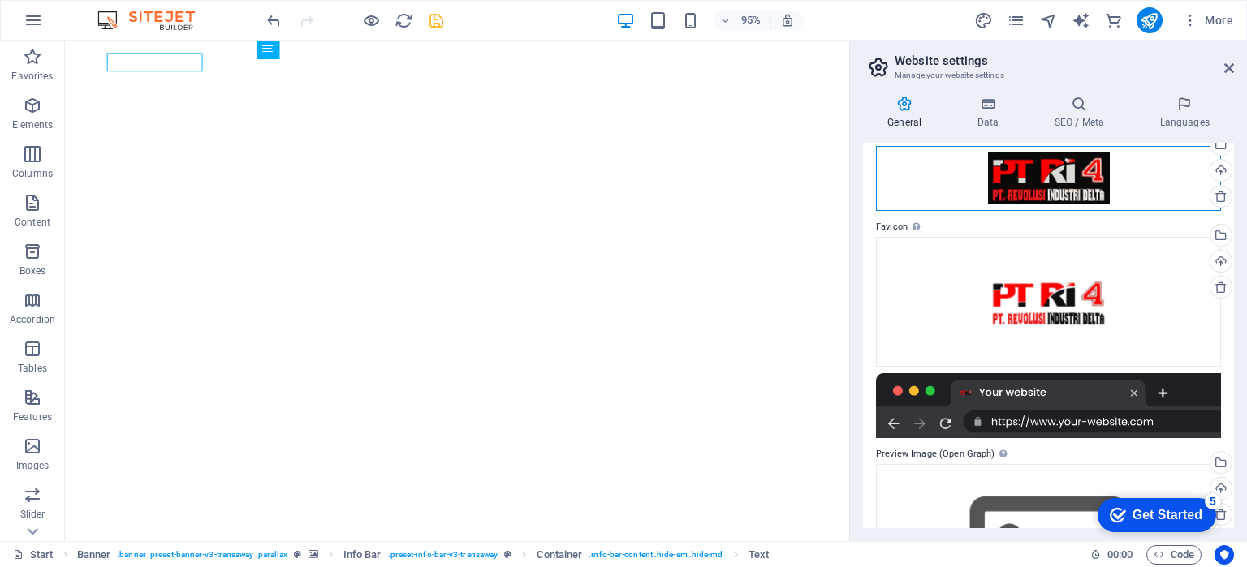
click at [1075, 176] on div "Drag files here, click to choose files or select files from Files or our free s…" at bounding box center [1048, 178] width 345 height 65
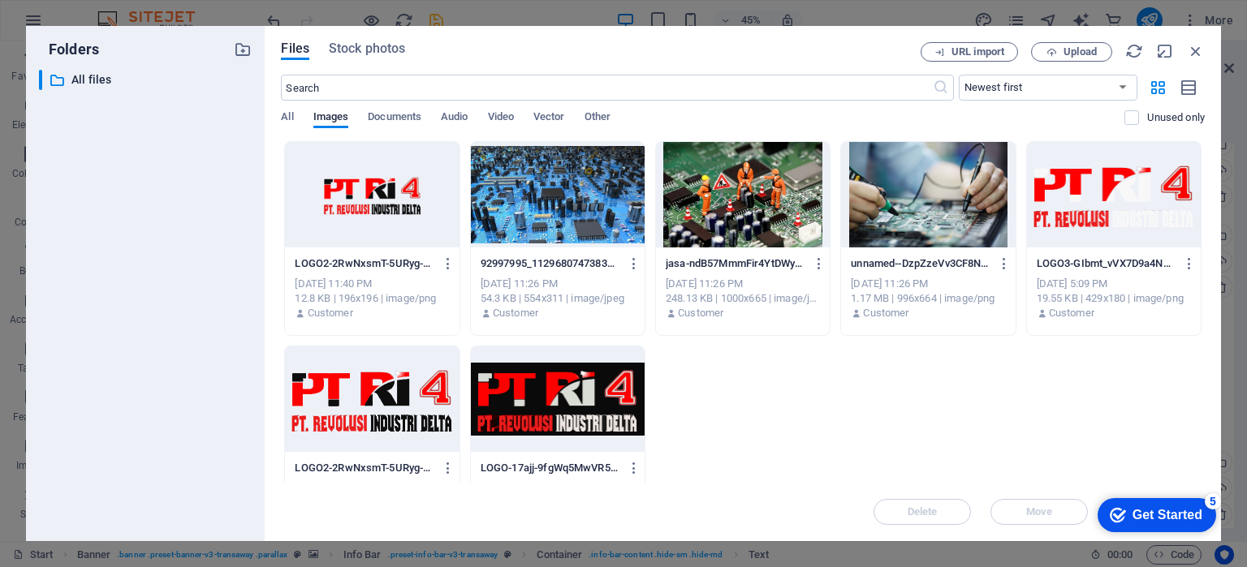
click at [1102, 204] on div at bounding box center [1114, 195] width 174 height 106
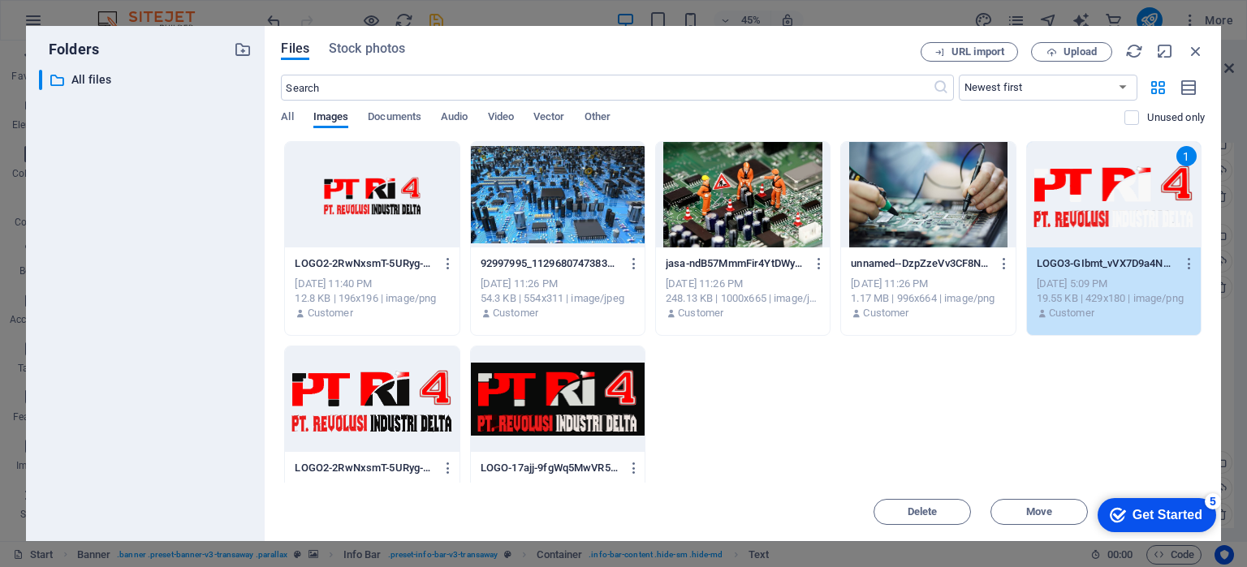
click at [1102, 204] on div "1" at bounding box center [1114, 195] width 174 height 106
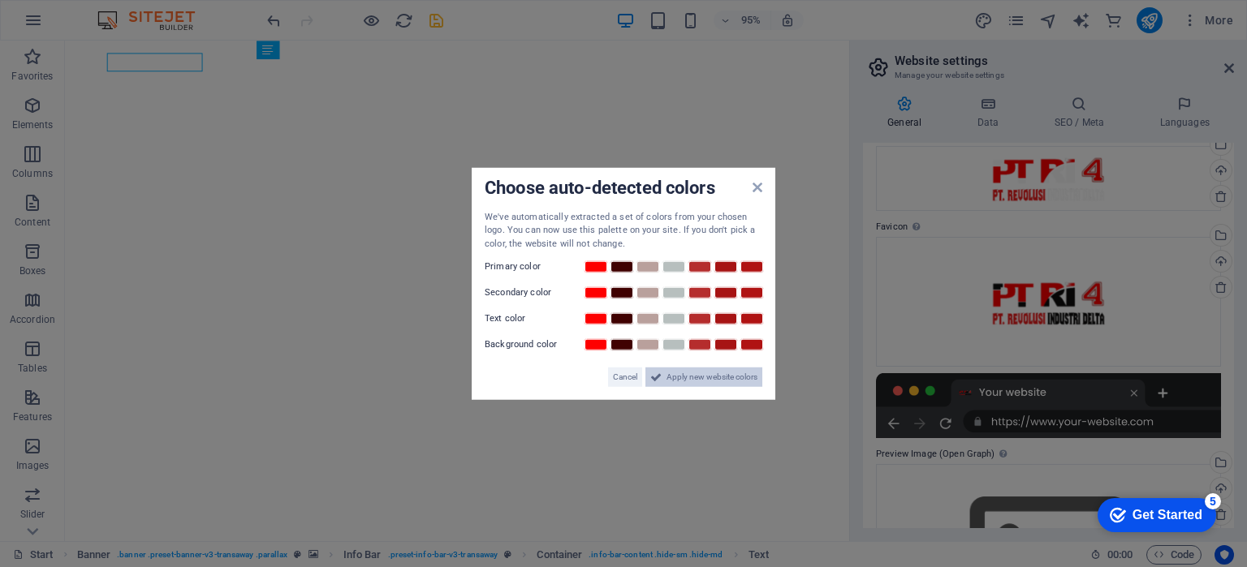
click at [714, 377] on span "Apply new website colors" at bounding box center [711, 377] width 91 height 19
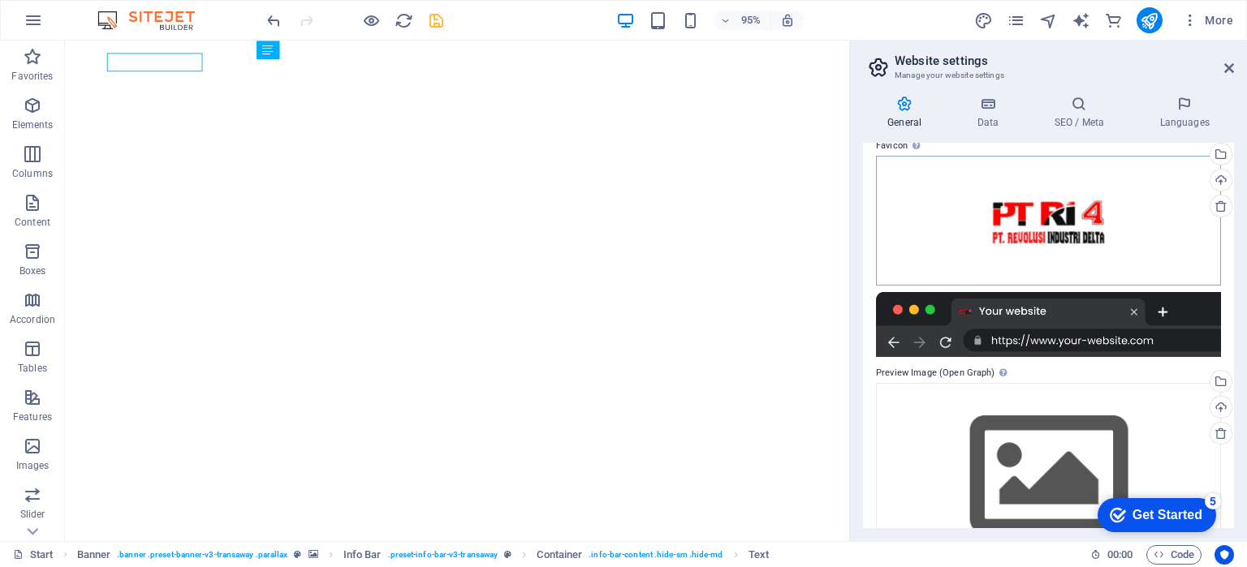
scroll to position [209, 0]
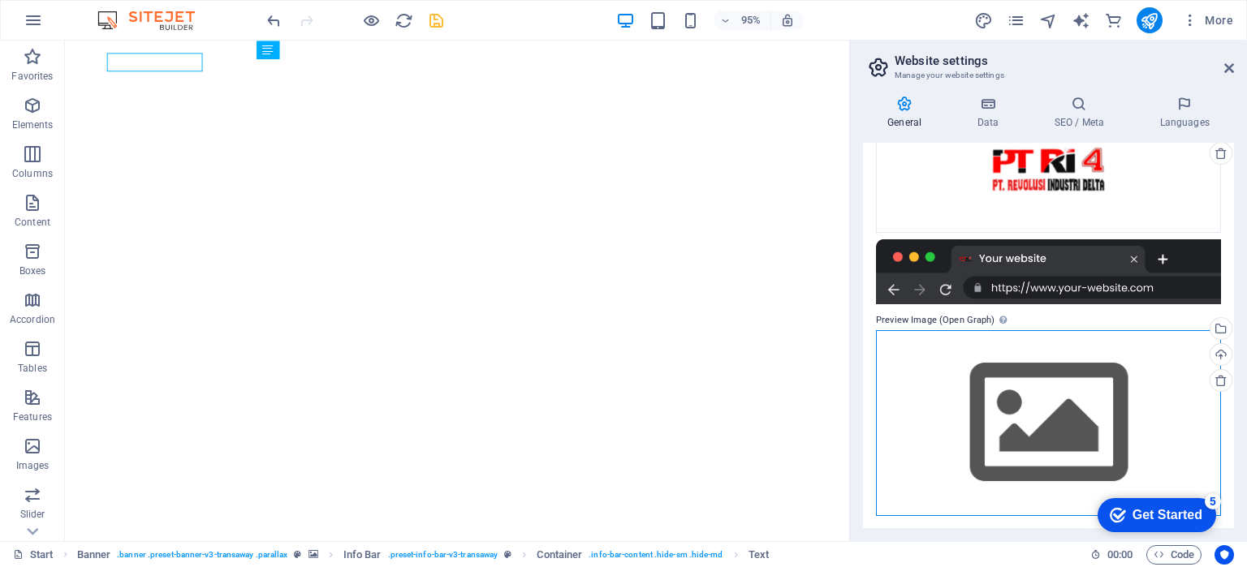
click at [1029, 382] on div "Drag files here, click to choose files or select files from Files or our free s…" at bounding box center [1048, 423] width 345 height 186
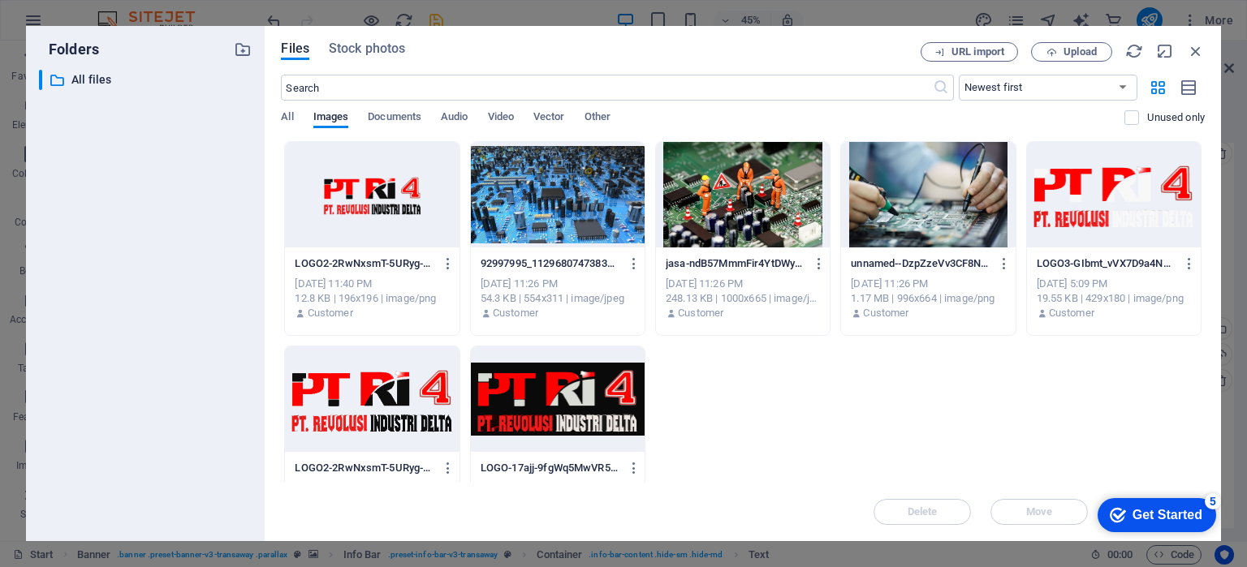
click at [573, 383] on div at bounding box center [558, 400] width 174 height 106
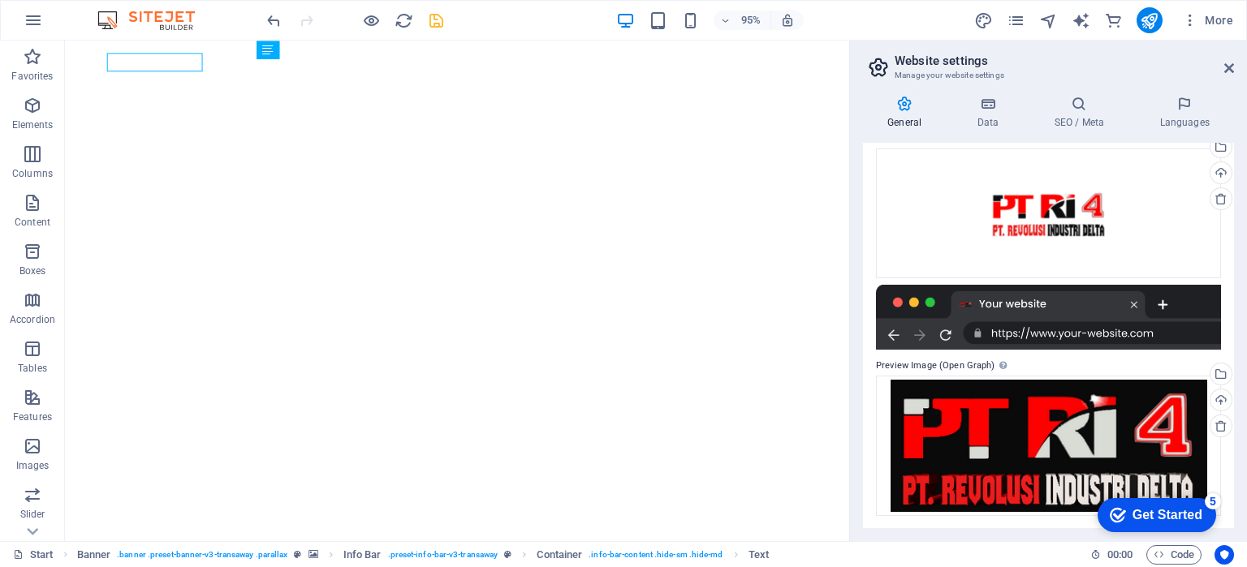
scroll to position [0, 0]
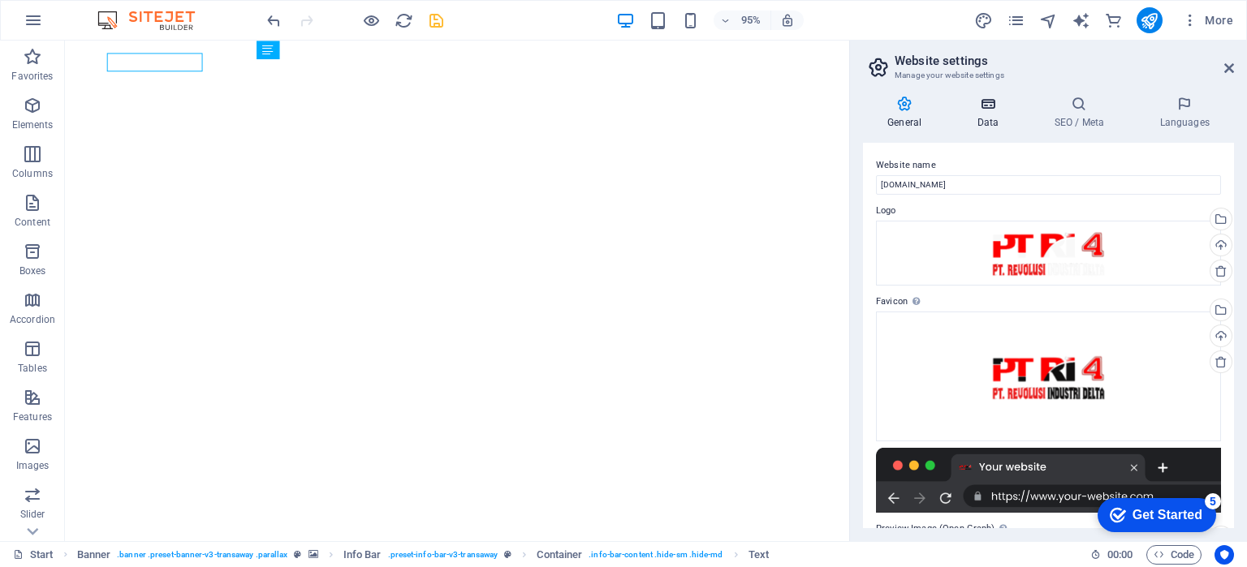
click at [990, 109] on icon at bounding box center [987, 104] width 71 height 16
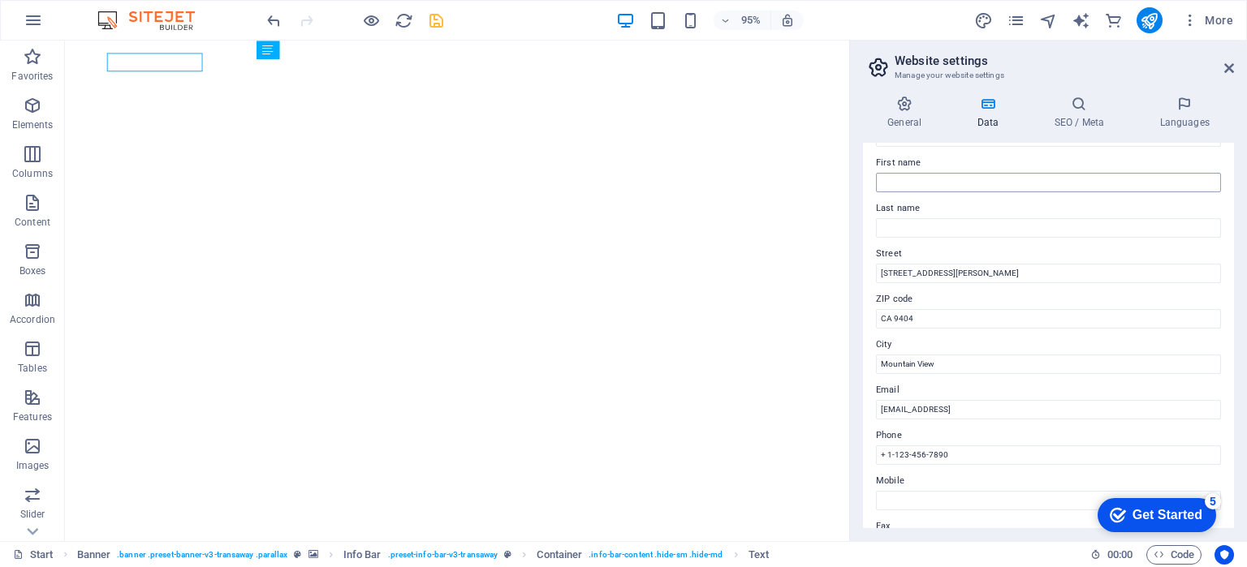
scroll to position [162, 0]
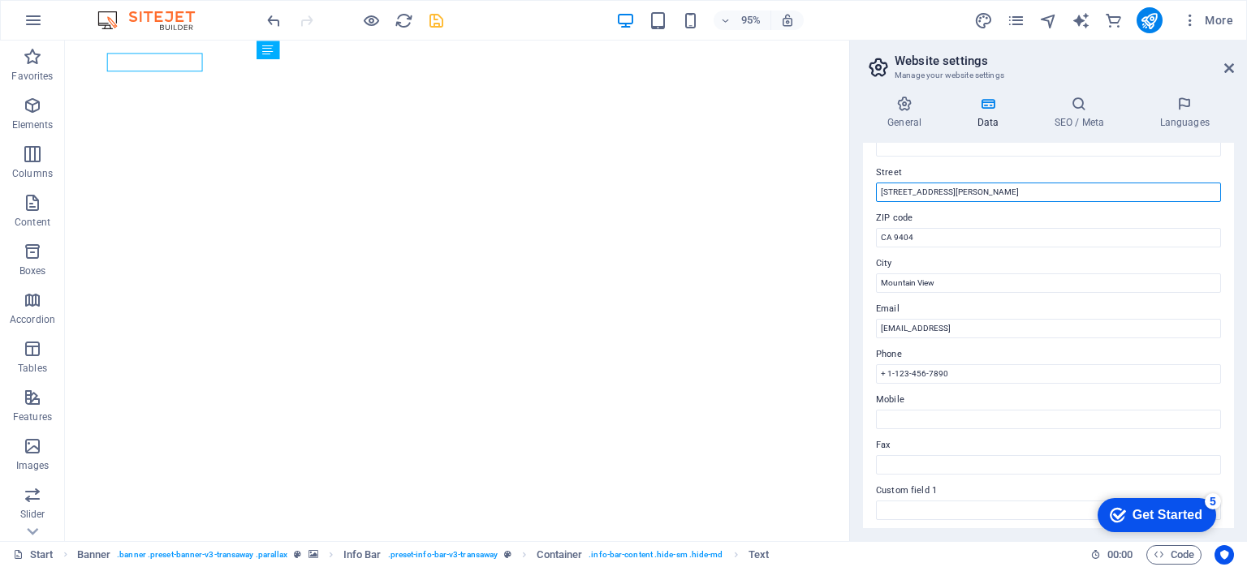
click at [929, 193] on input "[STREET_ADDRESS][PERSON_NAME]" at bounding box center [1048, 192] width 345 height 19
drag, startPoint x: 929, startPoint y: 193, endPoint x: 882, endPoint y: 203, distance: 47.3
click at [882, 203] on div "Contact data for this website. This can be used everywhere on the website and w…" at bounding box center [1048, 336] width 371 height 386
type input "j"
click at [1062, 193] on input "Jl. Sekolah RT. 008 RW. [STREET_ADDRESS]," at bounding box center [1048, 192] width 345 height 19
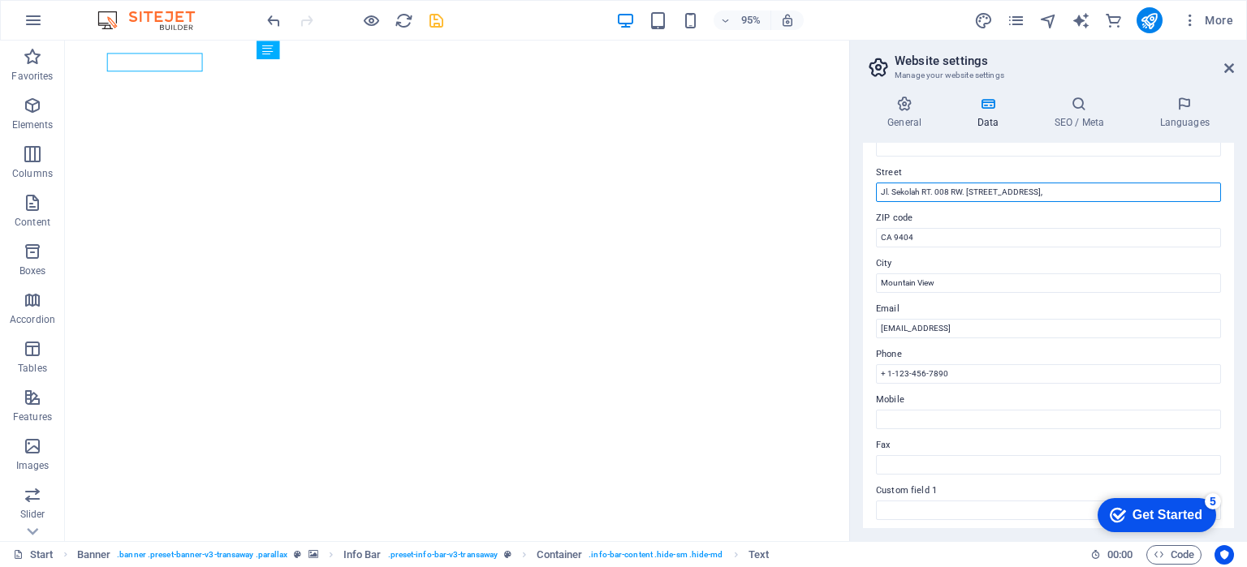
click at [1062, 193] on input "Jl. Sekolah RT. 008 RW. [STREET_ADDRESS]," at bounding box center [1048, 192] width 345 height 19
click at [1130, 196] on input "Jl. Sekolah RT. 008 RW. [STREET_ADDRESS]," at bounding box center [1048, 192] width 345 height 19
click at [1077, 190] on input "Jl. Sekolah RT. 008 RW. [STREET_ADDRESS]," at bounding box center [1048, 192] width 345 height 19
click at [1136, 189] on input "Jl. Sekolah RT. 008 RW. [STREET_ADDRESS],," at bounding box center [1048, 192] width 345 height 19
paste input "Kecamatan"
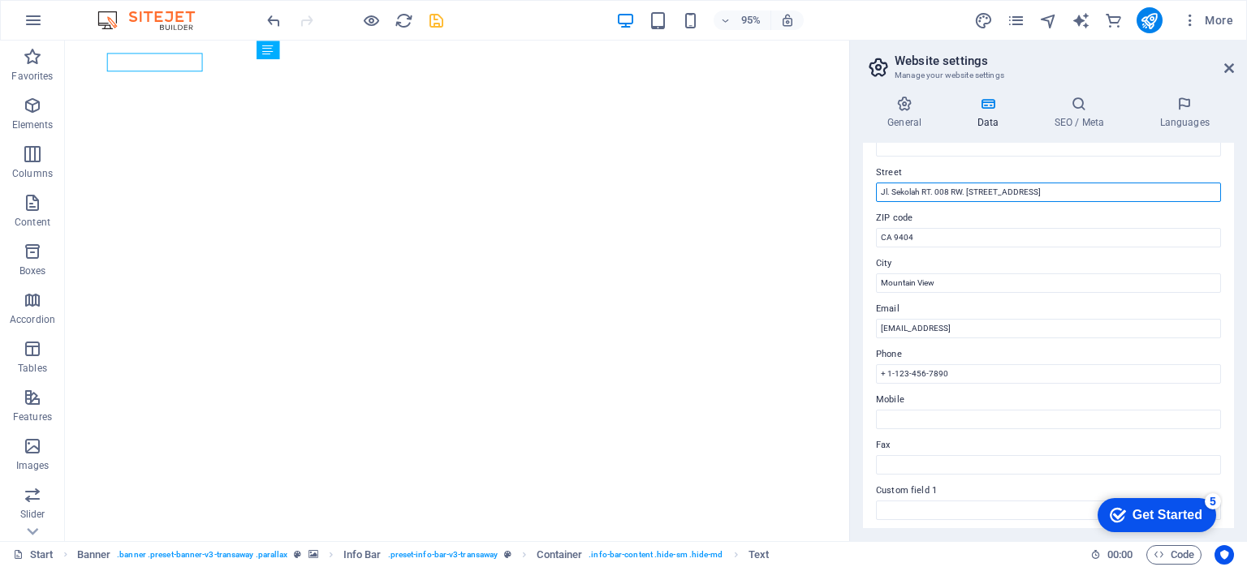
scroll to position [0, 103]
type input "Jl. Sekolah RT. 008 RW. [STREET_ADDRESS]"
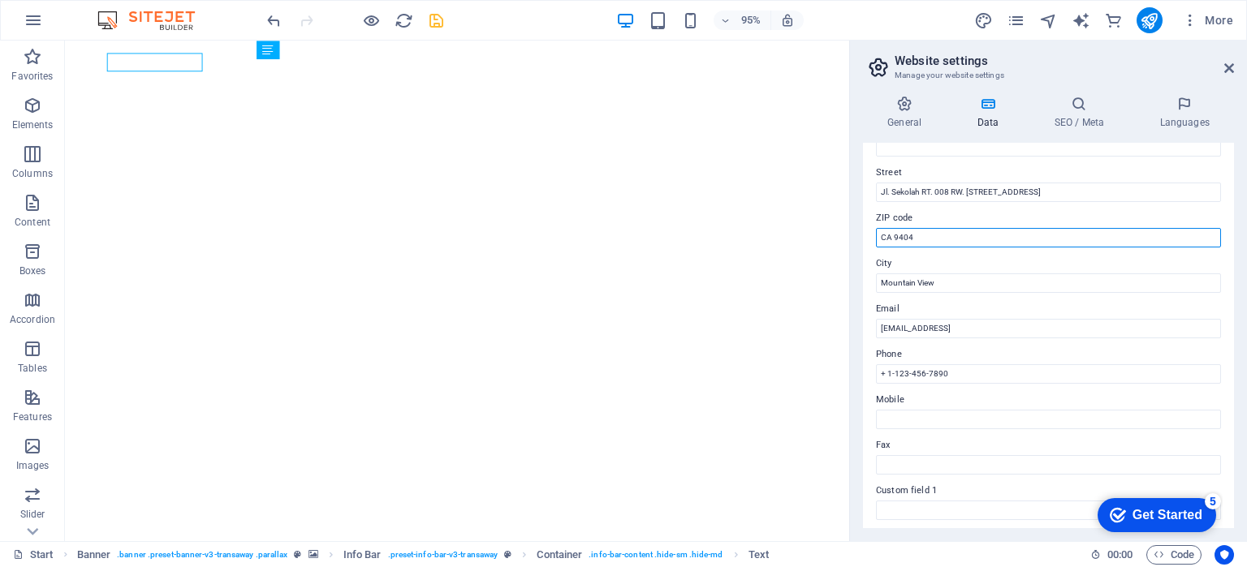
scroll to position [0, 0]
click at [938, 233] on input "CA 9404" at bounding box center [1048, 237] width 345 height 19
drag, startPoint x: 1003, startPoint y: 274, endPoint x: 878, endPoint y: 262, distance: 125.5
type input "11820"
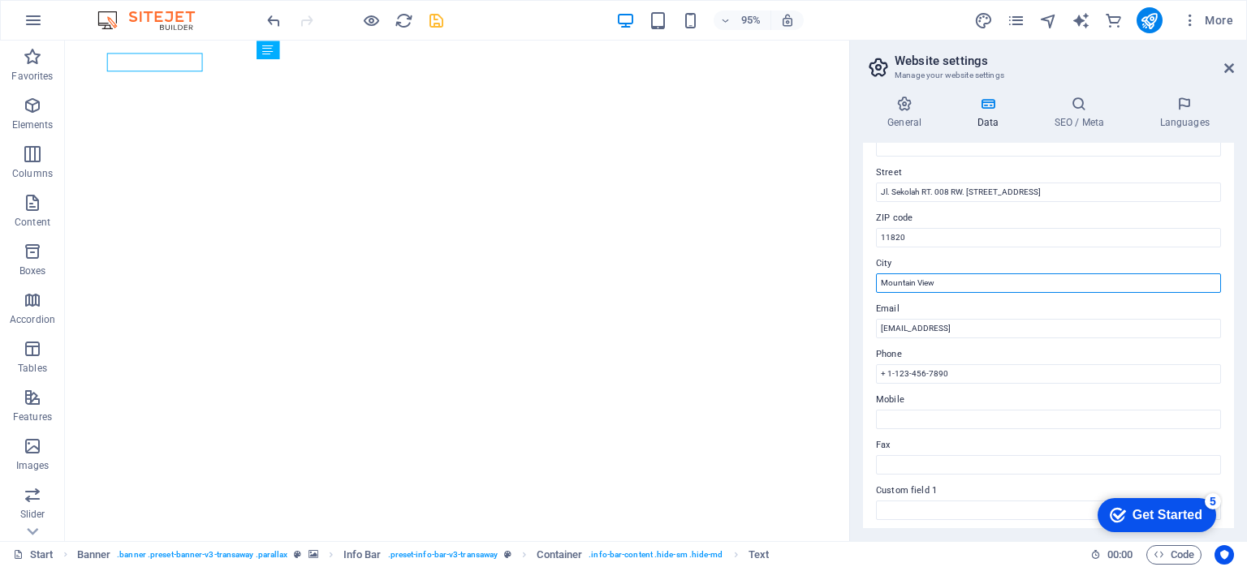
click at [957, 278] on input "Mountain View" at bounding box center [1048, 283] width 345 height 19
drag, startPoint x: 957, startPoint y: 278, endPoint x: 851, endPoint y: 300, distance: 108.6
click at [851, 300] on aside "Website settings Manage your website settings General Data SEO / Meta Languages…" at bounding box center [1048, 291] width 398 height 501
type input "[GEOGRAPHIC_DATA]"
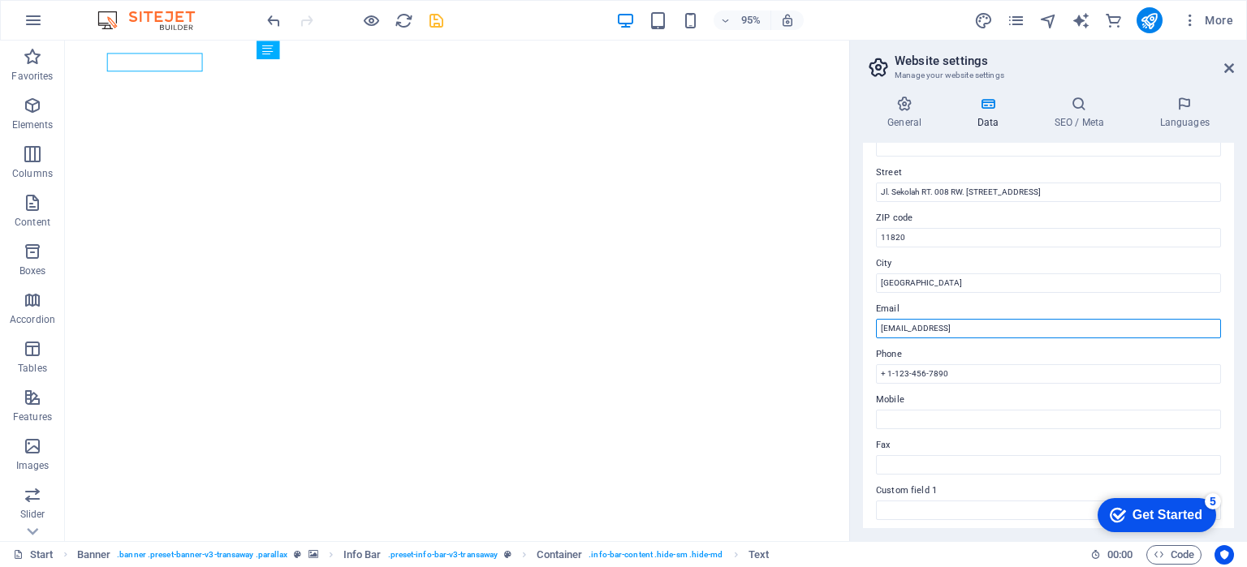
drag, startPoint x: 1161, startPoint y: 369, endPoint x: 883, endPoint y: 356, distance: 277.9
type input "[EMAIL_ADDRESS][DOMAIN_NAME]"
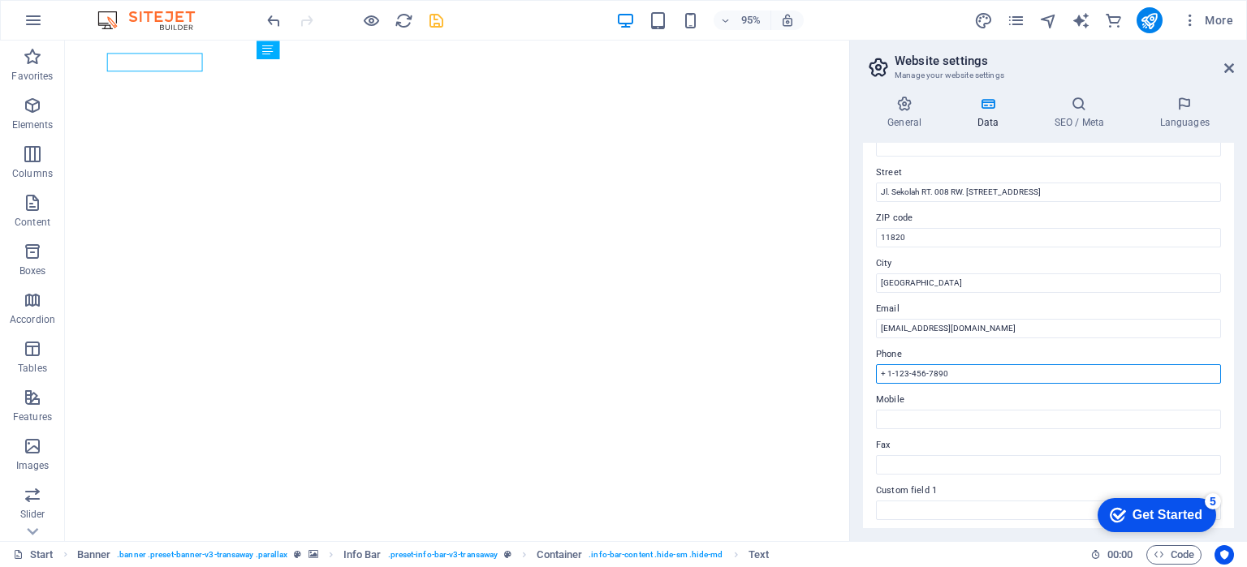
click at [1003, 381] on input "+ 1-123-456-7890" at bounding box center [1048, 373] width 345 height 19
type input "+"
click at [897, 376] on input "08102210693" at bounding box center [1048, 373] width 345 height 19
click at [912, 378] on input "081 2210693" at bounding box center [1048, 373] width 345 height 19
click at [953, 377] on input "081 221 693" at bounding box center [1048, 373] width 345 height 19
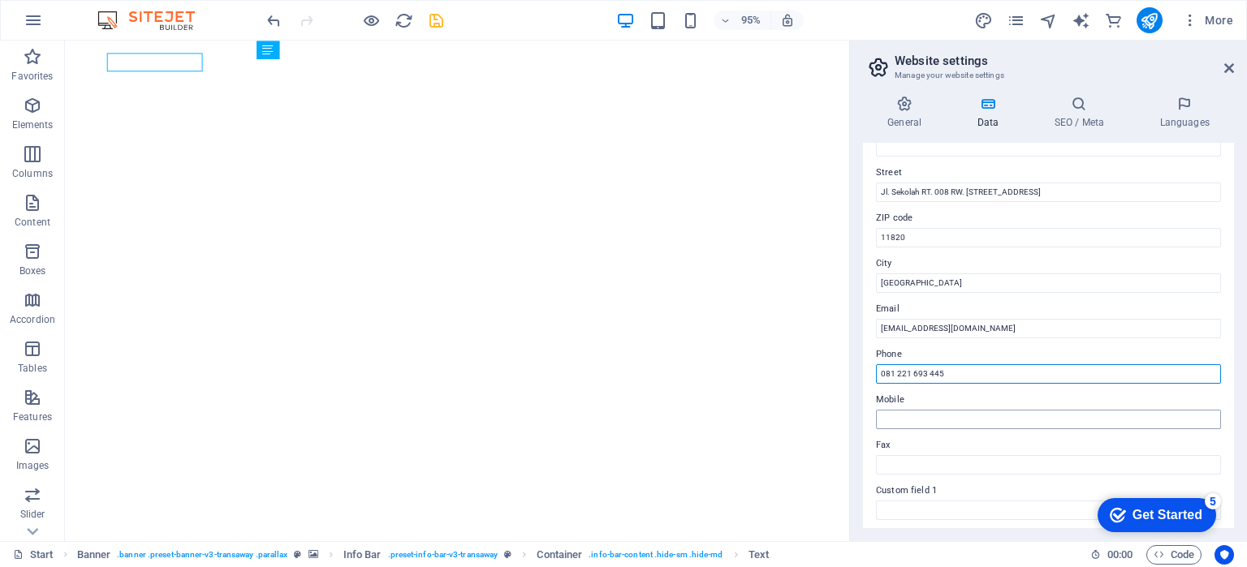
type input "081 221 693 445"
click at [1046, 416] on input "Mobile" at bounding box center [1048, 419] width 345 height 19
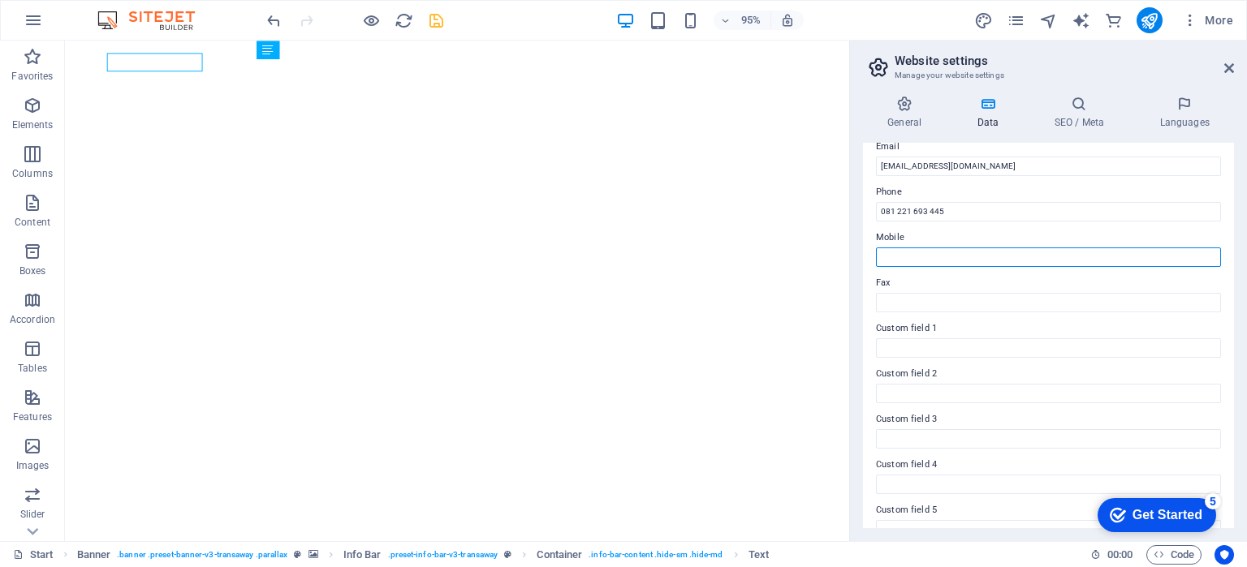
scroll to position [393, 0]
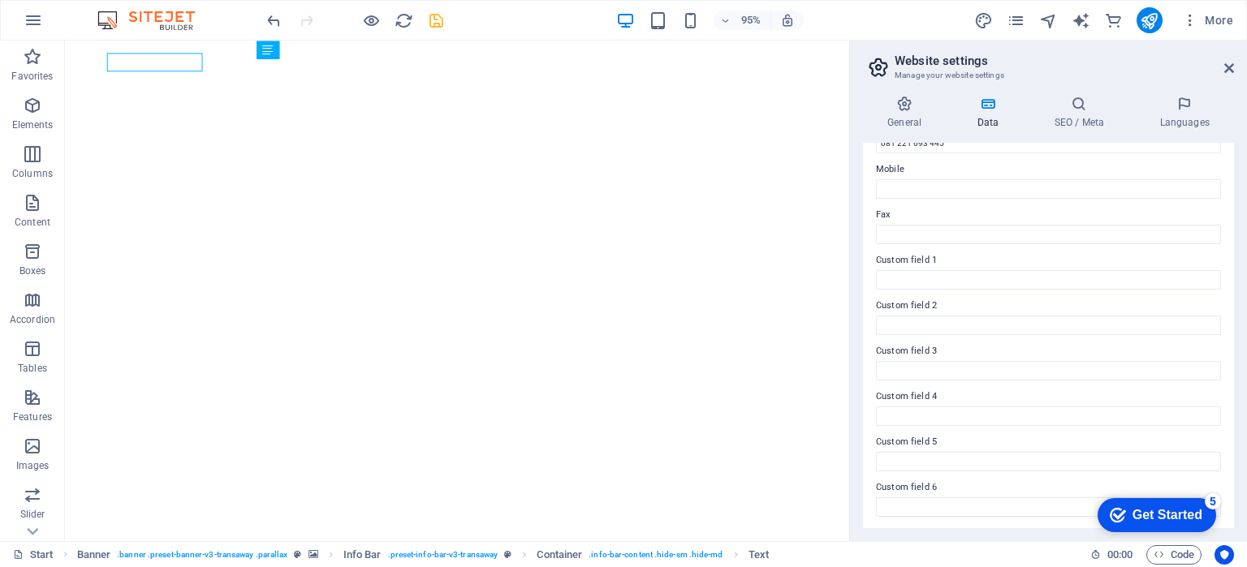
click at [990, 109] on icon at bounding box center [987, 104] width 71 height 16
click at [992, 117] on h4 "Data" at bounding box center [990, 113] width 77 height 34
click at [908, 120] on h4 "General" at bounding box center [907, 113] width 89 height 34
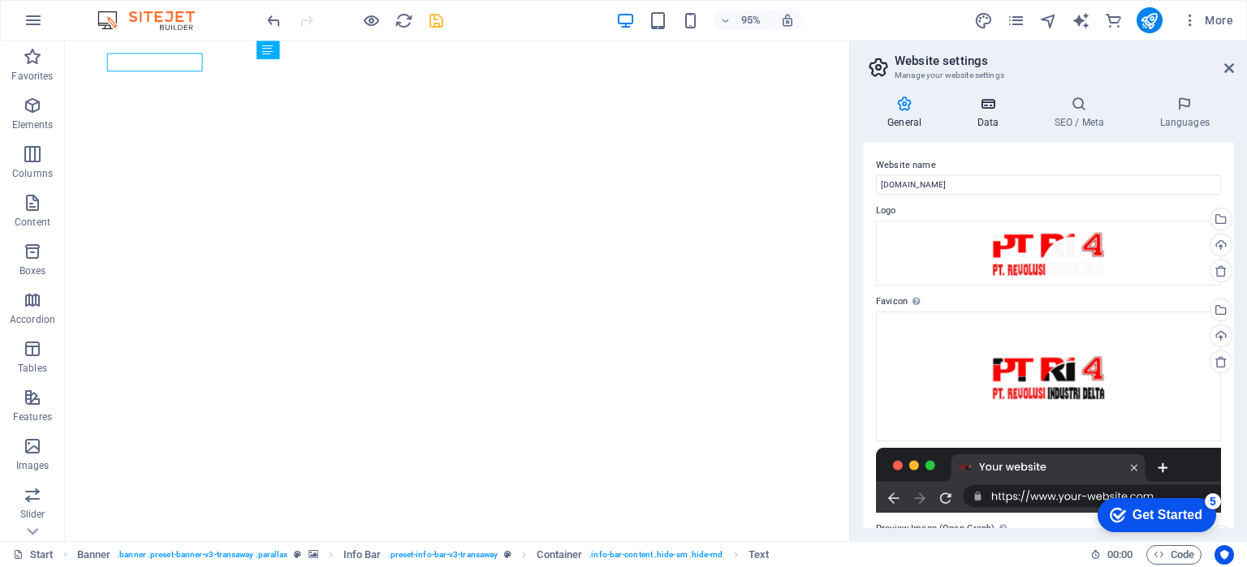
click at [994, 114] on h4 "Data" at bounding box center [990, 113] width 77 height 34
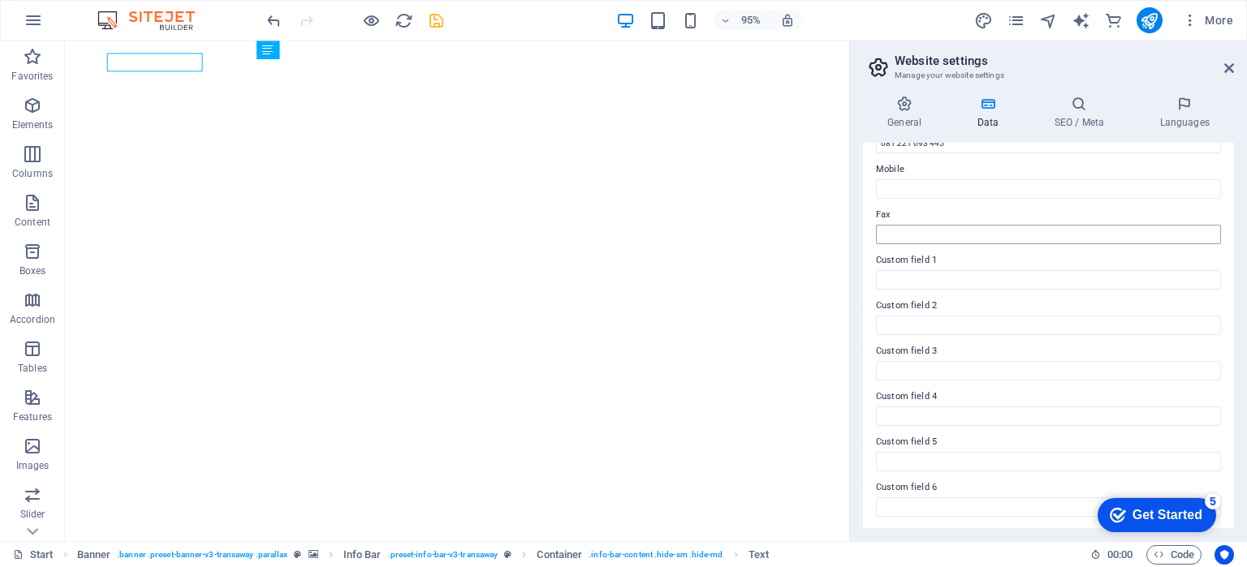
scroll to position [149, 0]
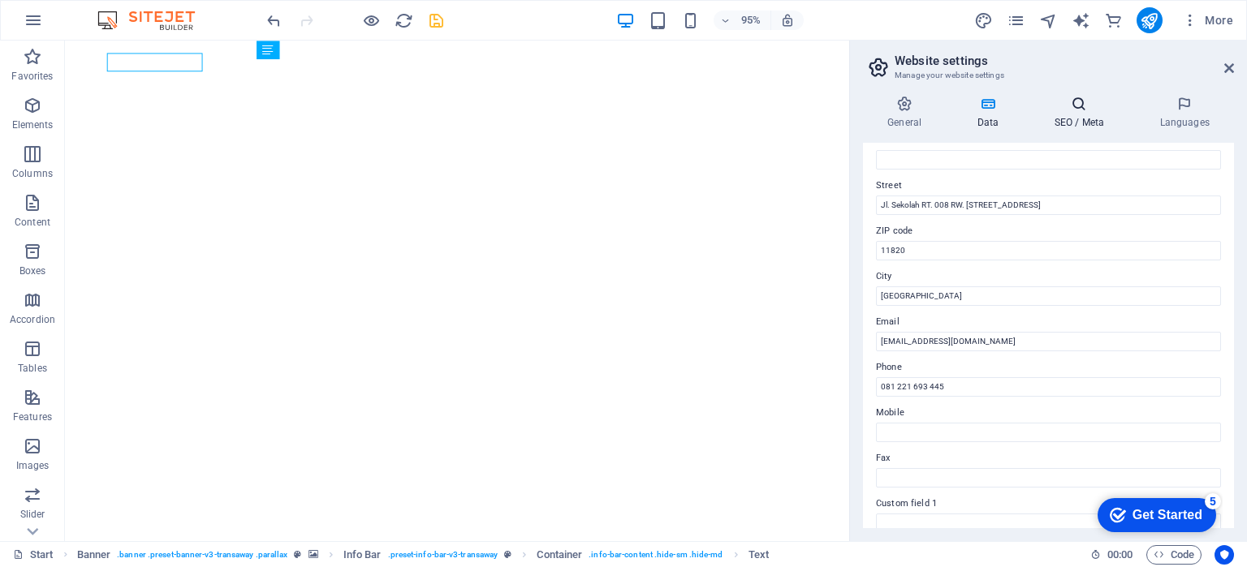
click at [1066, 114] on h4 "SEO / Meta" at bounding box center [1082, 113] width 106 height 34
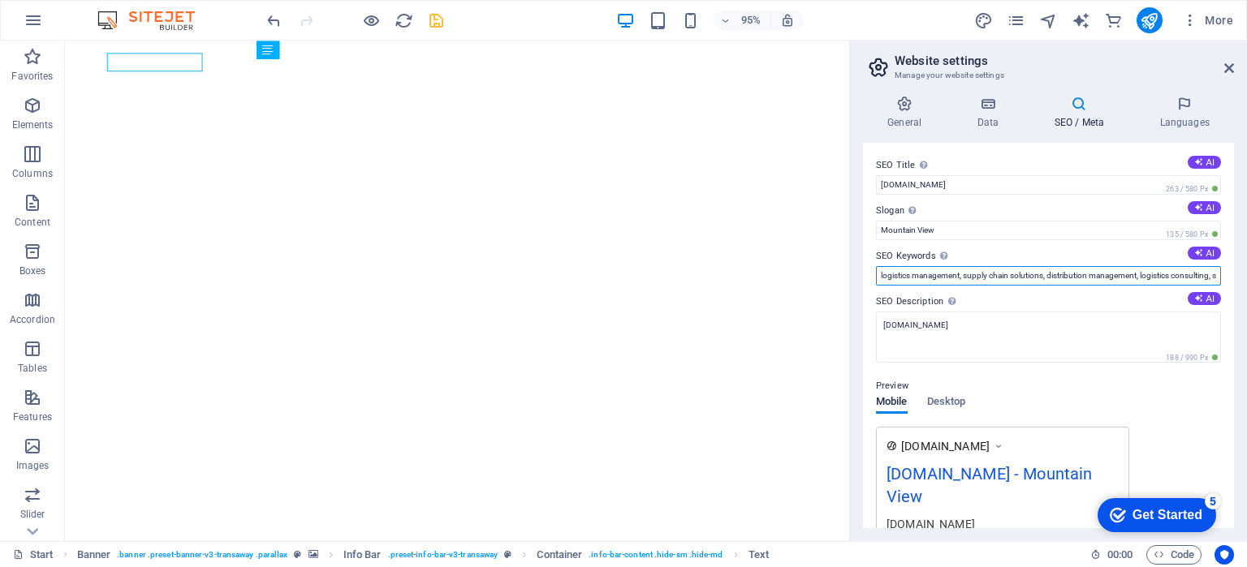
click at [1201, 278] on input "logistics management, supply chain solutions, distribution management, logistic…" at bounding box center [1048, 275] width 345 height 19
type input "lting, shipping and packaging services, [DOMAIN_NAME], [GEOGRAPHIC_DATA]"
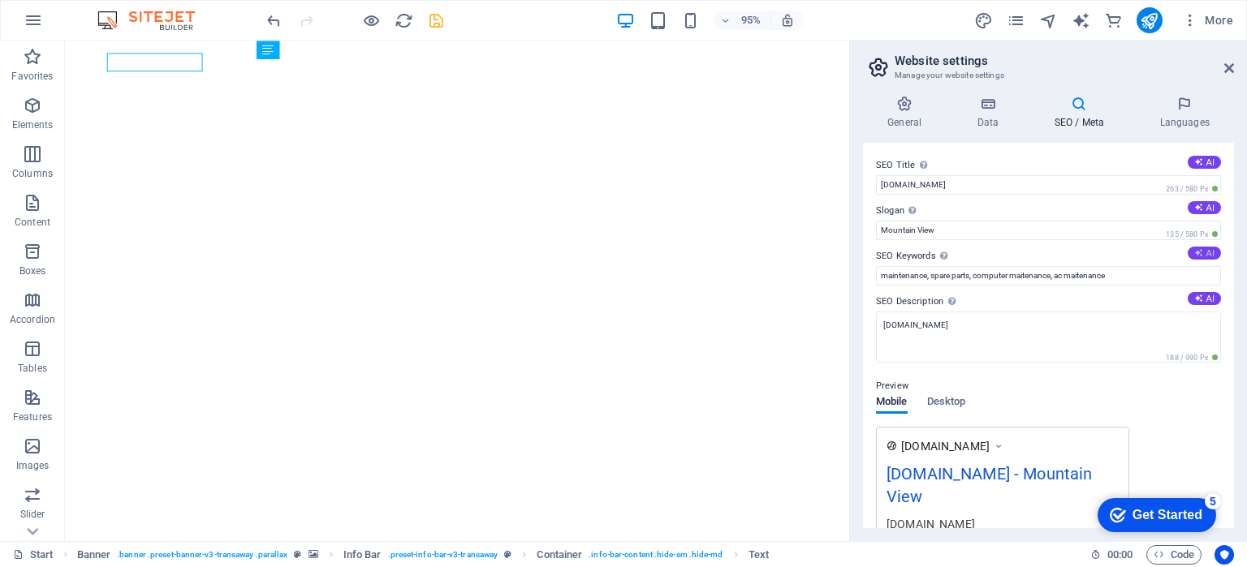
click at [1194, 255] on icon at bounding box center [1198, 252] width 9 height 9
type input "maintenance and spare parts, electronic service, timely delivery, global delive…"
drag, startPoint x: 951, startPoint y: 235, endPoint x: 864, endPoint y: 244, distance: 87.3
click at [864, 244] on div "SEO Title The title of your website - make it something that stands out in sear…" at bounding box center [1048, 336] width 371 height 386
type input "K"
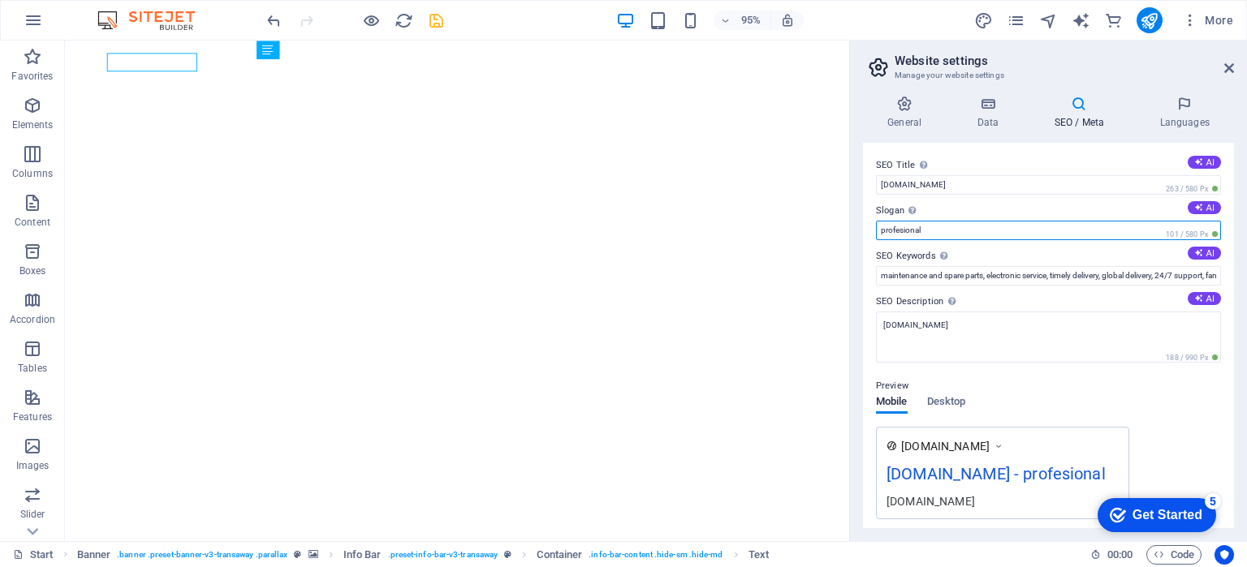
click at [882, 228] on input "profesional" at bounding box center [1048, 230] width 345 height 19
click at [1202, 209] on button "AI" at bounding box center [1204, 207] width 33 height 13
type input "Efficient Solutions for All Your Maintenance Needs"
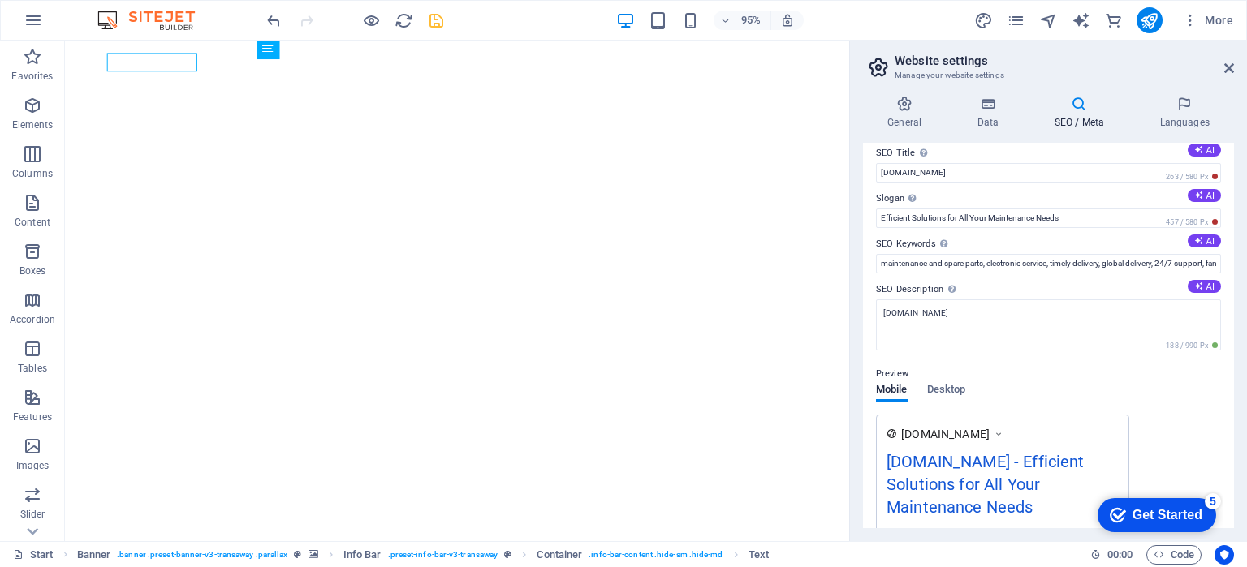
scroll to position [0, 0]
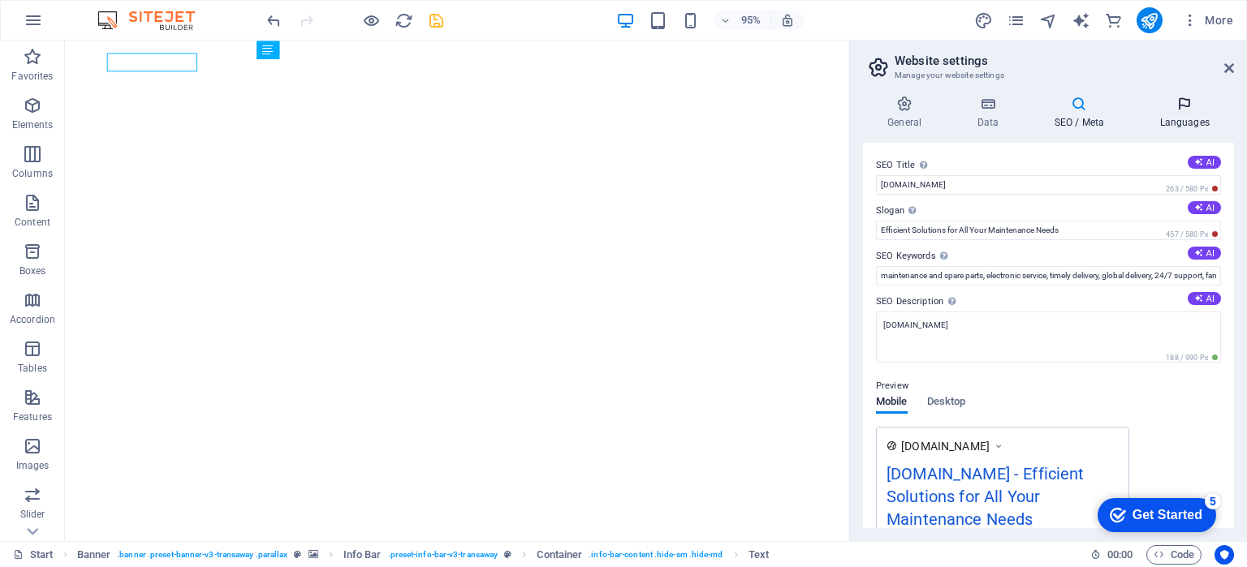
click at [1185, 111] on icon at bounding box center [1184, 104] width 99 height 16
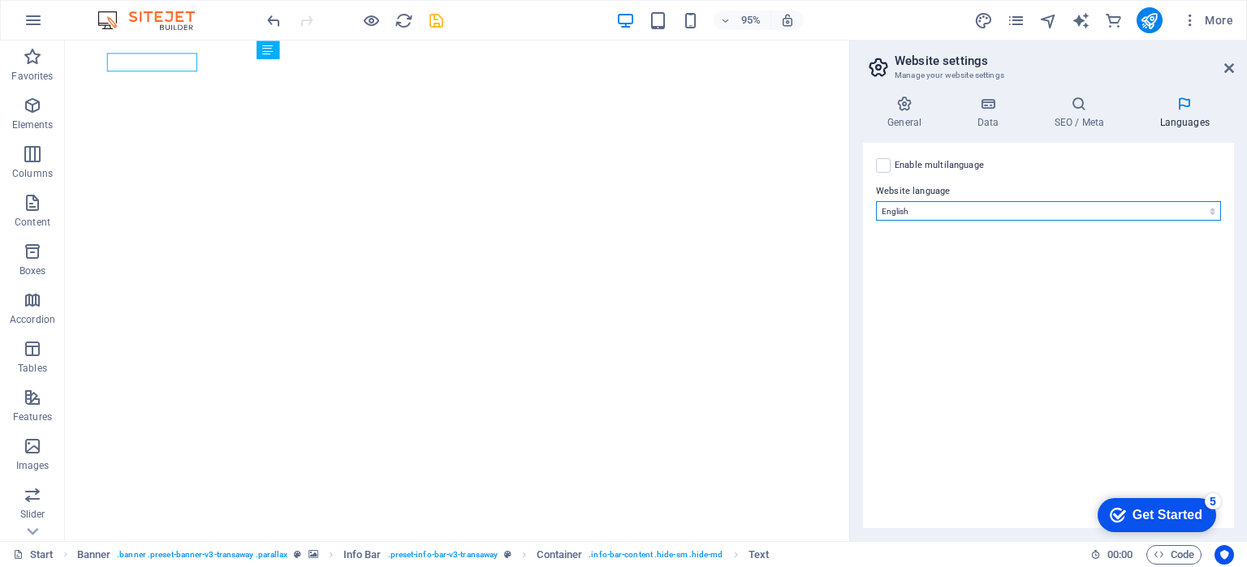
click at [1007, 209] on select "Abkhazian Afar Afrikaans Akan Albanian Amharic Arabic Aragonese Armenian Assame…" at bounding box center [1048, 210] width 345 height 19
select select "70"
click at [876, 201] on select "Abkhazian Afar Afrikaans Akan Albanian Amharic Arabic Aragonese Armenian Assame…" at bounding box center [1048, 210] width 345 height 19
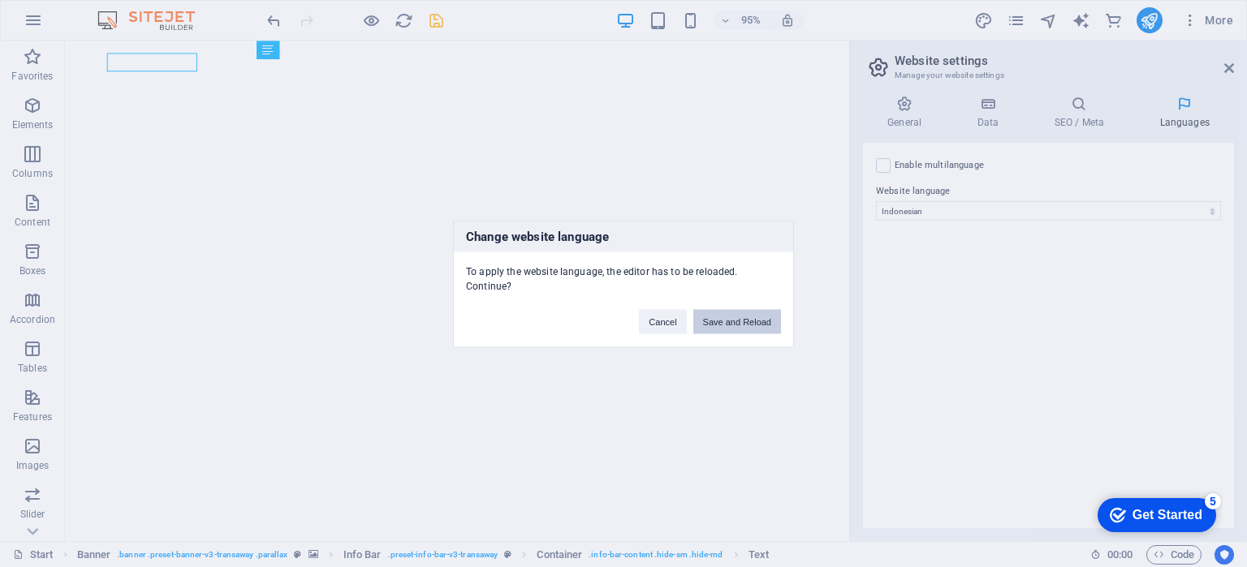
click at [753, 320] on button "Save and Reload" at bounding box center [737, 321] width 88 height 24
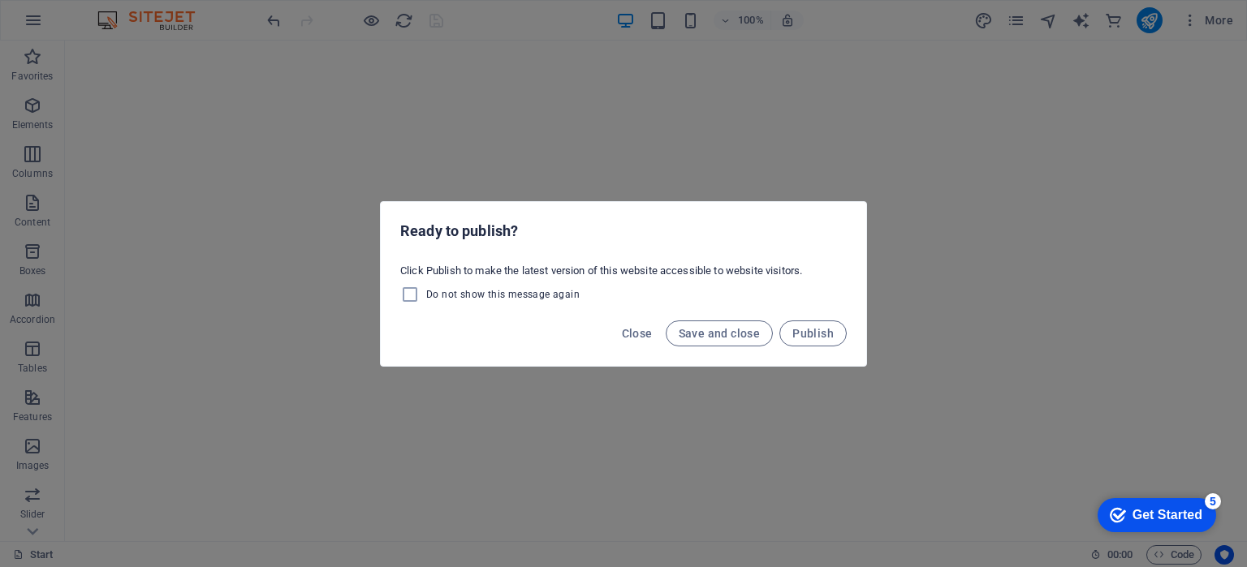
click at [770, 78] on div "Ready to publish? Click Publish to make the latest version of this website acce…" at bounding box center [623, 283] width 1247 height 567
click at [740, 331] on span "Save and close" at bounding box center [720, 333] width 82 height 13
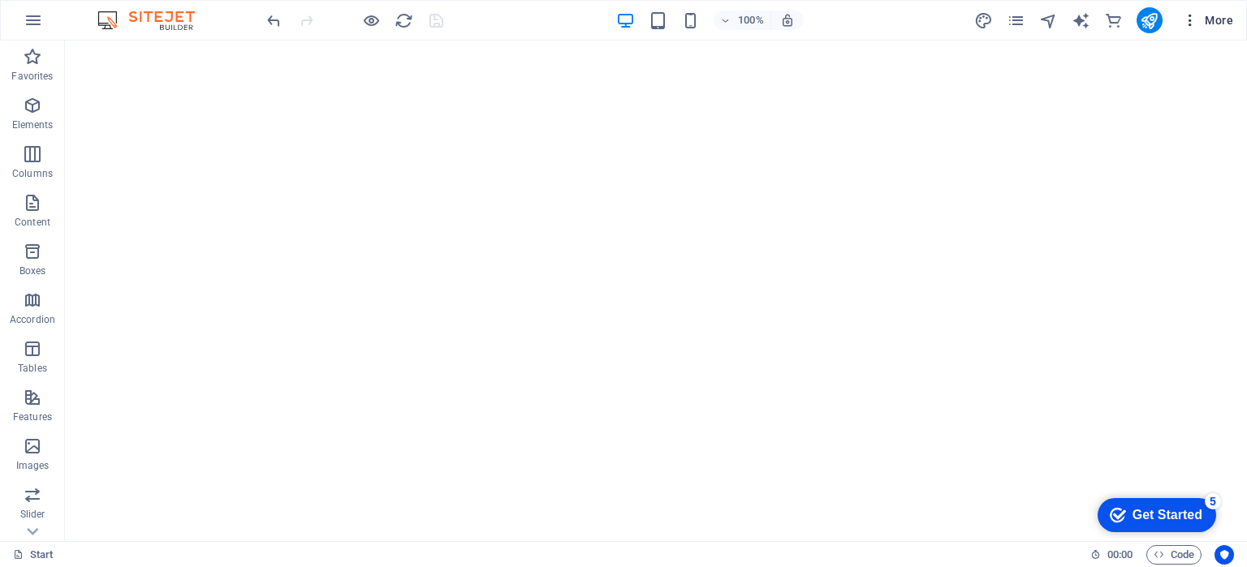
click at [1229, 28] on button "More" at bounding box center [1207, 20] width 64 height 26
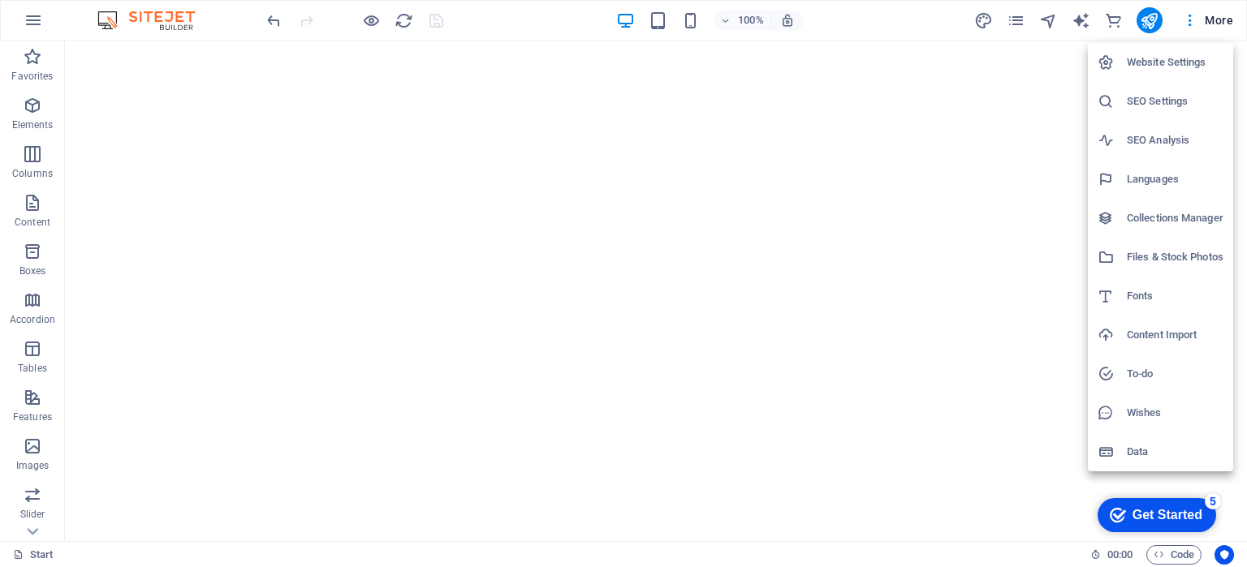
click at [1169, 70] on h6 "Website Settings" at bounding box center [1175, 62] width 97 height 19
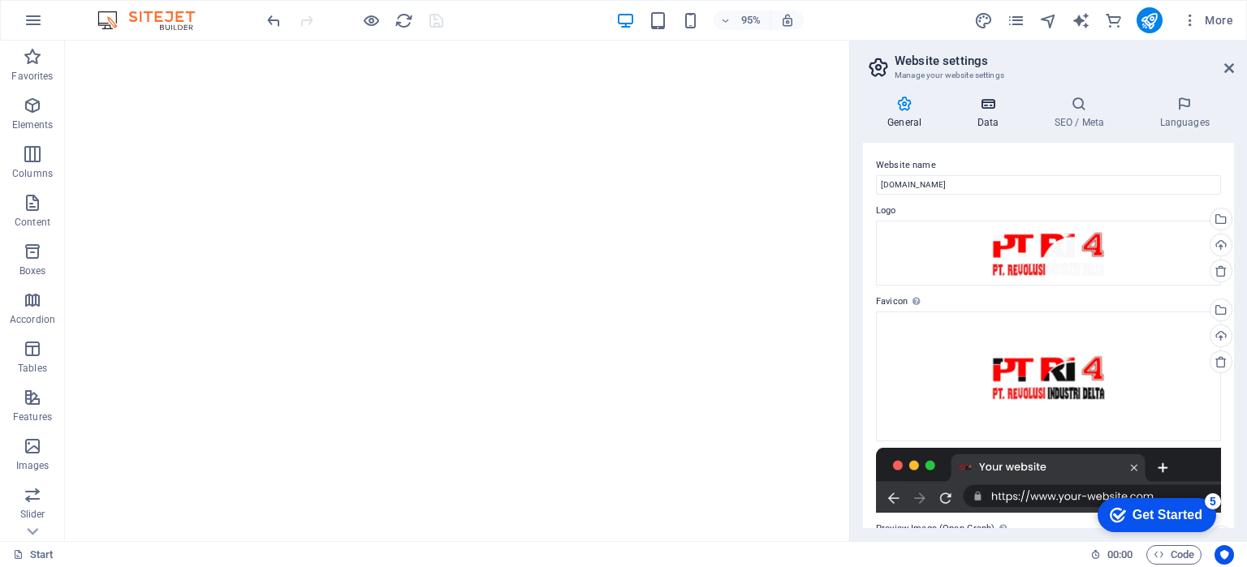
click at [976, 120] on h4 "Data" at bounding box center [990, 113] width 77 height 34
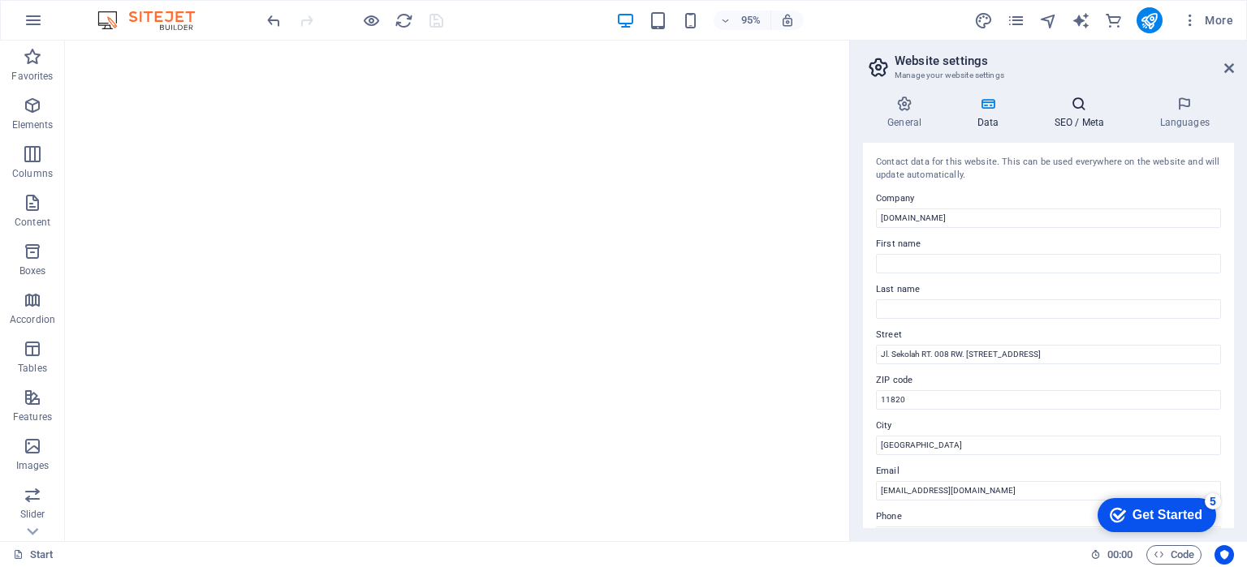
click at [1056, 118] on h4 "SEO / Meta" at bounding box center [1082, 113] width 106 height 34
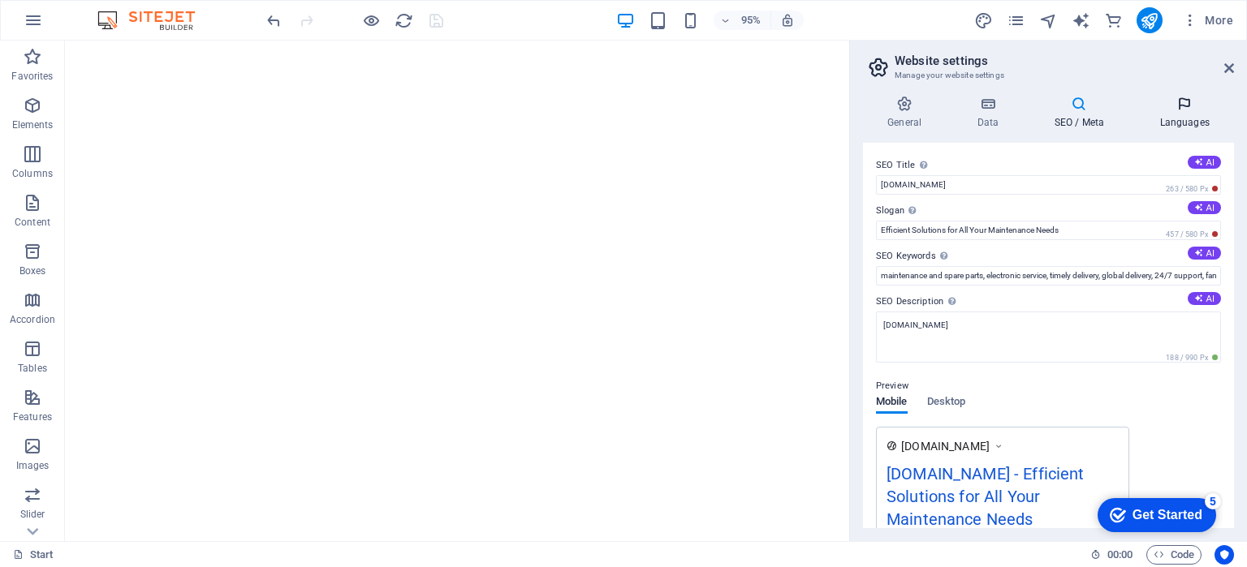
click at [1166, 115] on h4 "Languages" at bounding box center [1184, 113] width 99 height 34
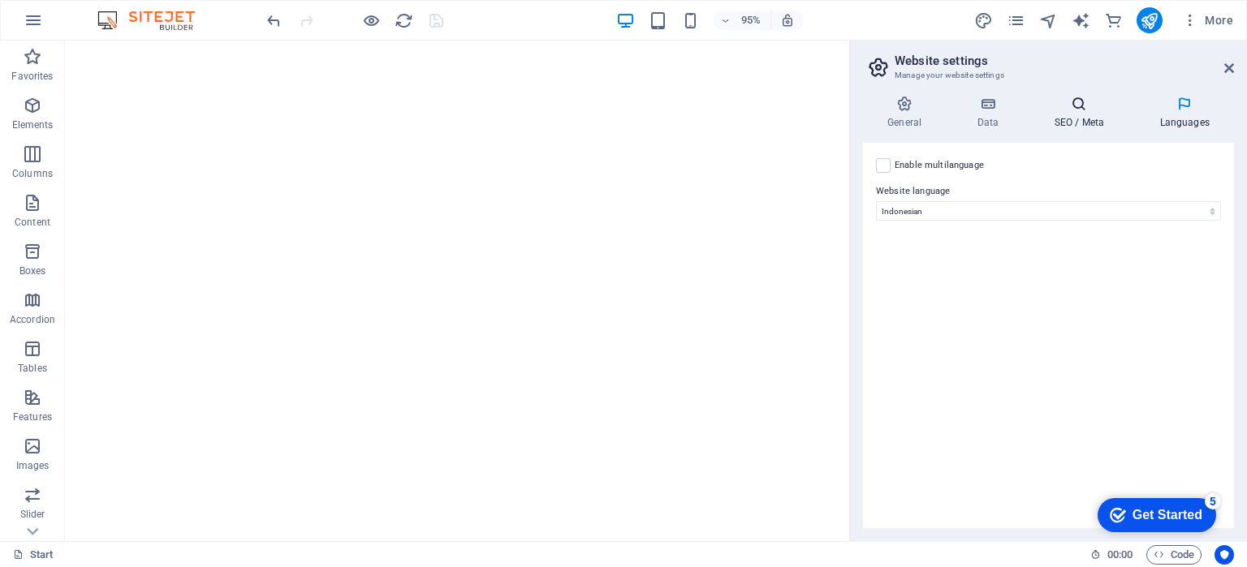
click at [1085, 123] on h4 "SEO / Meta" at bounding box center [1082, 113] width 106 height 34
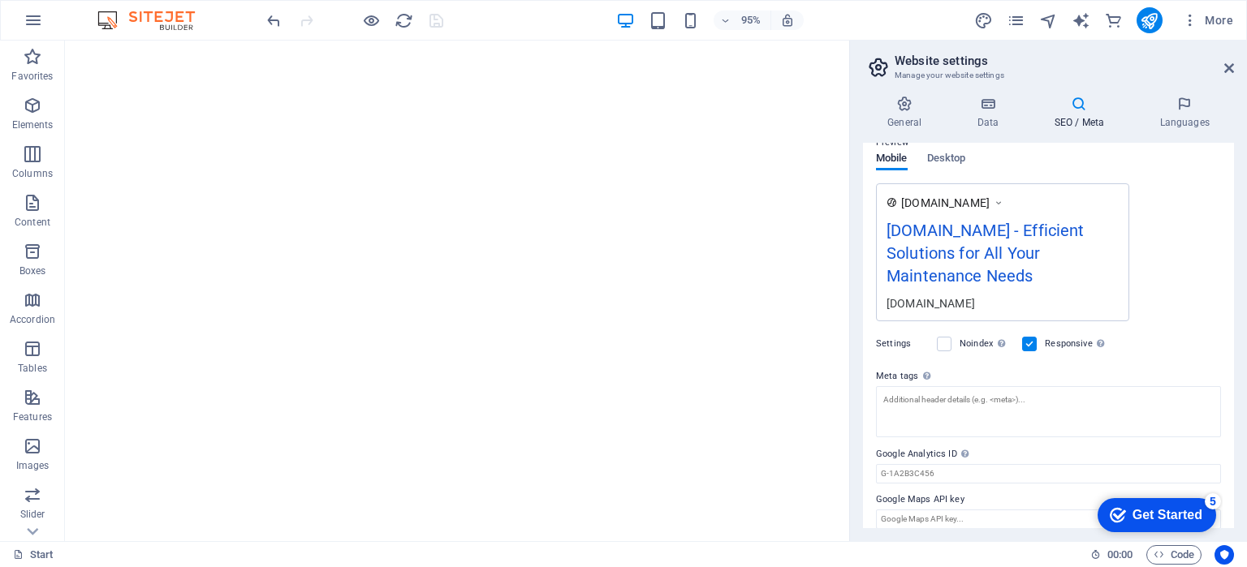
scroll to position [256, 0]
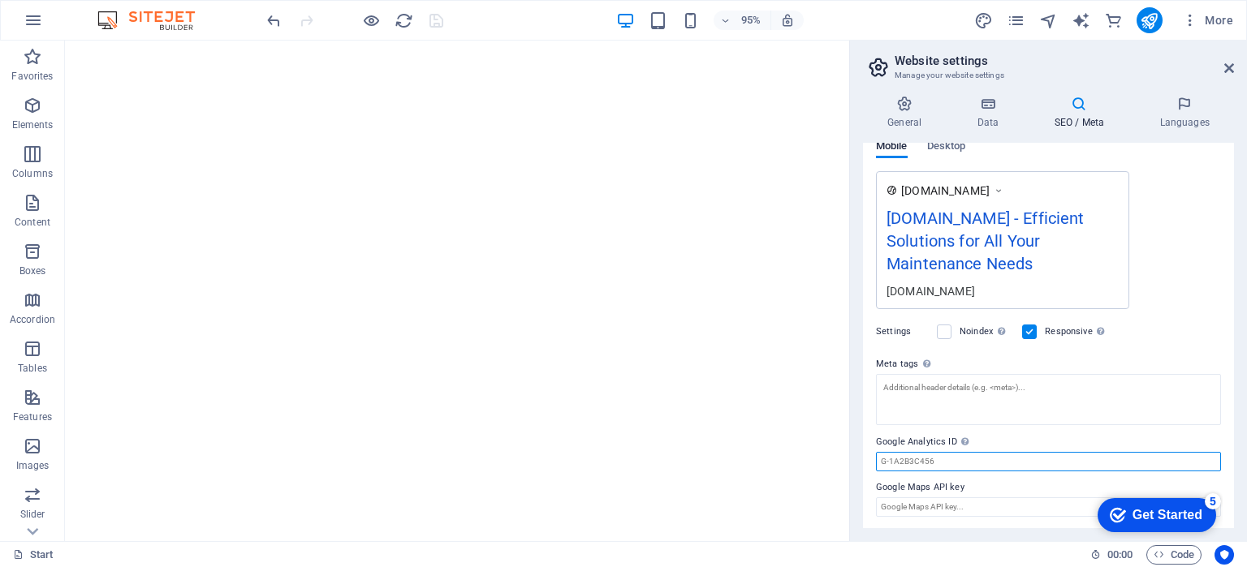
click at [947, 459] on input "Google Analytics ID Please only add the Google Analytics ID. We automatically i…" at bounding box center [1048, 461] width 345 height 19
click at [1229, 71] on icon at bounding box center [1229, 68] width 10 height 13
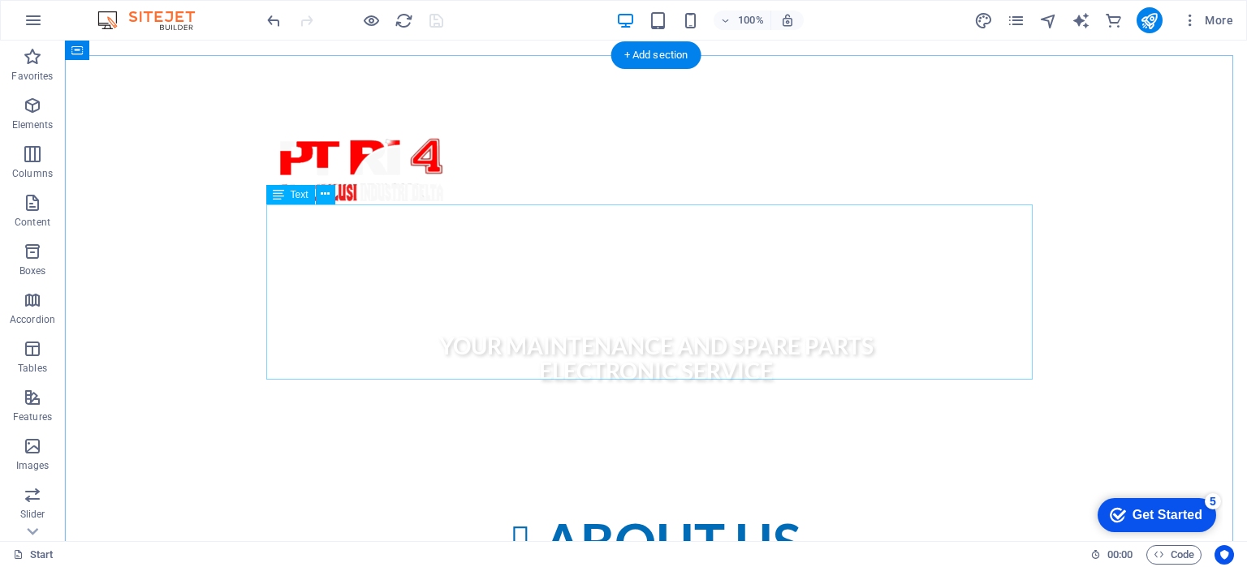
scroll to position [406, 0]
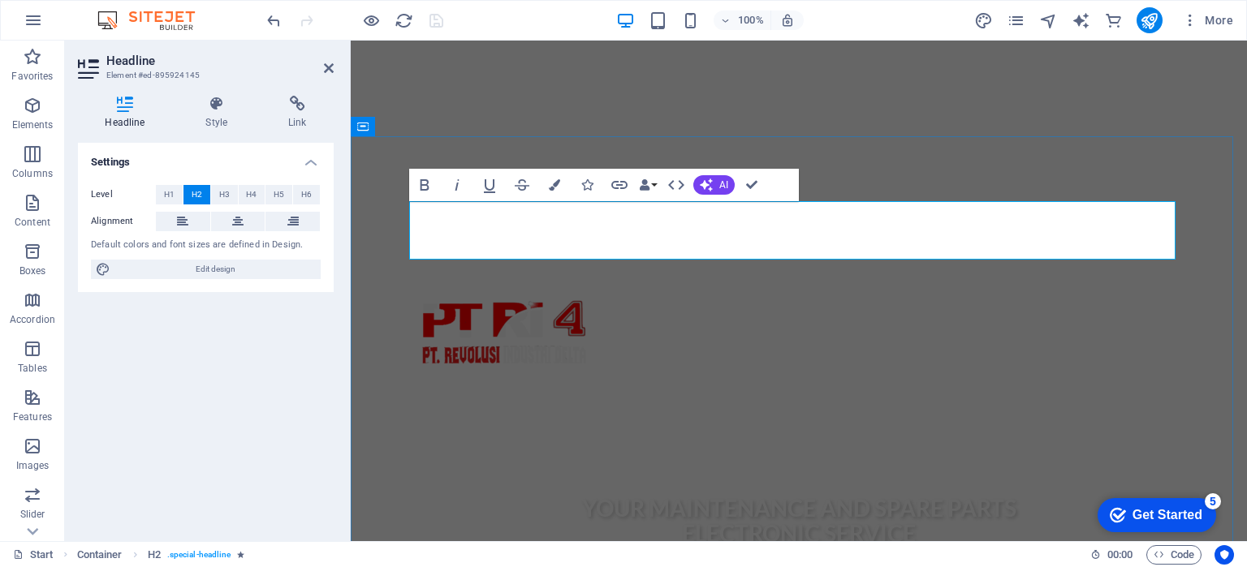
click at [209, 110] on icon at bounding box center [217, 104] width 76 height 16
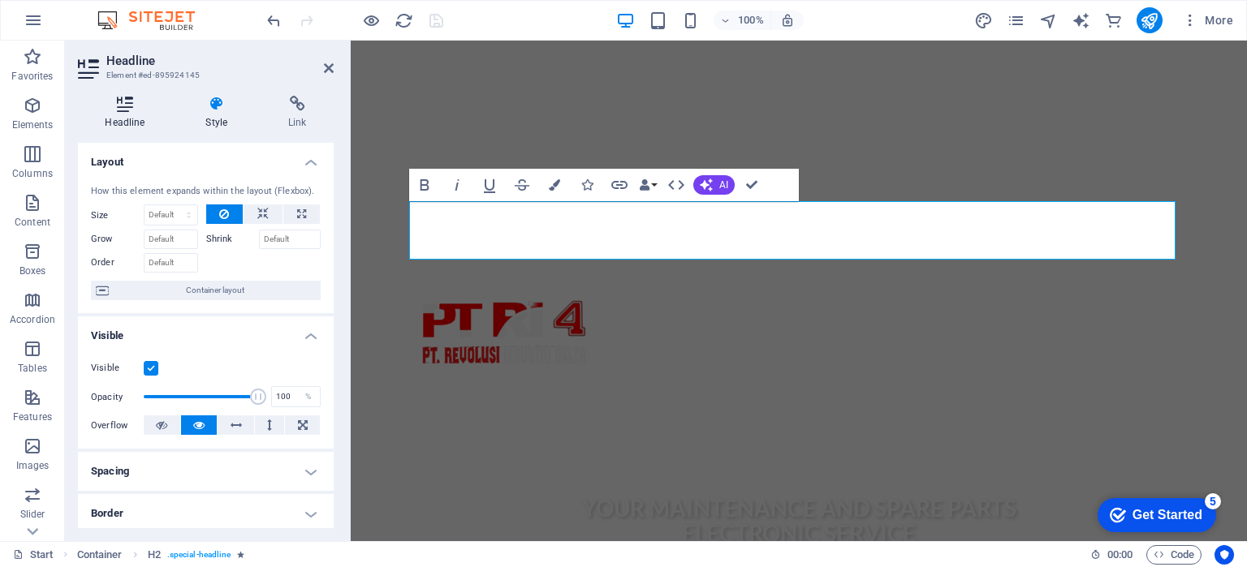
click at [110, 106] on icon at bounding box center [125, 104] width 94 height 16
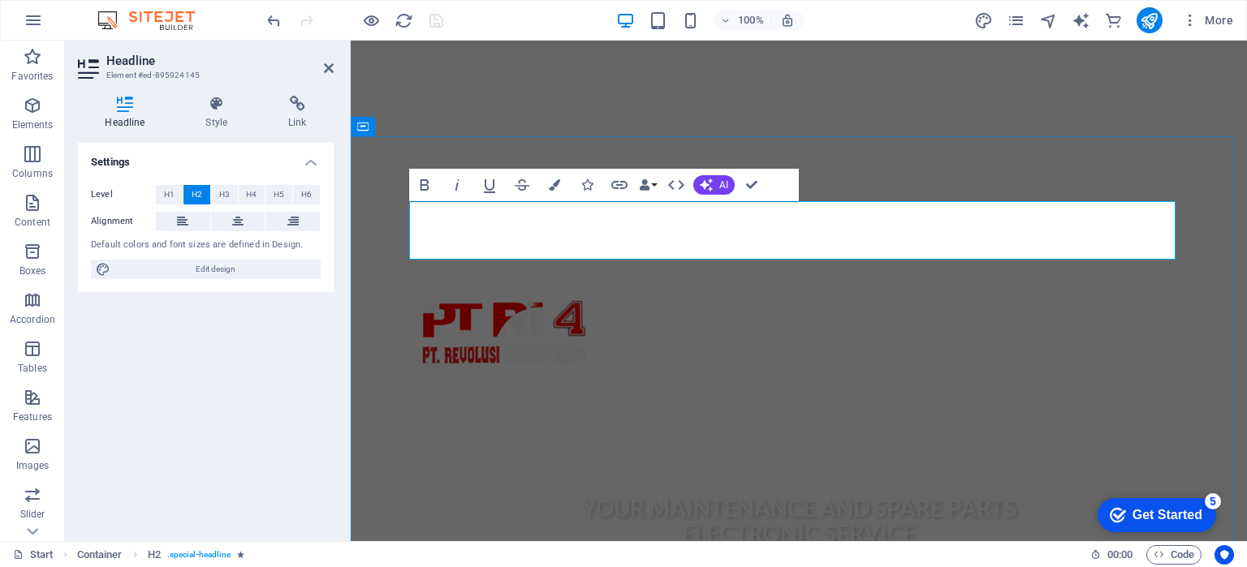
click at [725, 180] on span "AI" at bounding box center [723, 185] width 9 height 10
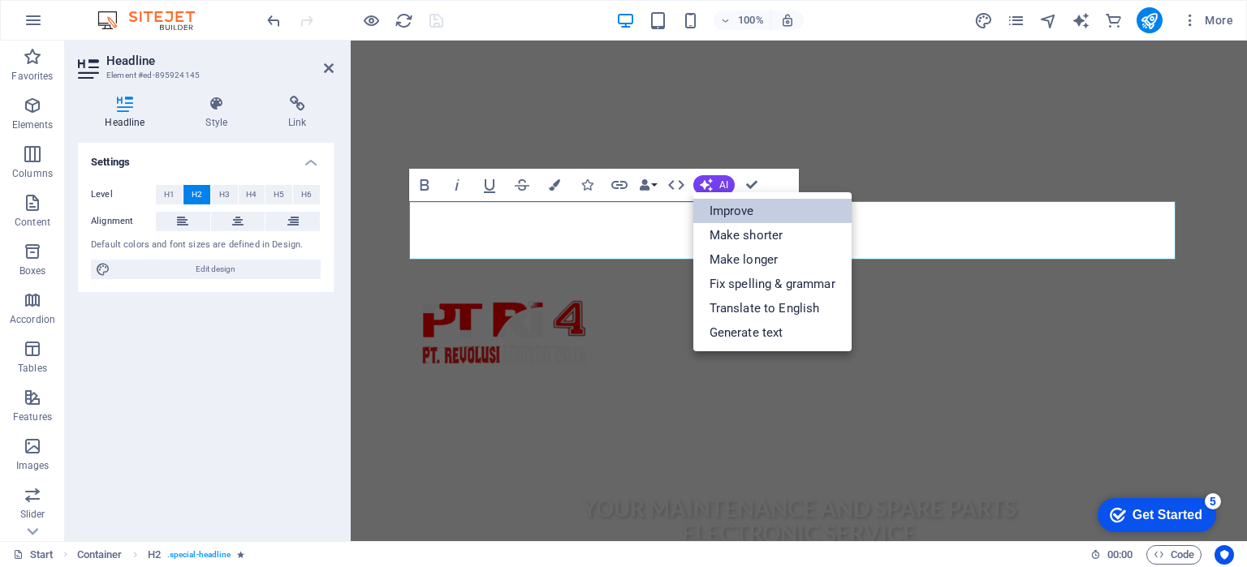
click at [748, 207] on link "Improve" at bounding box center [772, 211] width 158 height 24
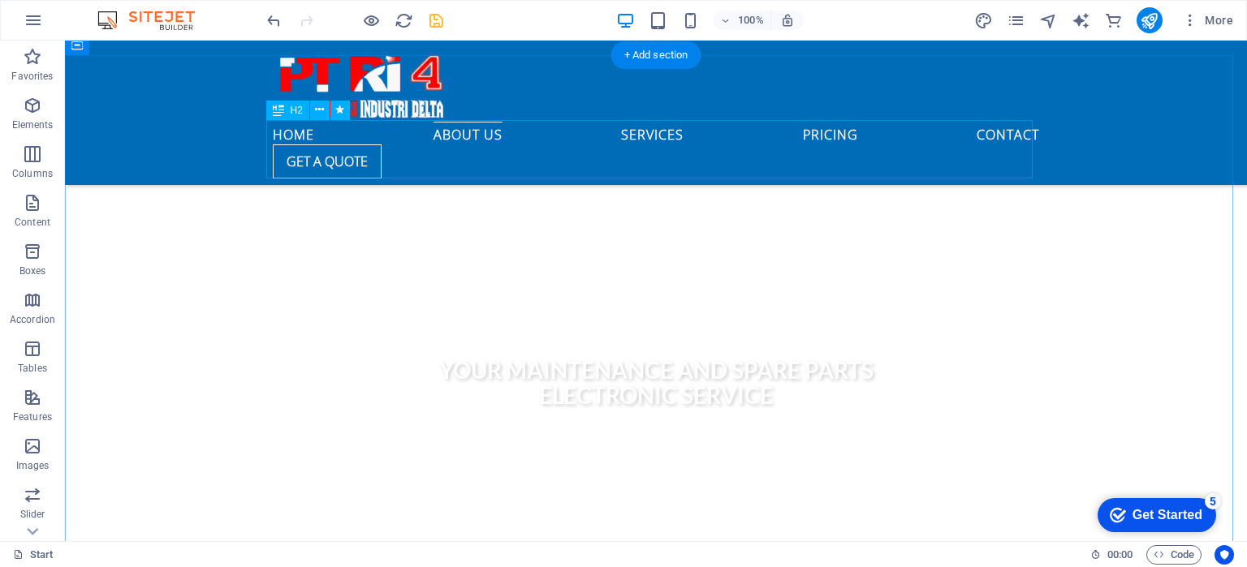
scroll to position [649, 0]
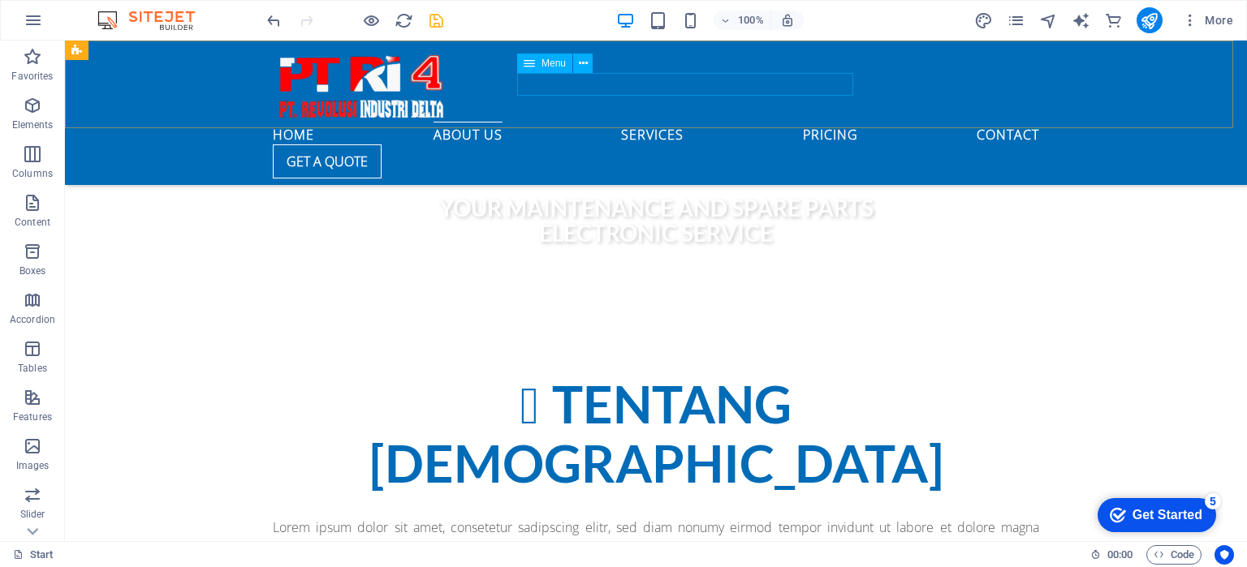
click at [594, 122] on nav "Home About us Services Pricing Contact" at bounding box center [656, 133] width 766 height 23
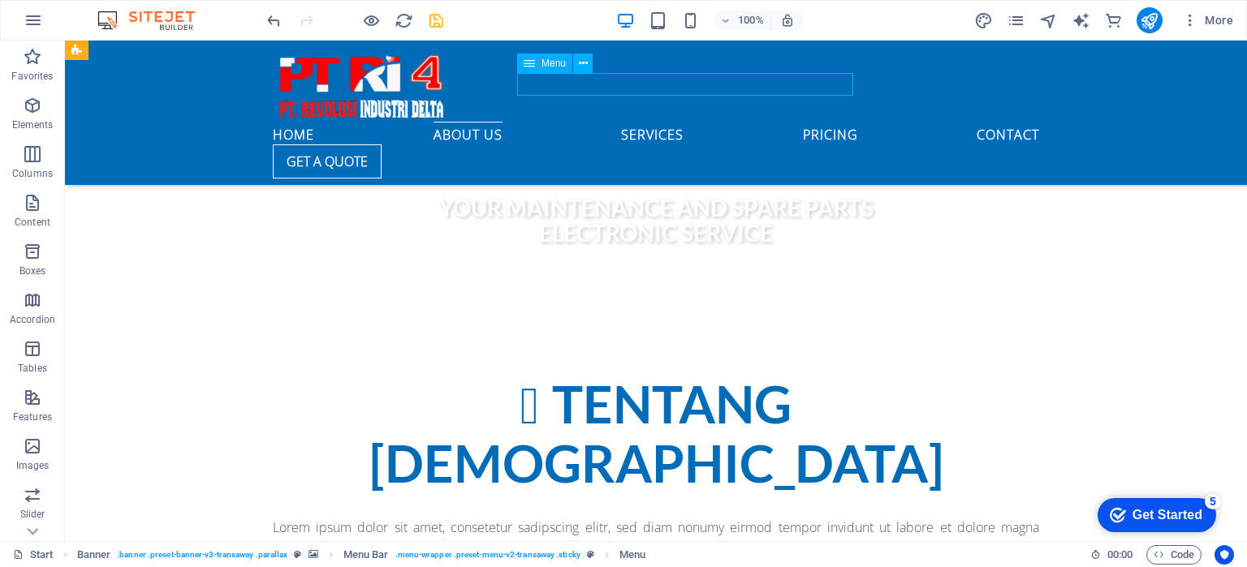
click at [594, 122] on nav "Home About us Services Pricing Contact" at bounding box center [656, 133] width 766 height 23
select select
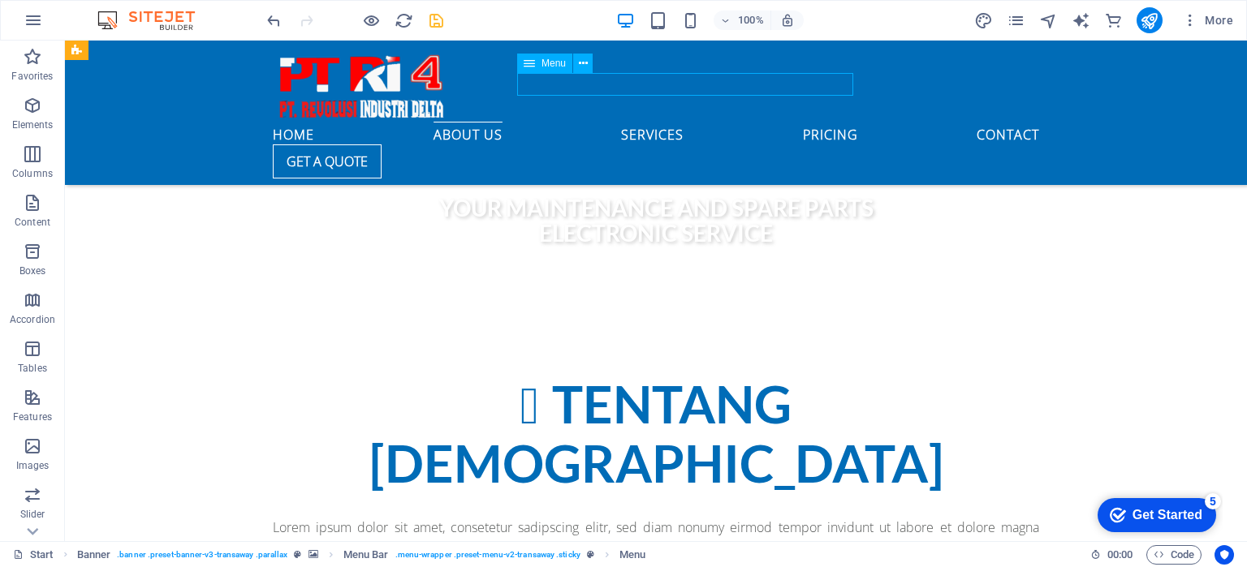
select select
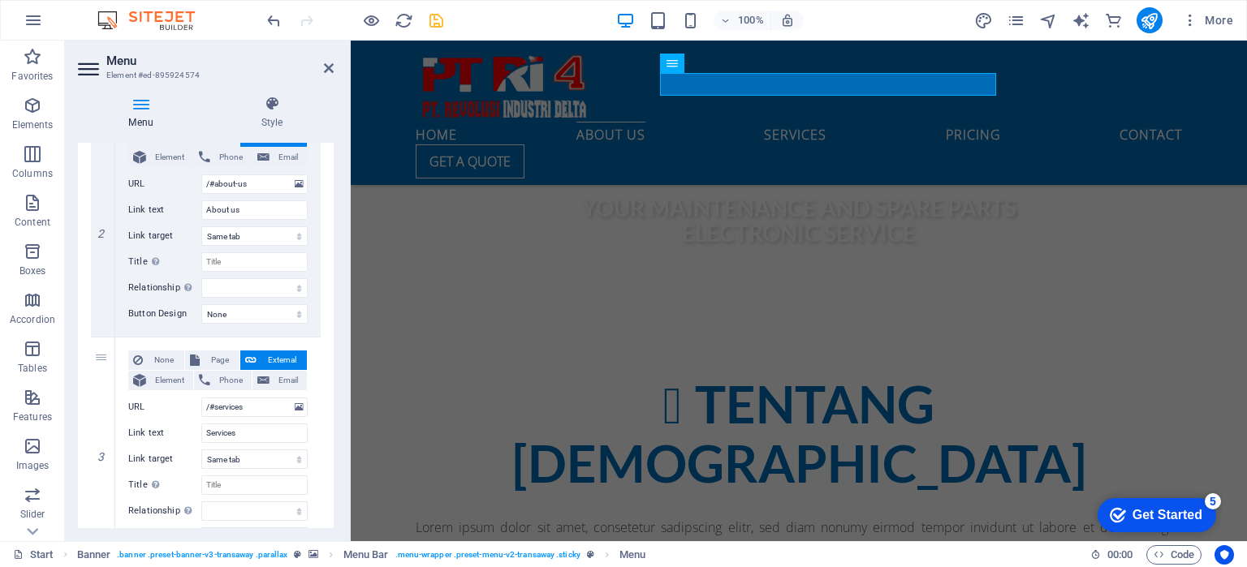
scroll to position [325, 0]
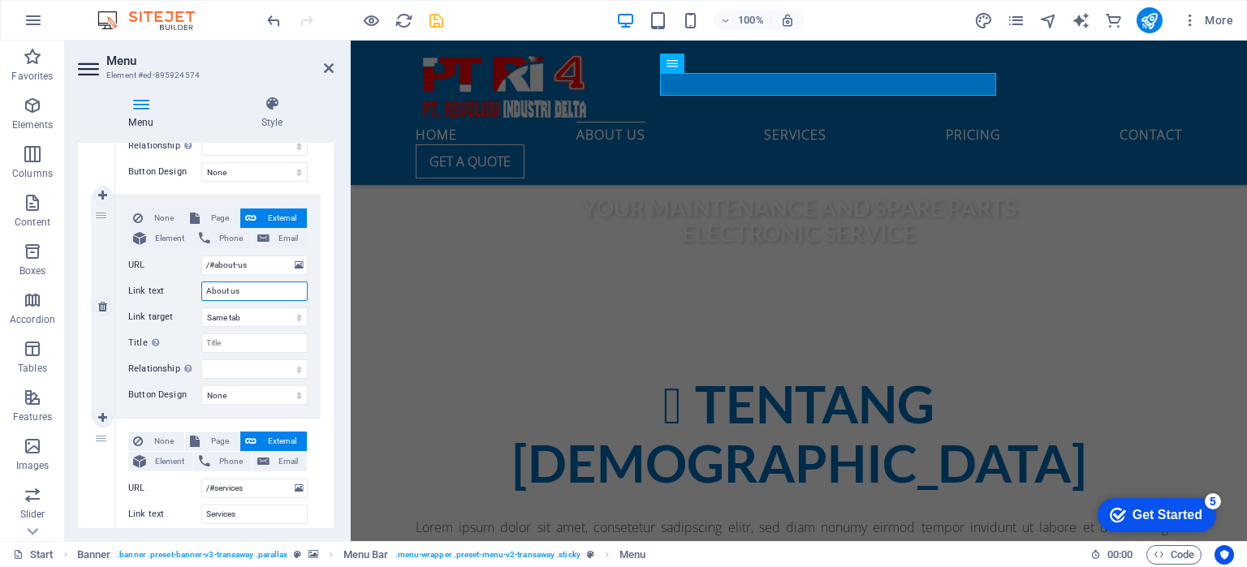
click at [258, 297] on input "About us" at bounding box center [254, 291] width 106 height 19
drag, startPoint x: 253, startPoint y: 295, endPoint x: 200, endPoint y: 301, distance: 54.0
click at [200, 301] on div "None Page External Element Phone Email Page Start Subpage Legal Notice Privacy …" at bounding box center [217, 294] width 179 height 170
type input "t"
select select
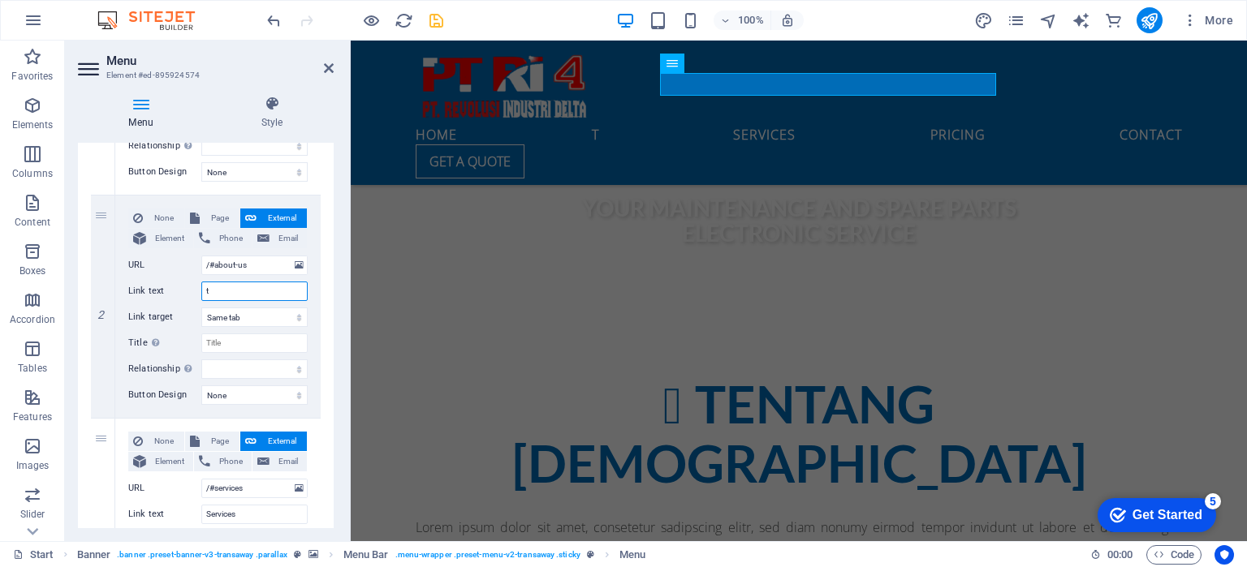
select select
type input "te"
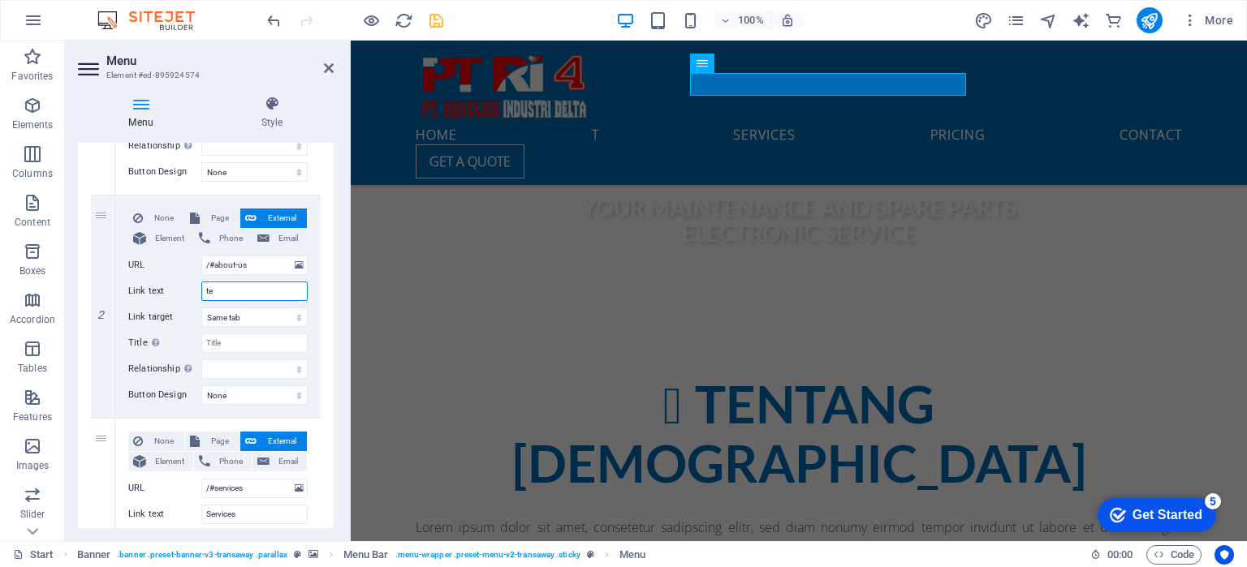
select select
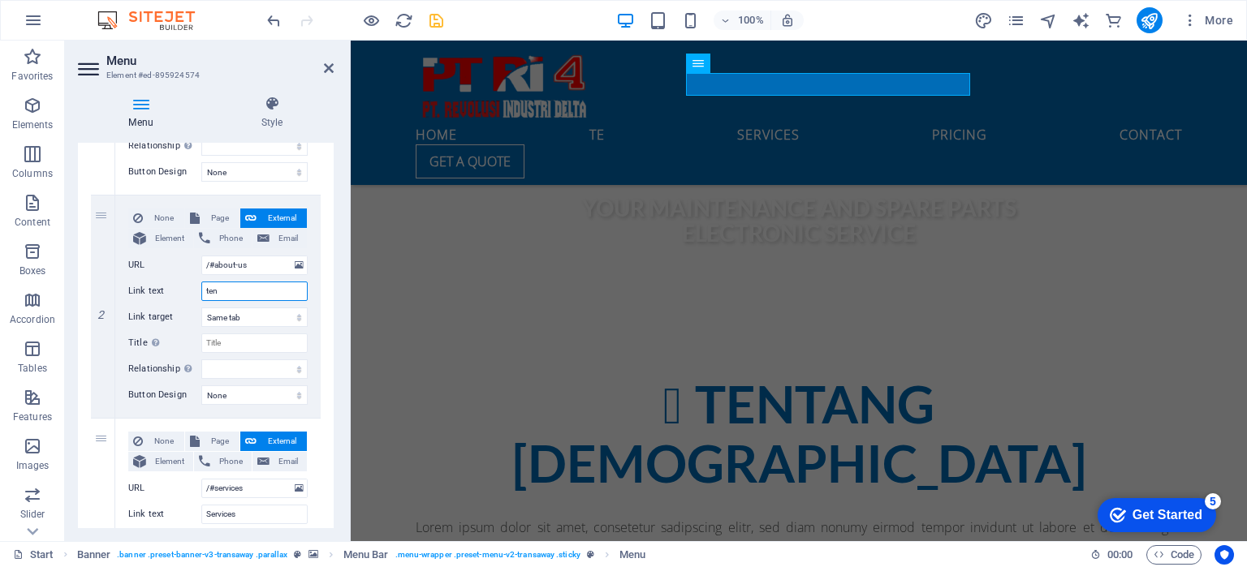
type input "tent"
select select
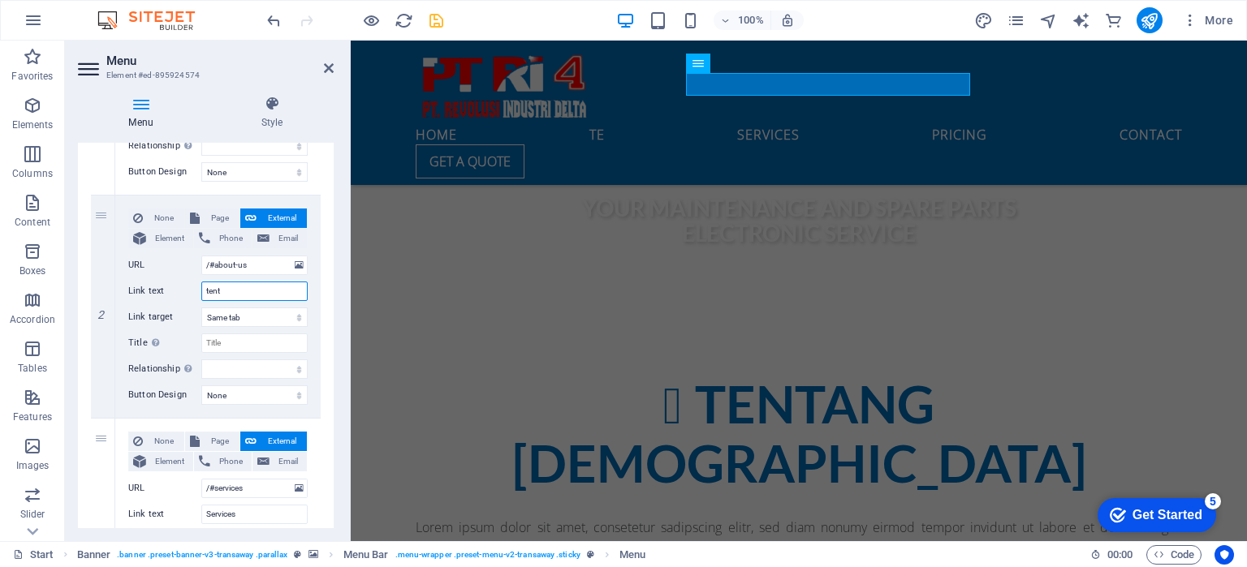
select select
type input "tenta"
select select
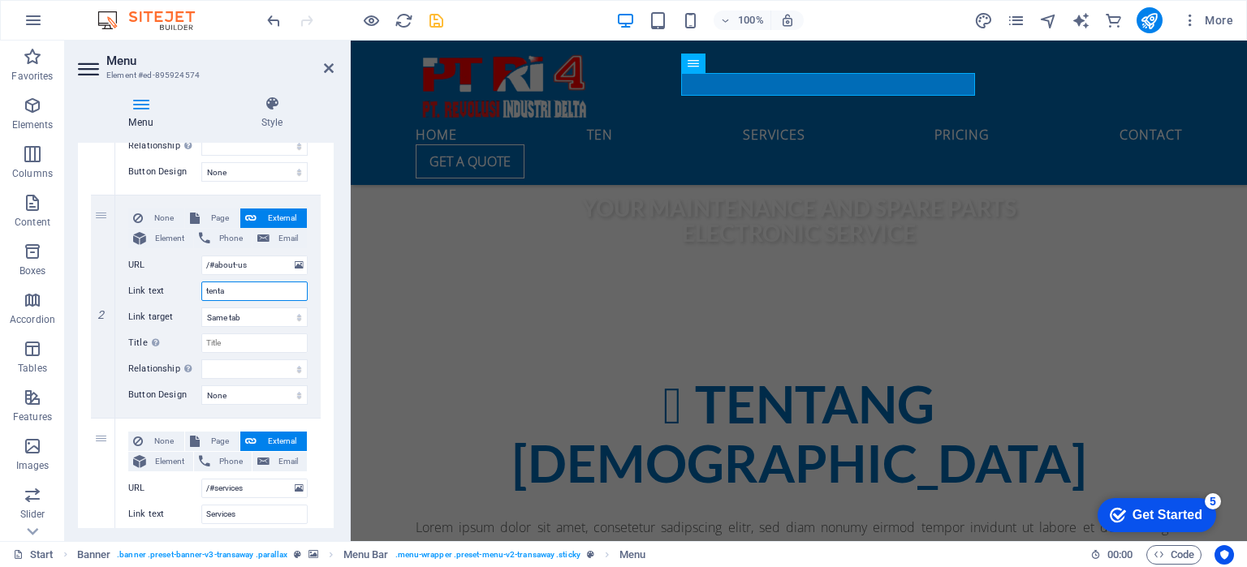
select select
type input "tentan"
select select
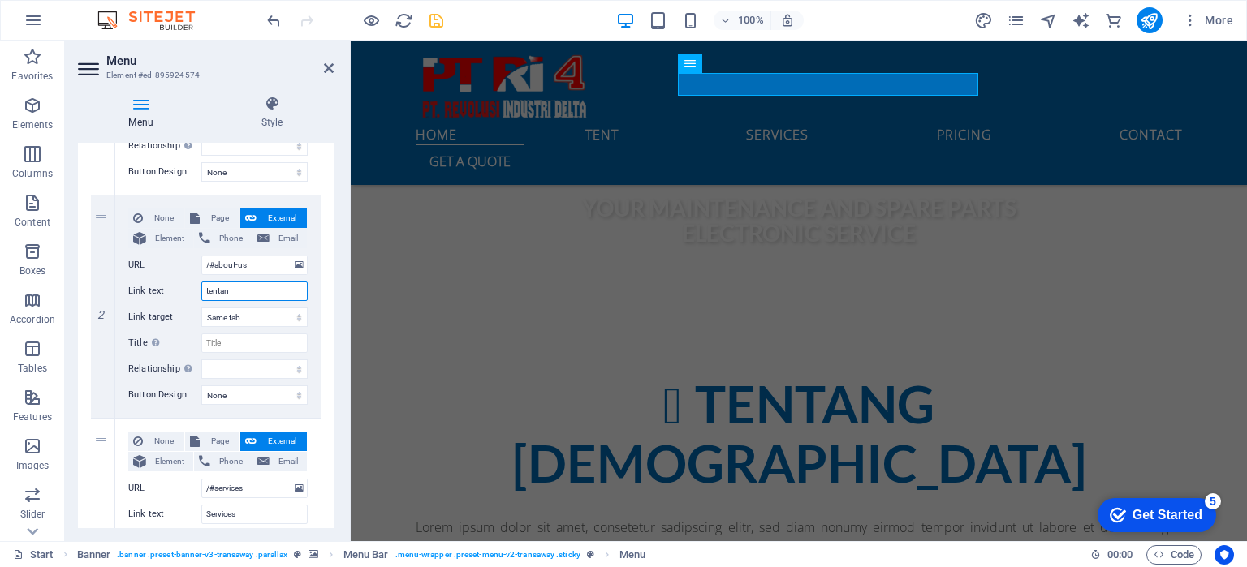
select select
type input "tentang"
select select
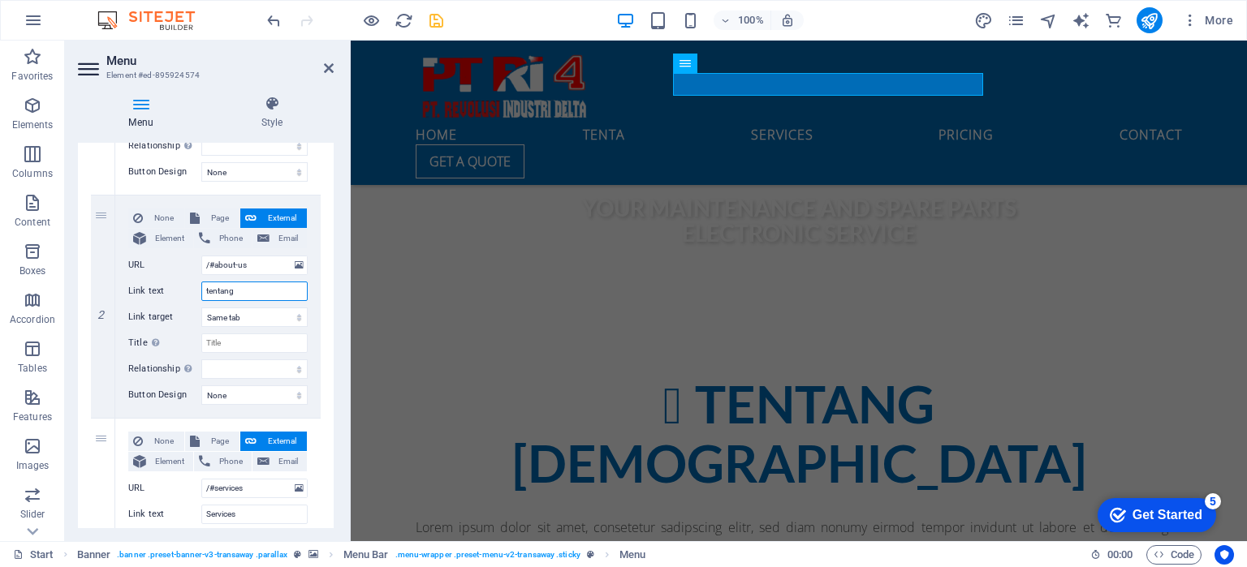
select select
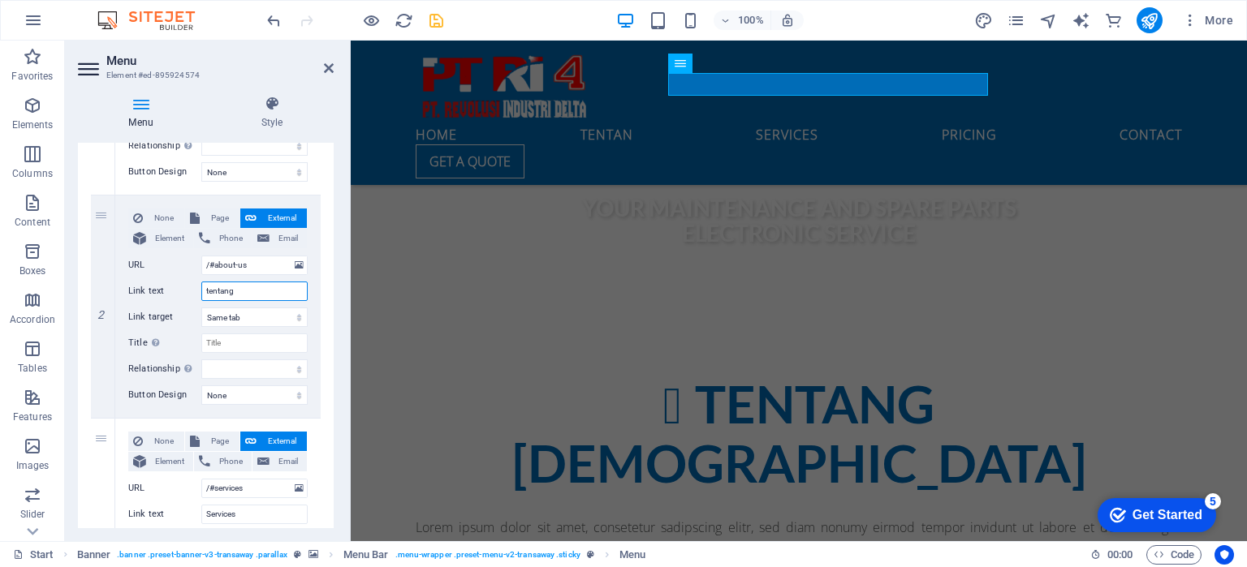
select select
type input "tentang"
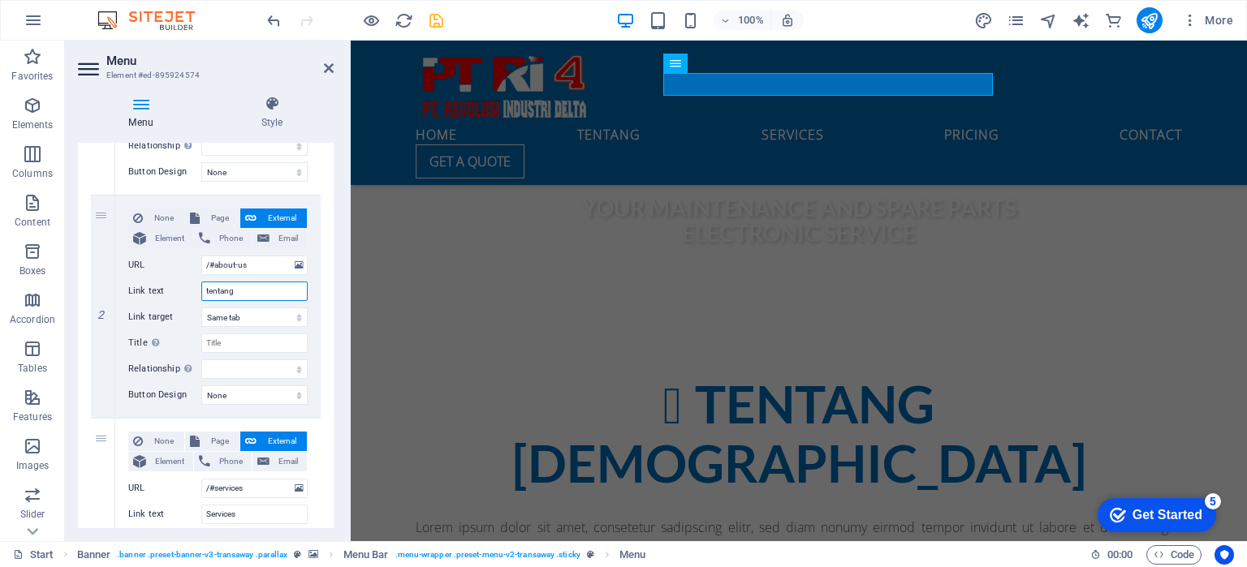
select select
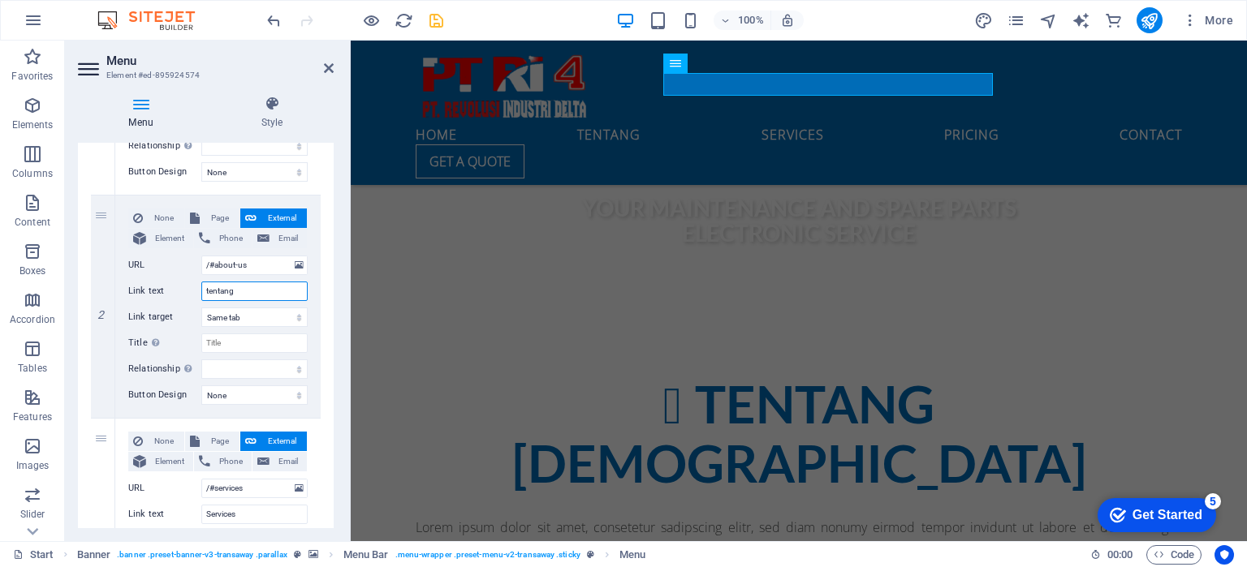
type input "tentang k"
select select
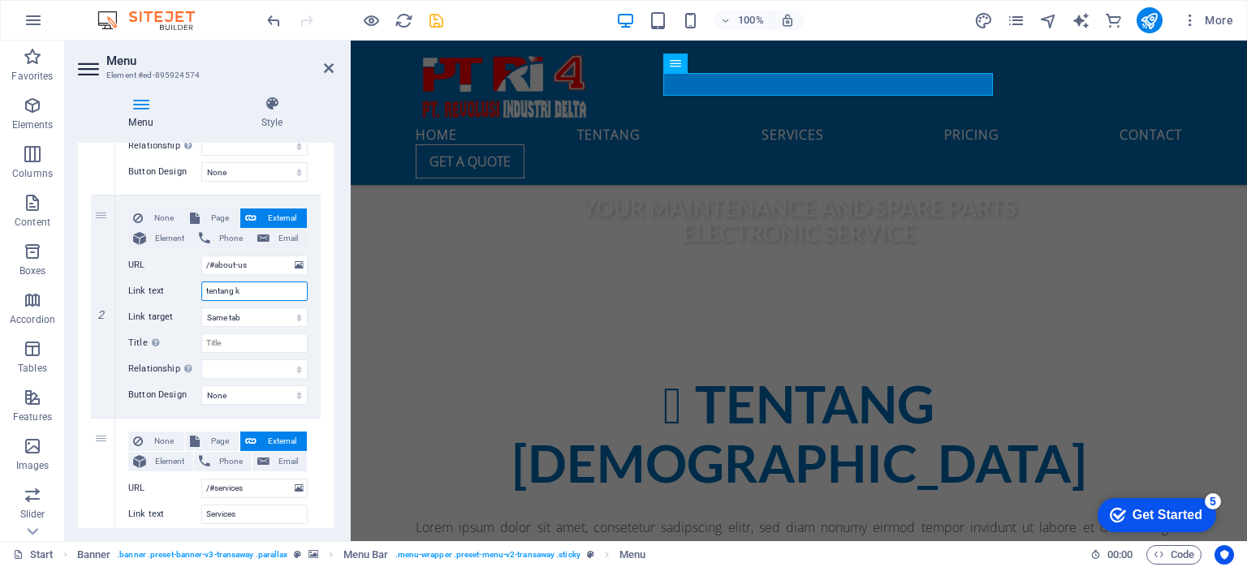
select select
type input "tentang ka"
select select
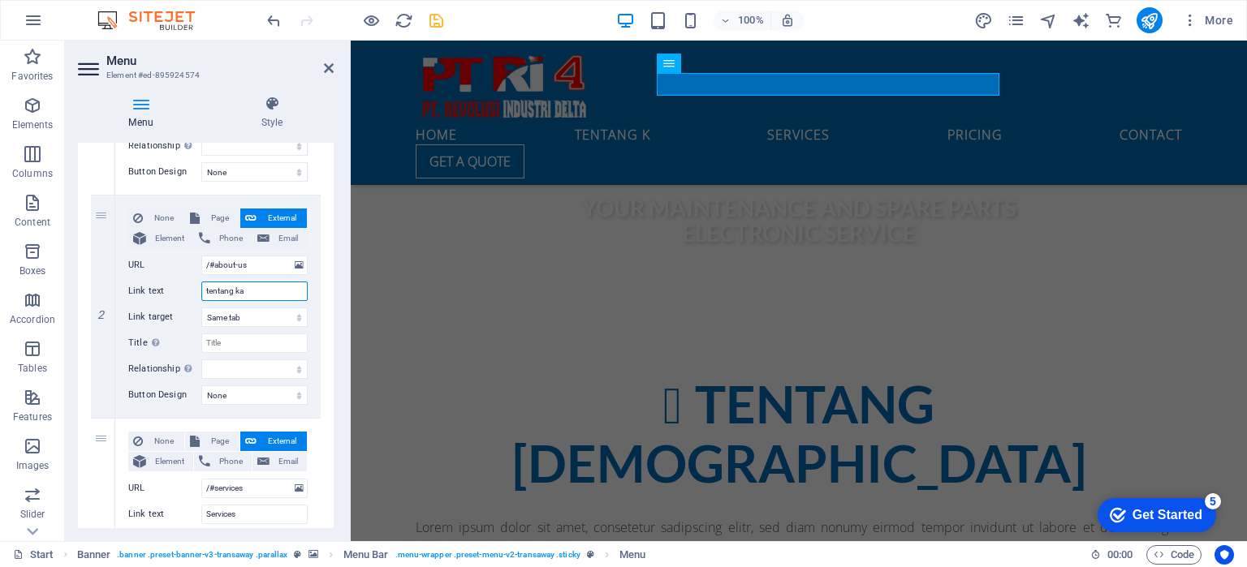
select select
type input "tentang kami"
select select
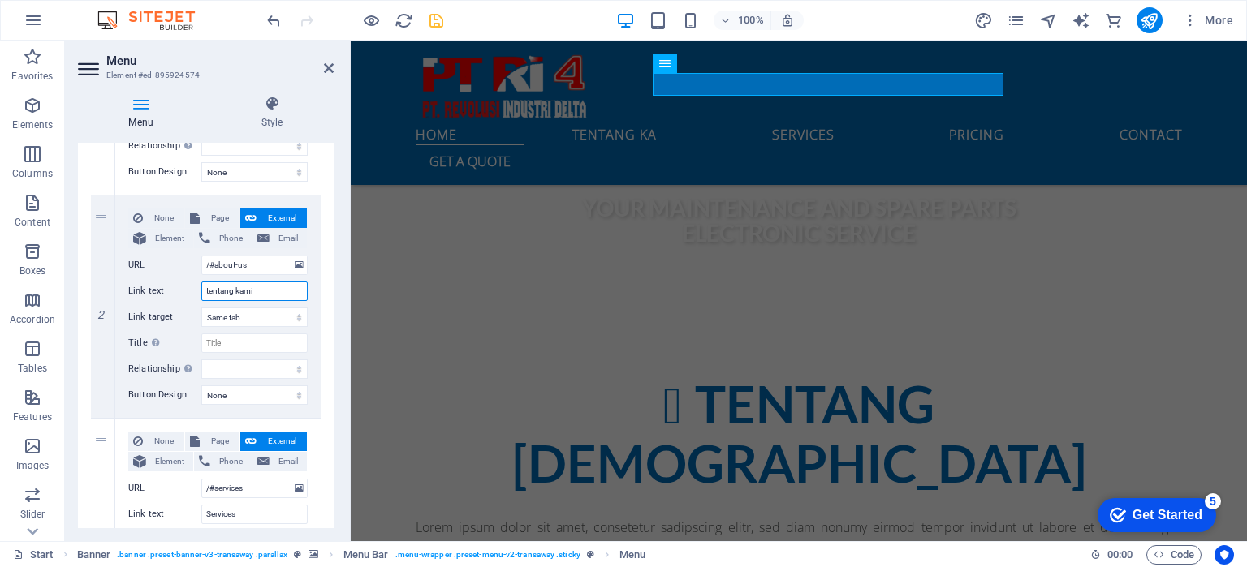
select select
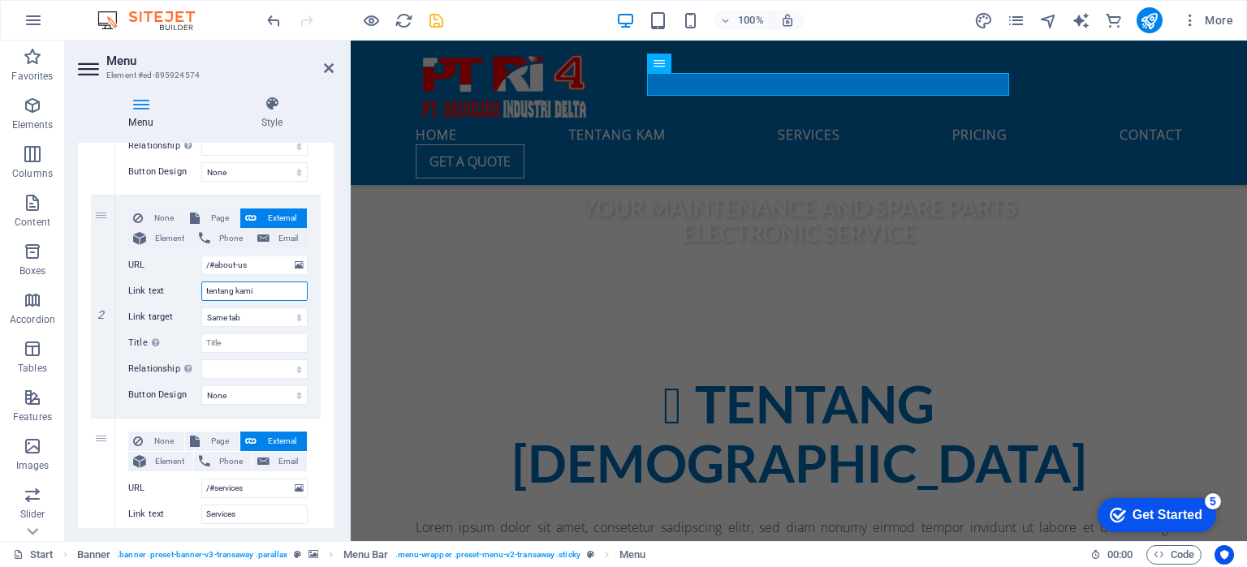
select select
type input "tentang kami"
click at [256, 269] on input "/#about-us" at bounding box center [254, 265] width 106 height 19
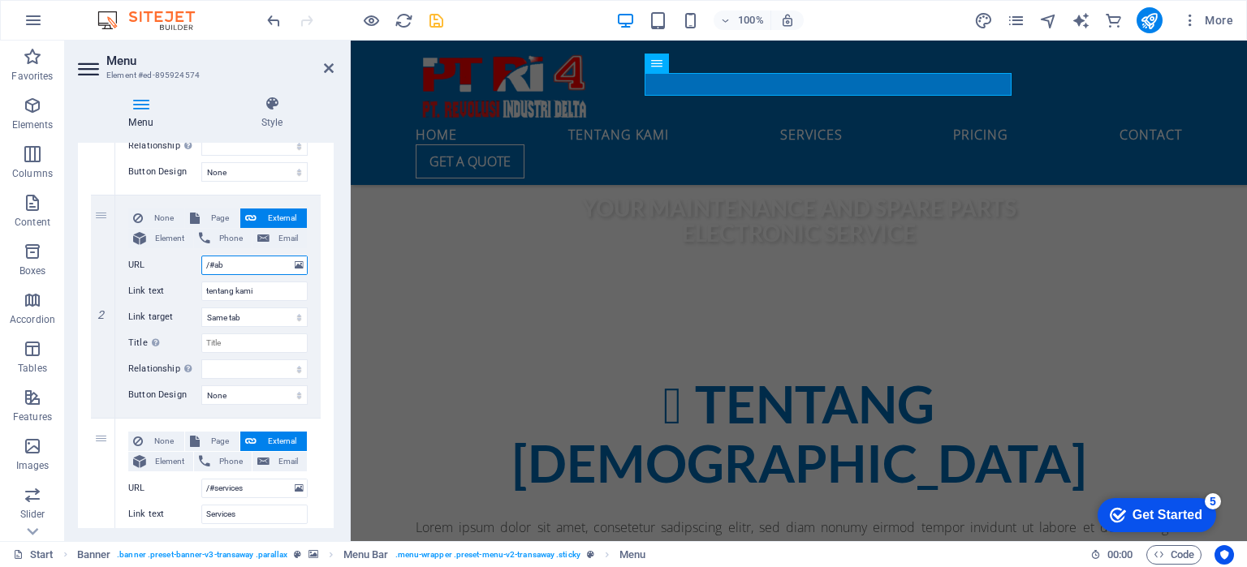
type input "/#a"
select select
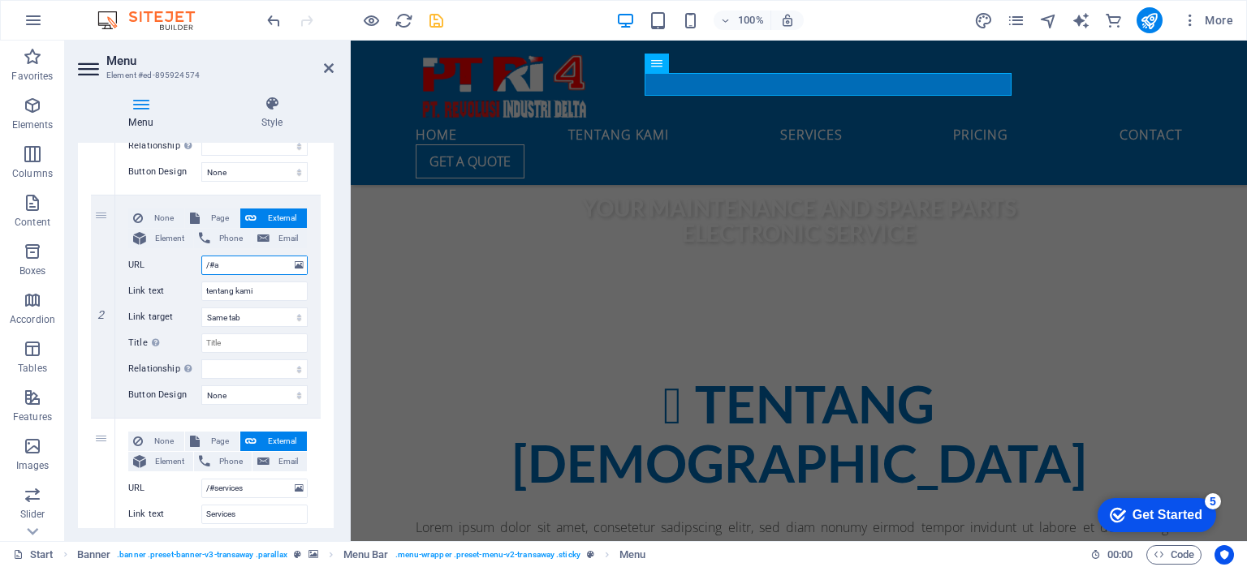
select select
type input "/#"
select select
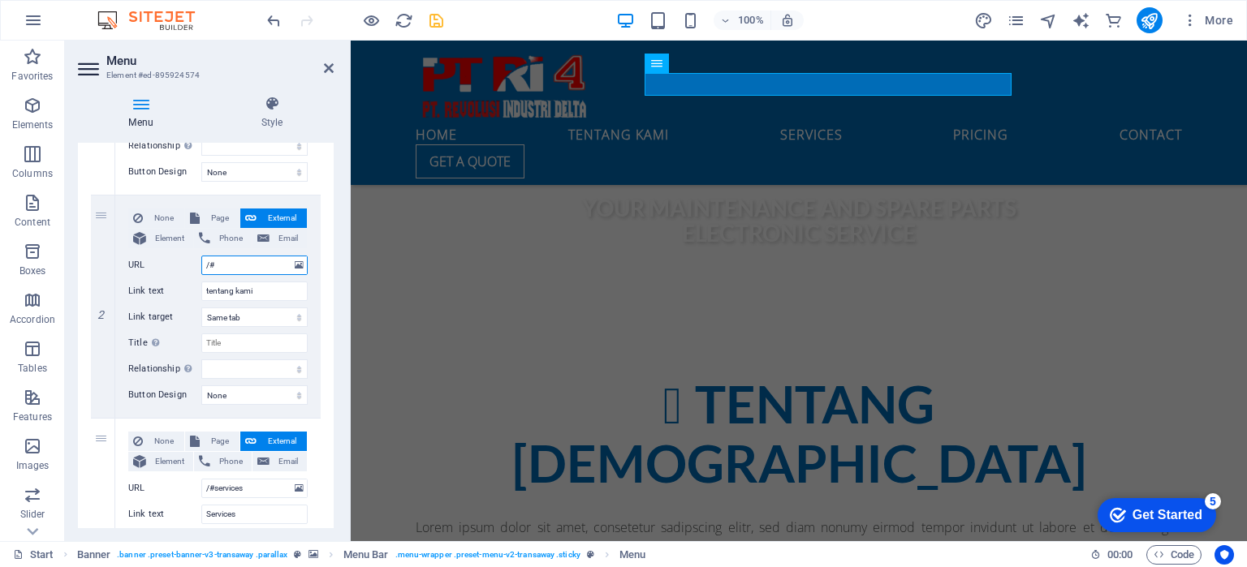
select select
type input "/#t"
select select
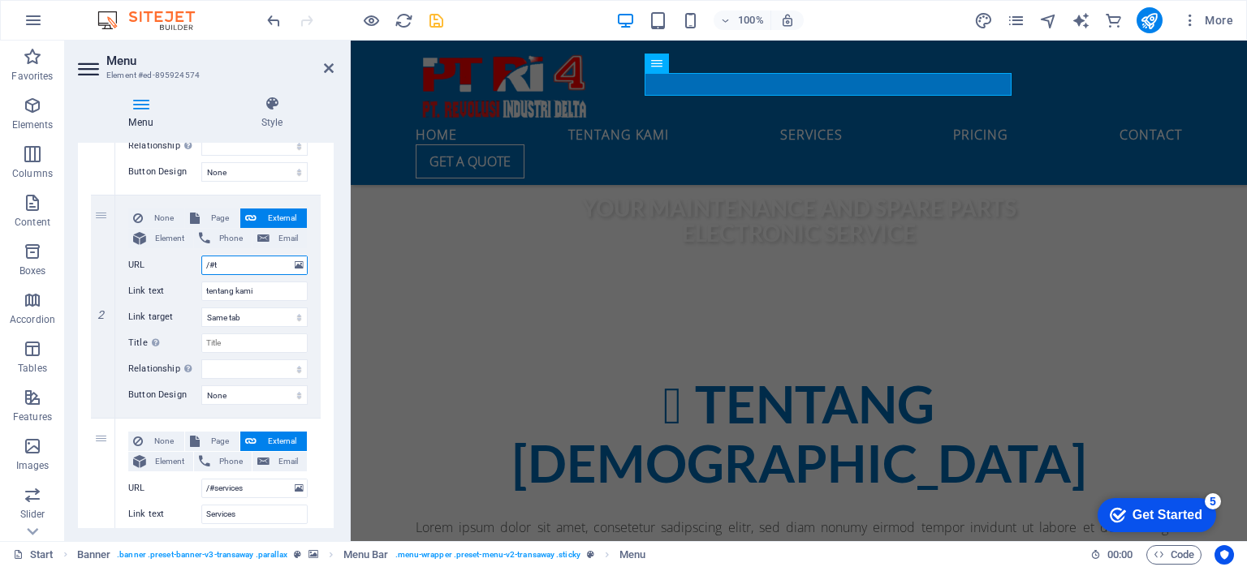
select select
type input "/#te"
select select
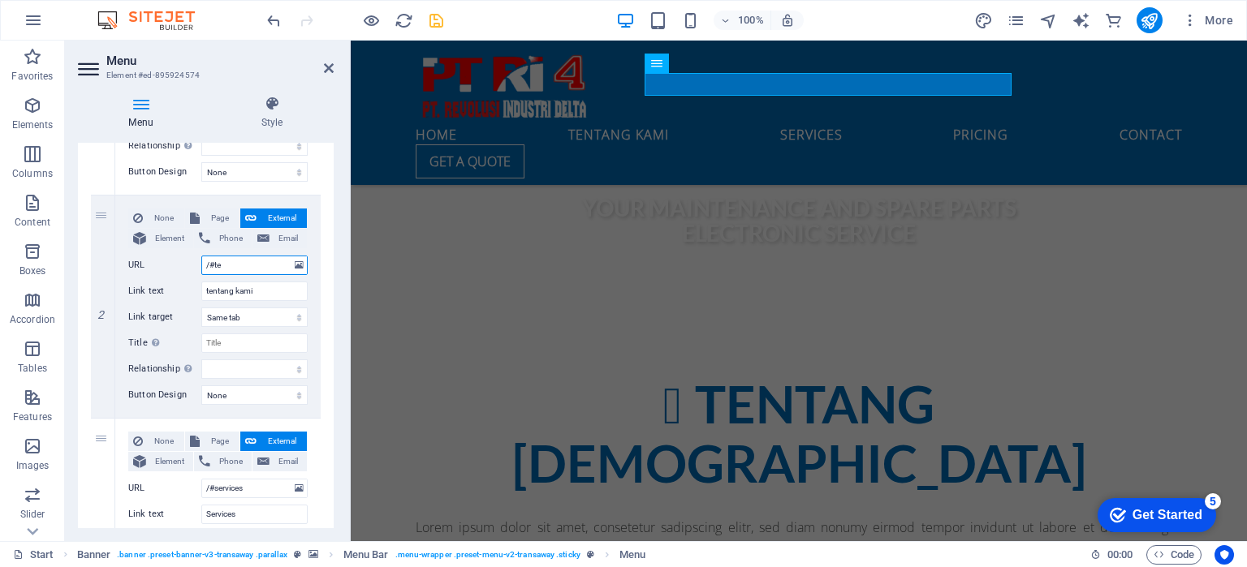
select select
type input "/#tet"
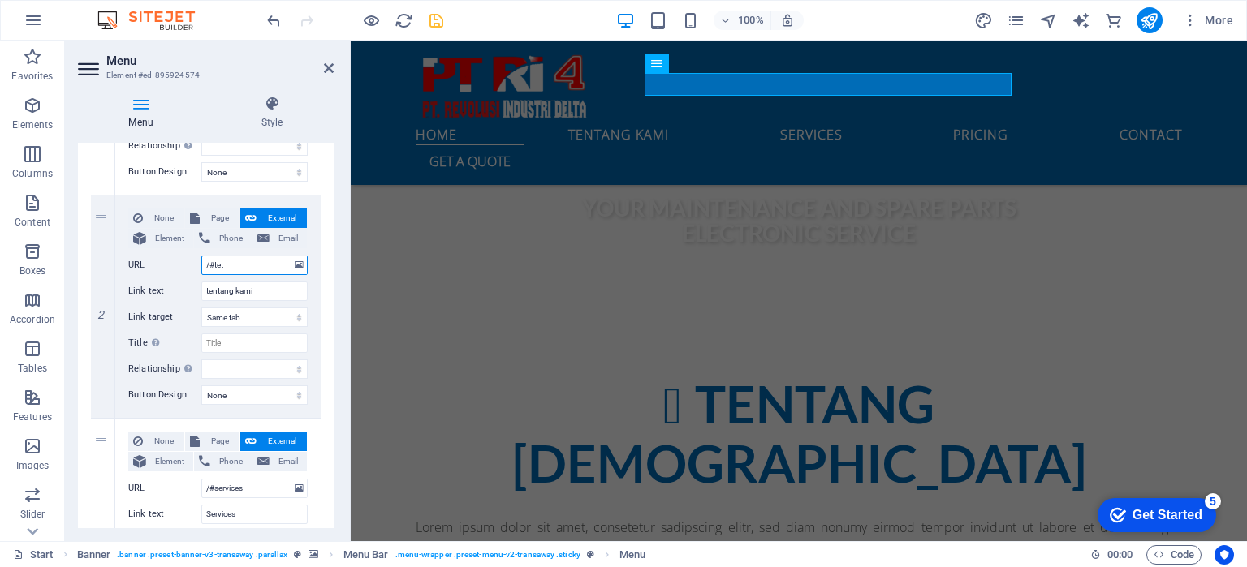
select select
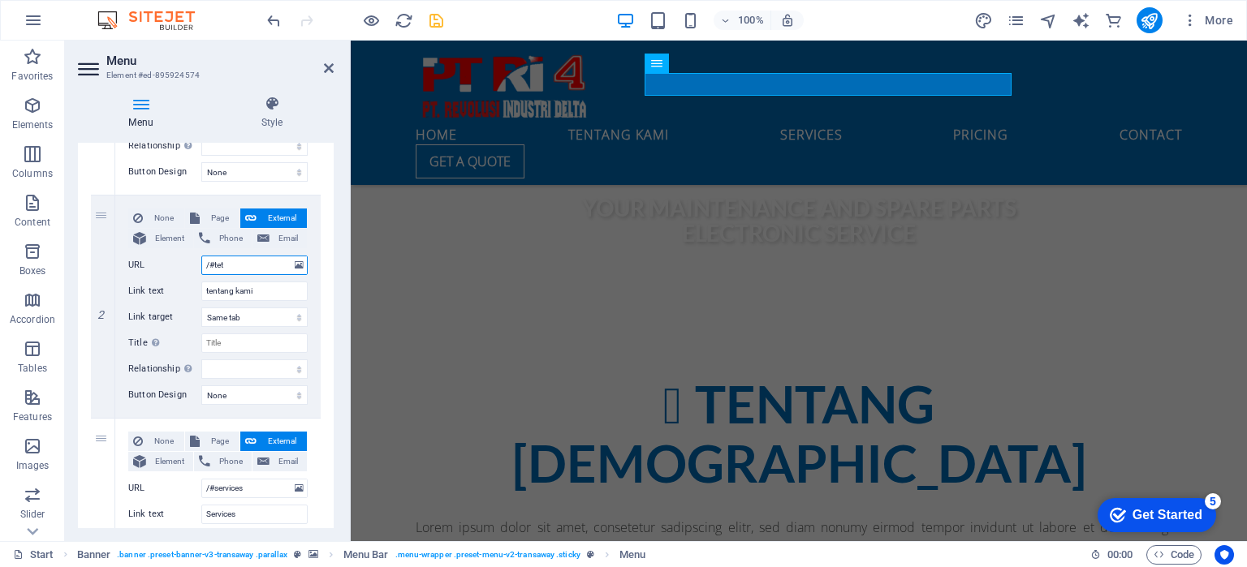
type input "/#te"
select select
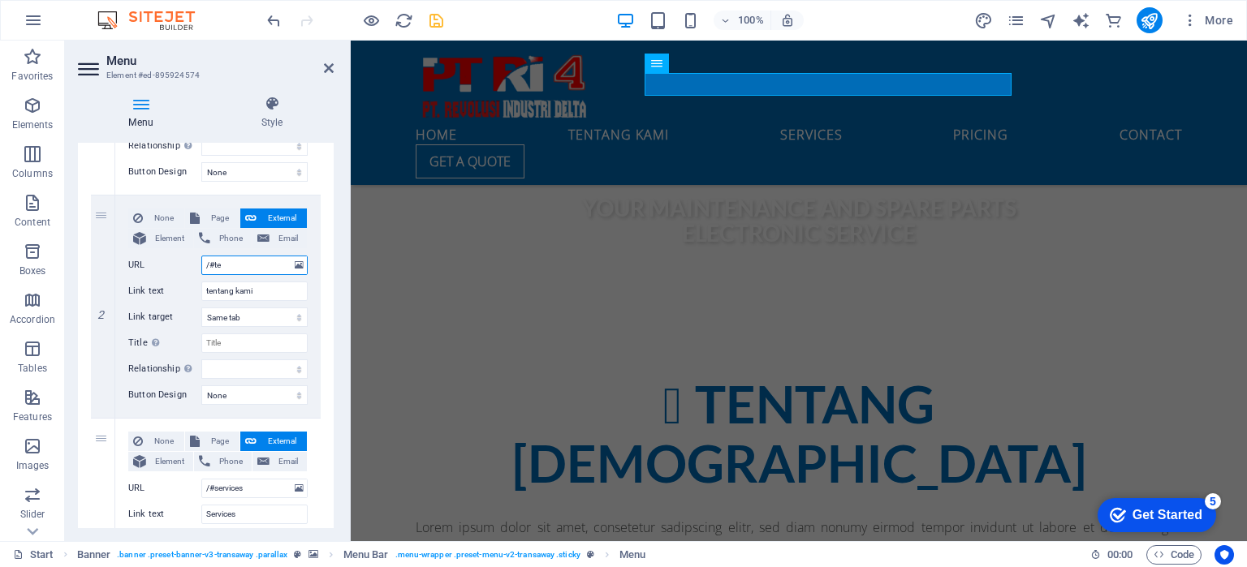
select select
type input "/#tent"
select select
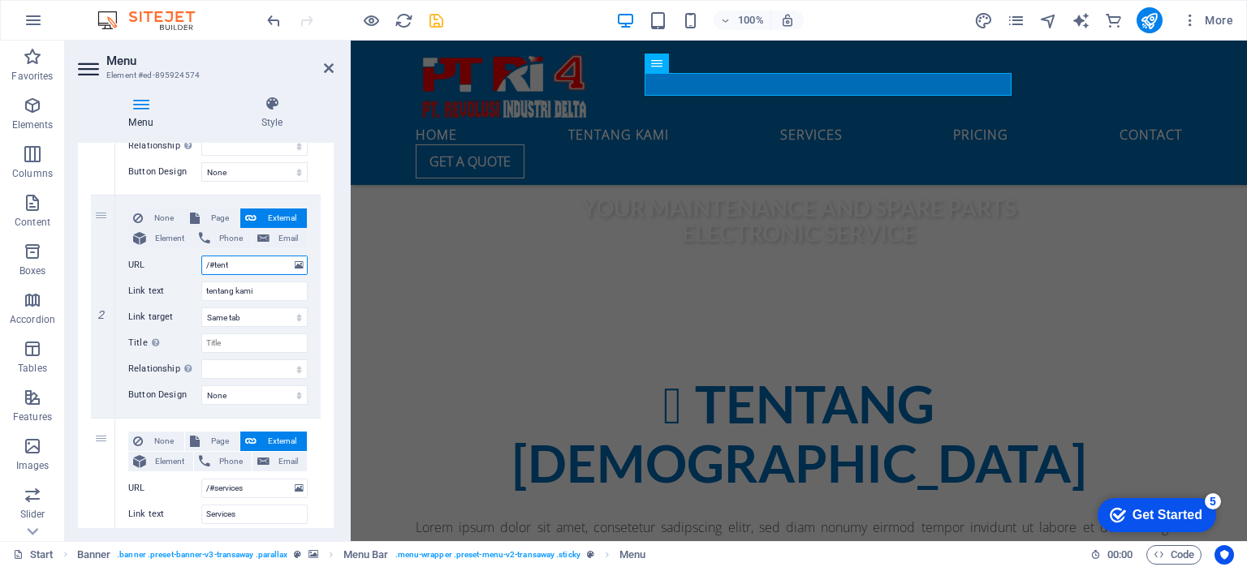
select select
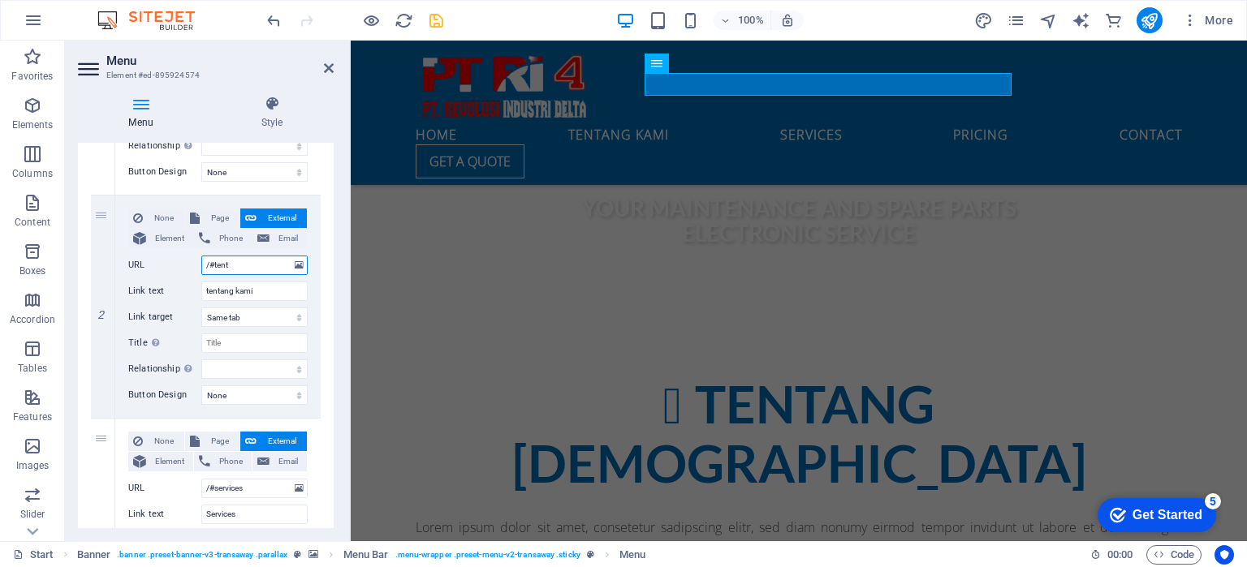
select select
type input "/#tenta"
select select
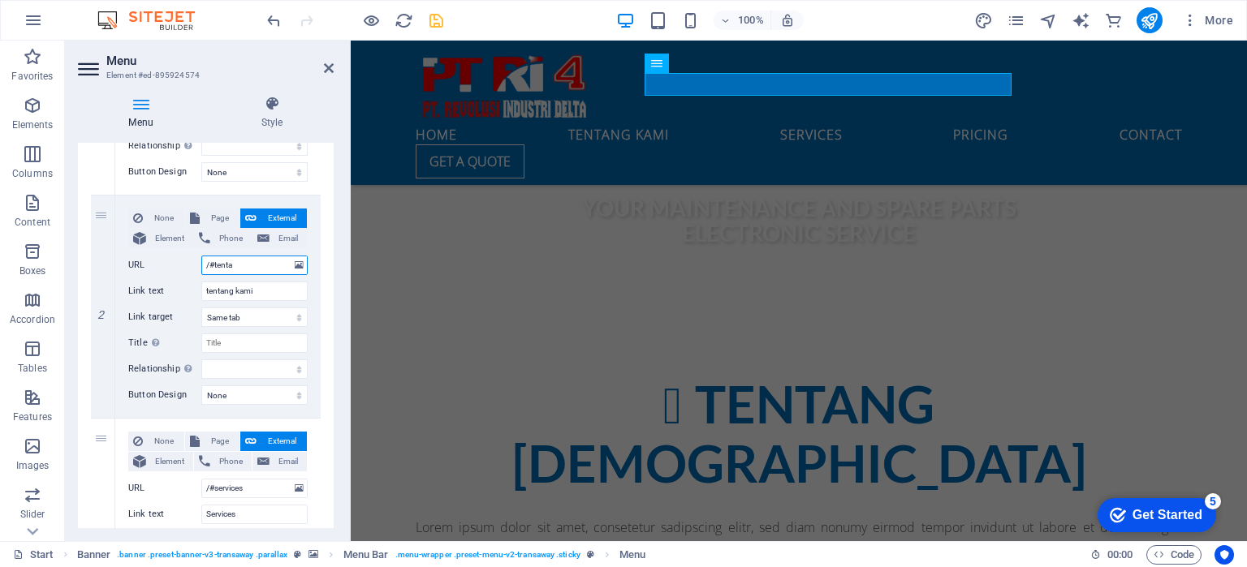
select select
type input "/#tentan"
select select
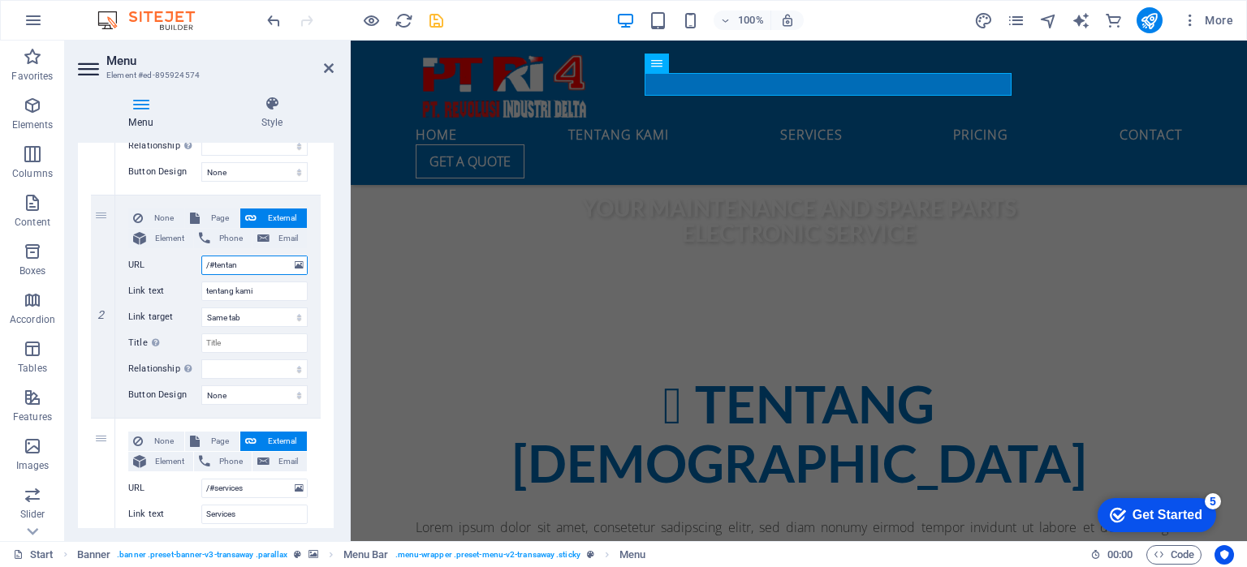
select select
click at [240, 263] on input "/#tentangkami" at bounding box center [254, 265] width 106 height 19
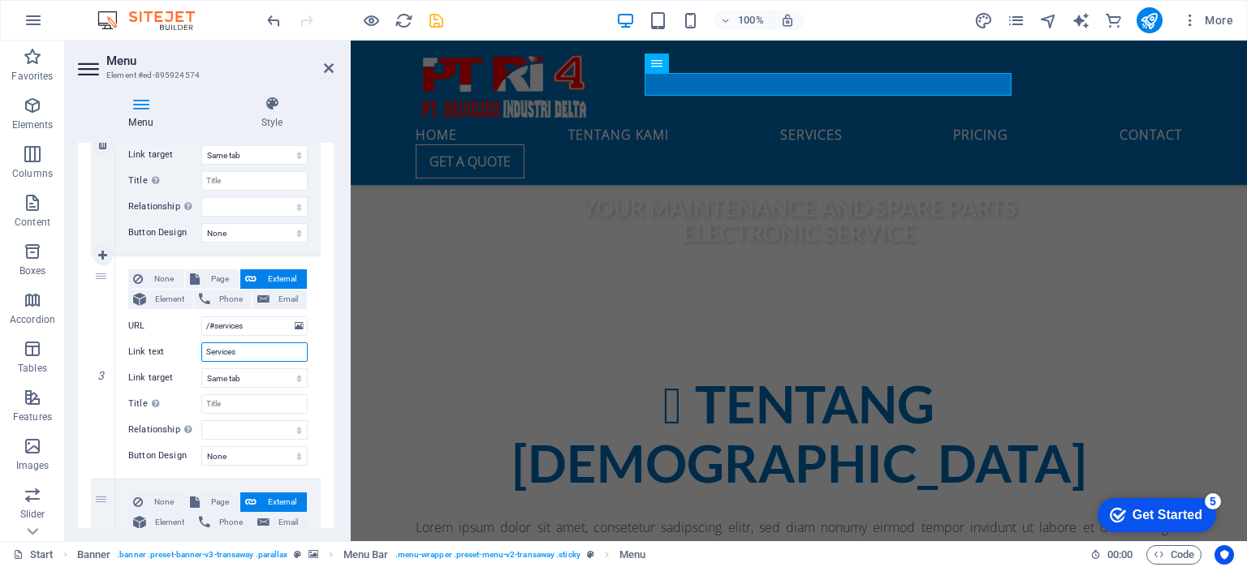
click at [263, 352] on input "Services" at bounding box center [254, 352] width 106 height 19
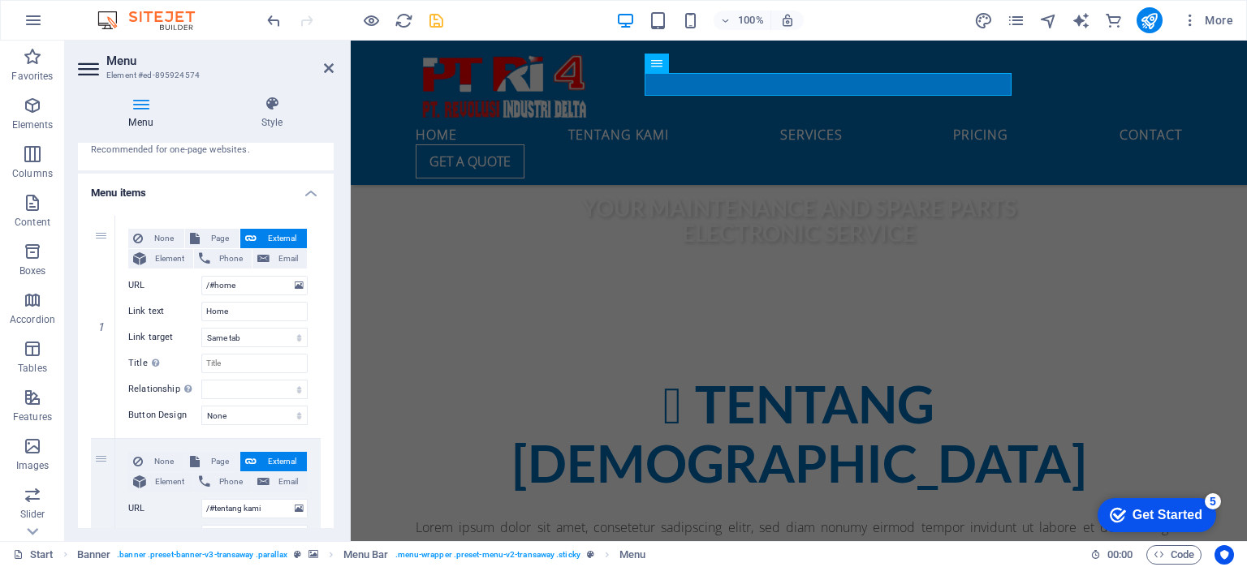
scroll to position [244, 0]
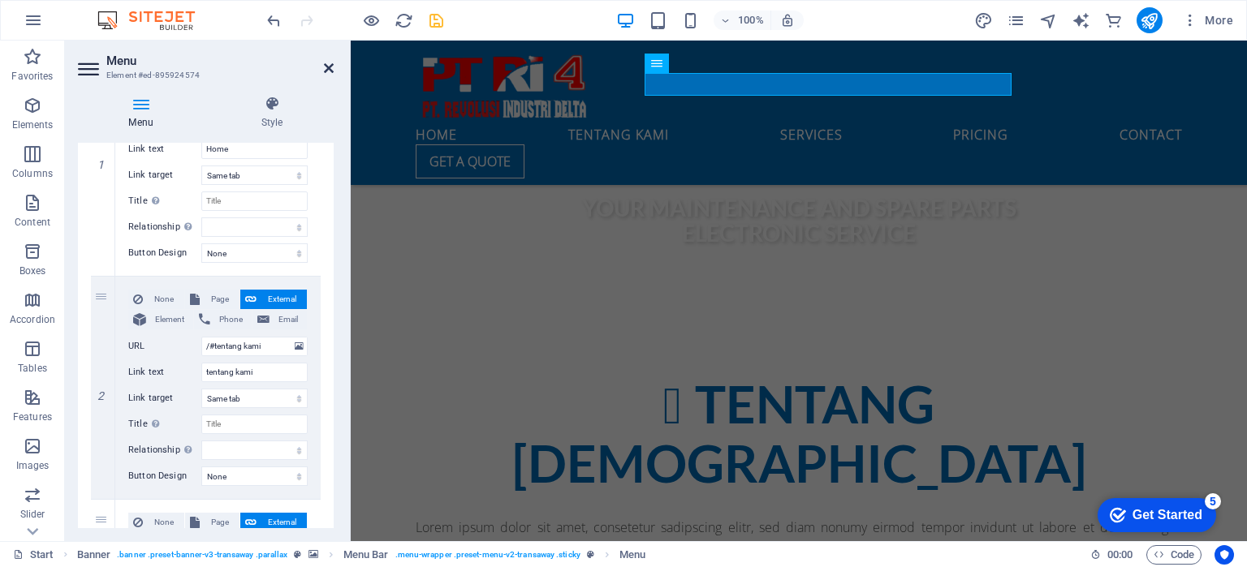
click at [330, 68] on icon at bounding box center [329, 68] width 10 height 13
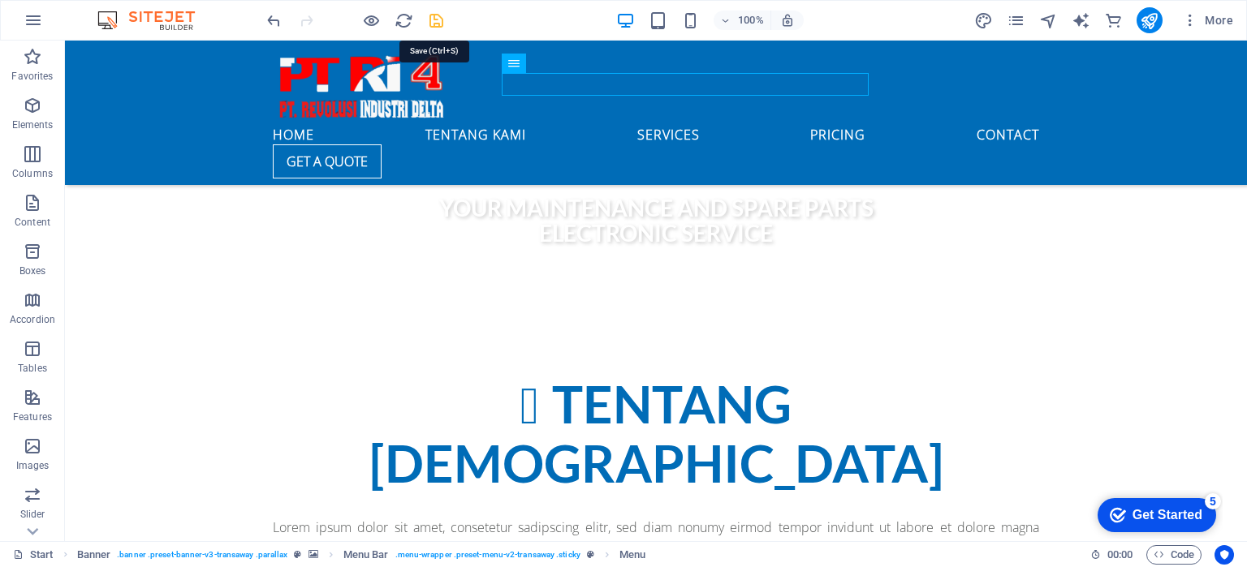
click at [432, 16] on icon "save" at bounding box center [436, 20] width 19 height 19
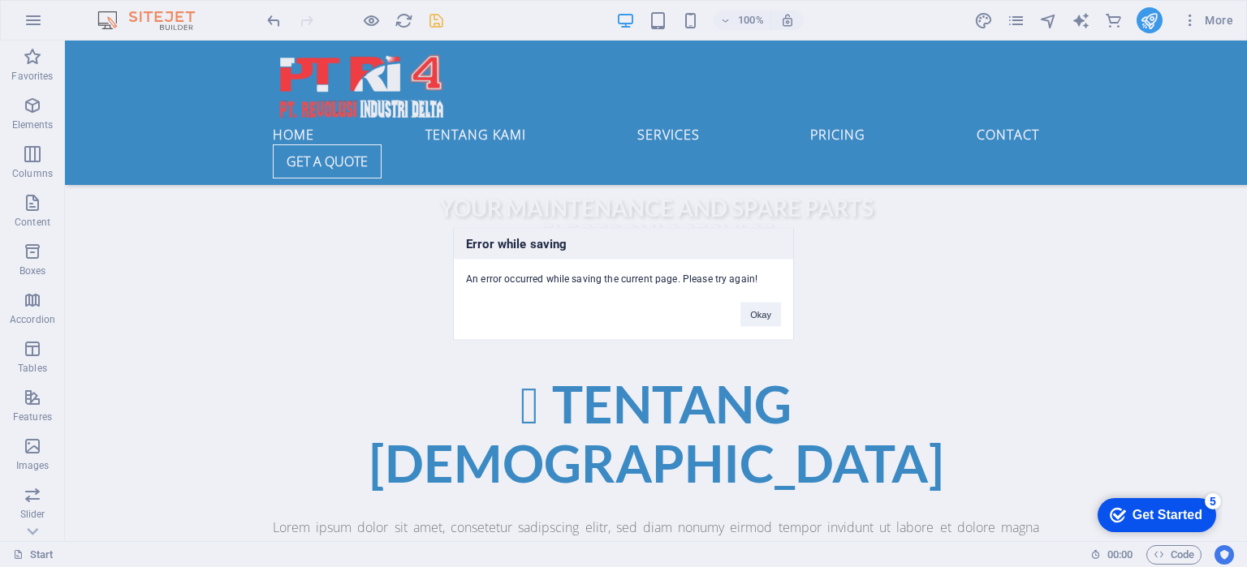
click at [363, 22] on div "Error while saving An error occurred while saving the current page. Please try …" at bounding box center [623, 283] width 1247 height 567
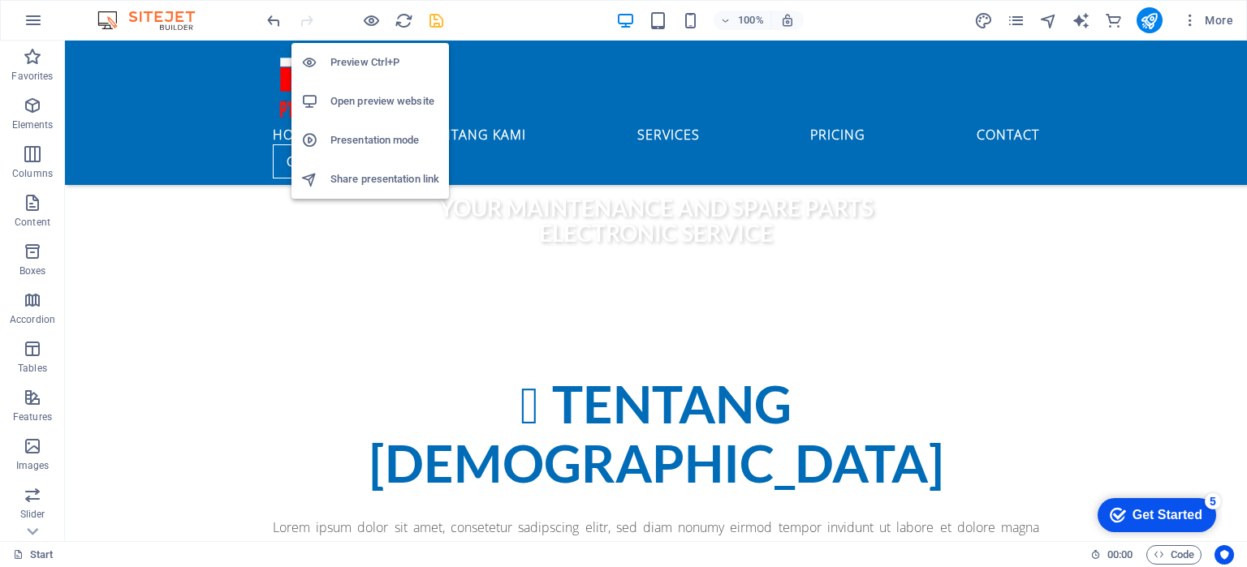
click at [374, 69] on h6 "Preview Ctrl+P" at bounding box center [384, 62] width 109 height 19
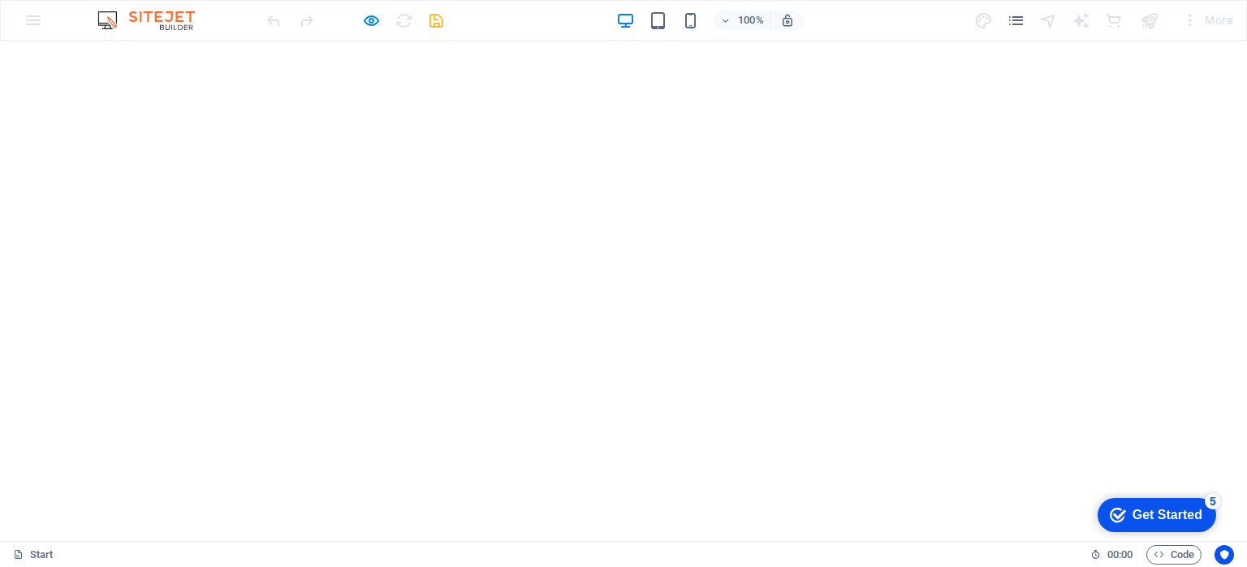
scroll to position [0, 0]
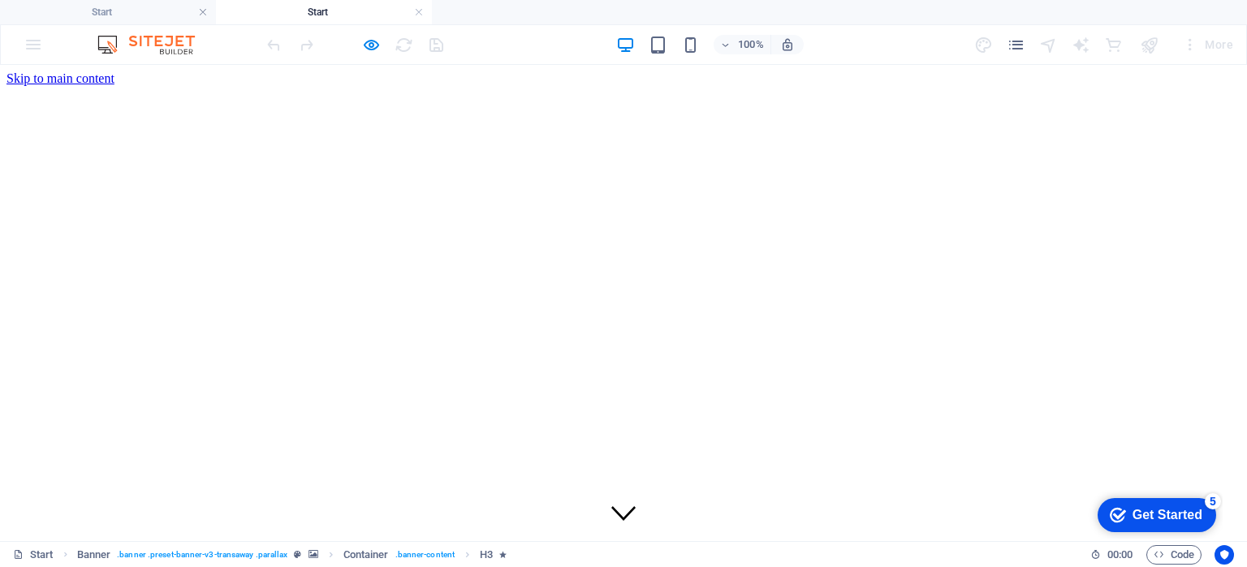
click at [373, 43] on icon "button" at bounding box center [371, 45] width 19 height 19
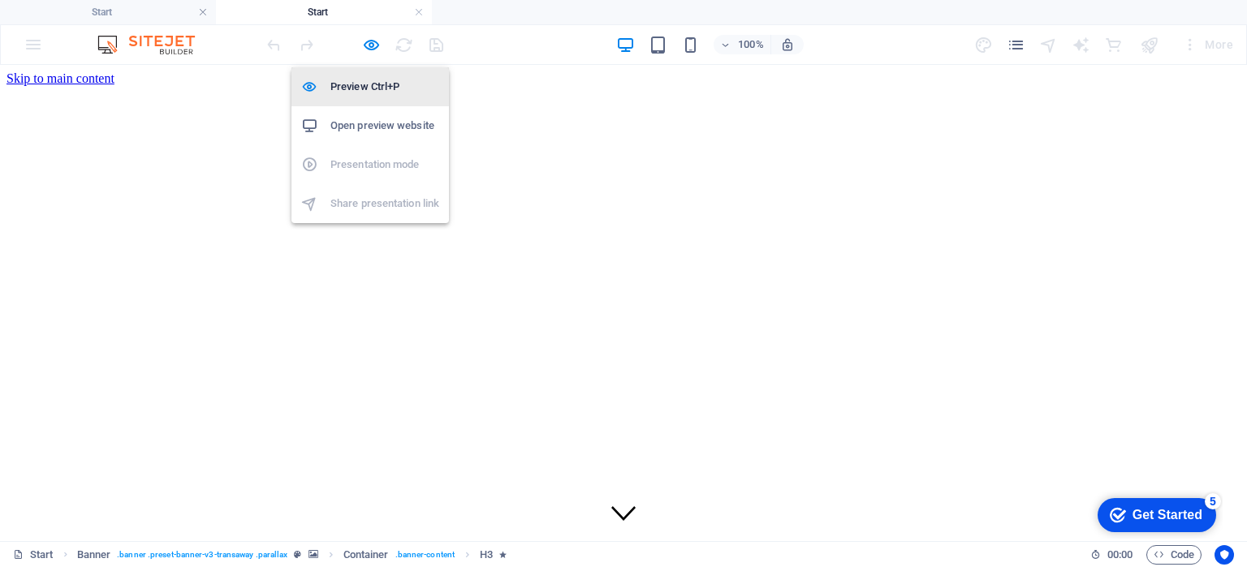
click at [367, 83] on h6 "Preview Ctrl+P" at bounding box center [384, 86] width 109 height 19
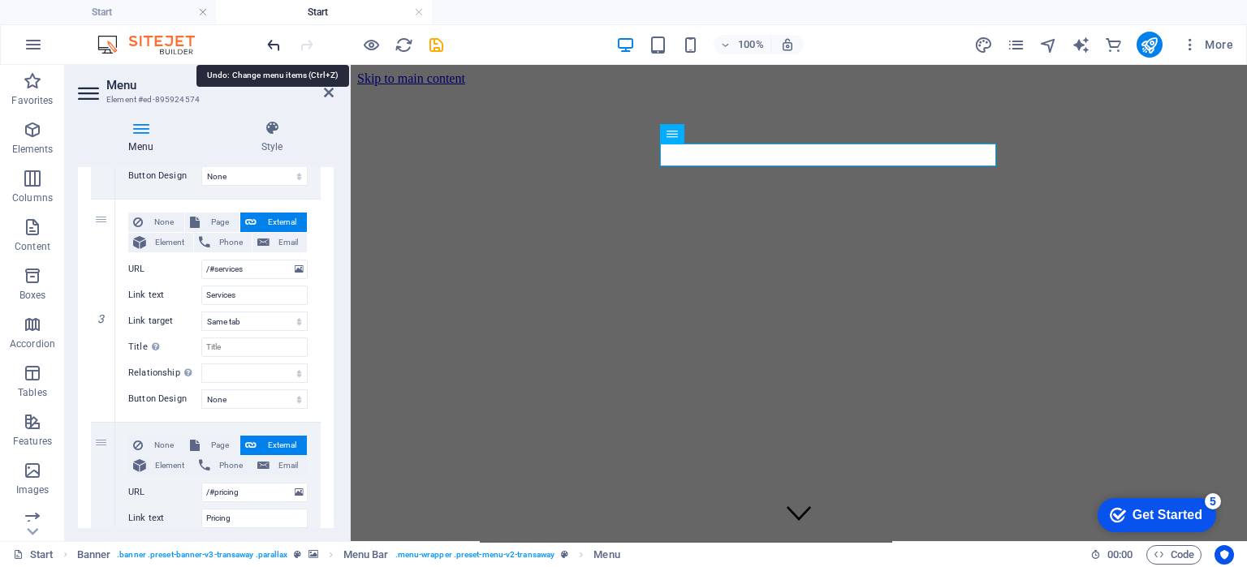
click at [278, 45] on icon "undo" at bounding box center [274, 45] width 19 height 19
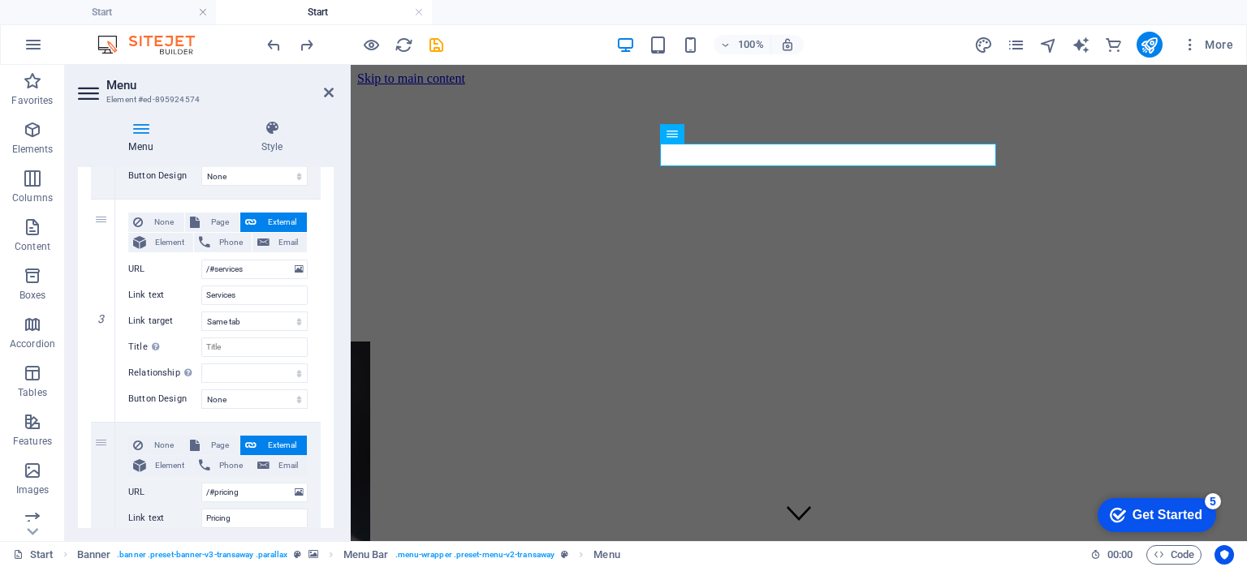
click at [316, 41] on div at bounding box center [355, 45] width 182 height 26
click at [305, 45] on icon "redo" at bounding box center [306, 45] width 19 height 19
click at [333, 96] on icon at bounding box center [329, 92] width 10 height 13
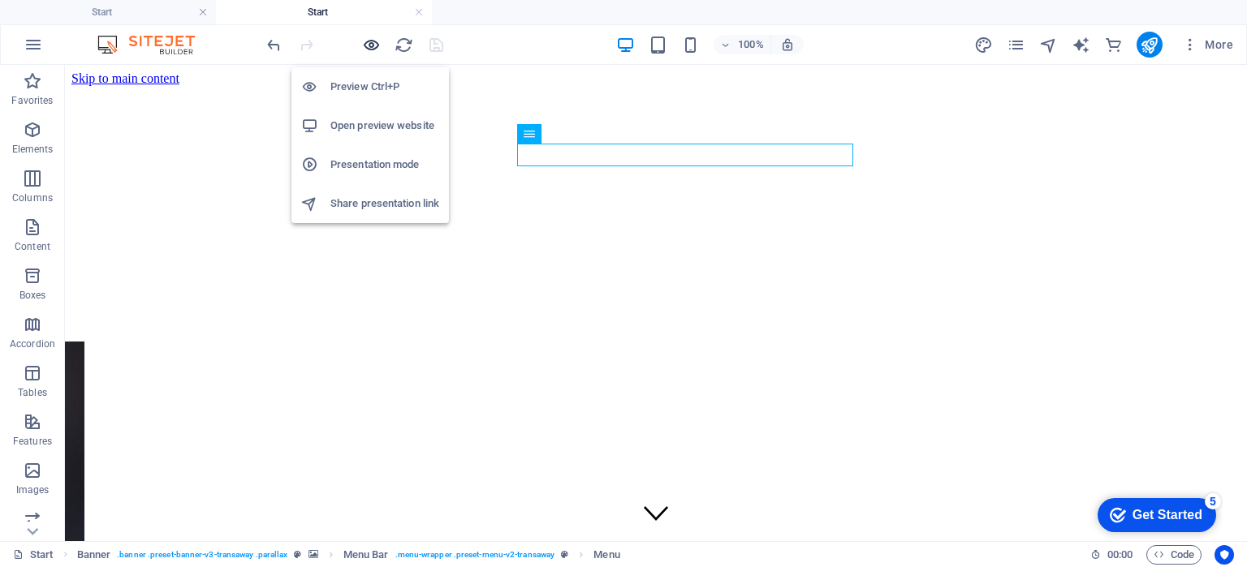
click at [366, 47] on icon "button" at bounding box center [371, 45] width 19 height 19
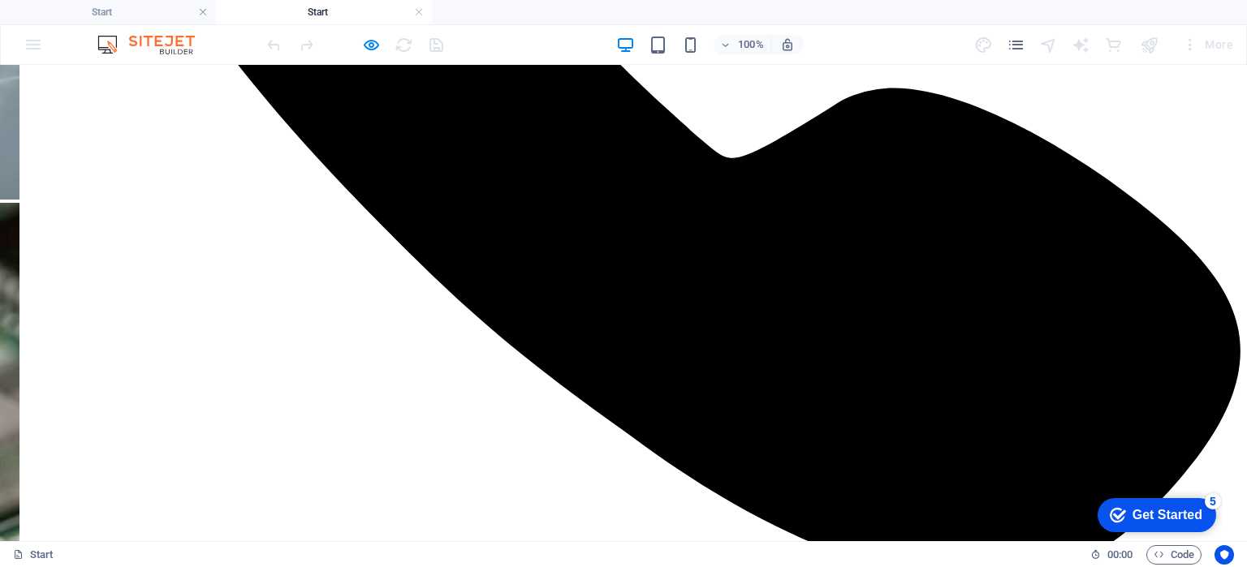
scroll to position [1461, 0]
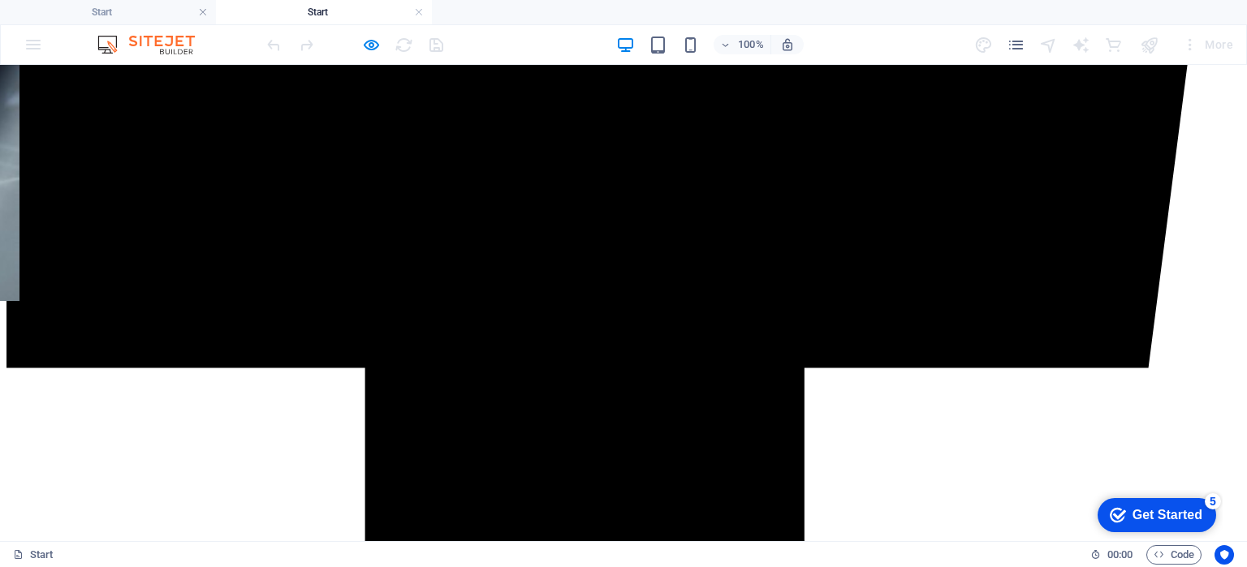
scroll to position [2799, 0]
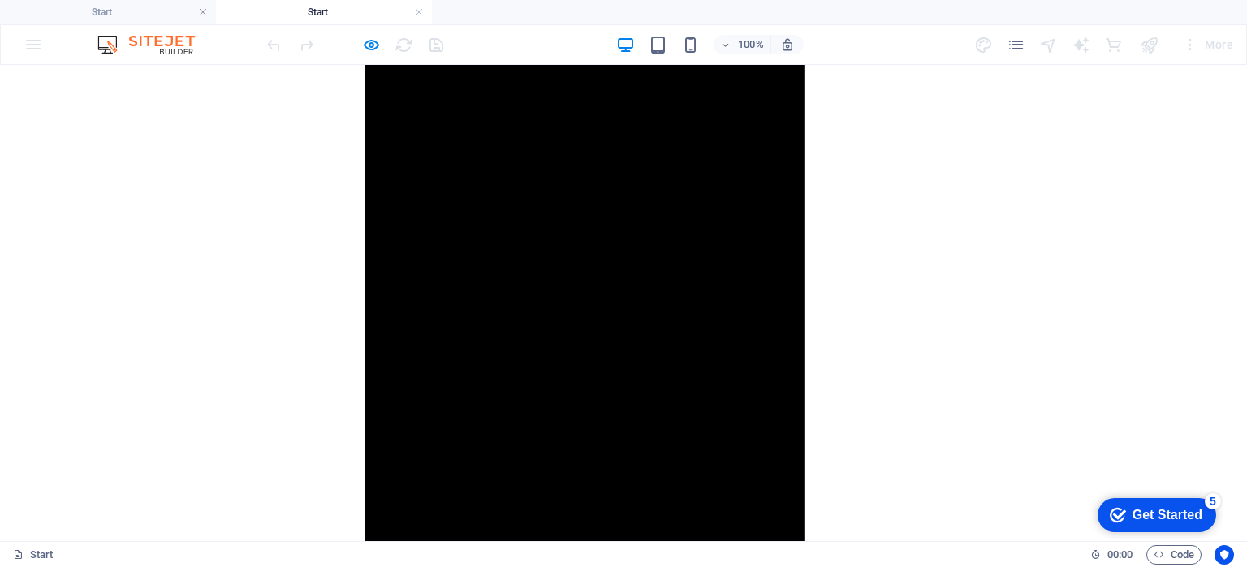
scroll to position [3475, 0]
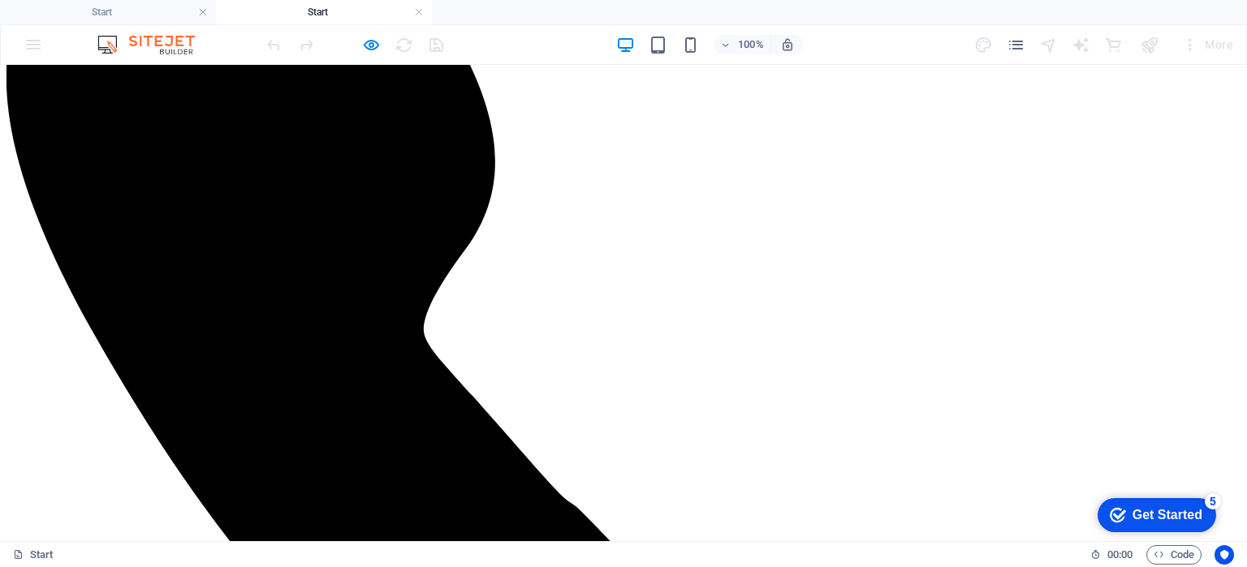
scroll to position [487, 0]
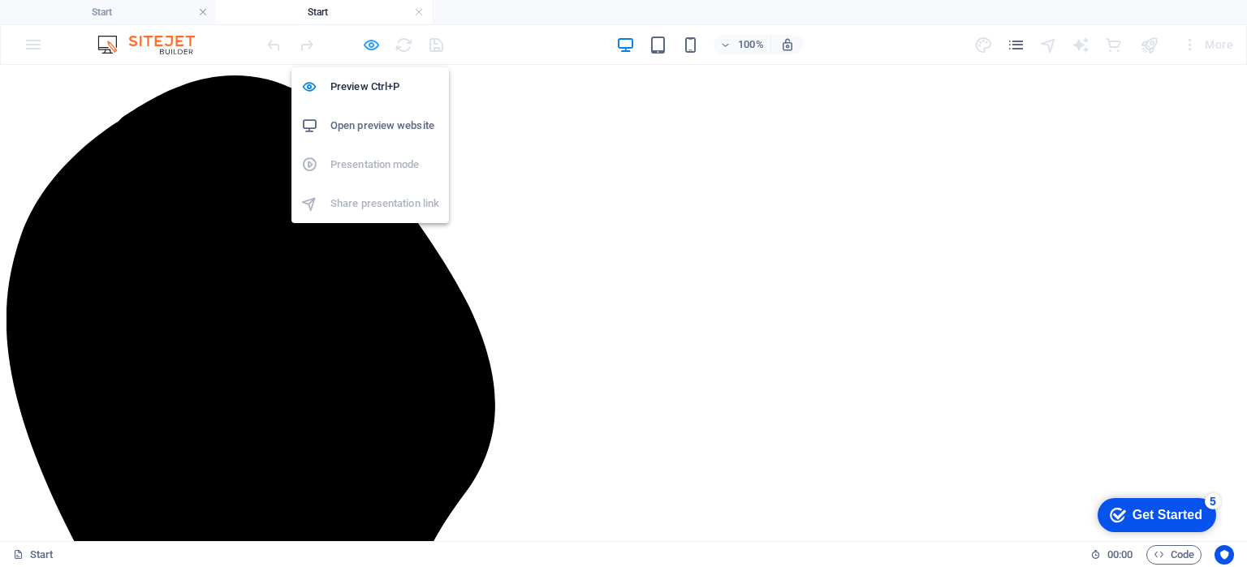
click at [378, 53] on icon "button" at bounding box center [371, 45] width 19 height 19
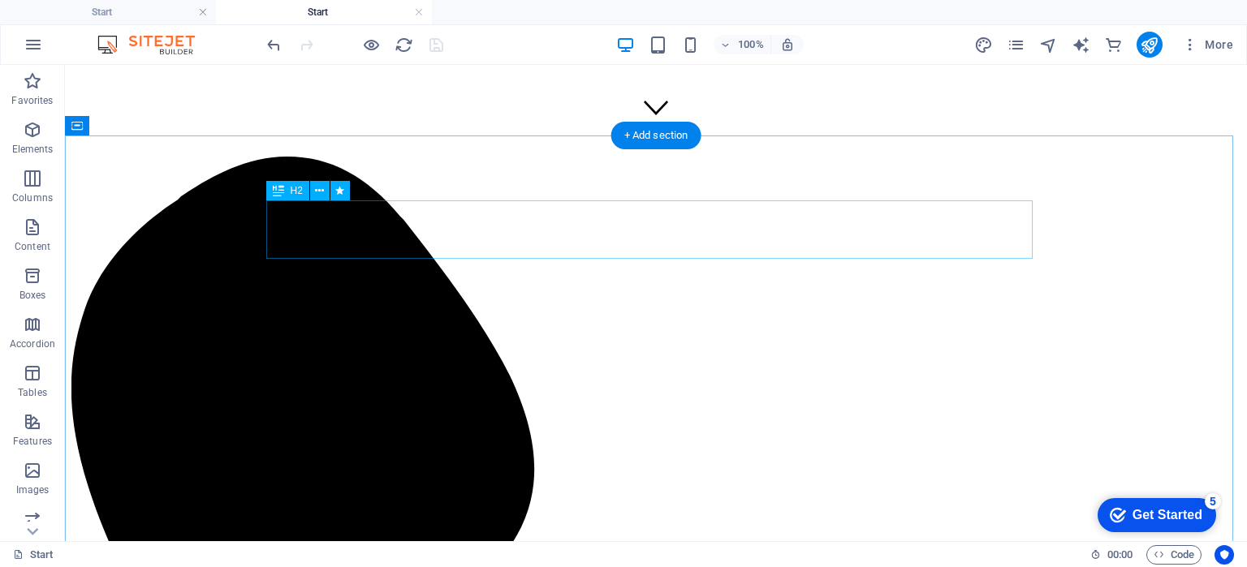
scroll to position [0, 0]
